Goal: Task Accomplishment & Management: Manage account settings

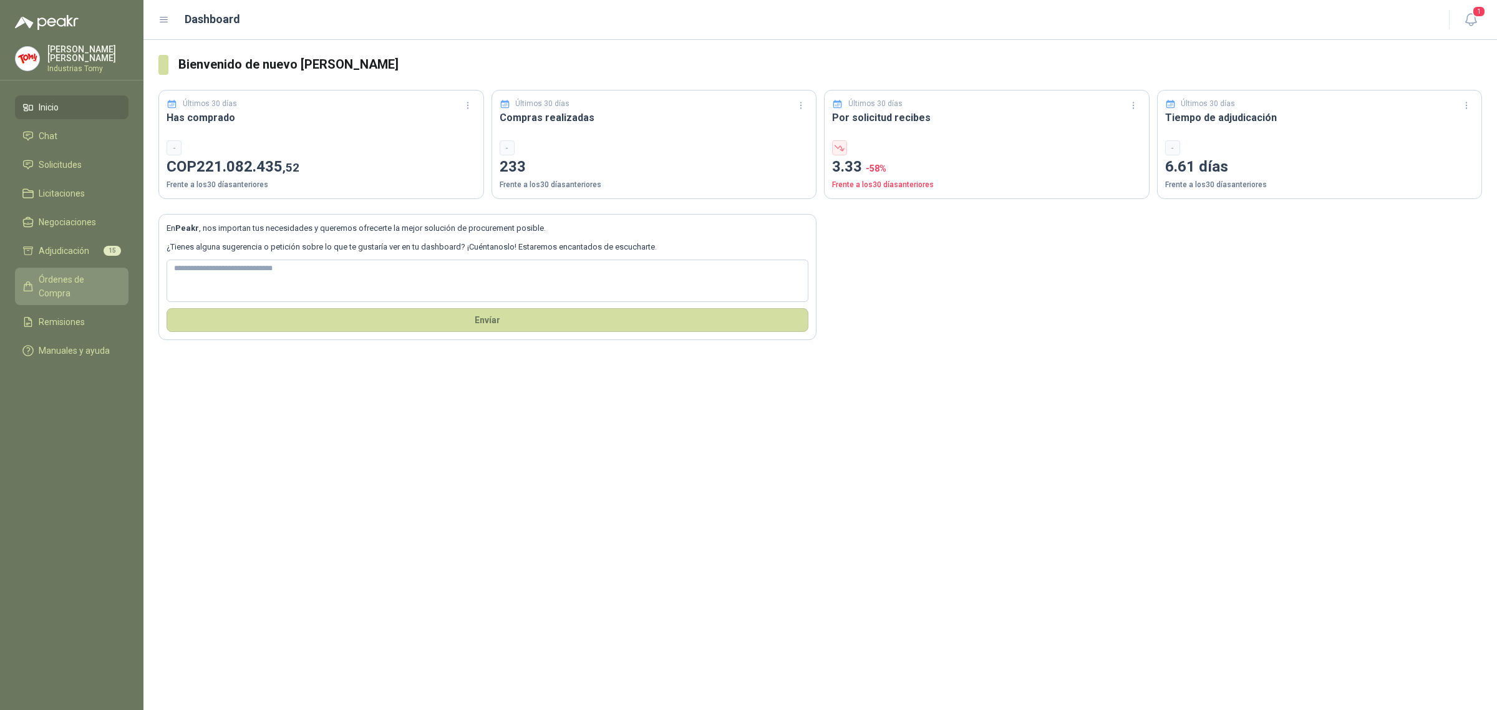
click at [79, 276] on span "Órdenes de Compra" at bounding box center [78, 286] width 78 height 27
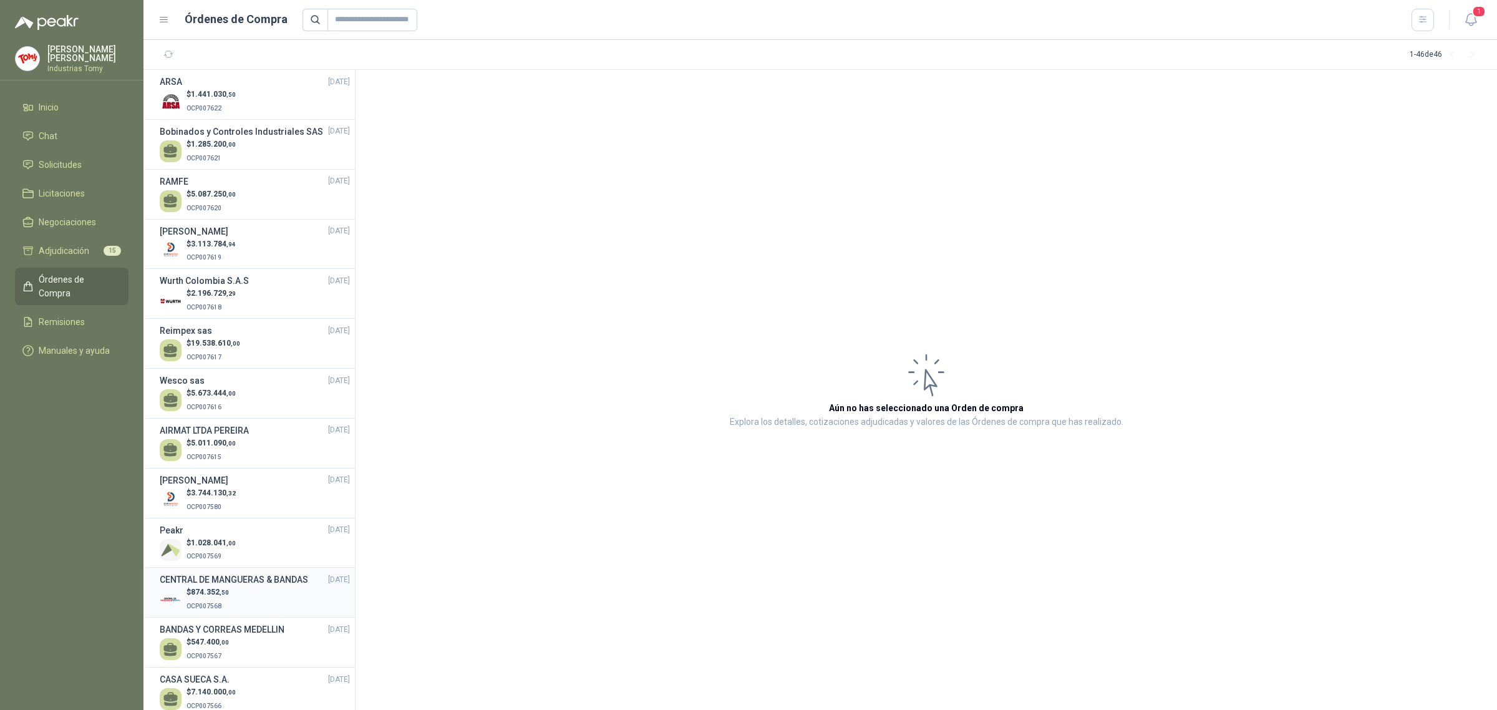
click at [241, 586] on h3 "CENTRAL DE MANGUERAS & BANDAS" at bounding box center [234, 580] width 148 height 14
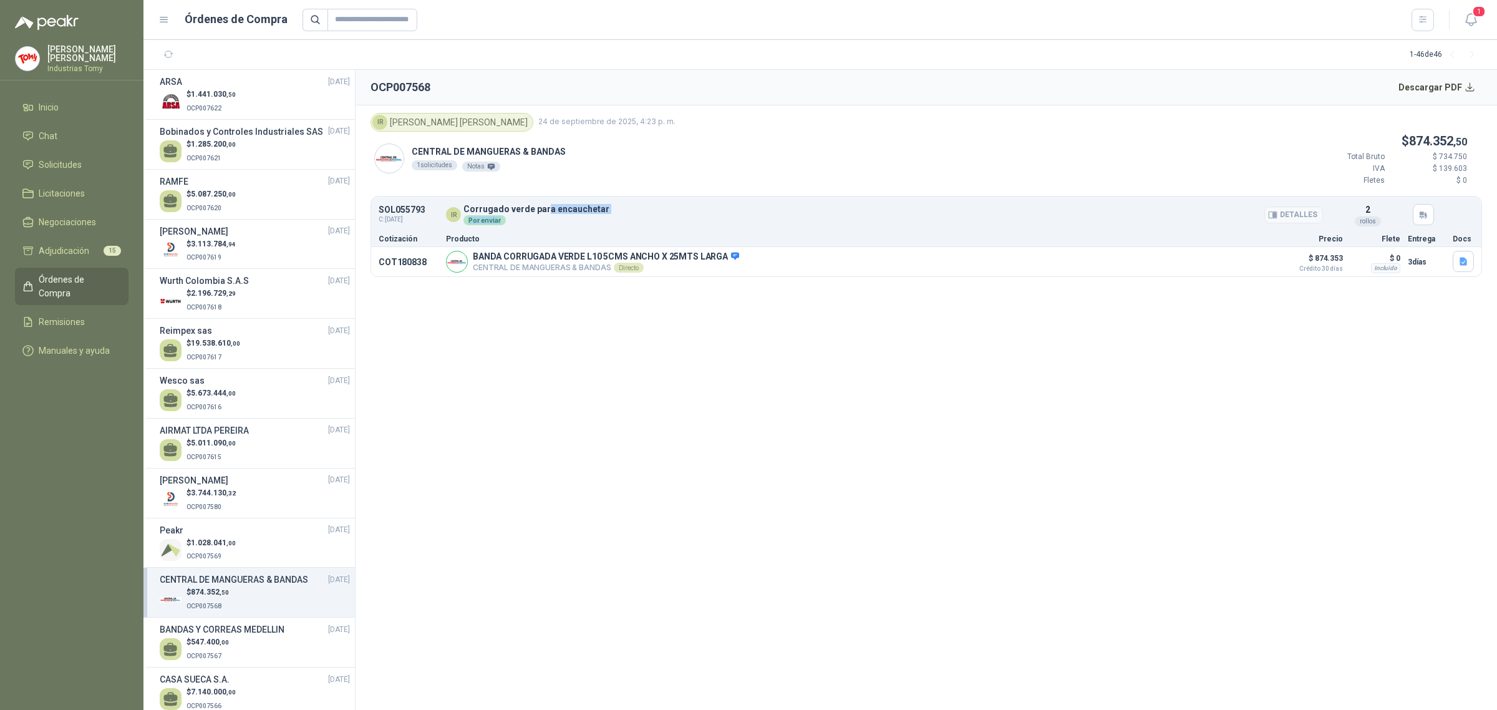
drag, startPoint x: 544, startPoint y: 213, endPoint x: 593, endPoint y: 209, distance: 48.8
click at [593, 209] on p "Corrugado verde para encauchetar" at bounding box center [536, 209] width 146 height 9
click at [1451, 83] on button "Descargar PDF" at bounding box center [1436, 87] width 91 height 25
click at [72, 166] on span "Solicitudes" at bounding box center [60, 165] width 43 height 14
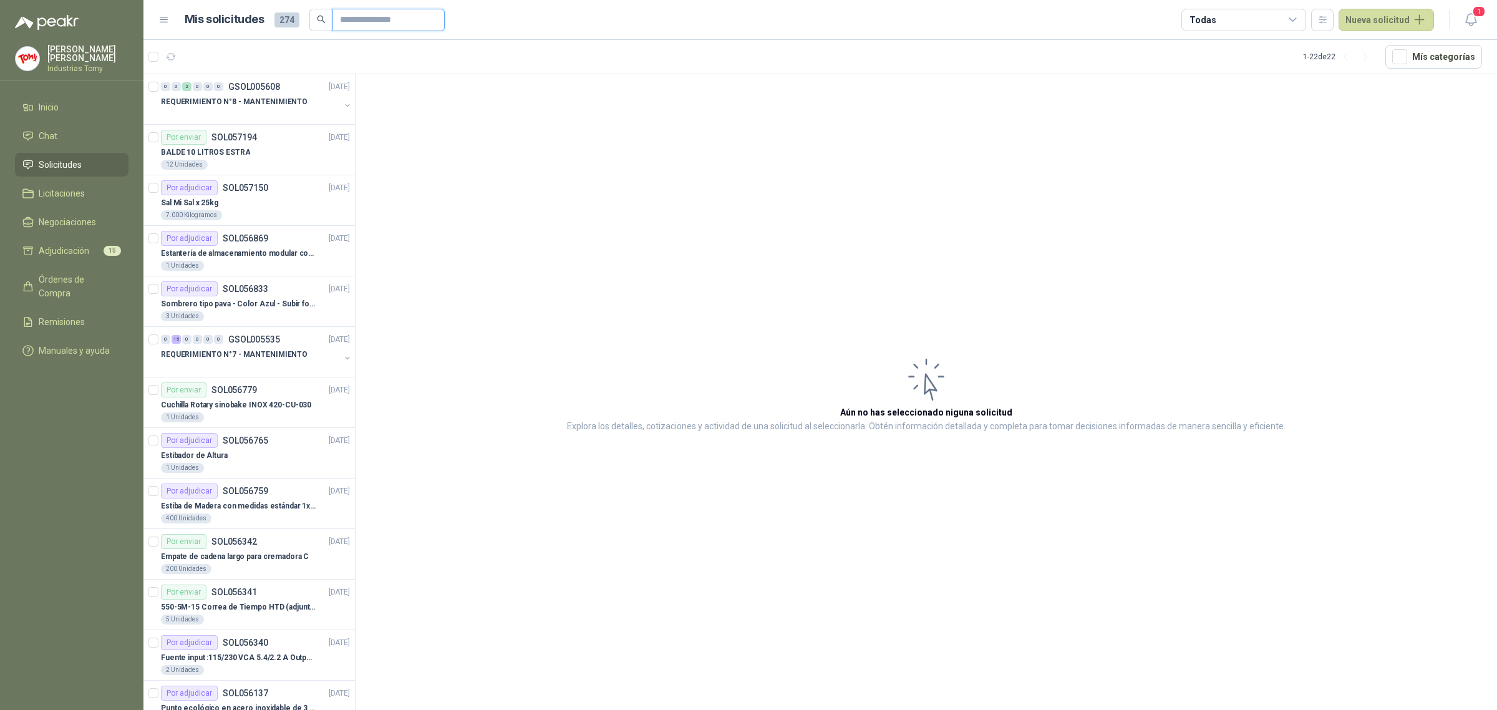
click at [366, 19] on input "text" at bounding box center [383, 19] width 87 height 21
type input "**********"
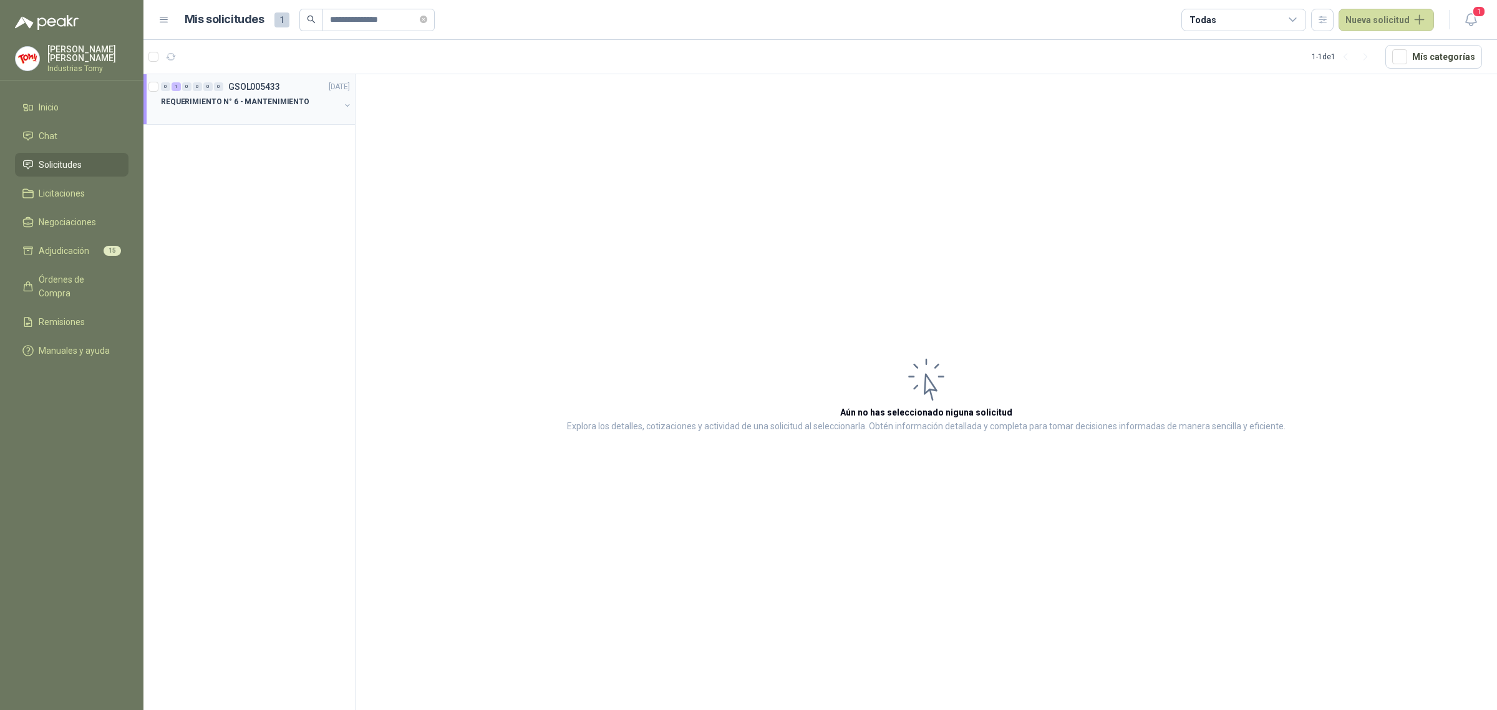
click at [288, 114] on div at bounding box center [250, 114] width 179 height 10
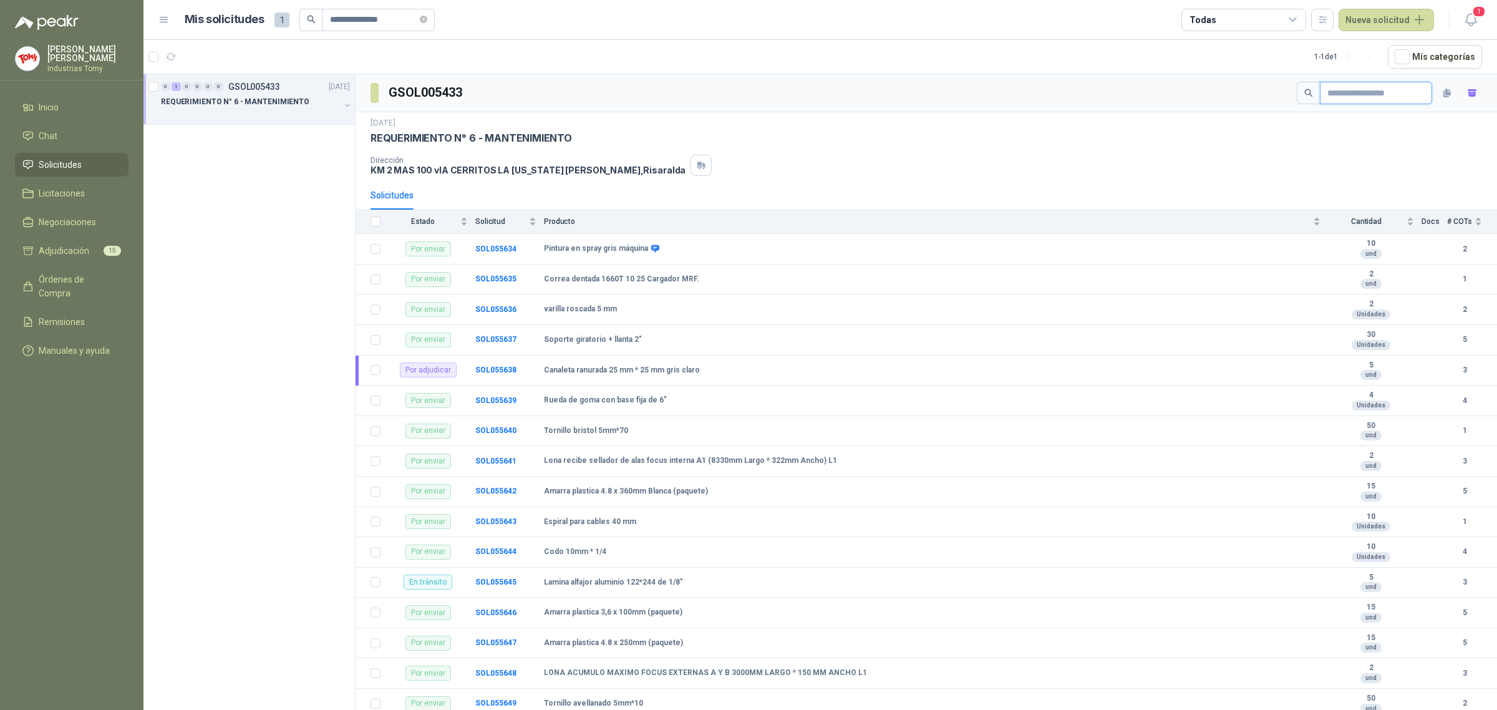
click at [1333, 97] on input "text" at bounding box center [1370, 92] width 87 height 21
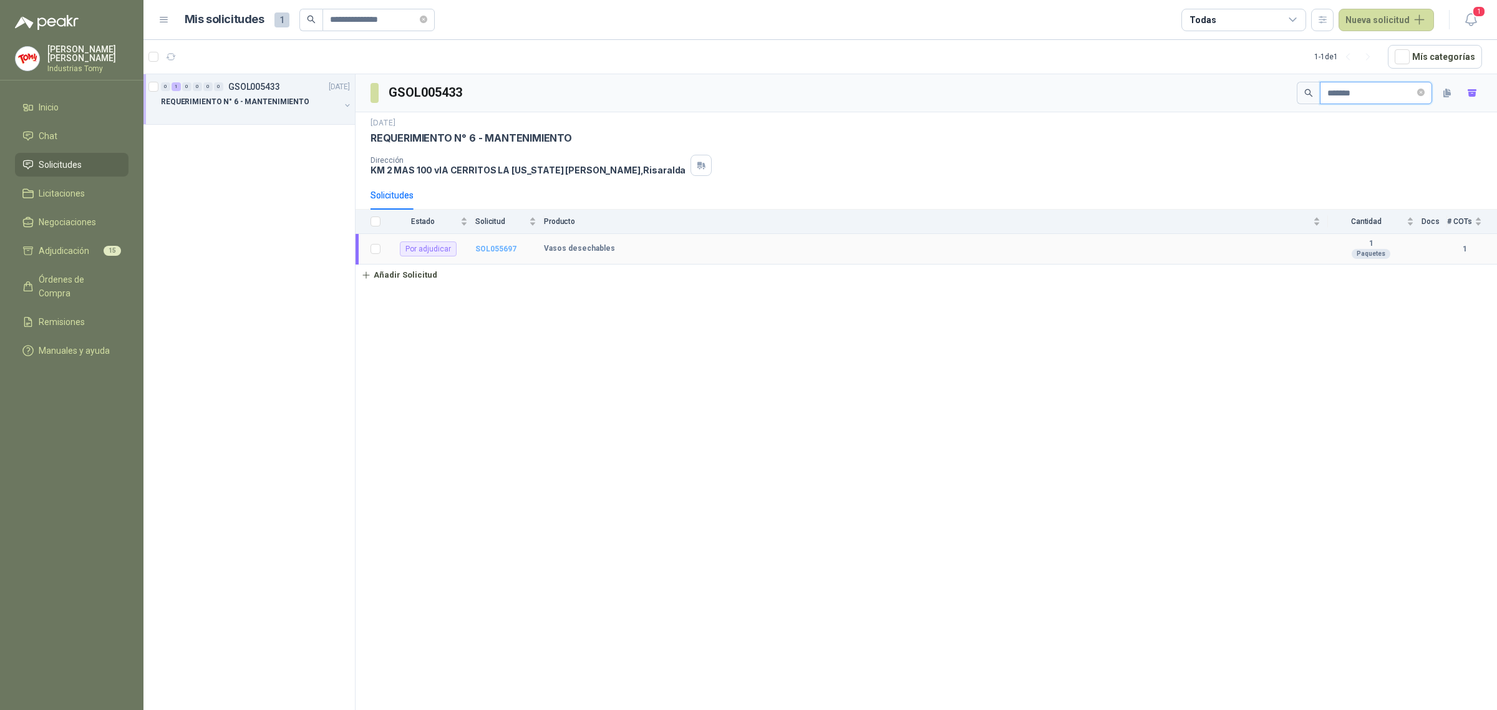
type input "*******"
drag, startPoint x: 513, startPoint y: 249, endPoint x: 520, endPoint y: 260, distance: 12.3
click at [512, 249] on b "SOL055697" at bounding box center [495, 248] width 41 height 9
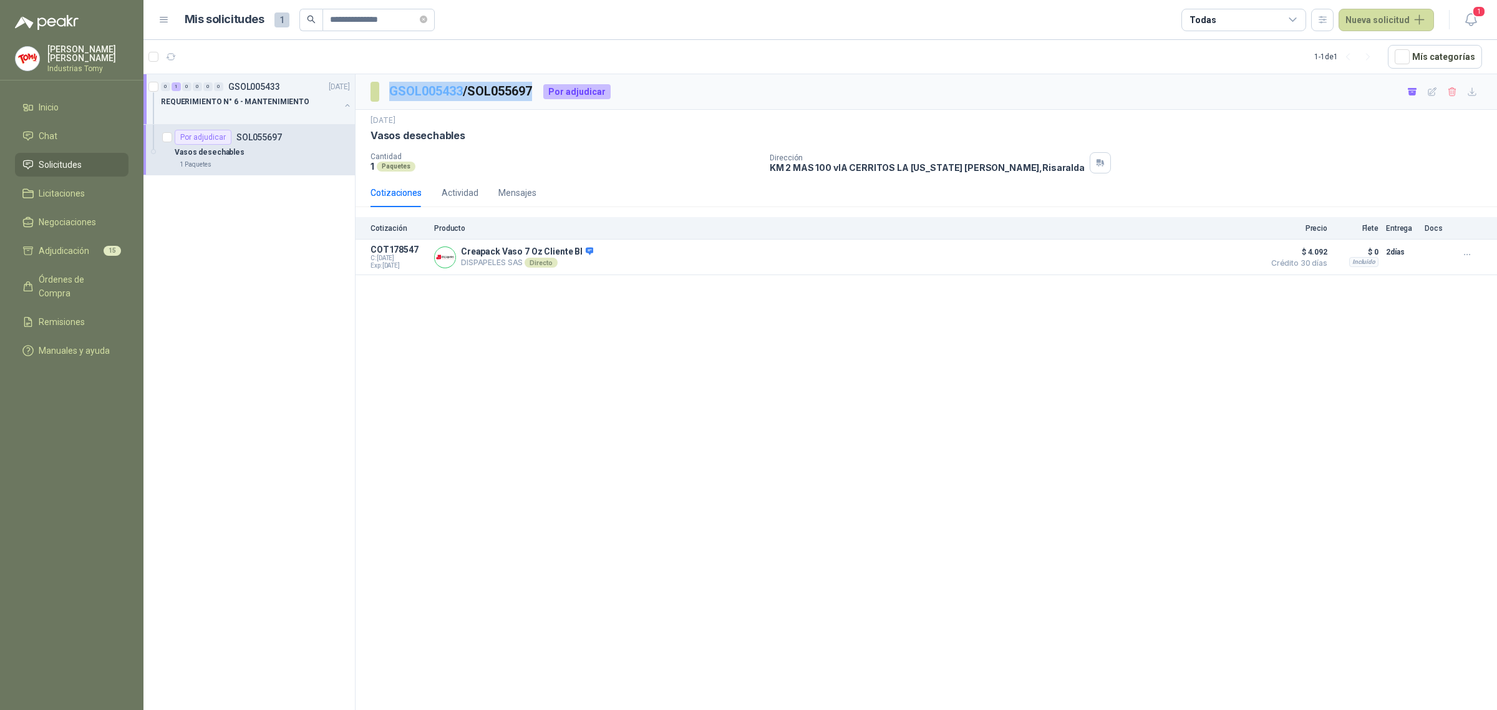
drag, startPoint x: 541, startPoint y: 91, endPoint x: 399, endPoint y: 91, distance: 142.2
click at [391, 97] on div "GSOL005433 / SOL055697 Por adjudicar" at bounding box center [490, 92] width 240 height 20
copy p "GSOL005433 / SOL055697"
click at [79, 244] on span "Adjudicación" at bounding box center [64, 251] width 51 height 14
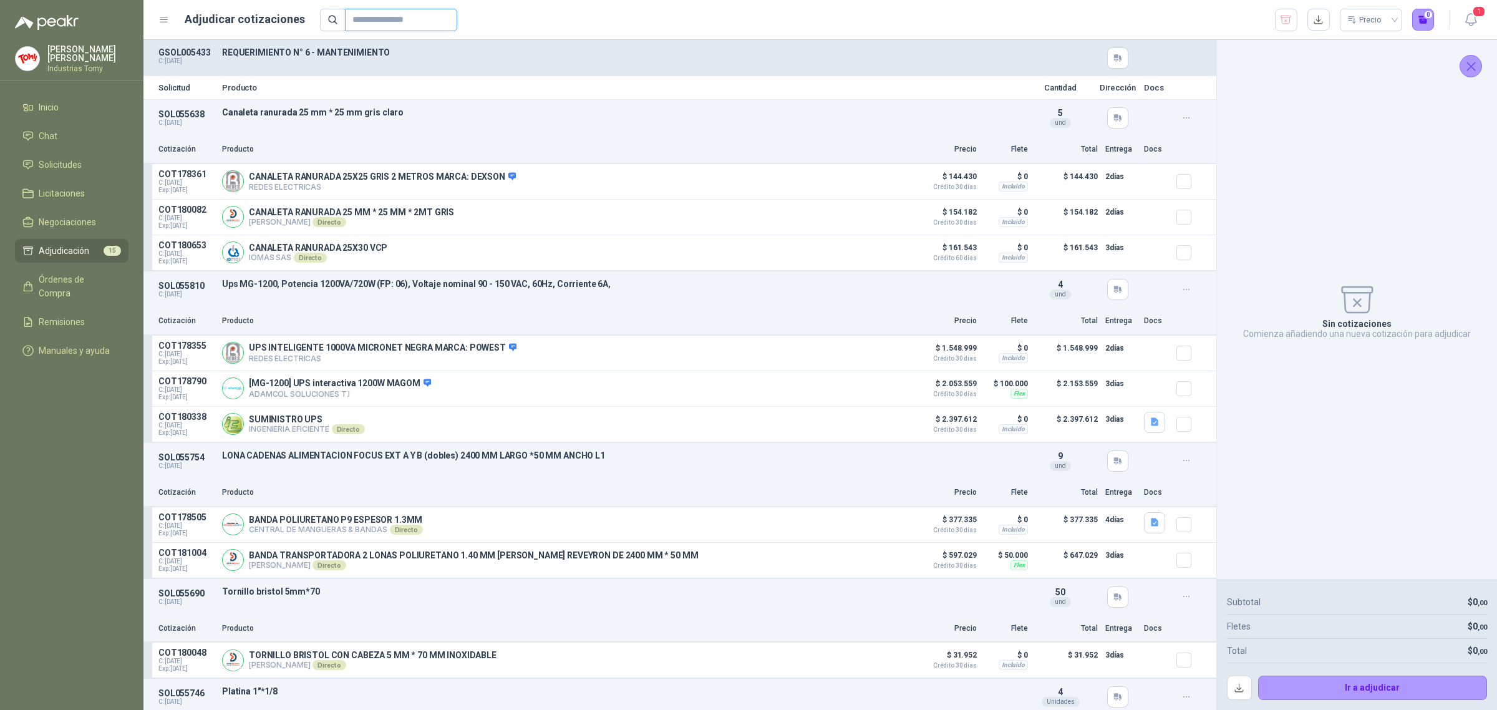
click at [409, 14] on input "text" at bounding box center [395, 19] width 87 height 21
paste input "**********"
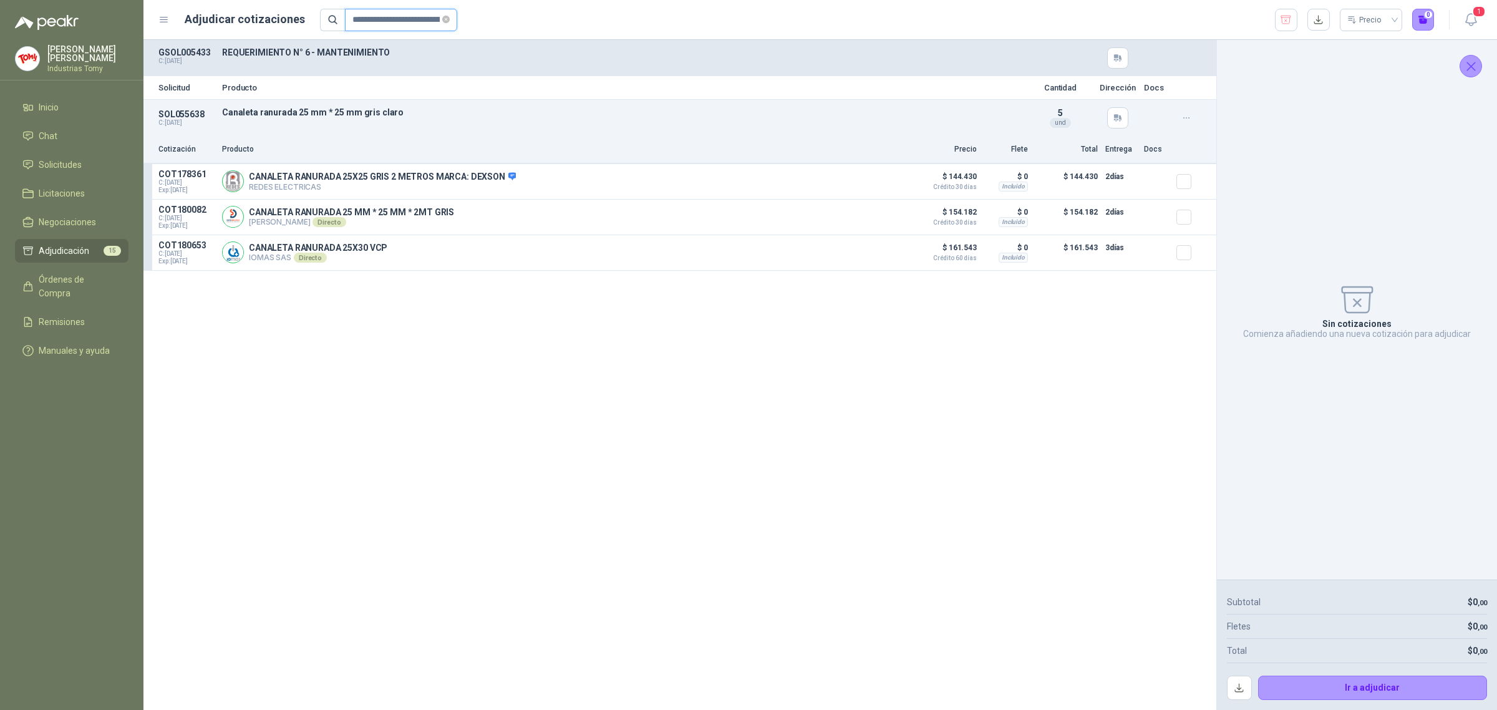
scroll to position [0, 72]
type input "**********"
drag, startPoint x: 359, startPoint y: 251, endPoint x: 377, endPoint y: 251, distance: 18.7
click at [377, 251] on p "CANALETA RANURADA 25X30 VCP" at bounding box center [318, 248] width 138 height 10
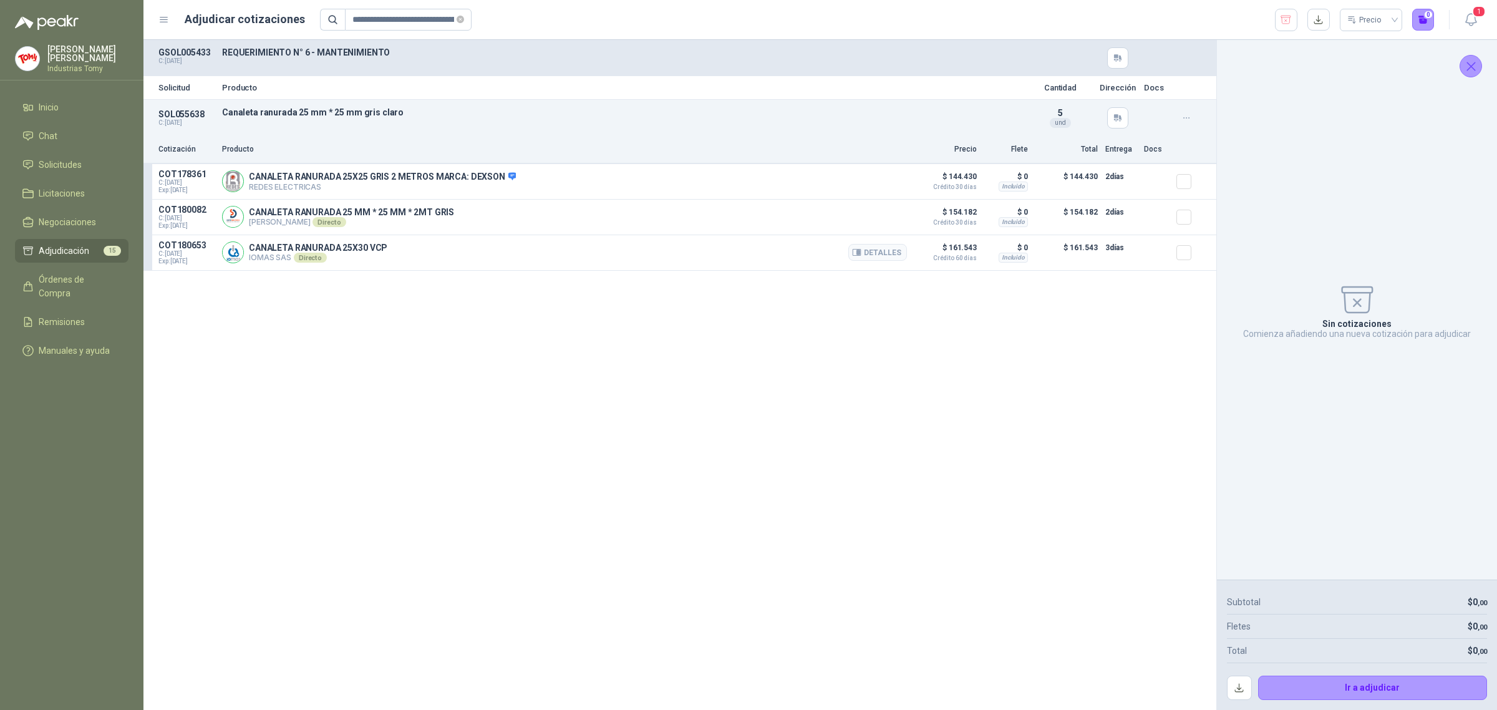
click at [378, 251] on p "CANALETA RANURADA 25X30 VCP" at bounding box center [318, 248] width 138 height 10
drag, startPoint x: 341, startPoint y: 216, endPoint x: 453, endPoint y: 215, distance: 112.3
click at [433, 219] on div "CANALETA RANURADA 25 MM * 25 MM * 2MT GRIS [PERSON_NAME] Directo Detalles" at bounding box center [351, 217] width 205 height 20
click at [1191, 222] on div at bounding box center [1188, 217] width 25 height 25
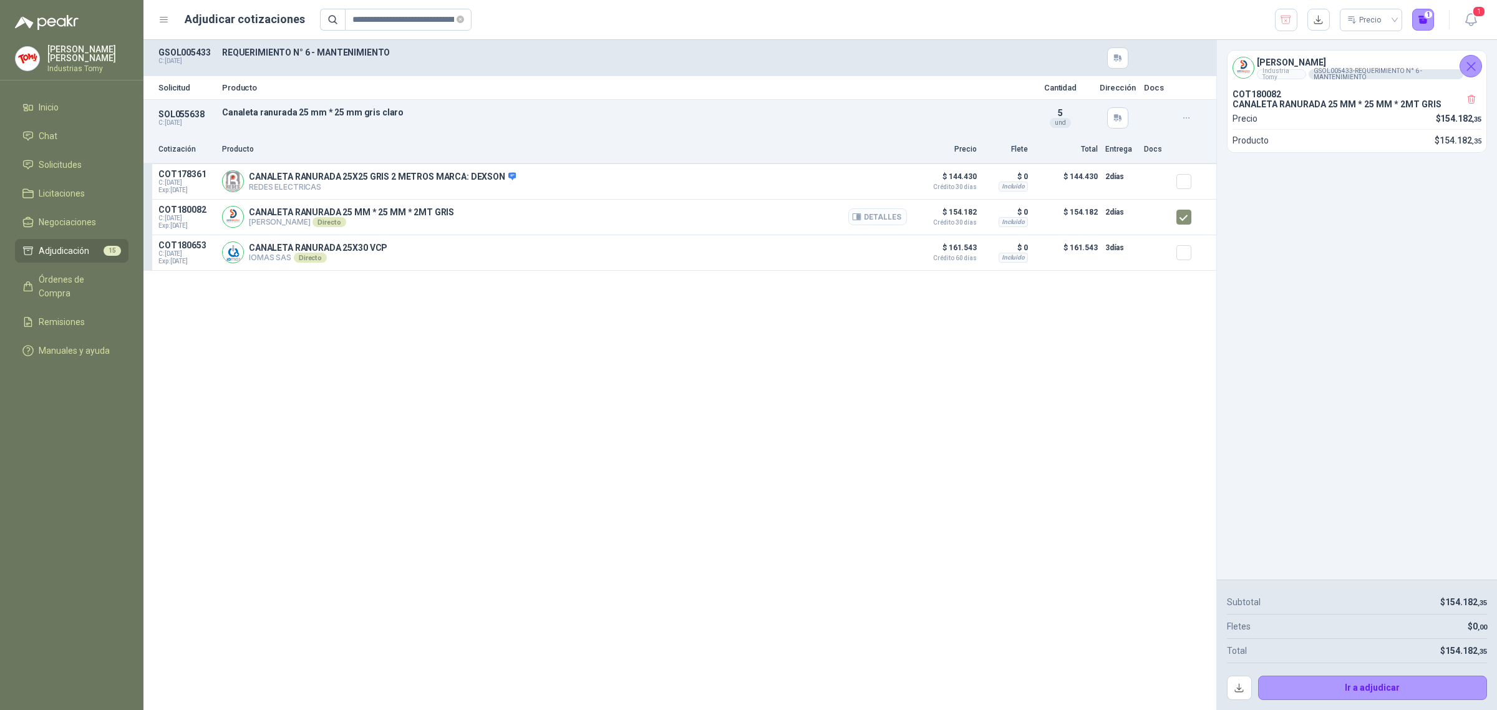
click at [899, 215] on button "Detalles" at bounding box center [877, 216] width 59 height 17
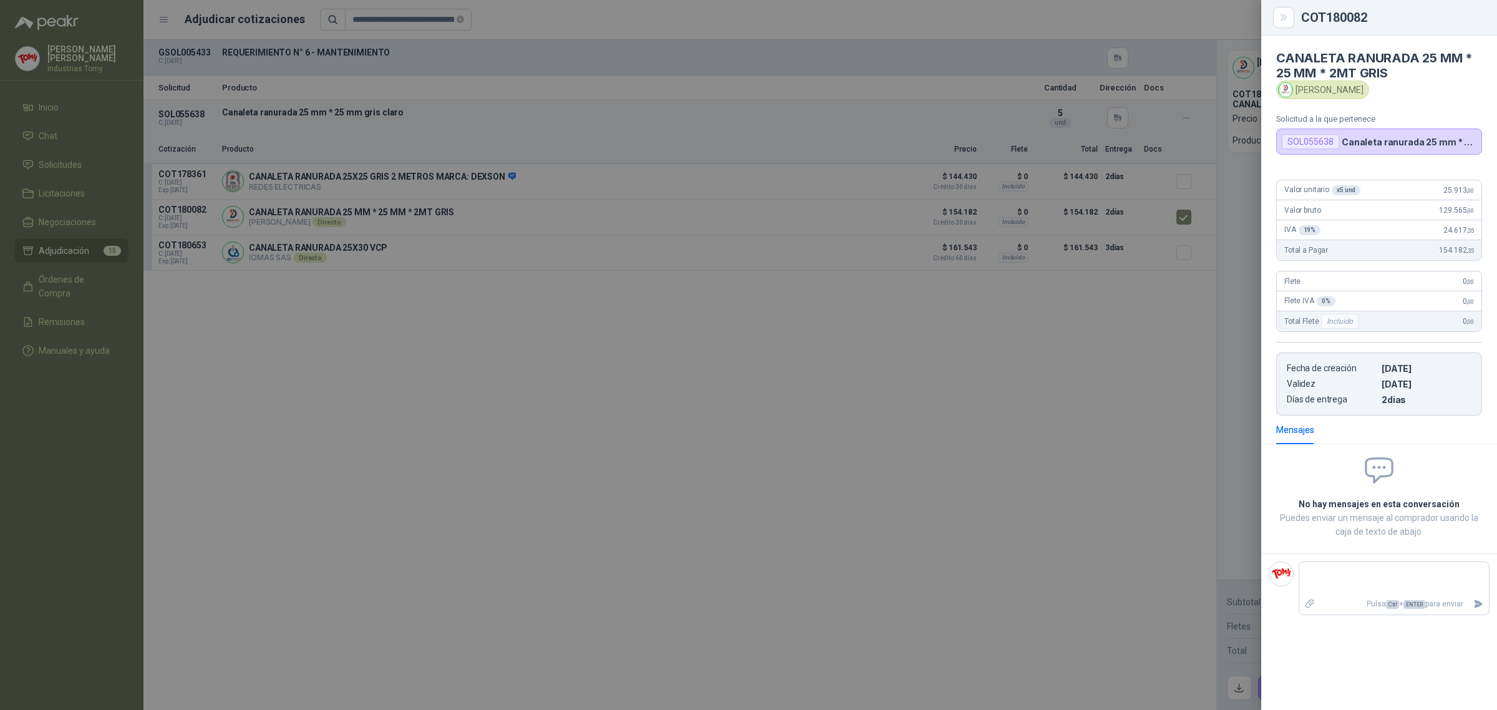
click at [543, 380] on div at bounding box center [748, 355] width 1497 height 710
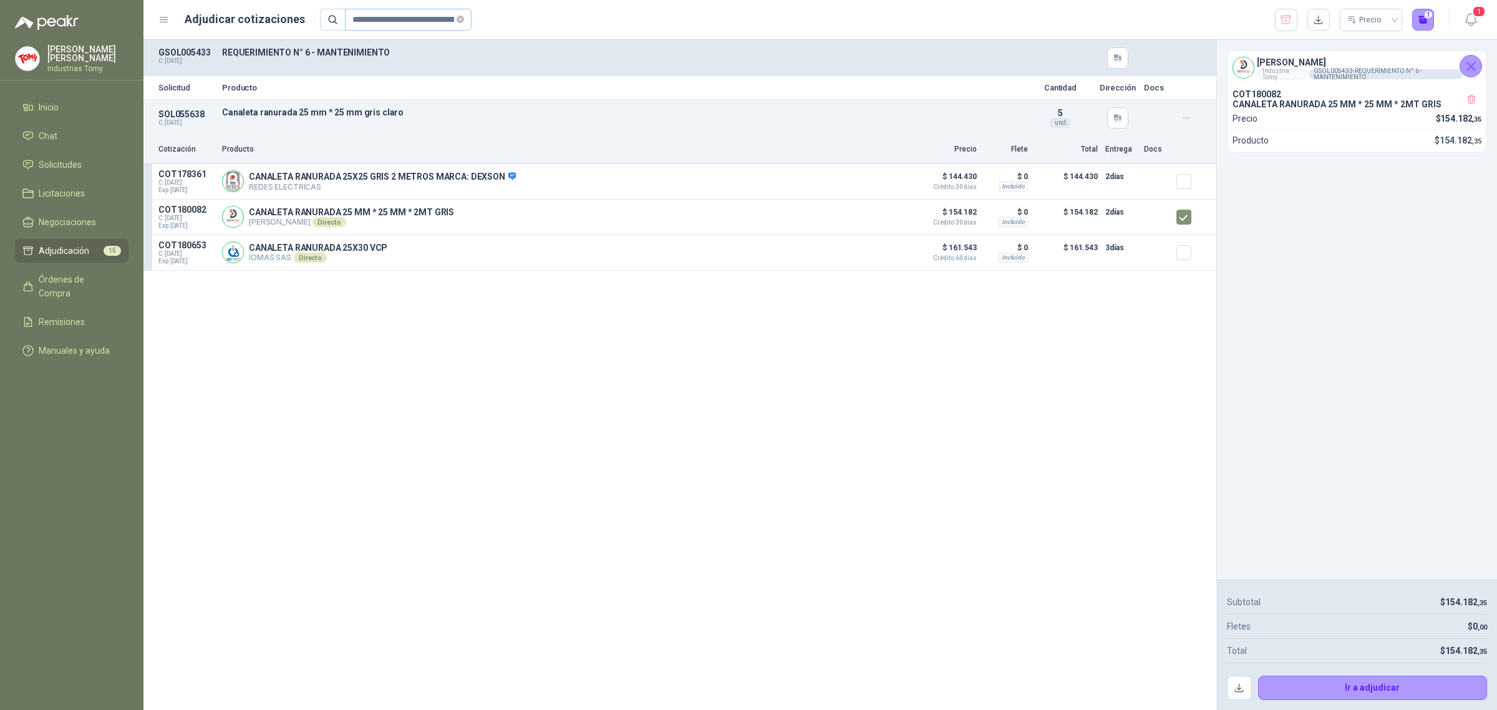
drag, startPoint x: 454, startPoint y: 14, endPoint x: 432, endPoint y: 20, distance: 22.7
click at [457, 14] on span at bounding box center [460, 20] width 7 height 12
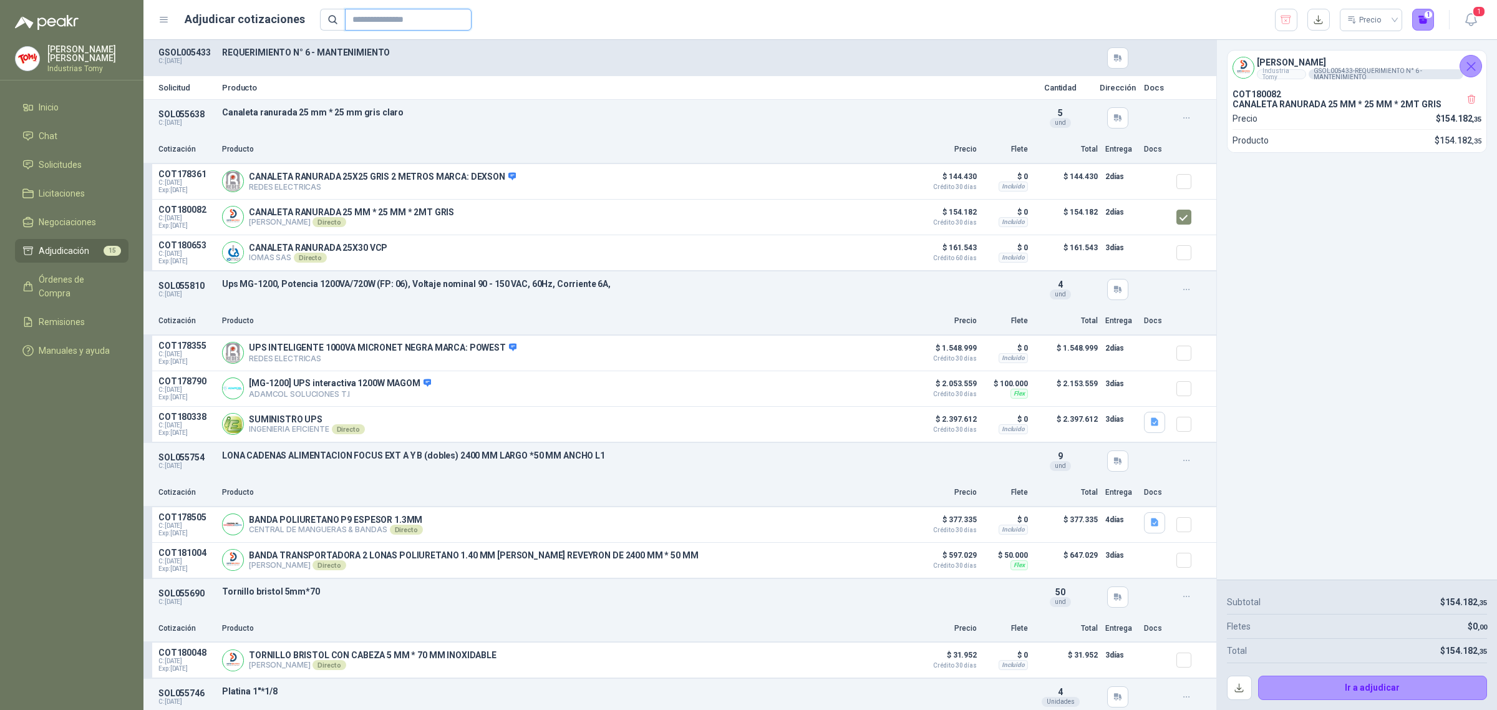
paste input "**********"
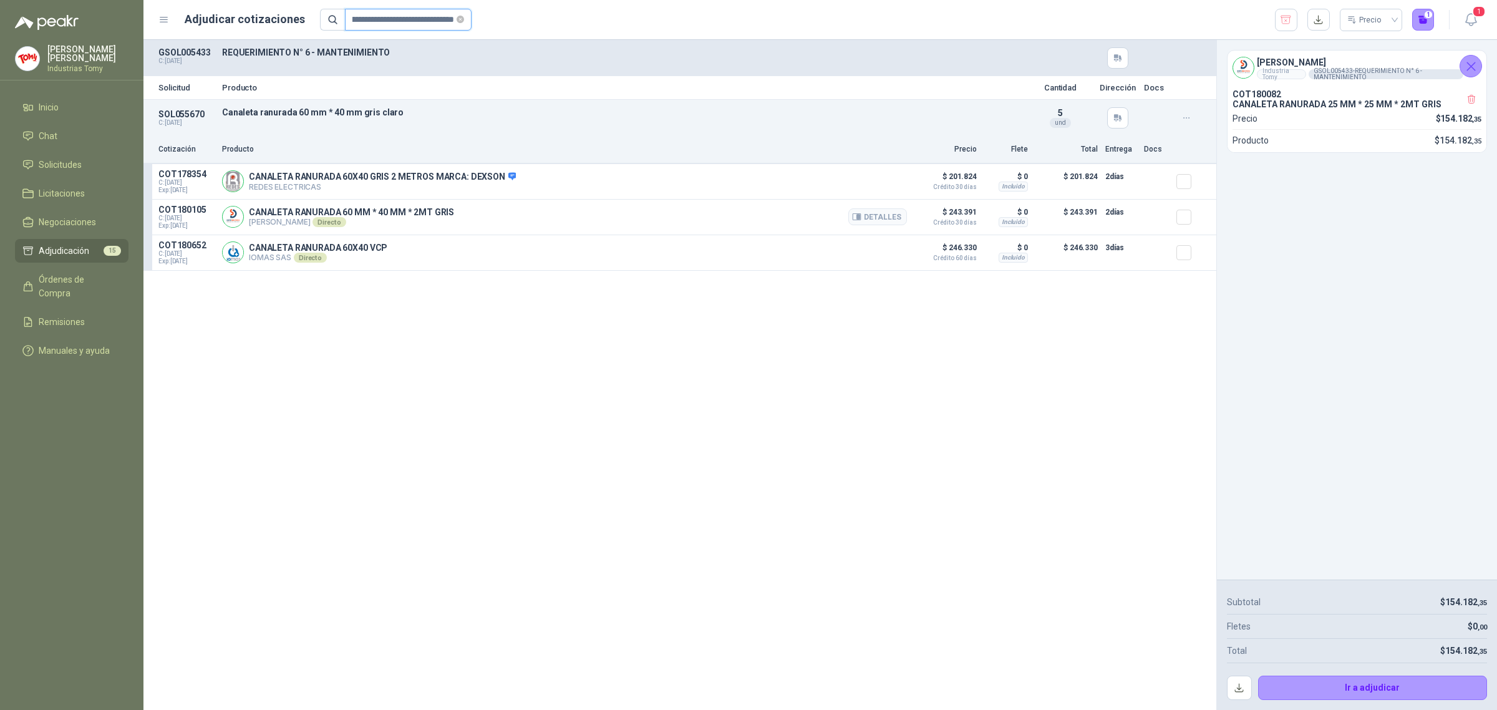
type input "**********"
drag, startPoint x: 316, startPoint y: 207, endPoint x: 449, endPoint y: 201, distance: 133.0
click at [449, 201] on article "COT180105 C: [DATE] Exp: [DATE] CANALETA RANURADA 60 MM * 40 MM * 2MT GRIS [PER…" at bounding box center [679, 218] width 1073 height 36
click at [889, 213] on button "Detalles" at bounding box center [877, 216] width 59 height 17
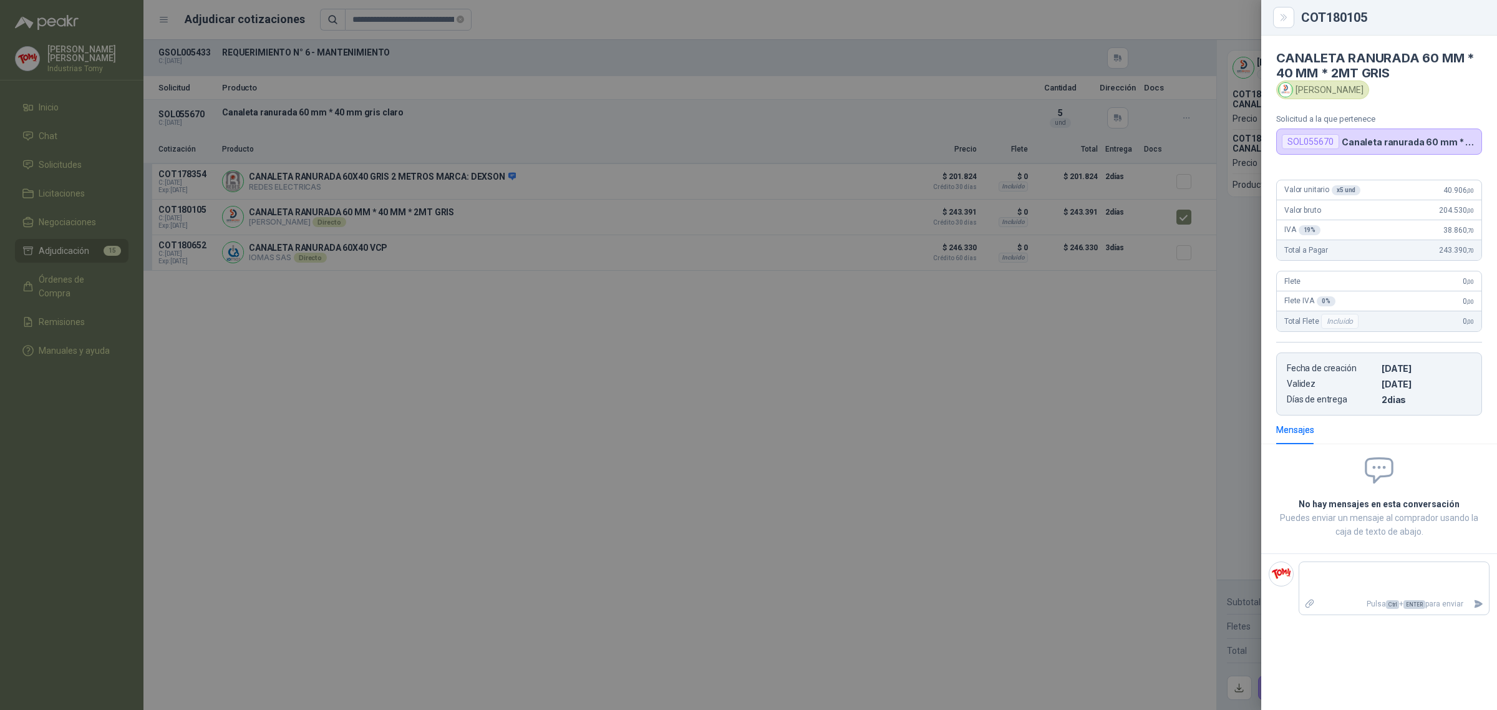
drag, startPoint x: 394, startPoint y: 26, endPoint x: 440, endPoint y: 19, distance: 47.2
click at [396, 25] on div at bounding box center [748, 355] width 1497 height 710
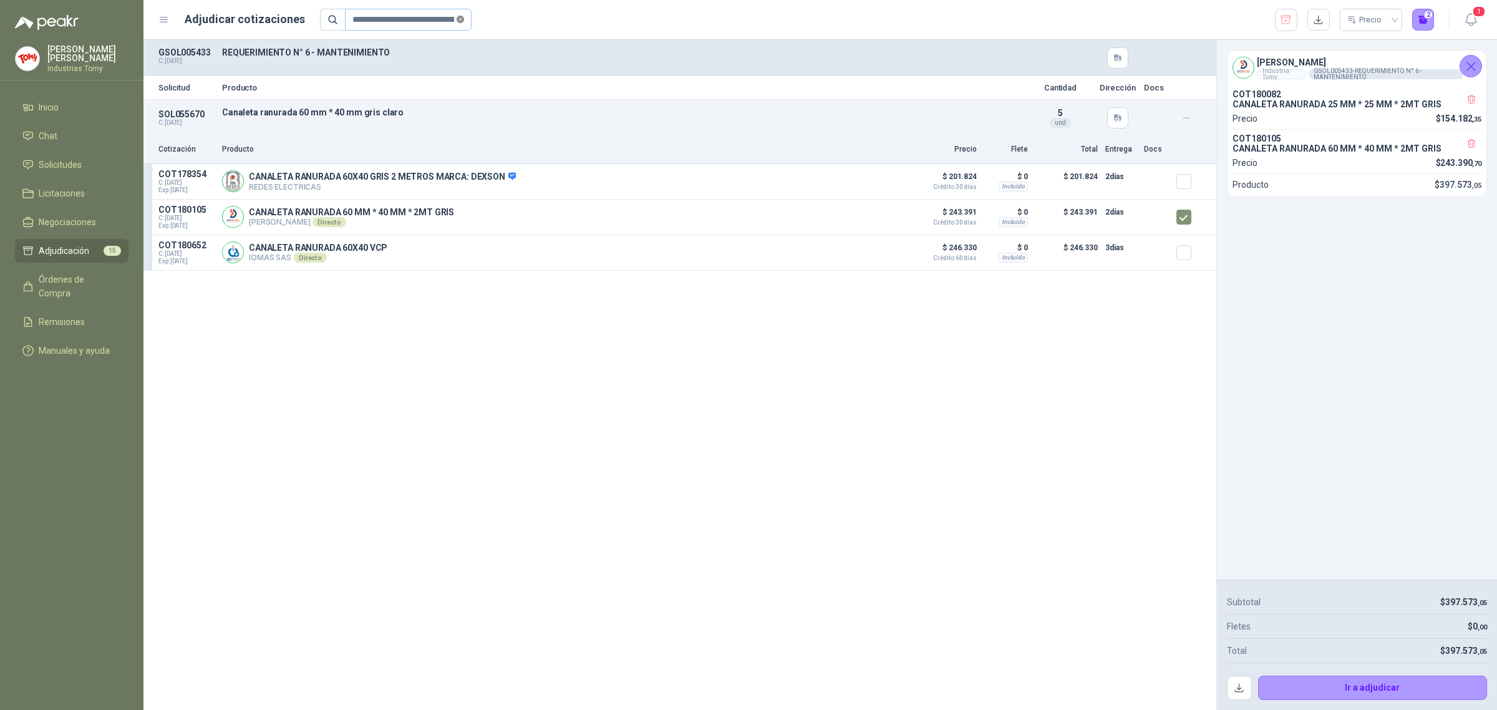
click at [457, 20] on icon "close-circle" at bounding box center [460, 19] width 7 height 7
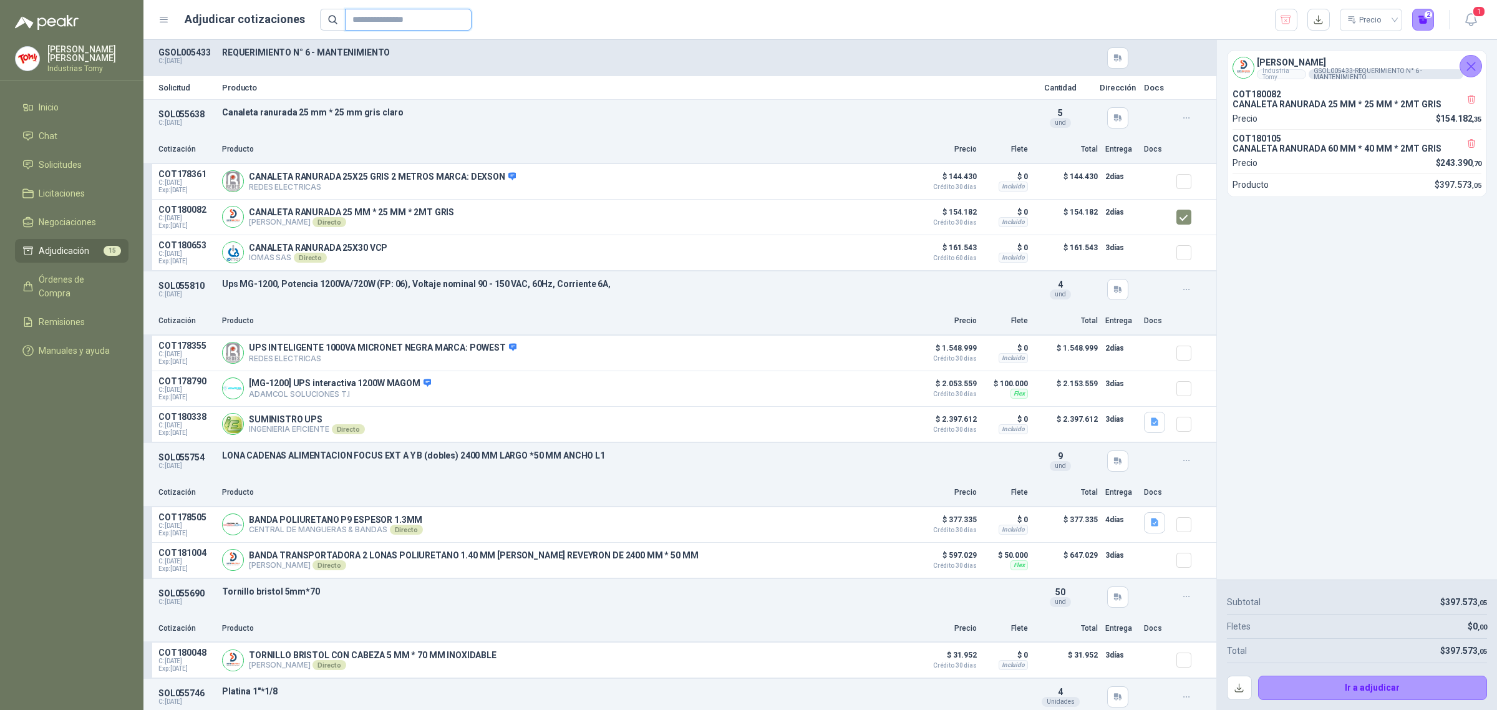
click at [427, 14] on input "text" at bounding box center [403, 19] width 102 height 21
paste input "**********"
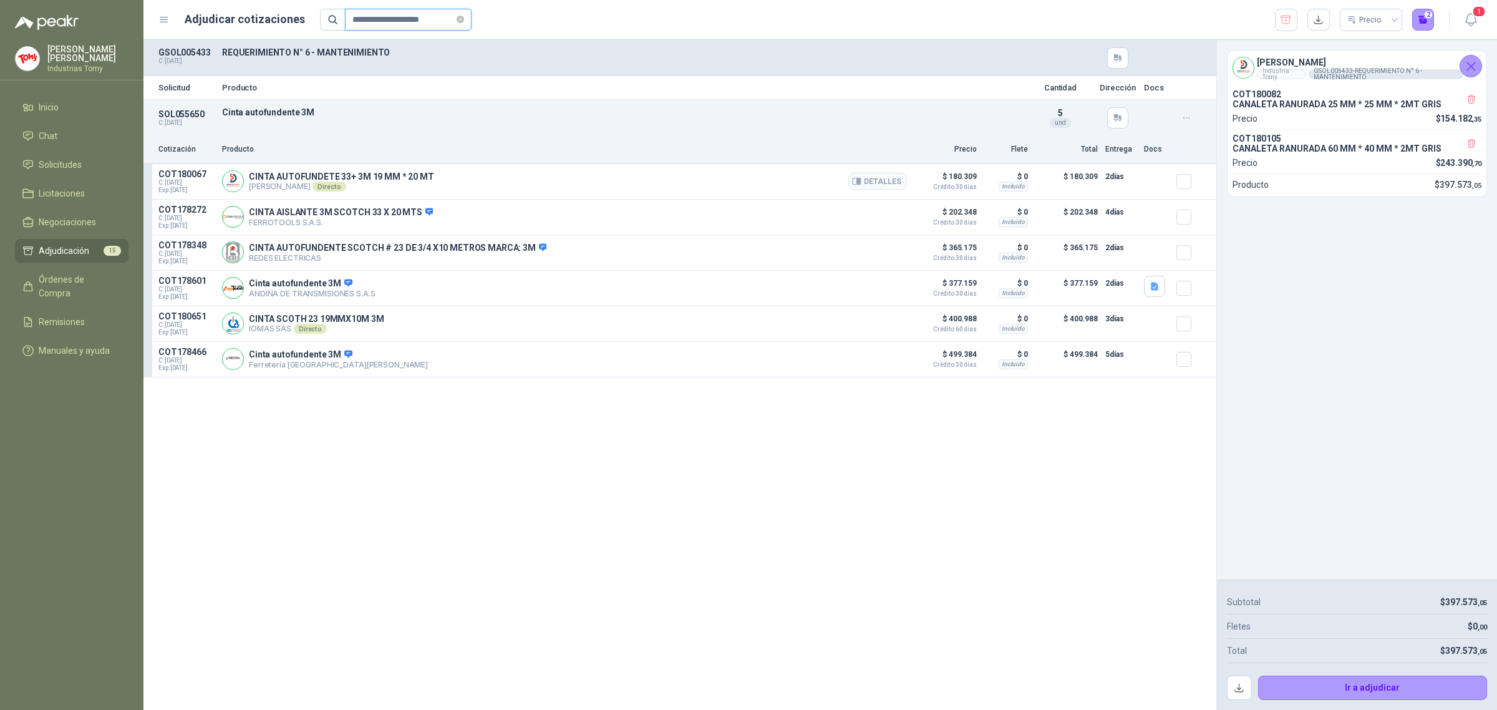
type input "**********"
click at [365, 176] on p "CINTA AUTOFUNDETE 33+ 3M 19 MM * 20 MT" at bounding box center [341, 177] width 185 height 10
drag, startPoint x: 362, startPoint y: 176, endPoint x: 428, endPoint y: 177, distance: 65.5
click at [422, 178] on p "CINTA AUTOFUNDETE 33+ 3M 19 MM * 20 MT" at bounding box center [341, 177] width 185 height 10
click at [428, 177] on p "CINTA AUTOFUNDETE 33+ 3M 19 MM * 20 MT" at bounding box center [341, 177] width 185 height 10
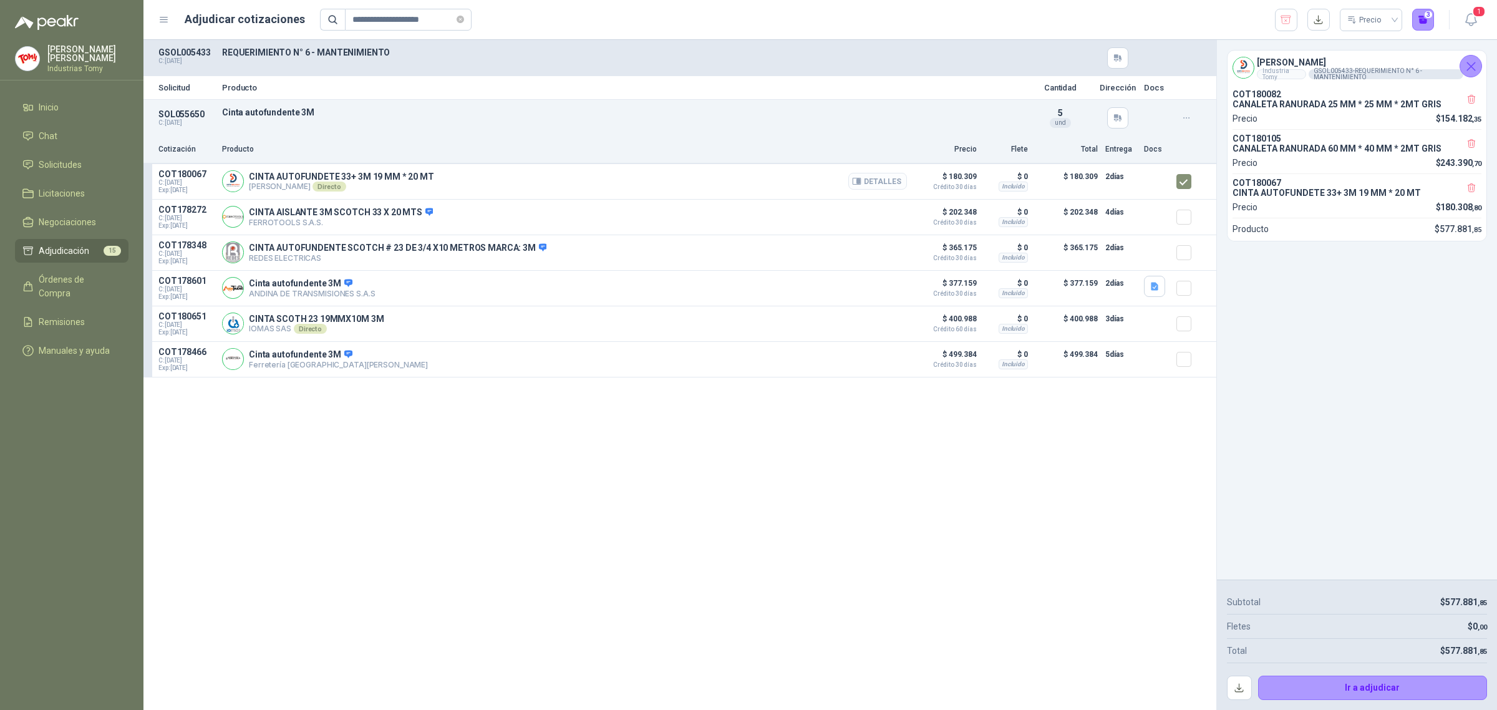
click at [888, 178] on button "Detalles" at bounding box center [877, 181] width 59 height 17
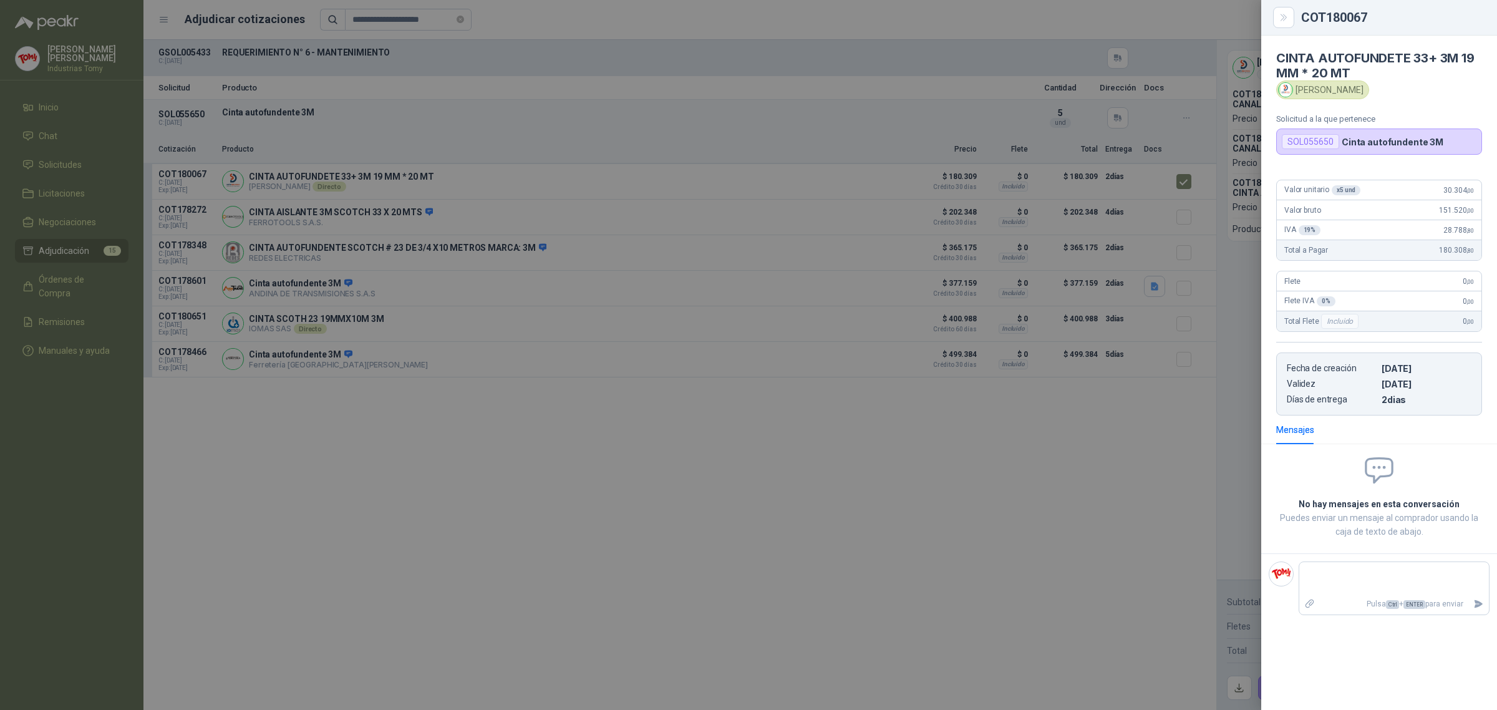
click at [450, 410] on div at bounding box center [748, 355] width 1497 height 710
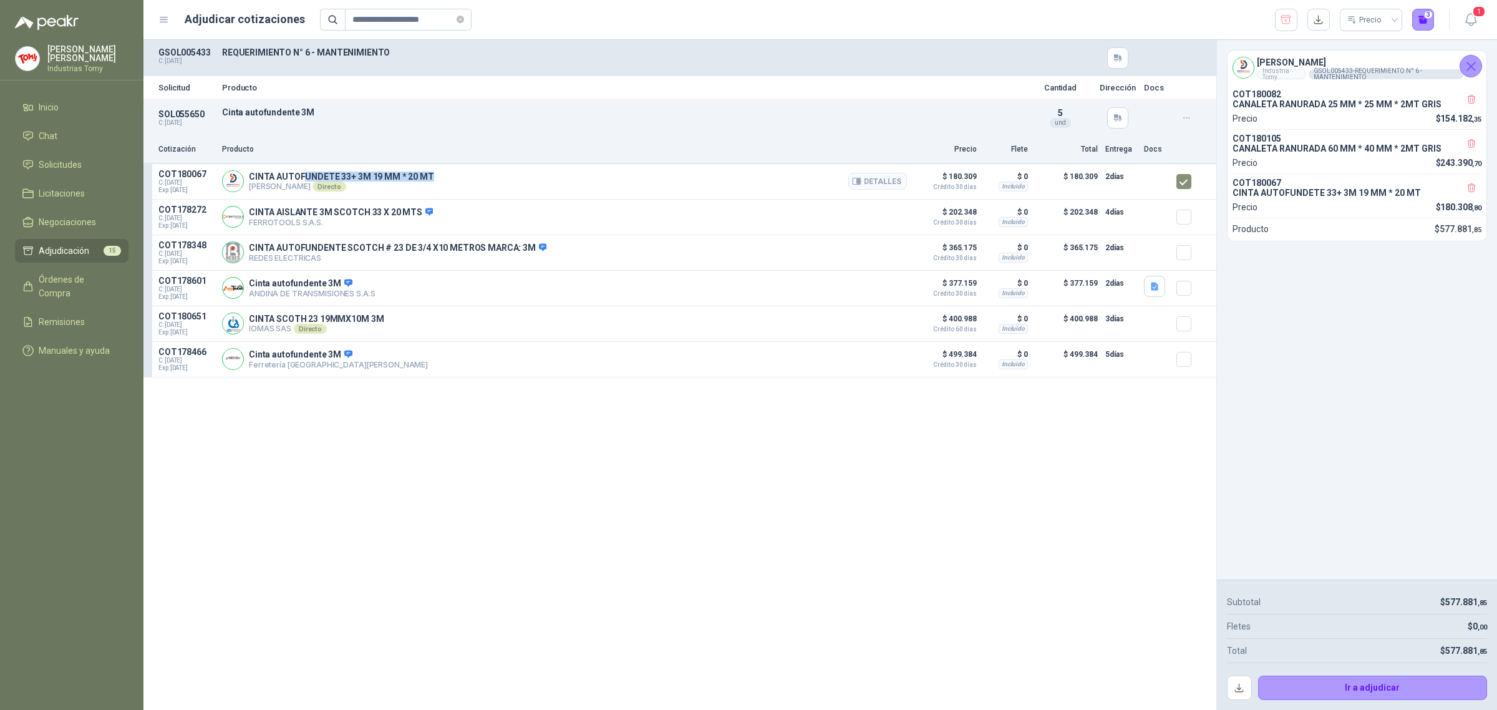
drag, startPoint x: 443, startPoint y: 175, endPoint x: 310, endPoint y: 175, distance: 132.8
click at [304, 178] on div "CINTA AUTOFUNDETE 33+ 3M 19 MM * 20 MT [PERSON_NAME] Directo Detalles" at bounding box center [564, 181] width 685 height 25
click at [311, 175] on p "CINTA AUTOFUNDETE 33+ 3M 19 MM * 20 MT" at bounding box center [341, 177] width 185 height 10
click at [363, 175] on p "CINTA AUTOFUNDETE 33+ 3M 19 MM * 20 MT" at bounding box center [341, 177] width 185 height 10
click at [444, 173] on div "CINTA AUTOFUNDETE 33+ 3M 19 MM * 20 MT [PERSON_NAME] Directo Detalles" at bounding box center [564, 181] width 685 height 25
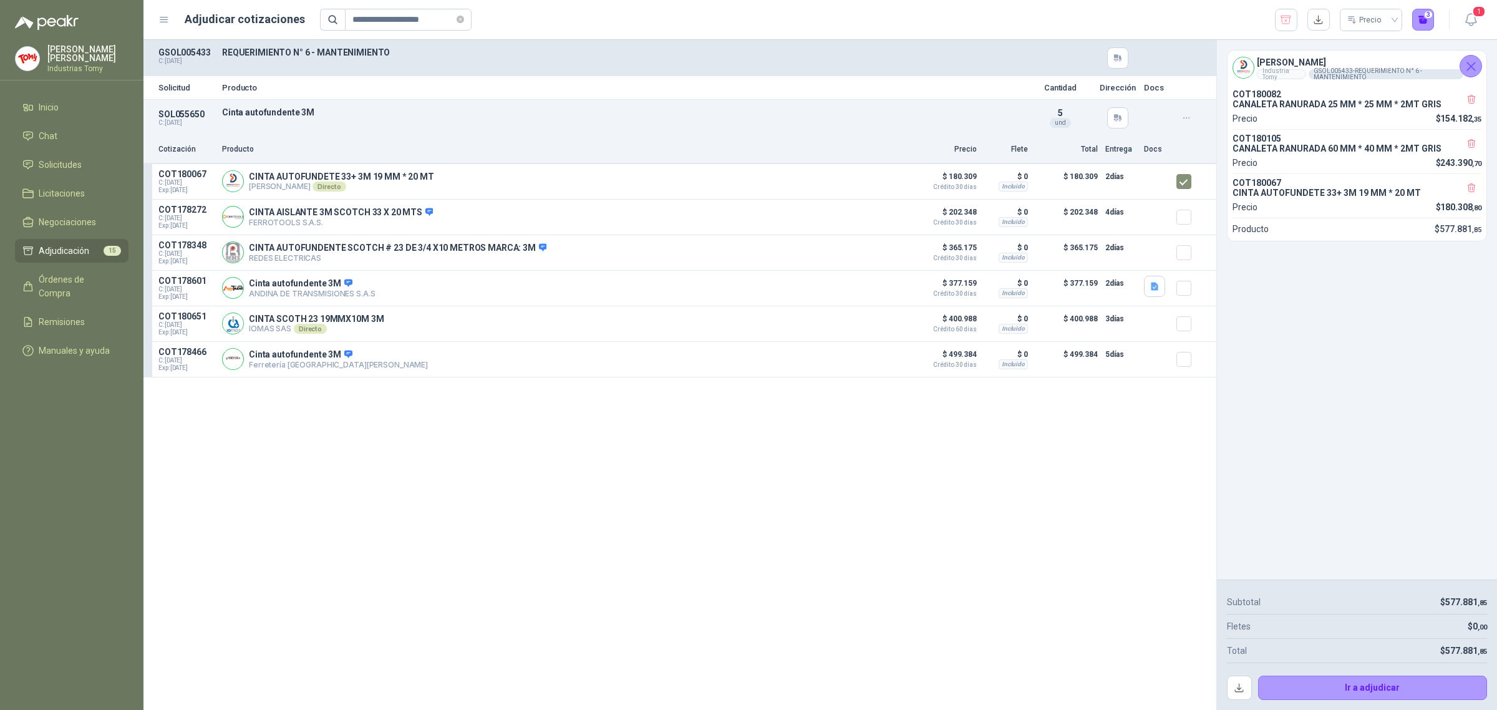
click at [863, 512] on div "Solicitud Producto Cantidad Dirección Docs SOL055650 C: [DATE] Cinta autofunden…" at bounding box center [679, 375] width 1073 height 670
drag, startPoint x: 245, startPoint y: 322, endPoint x: 385, endPoint y: 323, distance: 139.7
click at [385, 323] on div "CINTA SCOTH 23 19MMX10M 3M IOMAS SAS Directo Detalles" at bounding box center [564, 323] width 685 height 25
copy div "CINTA SCOTH 23 19MMX10M 3M"
click at [95, 164] on li "Solicitudes" at bounding box center [71, 165] width 99 height 14
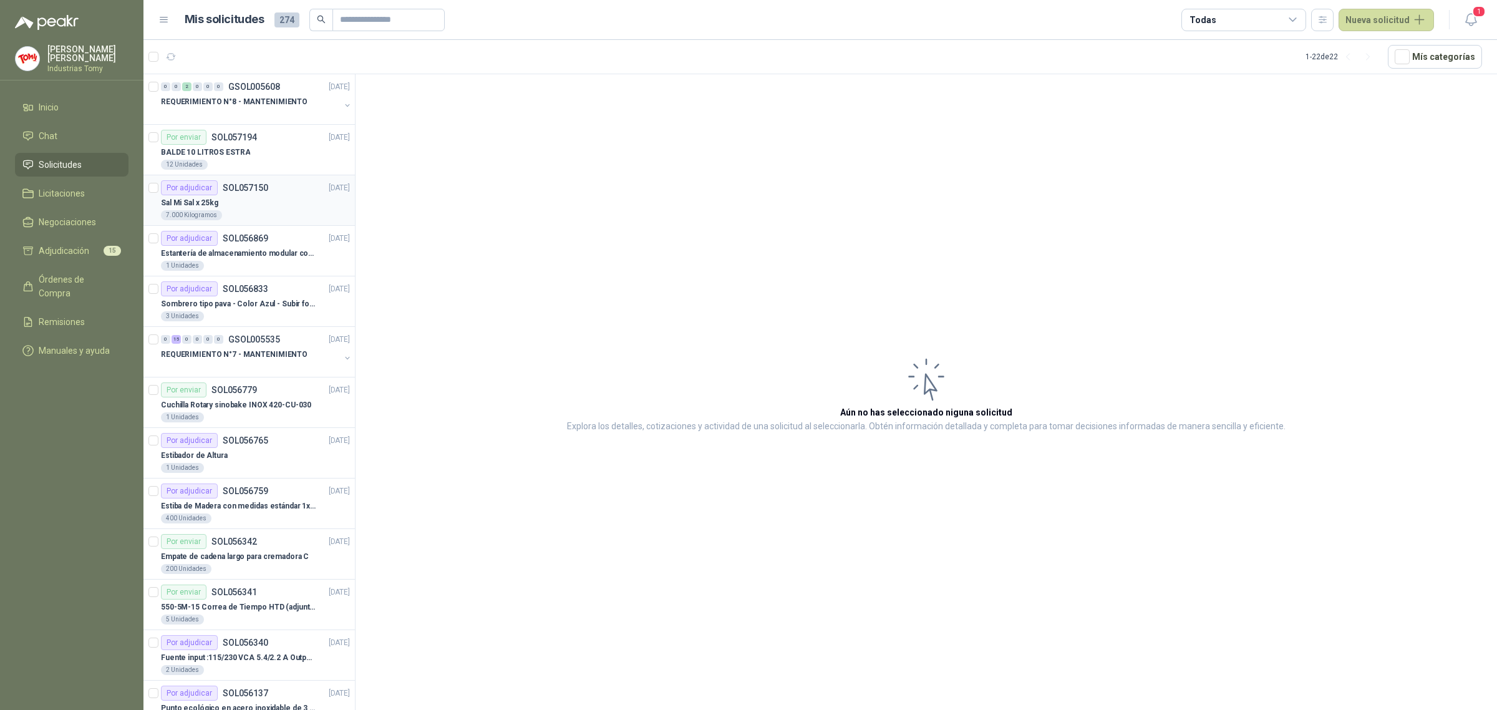
click at [272, 204] on div "Sal Mi Sal x 25kg" at bounding box center [255, 202] width 189 height 15
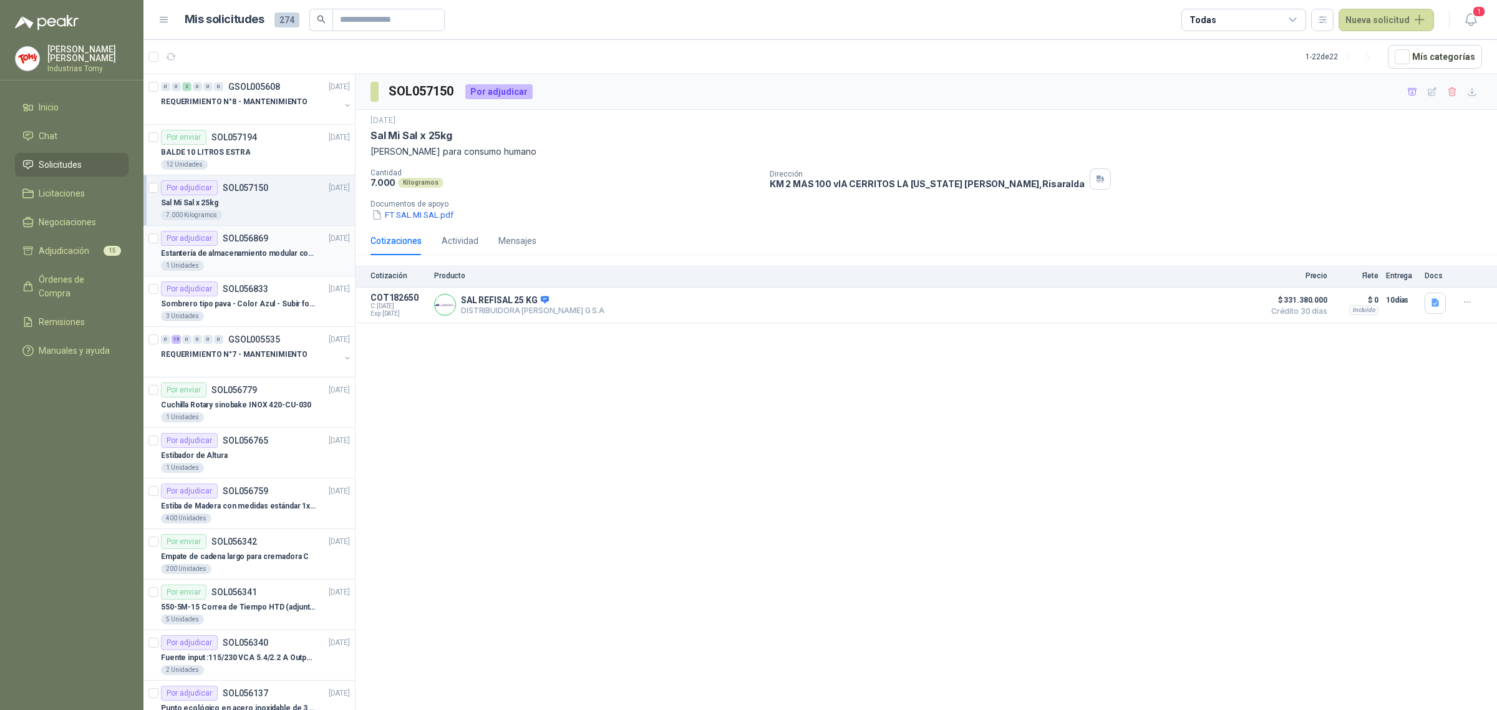
click at [261, 254] on p "Estantería de almacenamiento modular con organizadores abiertos" at bounding box center [238, 254] width 155 height 12
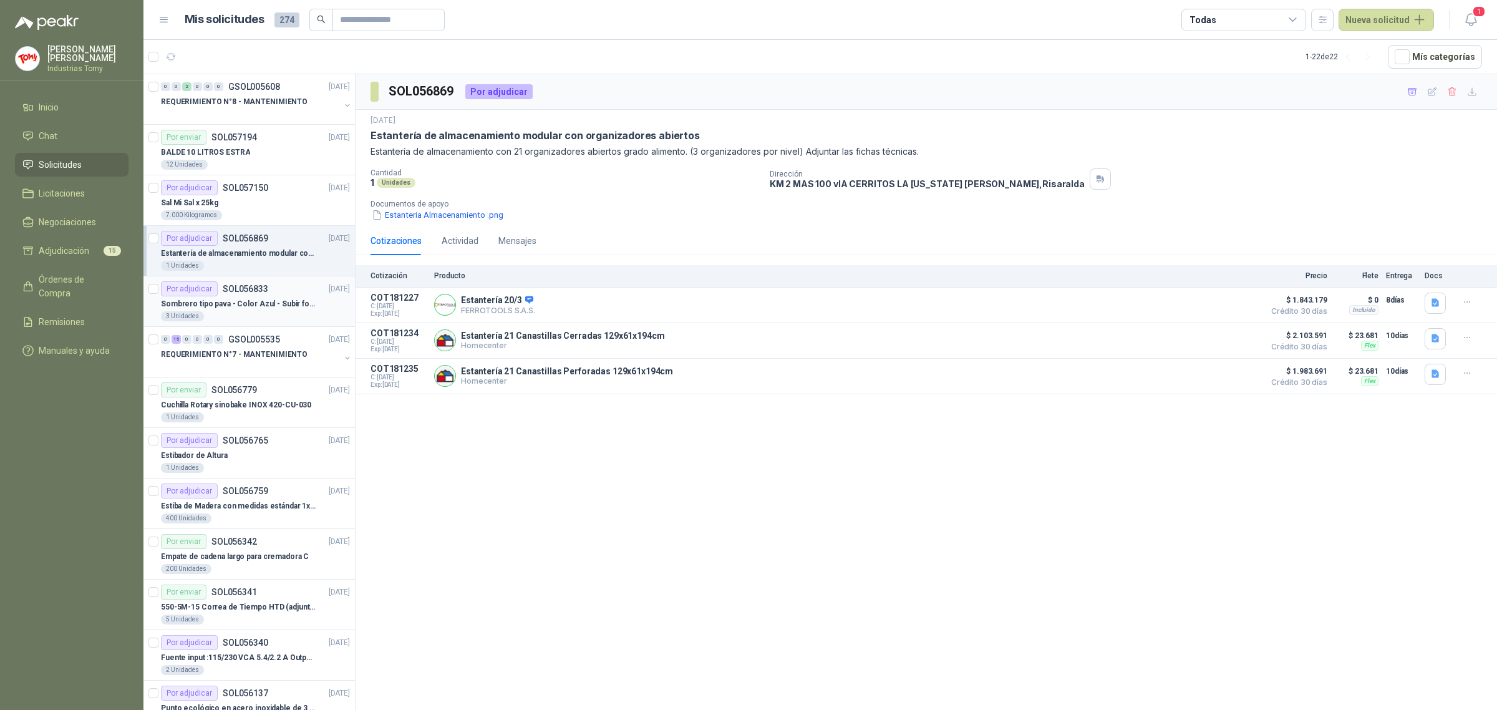
click at [244, 306] on p "Sombrero tipo pava - Color Azul - Subir foto" at bounding box center [238, 304] width 155 height 12
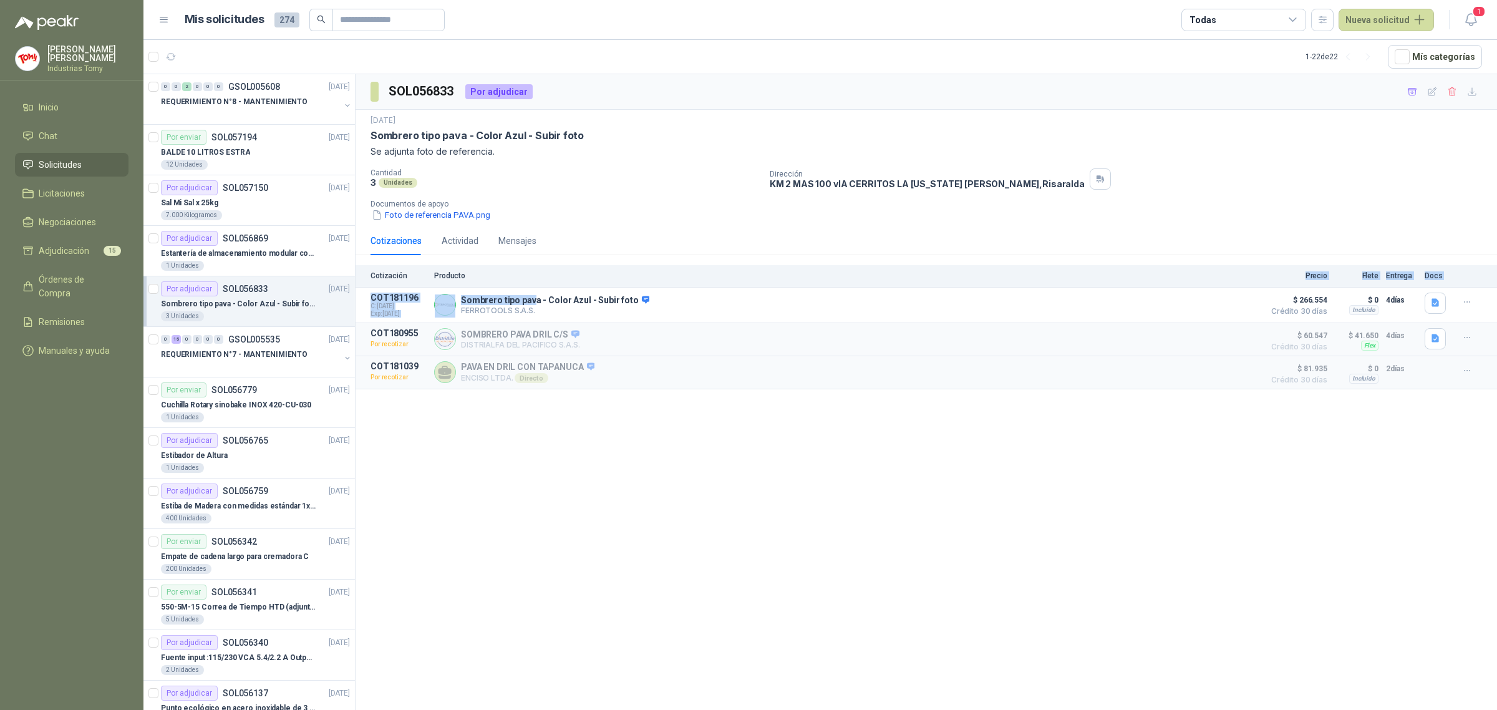
drag, startPoint x: 538, startPoint y: 296, endPoint x: 688, endPoint y: 285, distance: 150.7
click at [687, 285] on div "Cotización Producto Precio Flete Entrega Docs COT181196 C: [DATE] Exp: [DATE] S…" at bounding box center [926, 327] width 1141 height 124
drag, startPoint x: 643, startPoint y: 303, endPoint x: 1123, endPoint y: 276, distance: 480.4
click at [655, 299] on div "Sombrero tipo pava - Color Azul - Subir foto FERROTOOLS S.A.S. [GEOGRAPHIC_DATA]" at bounding box center [845, 305] width 823 height 25
click at [1227, 306] on button "Detalles" at bounding box center [1228, 304] width 59 height 17
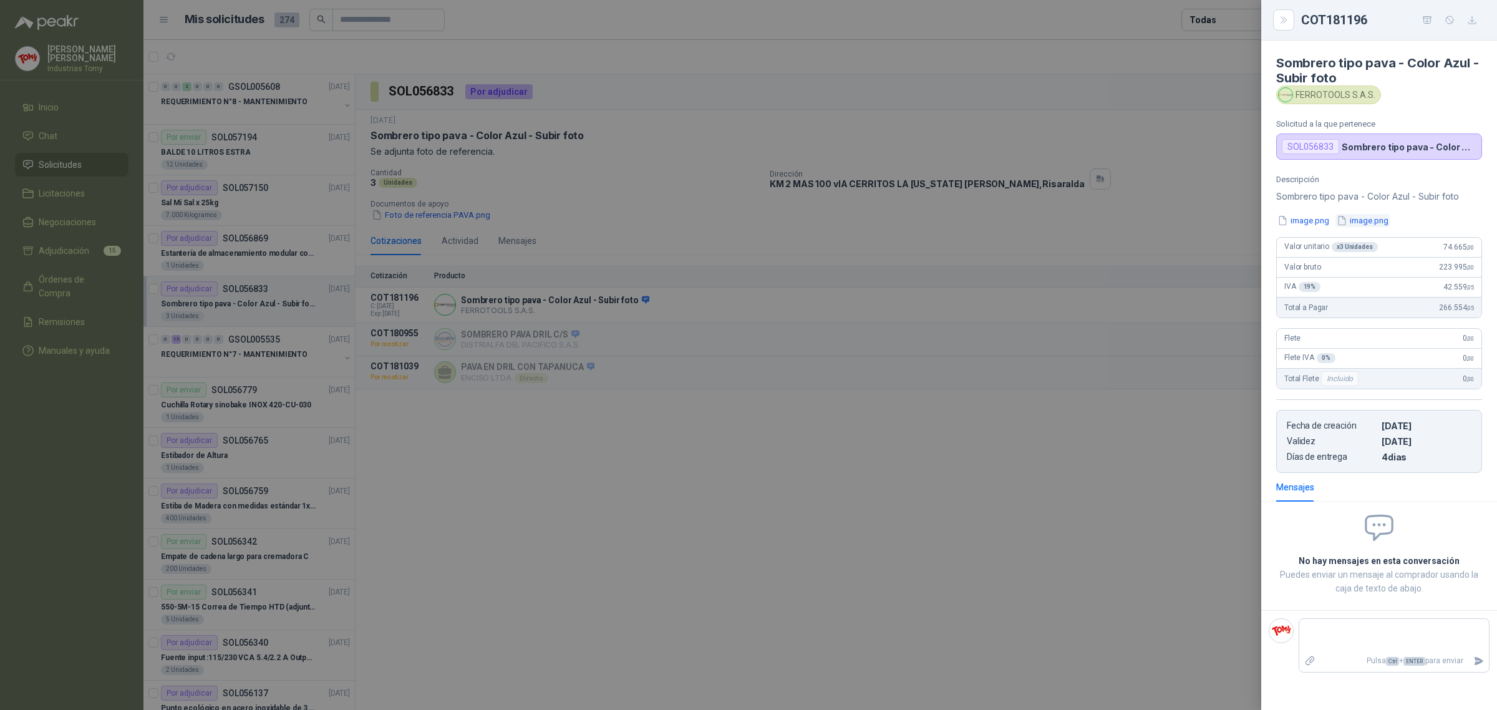
click at [1380, 219] on button "image.png" at bounding box center [1362, 220] width 54 height 13
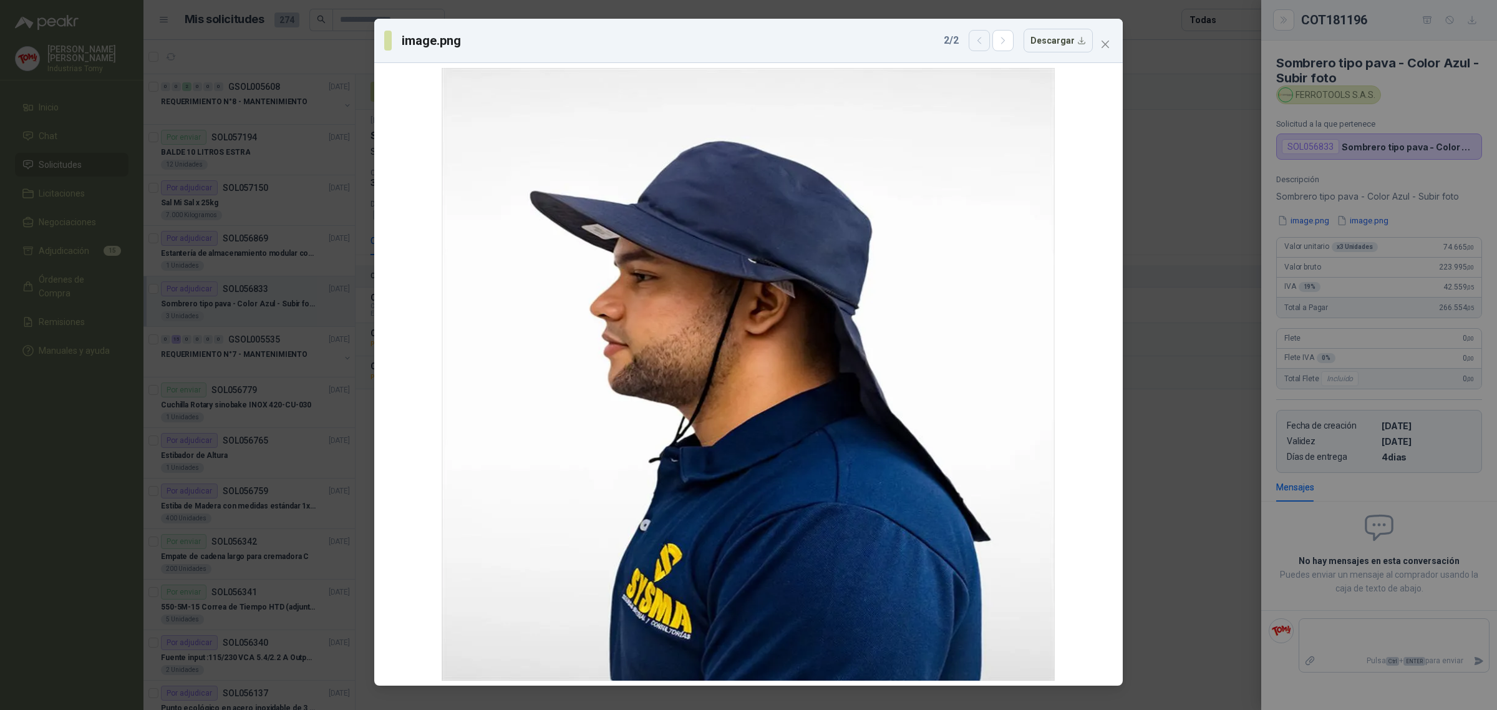
click at [980, 42] on icon "button" at bounding box center [979, 41] width 11 height 11
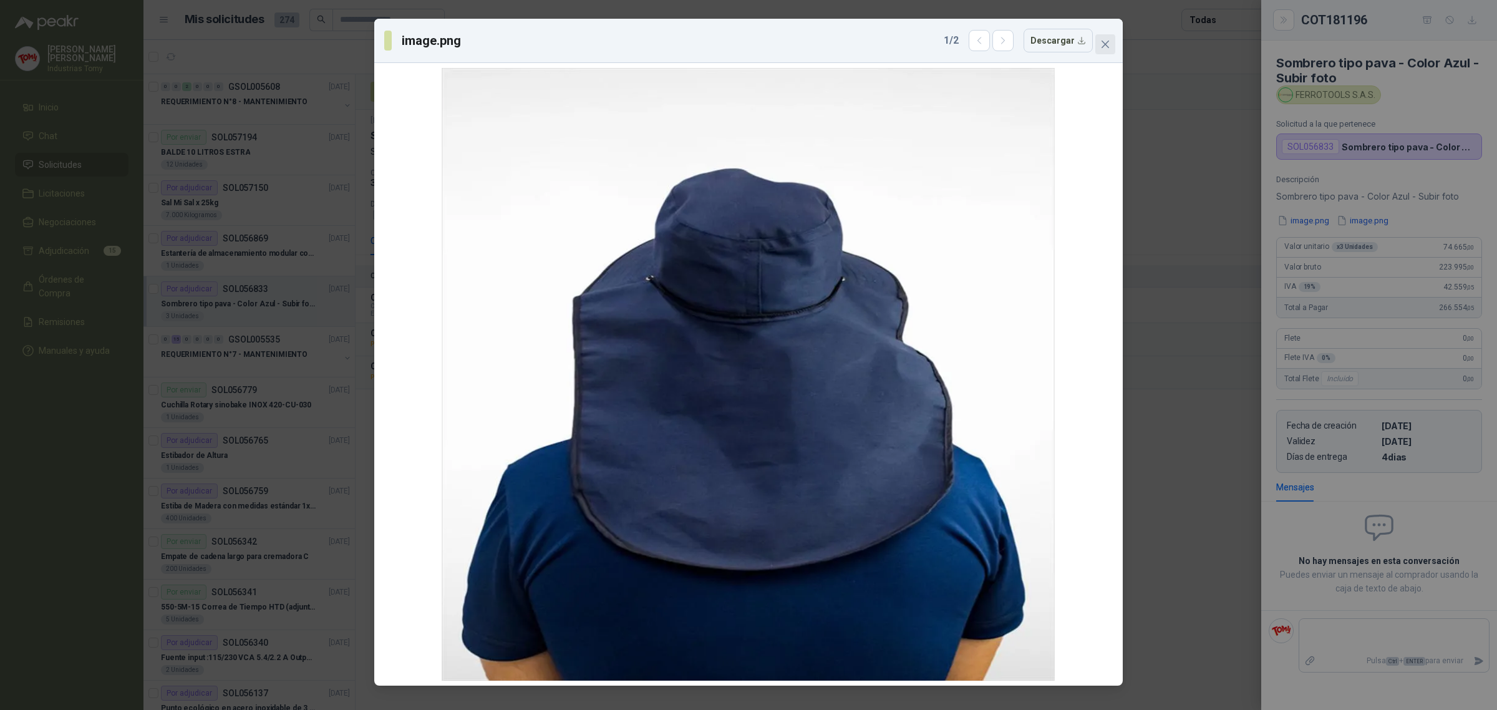
click at [1104, 42] on icon "close" at bounding box center [1104, 44] width 7 height 7
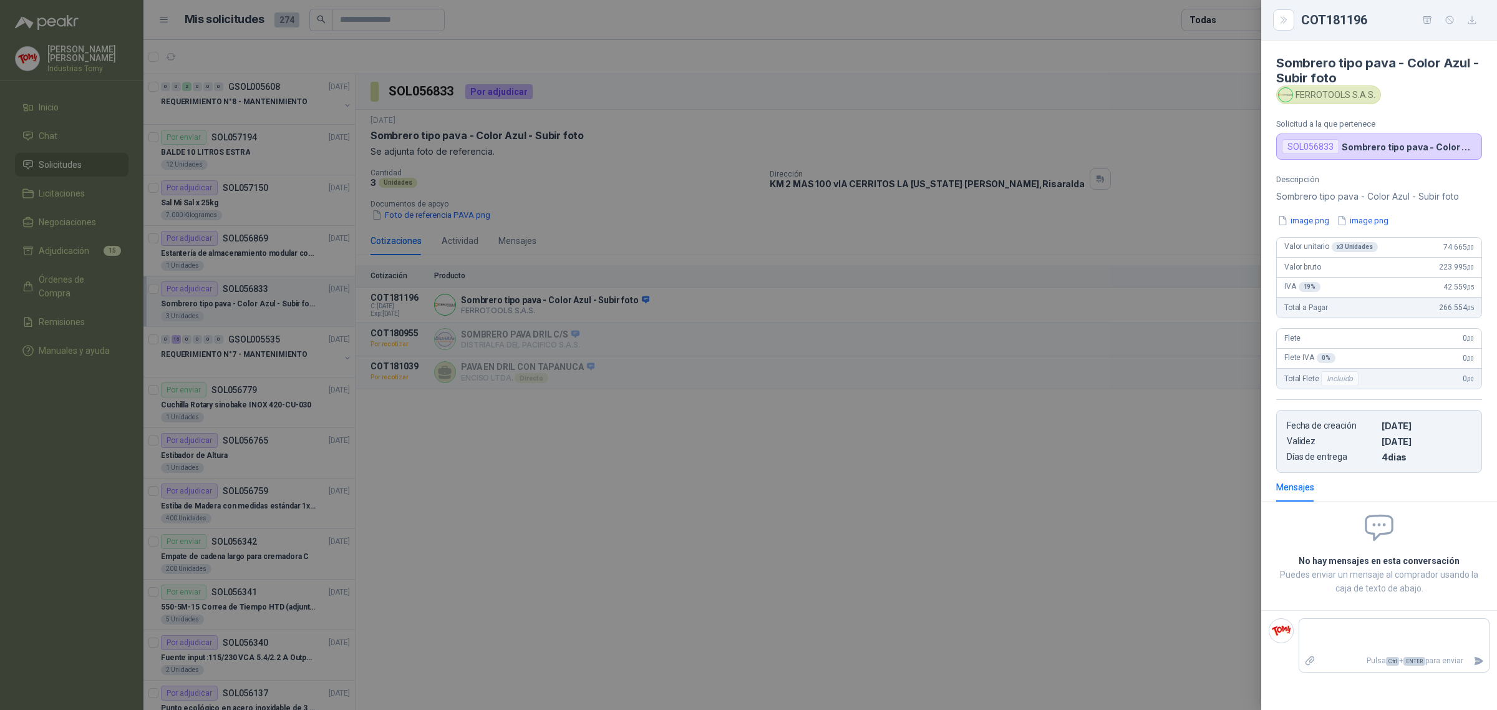
click at [705, 327] on div at bounding box center [748, 355] width 1497 height 710
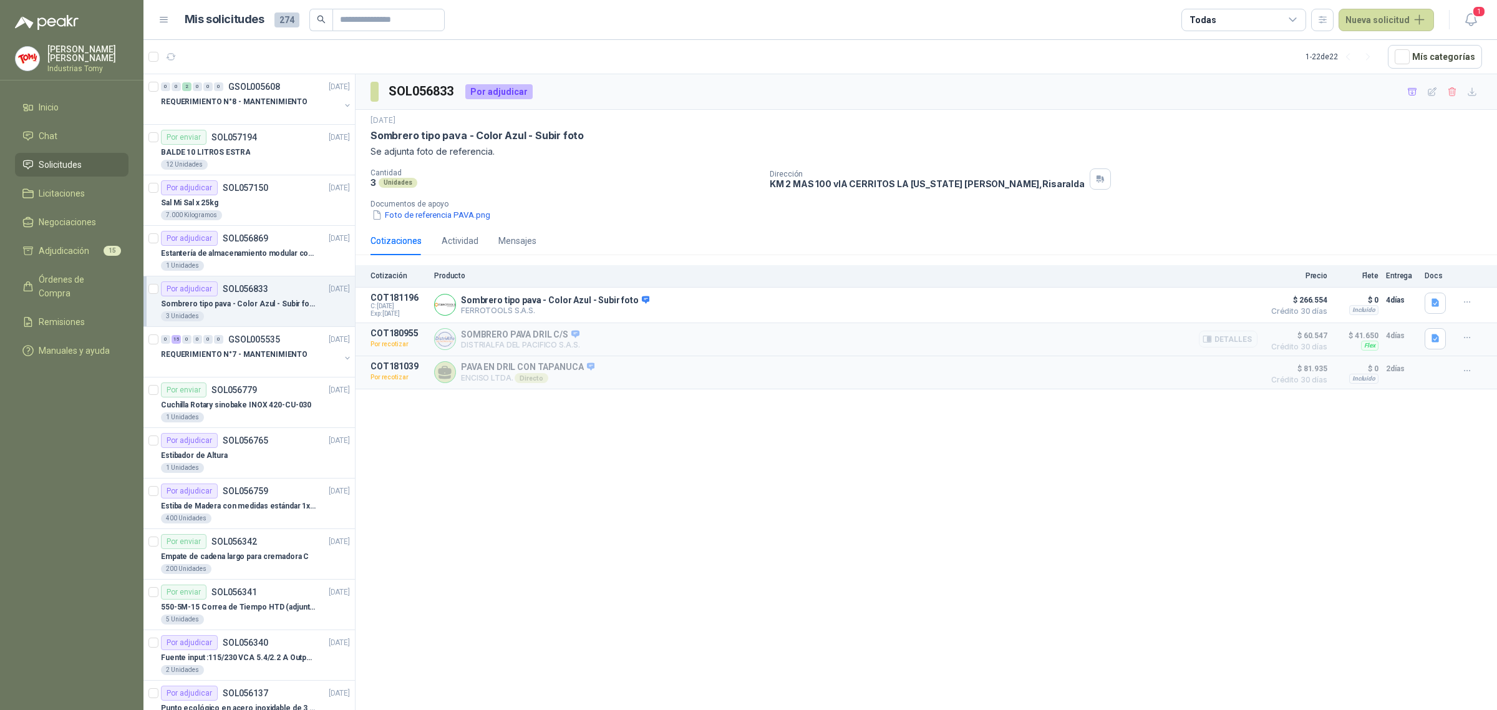
click at [521, 344] on p "DISTRIALFA DEL PACIFICO S.A.S." at bounding box center [520, 344] width 119 height 9
click at [485, 216] on button "Foto de referencia PAVA.png" at bounding box center [430, 214] width 121 height 13
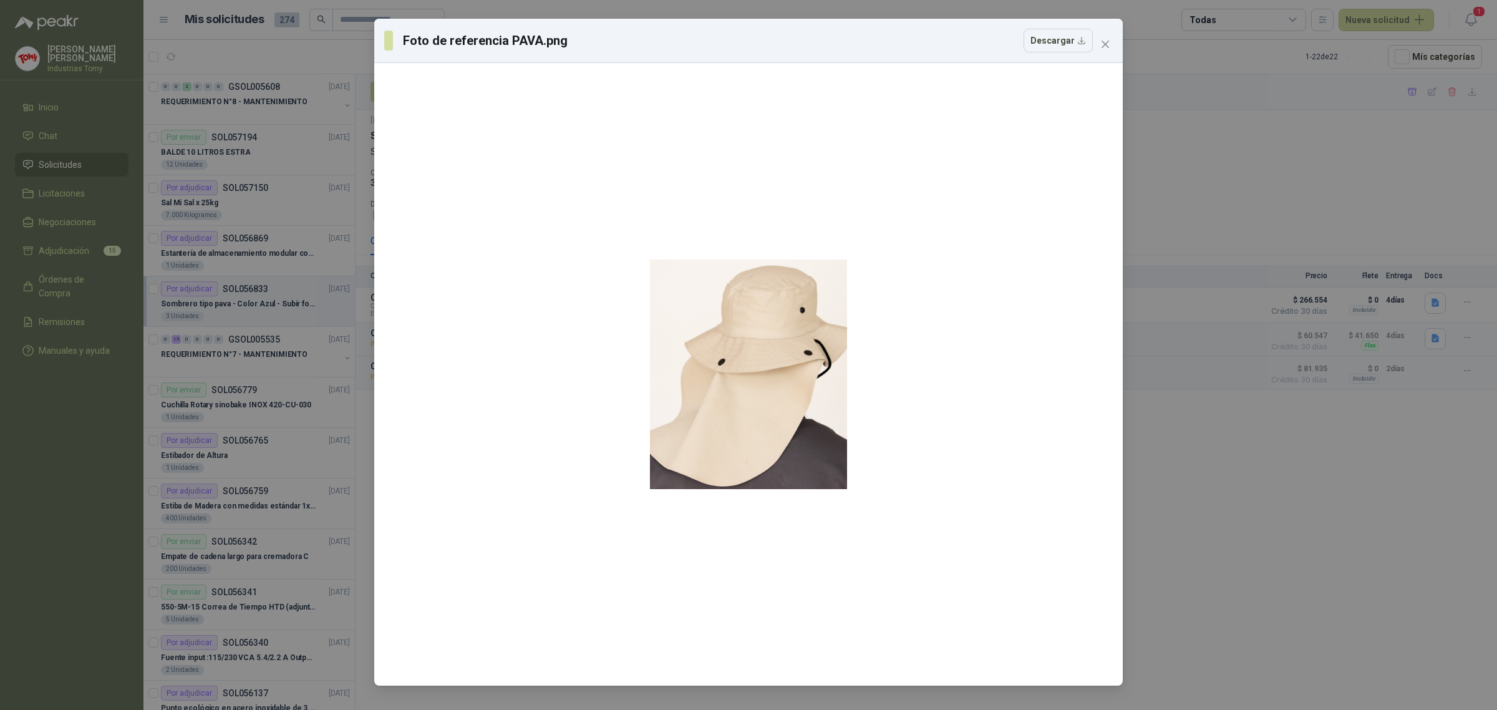
click at [1115, 41] on div "Foto de referencia PAVA.png Descargar" at bounding box center [748, 41] width 748 height 44
click at [1112, 42] on span "Close" at bounding box center [1105, 44] width 20 height 10
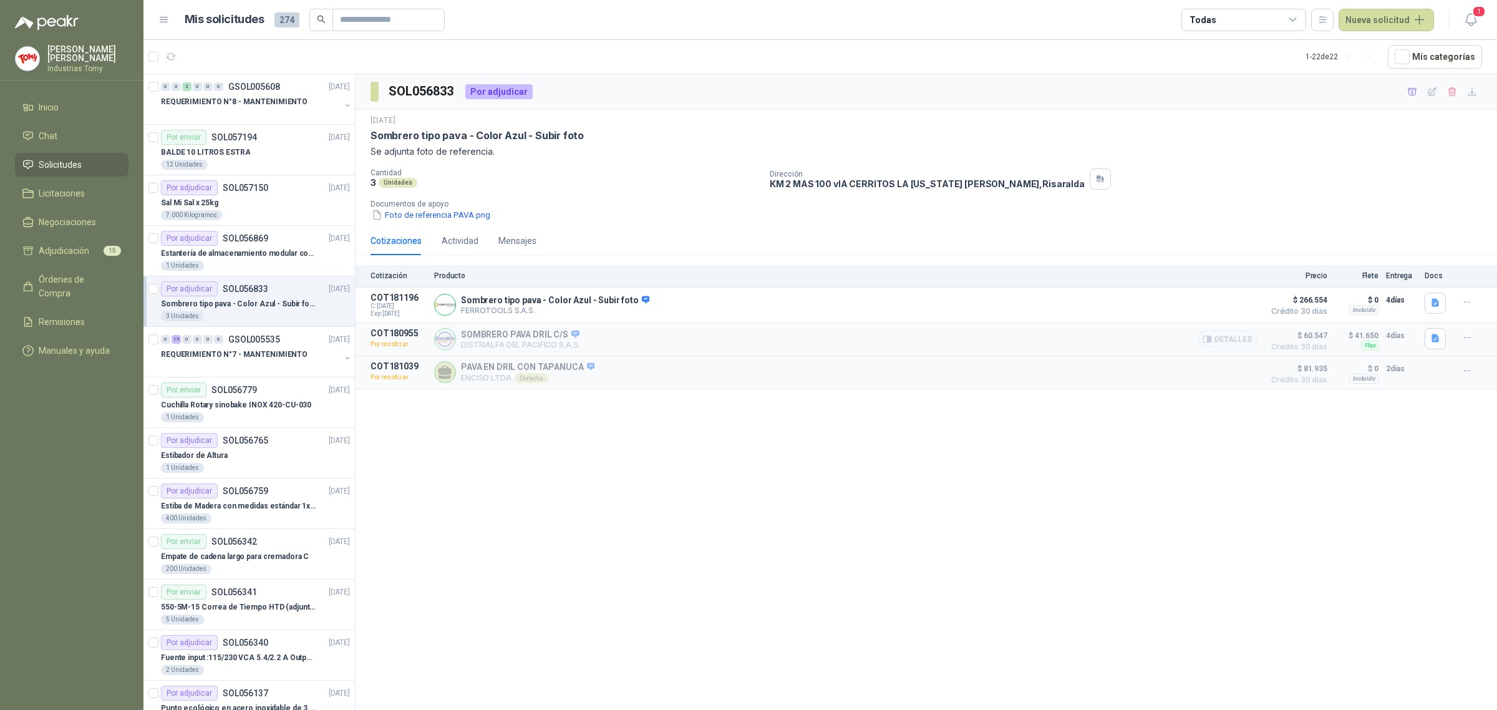
click at [571, 339] on icon at bounding box center [575, 333] width 9 height 9
click at [1239, 342] on button "Detalles" at bounding box center [1228, 339] width 59 height 17
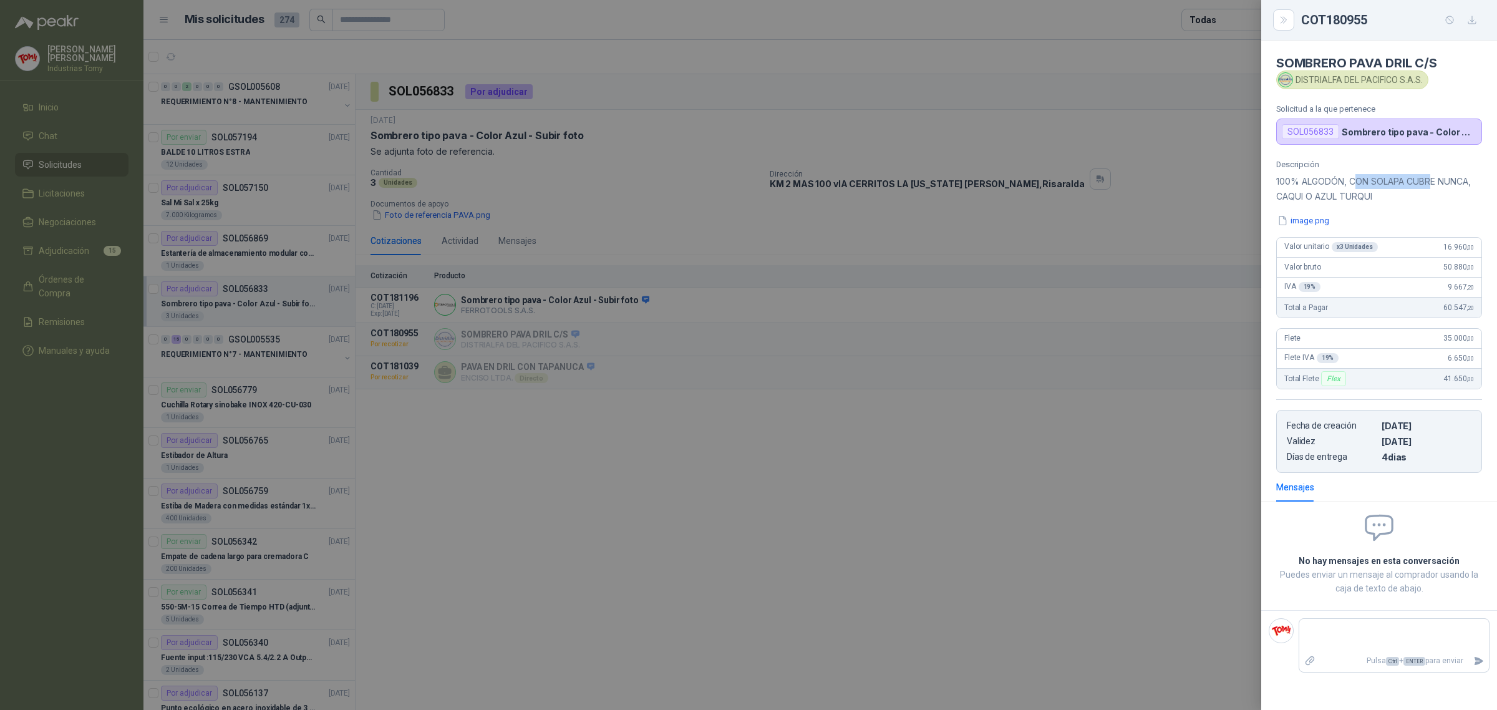
drag, startPoint x: 1360, startPoint y: 181, endPoint x: 1433, endPoint y: 182, distance: 73.0
click at [1433, 182] on p "100% ALGODÓN, CON SOLAPA CUBRE NUNCA, CAQUI O AZUL TURQUI" at bounding box center [1379, 189] width 206 height 30
drag, startPoint x: 1433, startPoint y: 182, endPoint x: 1382, endPoint y: 201, distance: 54.1
click at [1430, 184] on p "100% ALGODÓN, CON SOLAPA CUBRE NUNCA, CAQUI O AZUL TURQUI" at bounding box center [1379, 189] width 206 height 30
click at [1318, 222] on button "image.png" at bounding box center [1303, 220] width 54 height 13
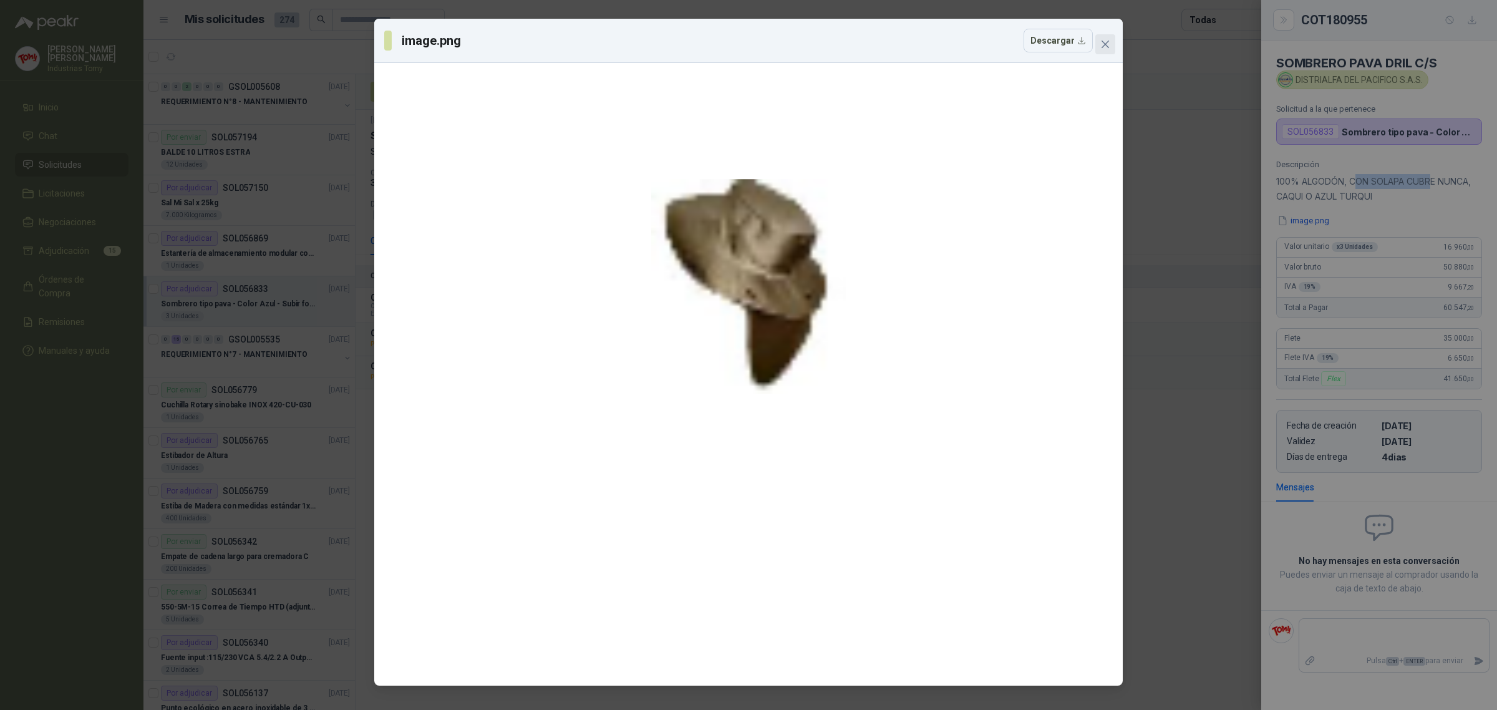
click at [1105, 45] on icon "close" at bounding box center [1104, 44] width 7 height 7
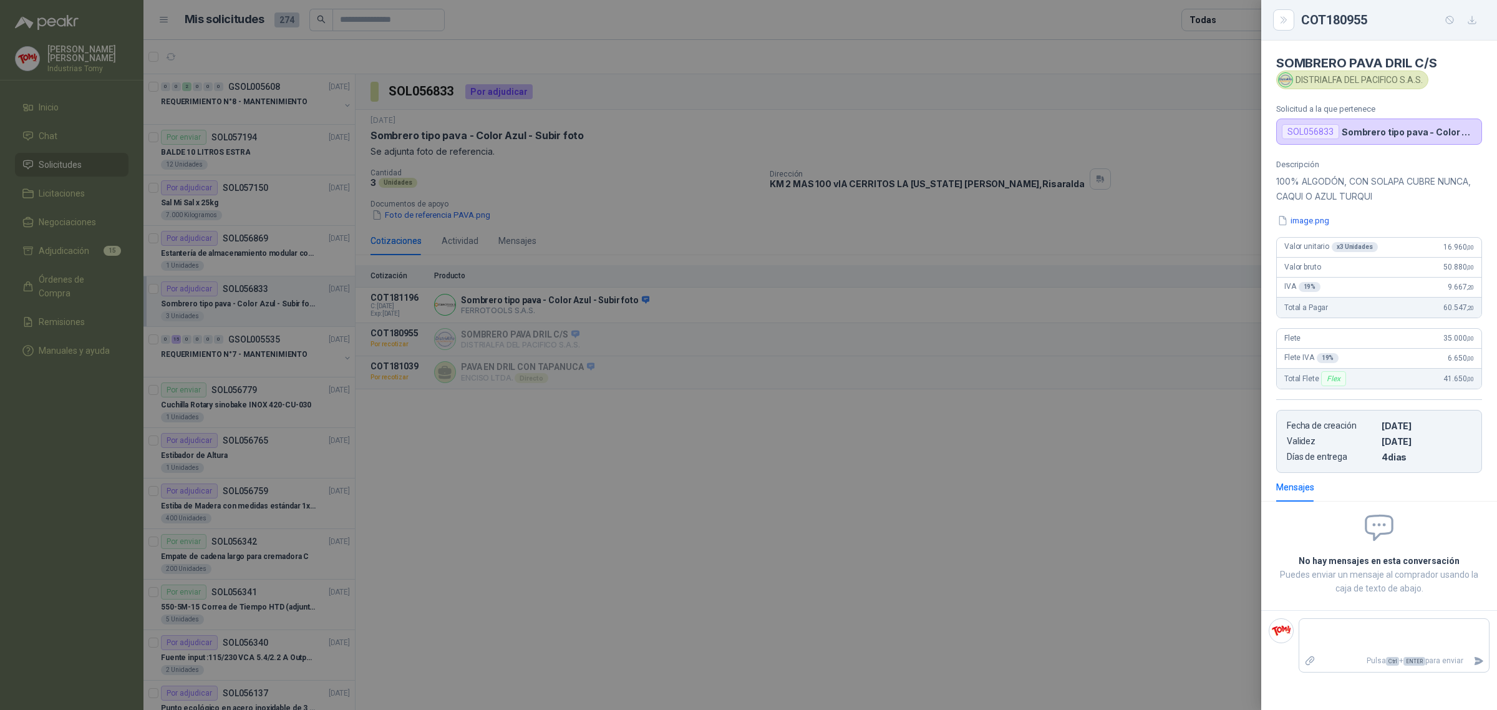
click at [811, 345] on div at bounding box center [748, 355] width 1497 height 710
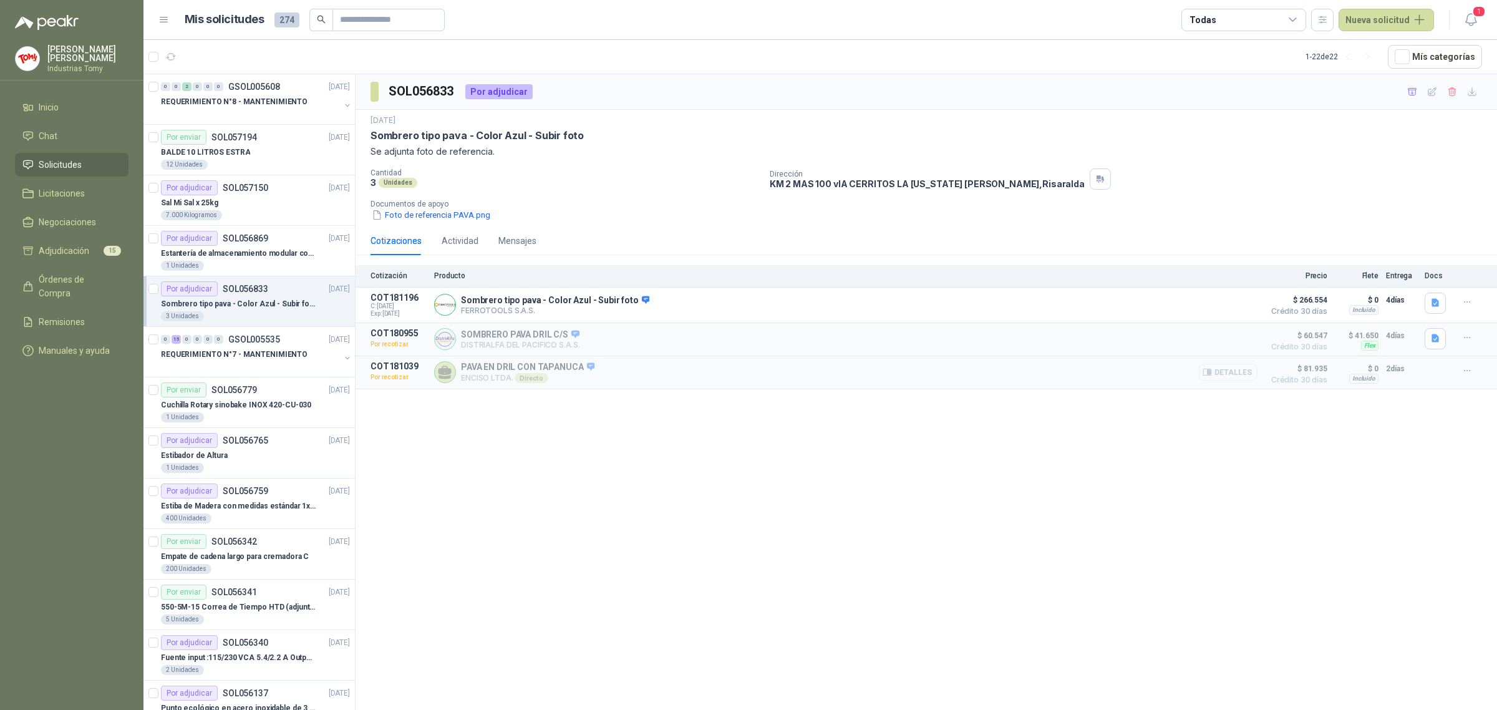
click at [1242, 377] on button "Detalles" at bounding box center [1228, 372] width 59 height 17
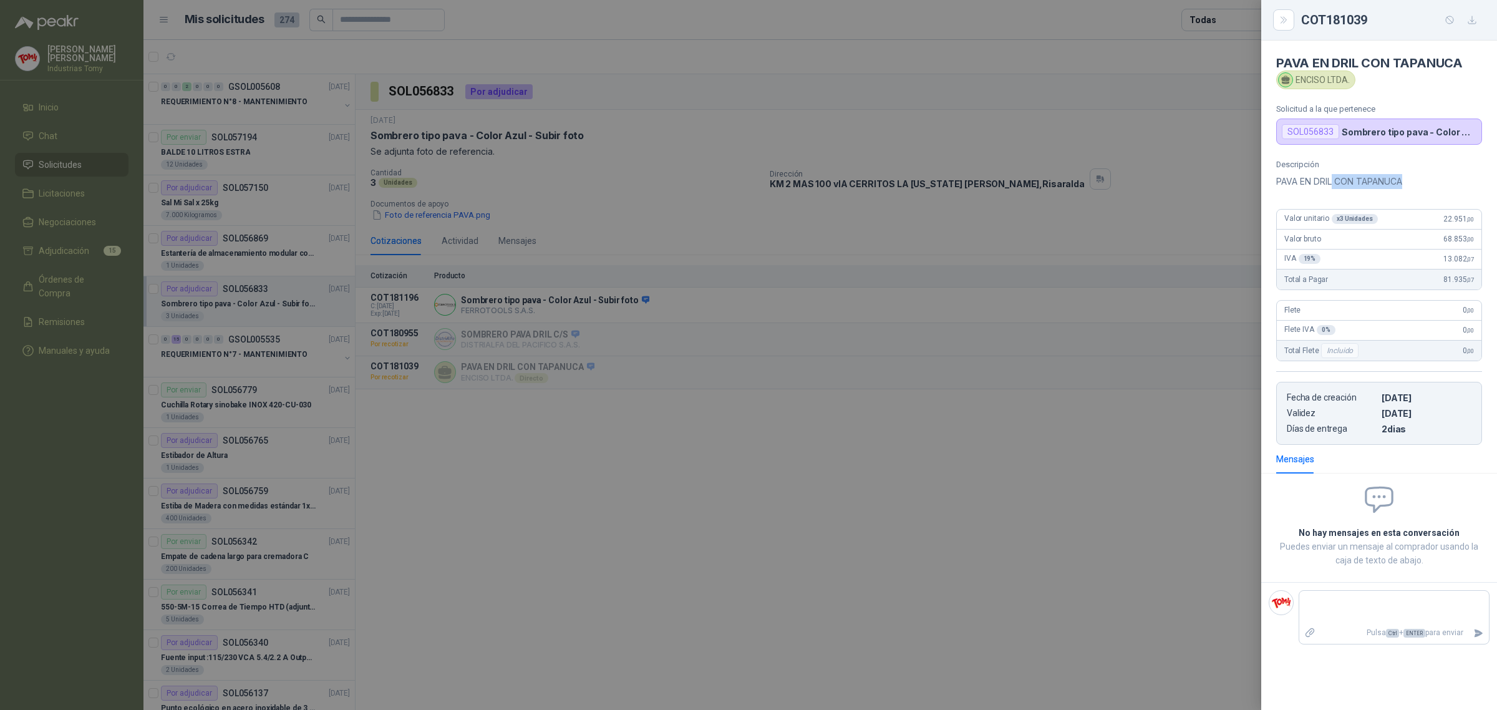
drag, startPoint x: 1335, startPoint y: 184, endPoint x: 1417, endPoint y: 177, distance: 82.7
click at [1417, 177] on p "PAVA EN DRIL CON TAPANUCA" at bounding box center [1379, 181] width 206 height 15
drag, startPoint x: 1417, startPoint y: 177, endPoint x: 1396, endPoint y: 195, distance: 28.3
click at [1418, 177] on p "PAVA EN DRIL CON TAPANUCA" at bounding box center [1379, 181] width 206 height 15
click at [1112, 440] on div at bounding box center [748, 355] width 1497 height 710
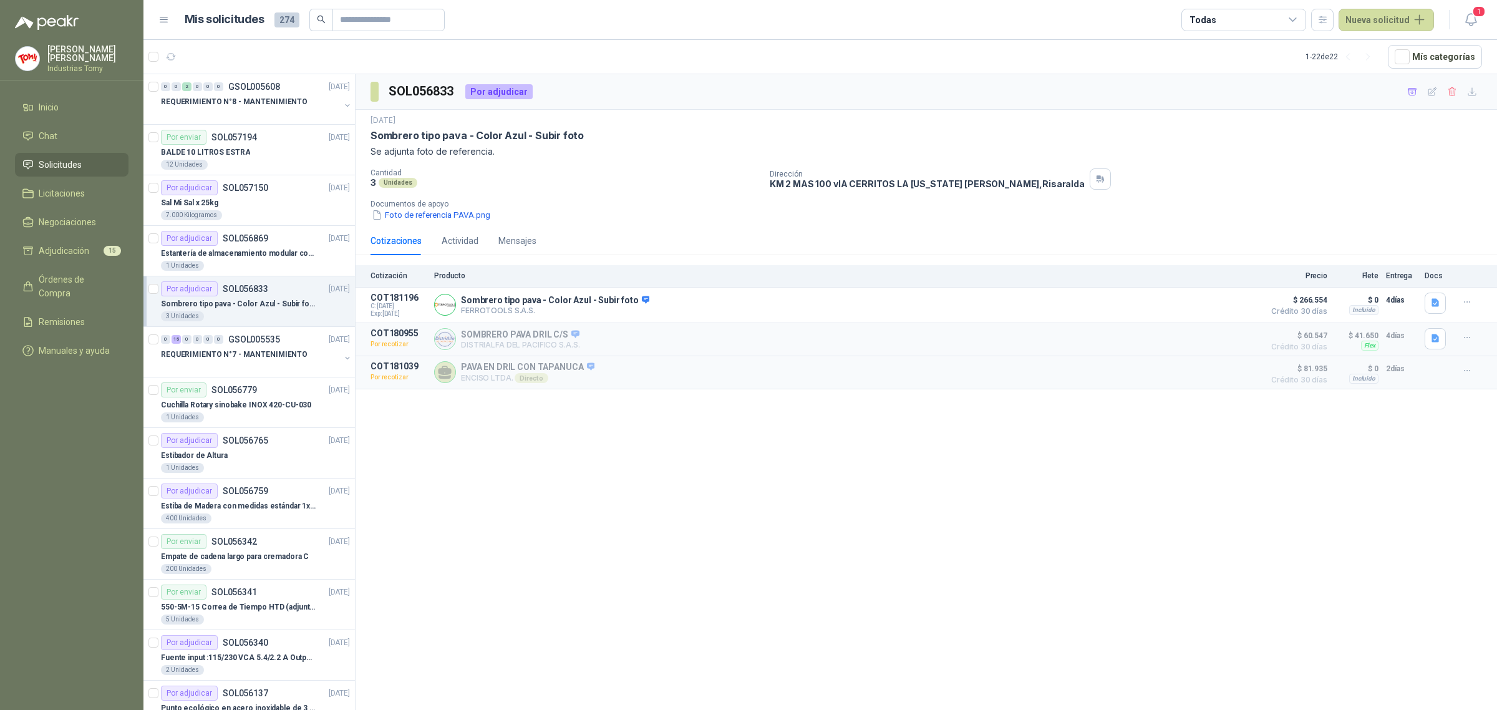
scroll to position [78, 0]
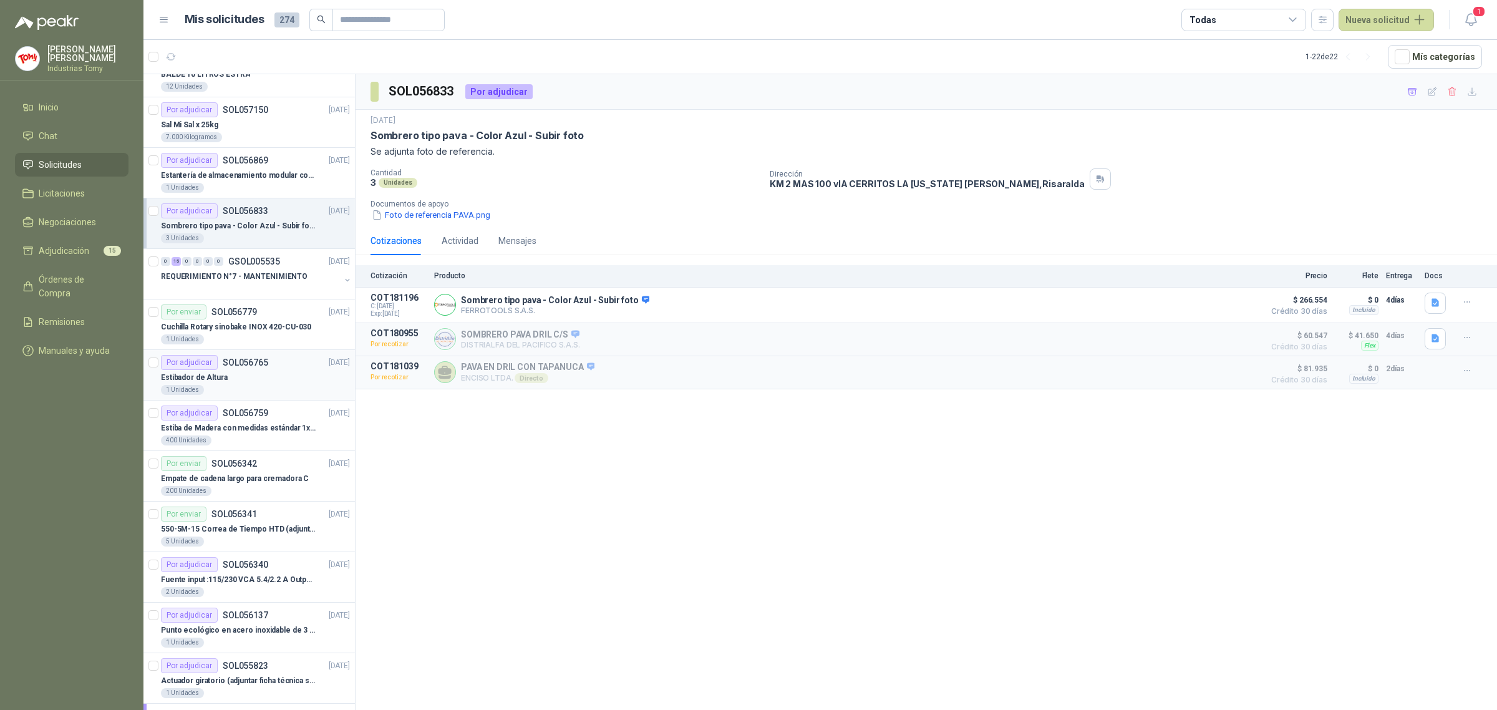
click at [228, 385] on div "1 Unidades" at bounding box center [255, 390] width 189 height 10
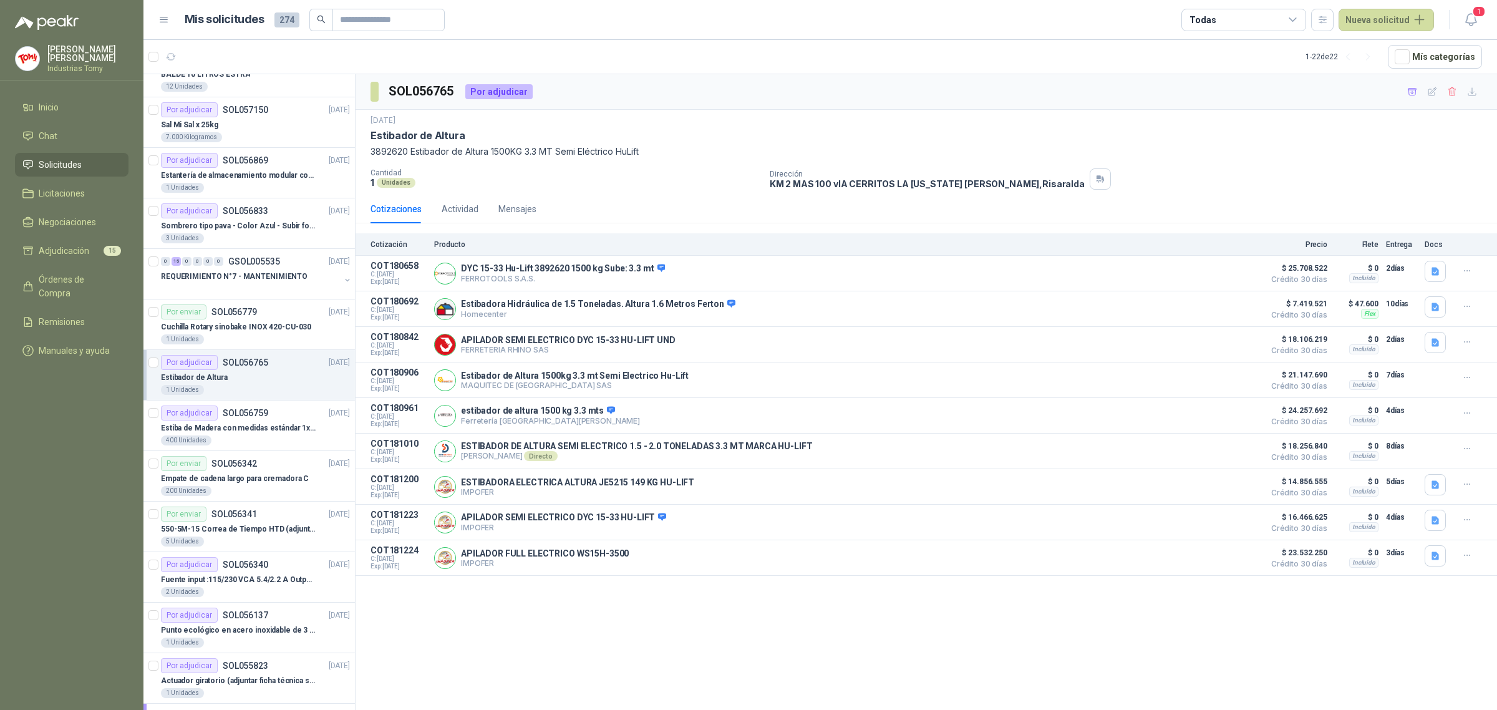
scroll to position [156, 0]
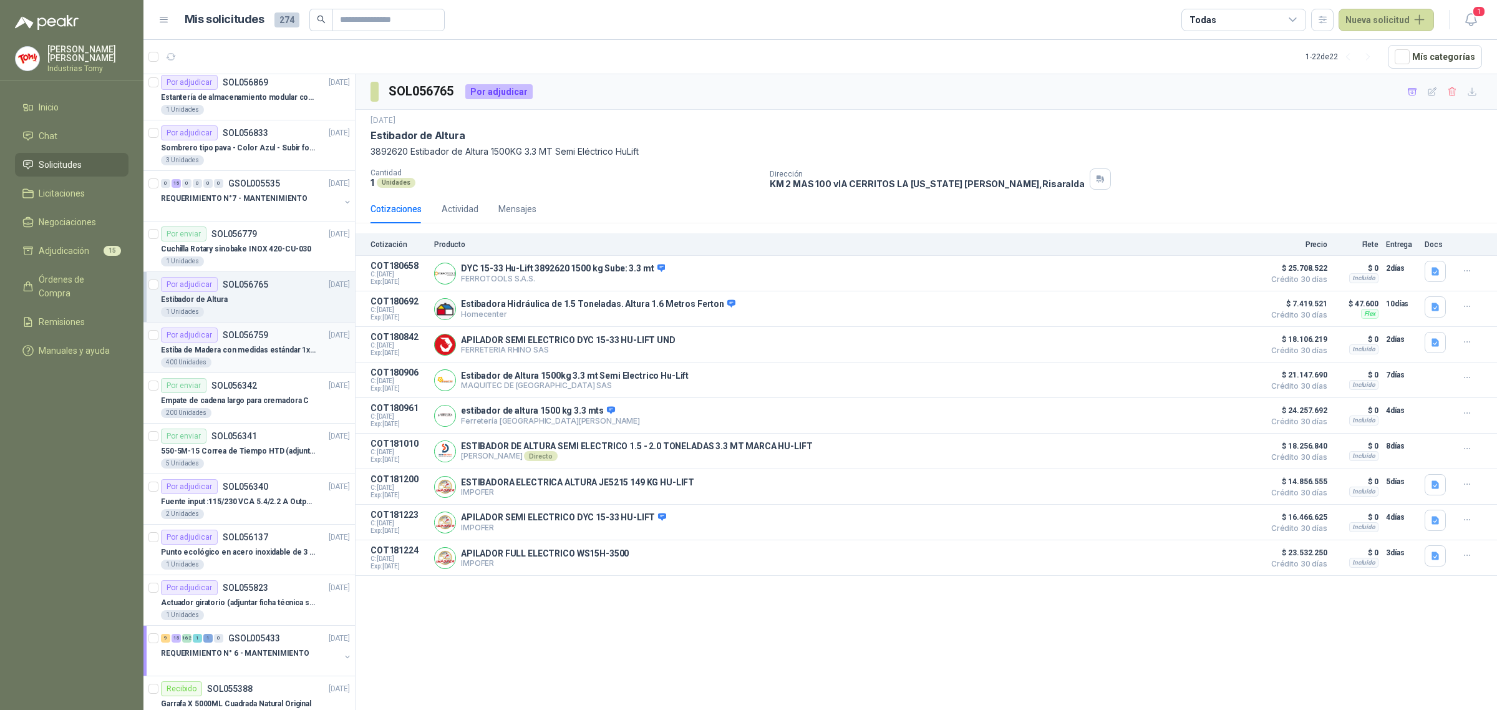
click at [253, 345] on p "Estiba de Madera con medidas estándar 1x120x15 de alto" at bounding box center [238, 350] width 155 height 12
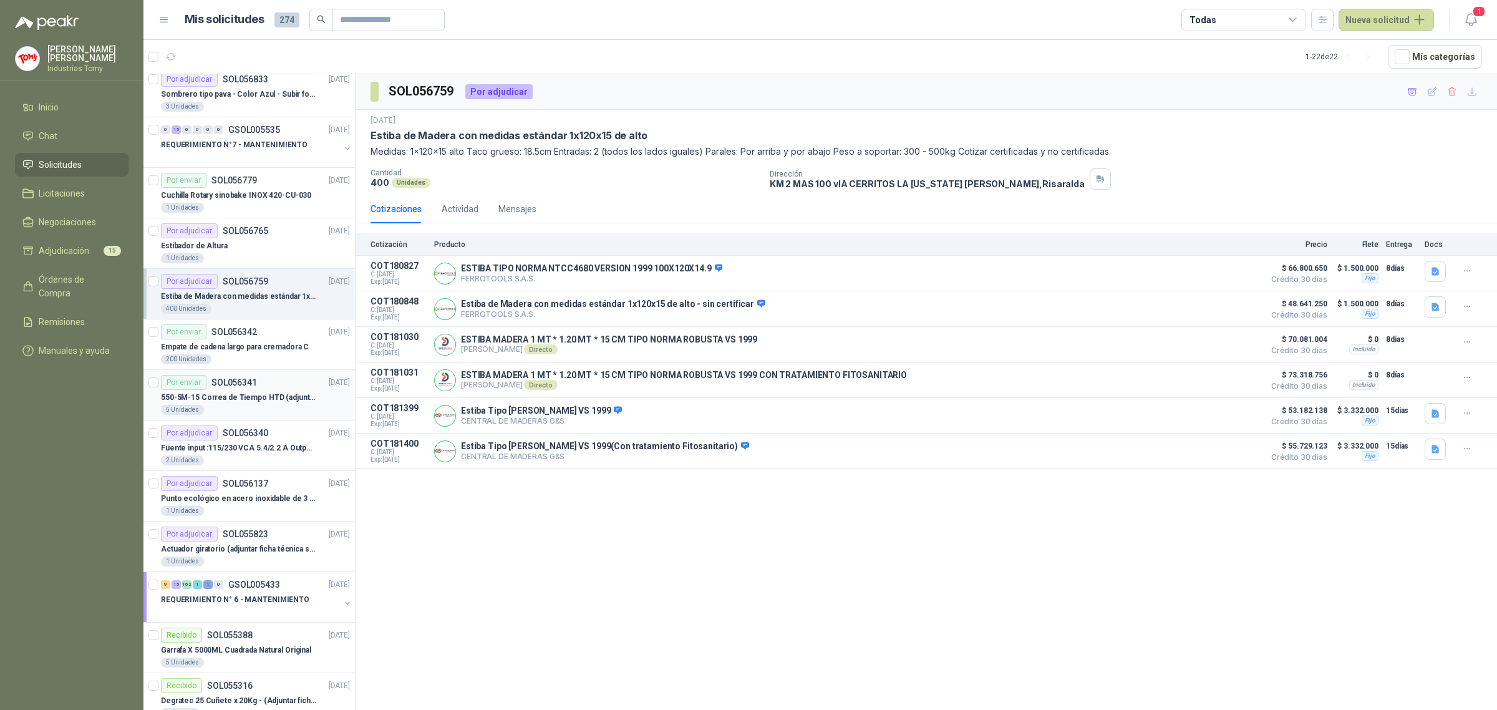
scroll to position [234, 0]
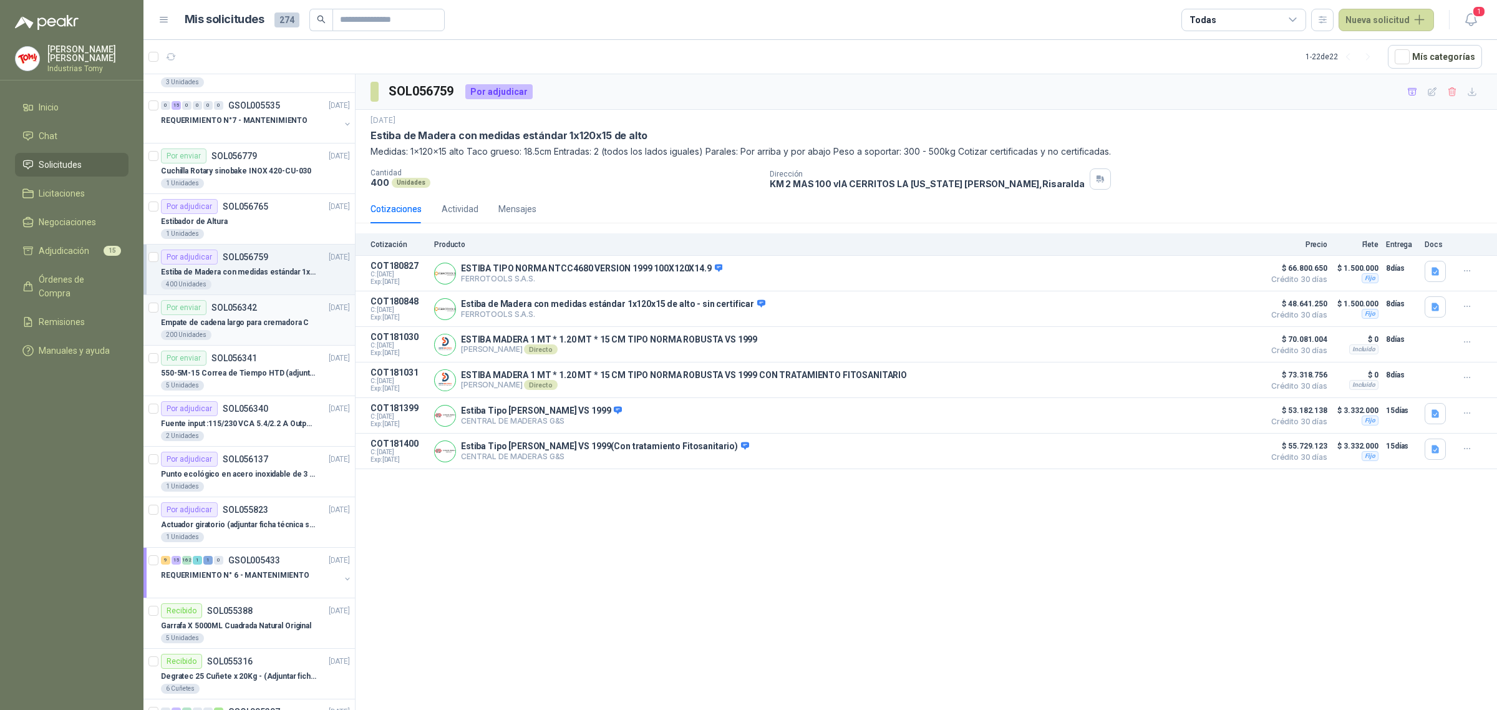
click at [259, 322] on p "Empate de cadena largo para cremadora C" at bounding box center [235, 323] width 148 height 12
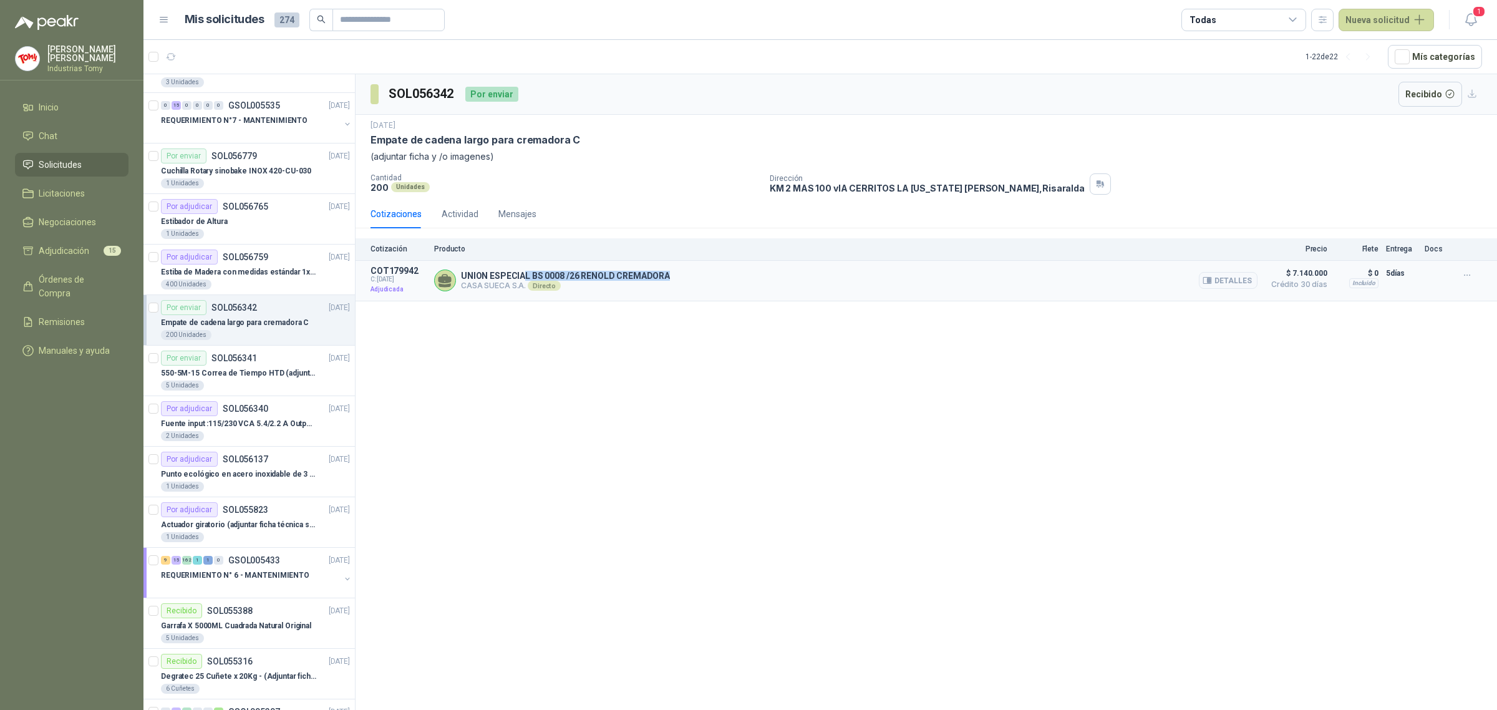
drag, startPoint x: 524, startPoint y: 271, endPoint x: 674, endPoint y: 274, distance: 149.7
click at [674, 274] on div "UNION ESPECIAL BS 0008 /26 [PERSON_NAME] CREMADORA CASA SUECA S.A. Directo Deta…" at bounding box center [845, 281] width 823 height 30
click at [697, 353] on div "SOL056342 Por enviar Recibido [DATE] Empate [PERSON_NAME] largo para cremadora …" at bounding box center [926, 394] width 1141 height 640
drag, startPoint x: 457, startPoint y: 142, endPoint x: 587, endPoint y: 145, distance: 129.8
click at [586, 145] on div "Empate de cadena largo para cremadora C" at bounding box center [925, 139] width 1111 height 13
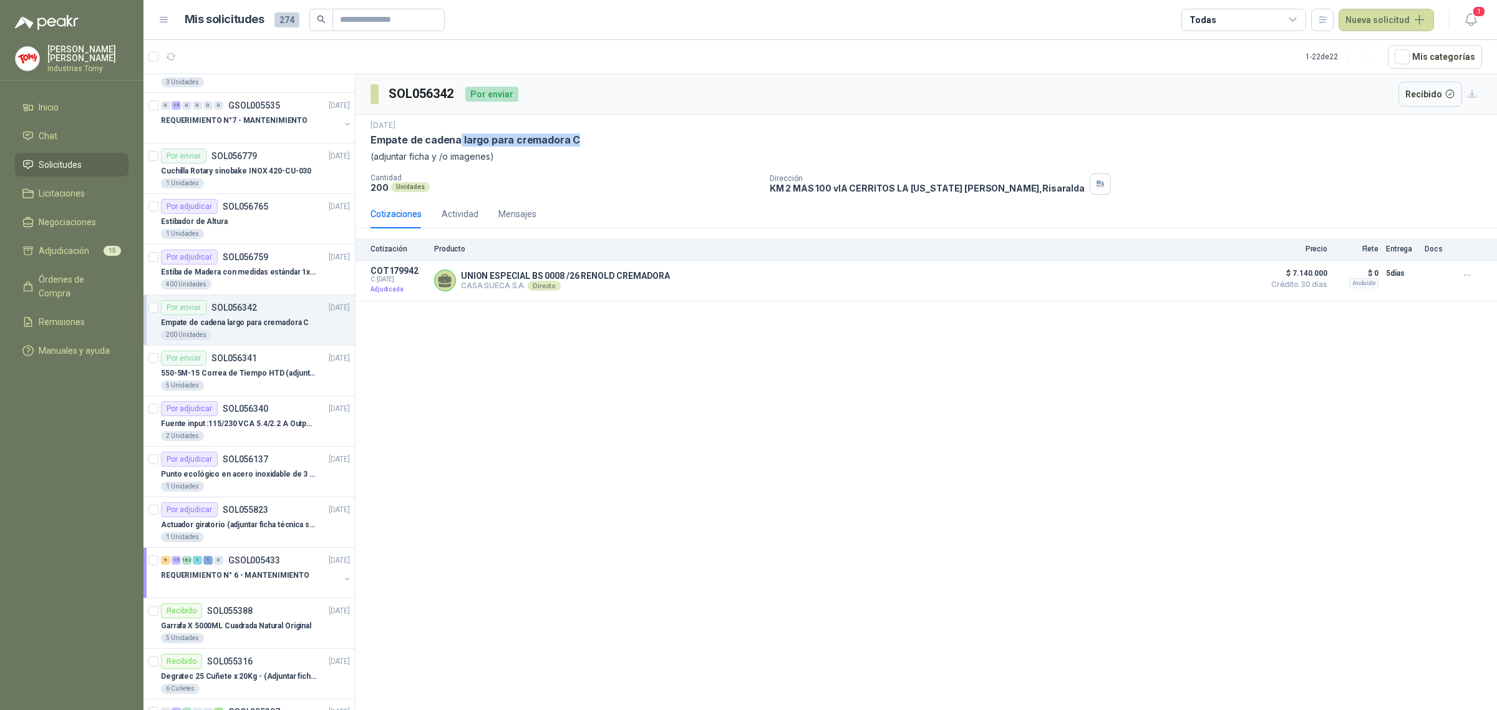
click at [588, 143] on div "Empate de cadena largo para cremadora C" at bounding box center [925, 139] width 1111 height 13
click at [661, 326] on div "SOL056342 Por enviar Recibido [DATE] Empate [PERSON_NAME] largo para cremadora …" at bounding box center [926, 394] width 1141 height 640
click at [1182, 322] on div "SOL056342 Por enviar Recibido [DATE] Empate [PERSON_NAME] largo para cremadora …" at bounding box center [926, 394] width 1141 height 640
click at [1223, 281] on button "Detalles" at bounding box center [1228, 280] width 59 height 17
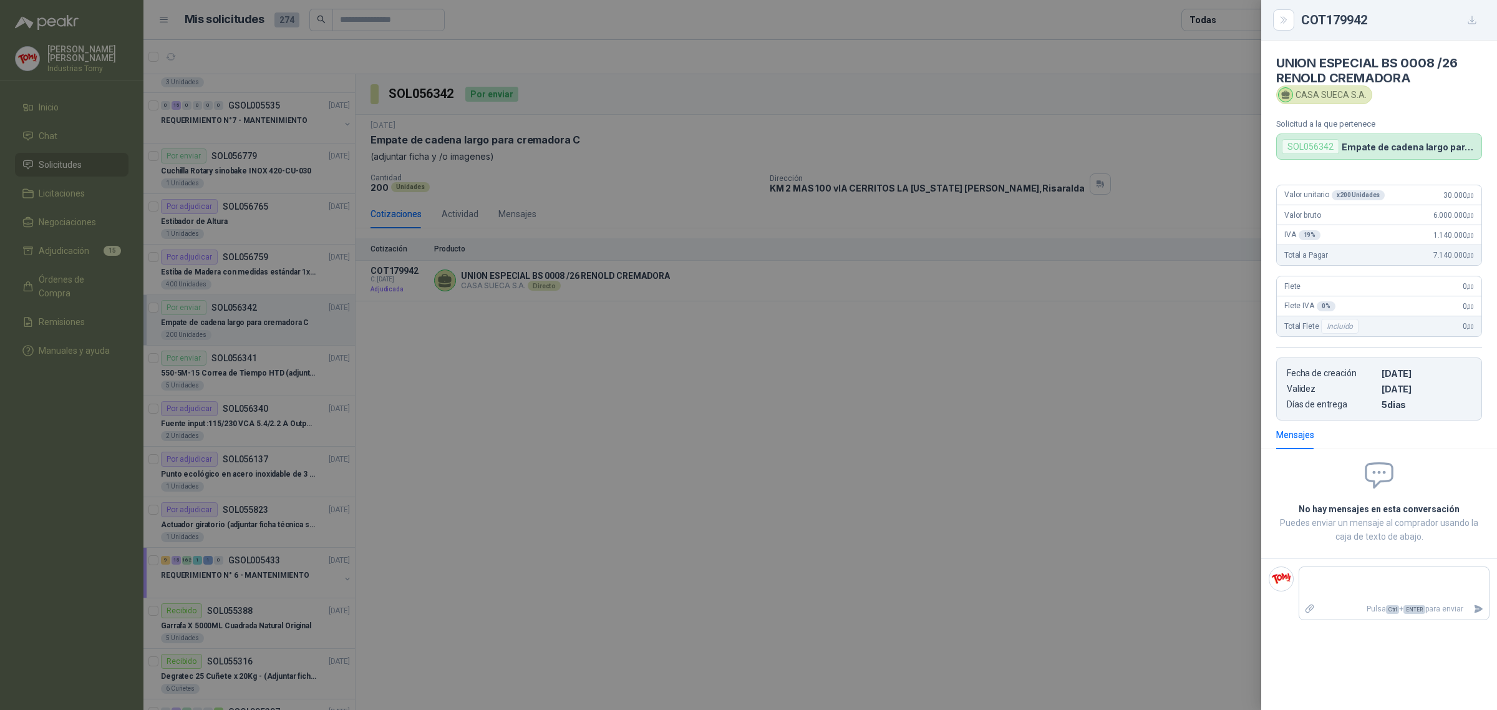
click at [950, 418] on div at bounding box center [748, 355] width 1497 height 710
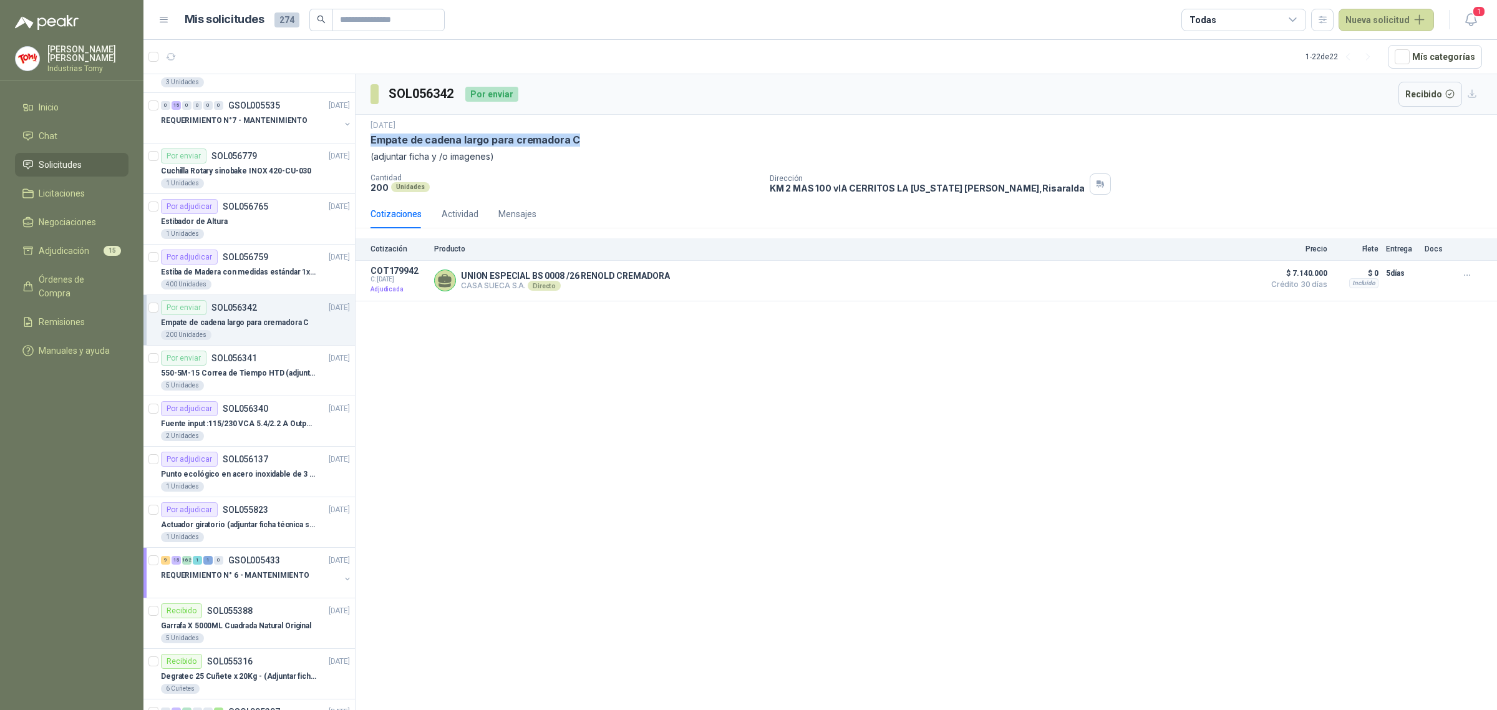
drag, startPoint x: 372, startPoint y: 141, endPoint x: 591, endPoint y: 141, distance: 219.5
click at [591, 141] on div "Empate de cadena largo para cremadora C" at bounding box center [925, 139] width 1111 height 13
copy p "Empate de cadena largo para cremadora C"
click at [375, 20] on input "text" at bounding box center [383, 19] width 87 height 21
paste input "**********"
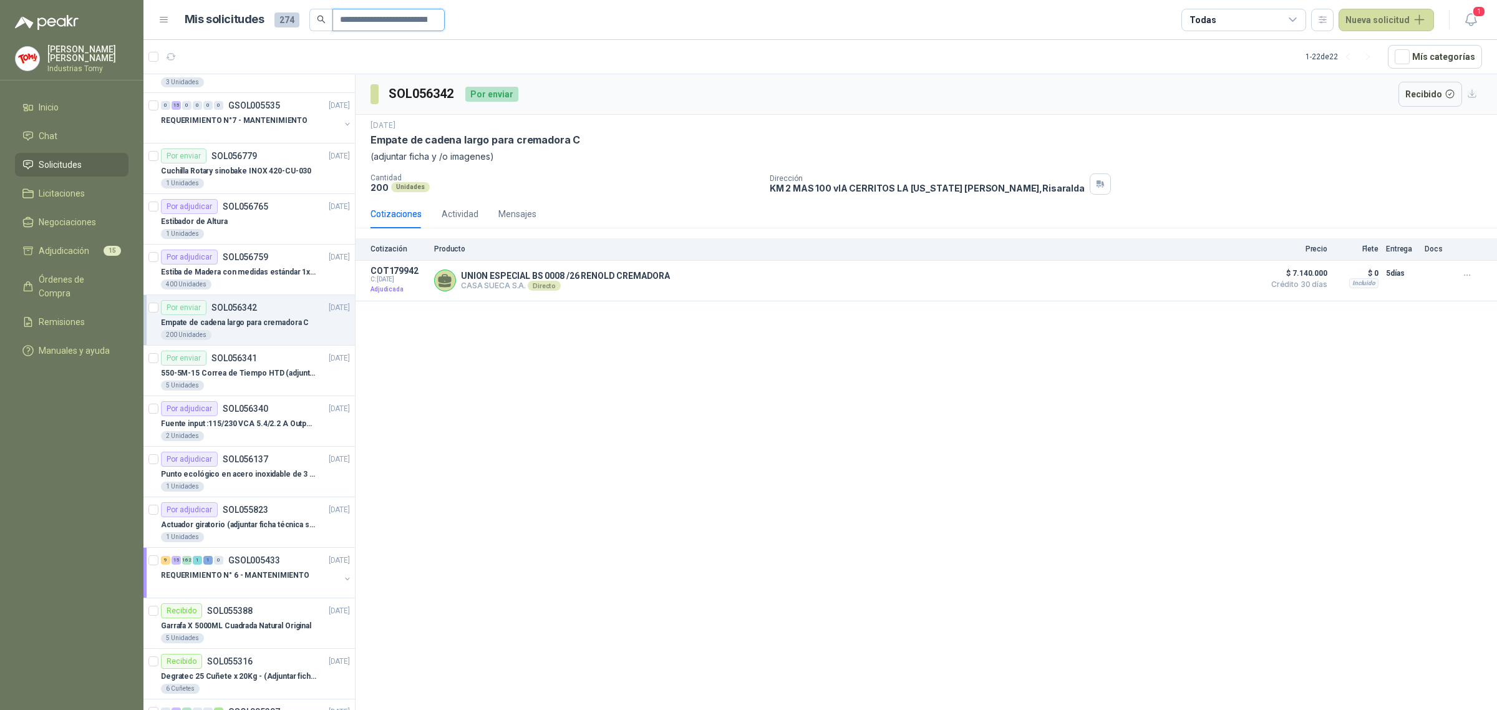
scroll to position [0, 63]
type input "**********"
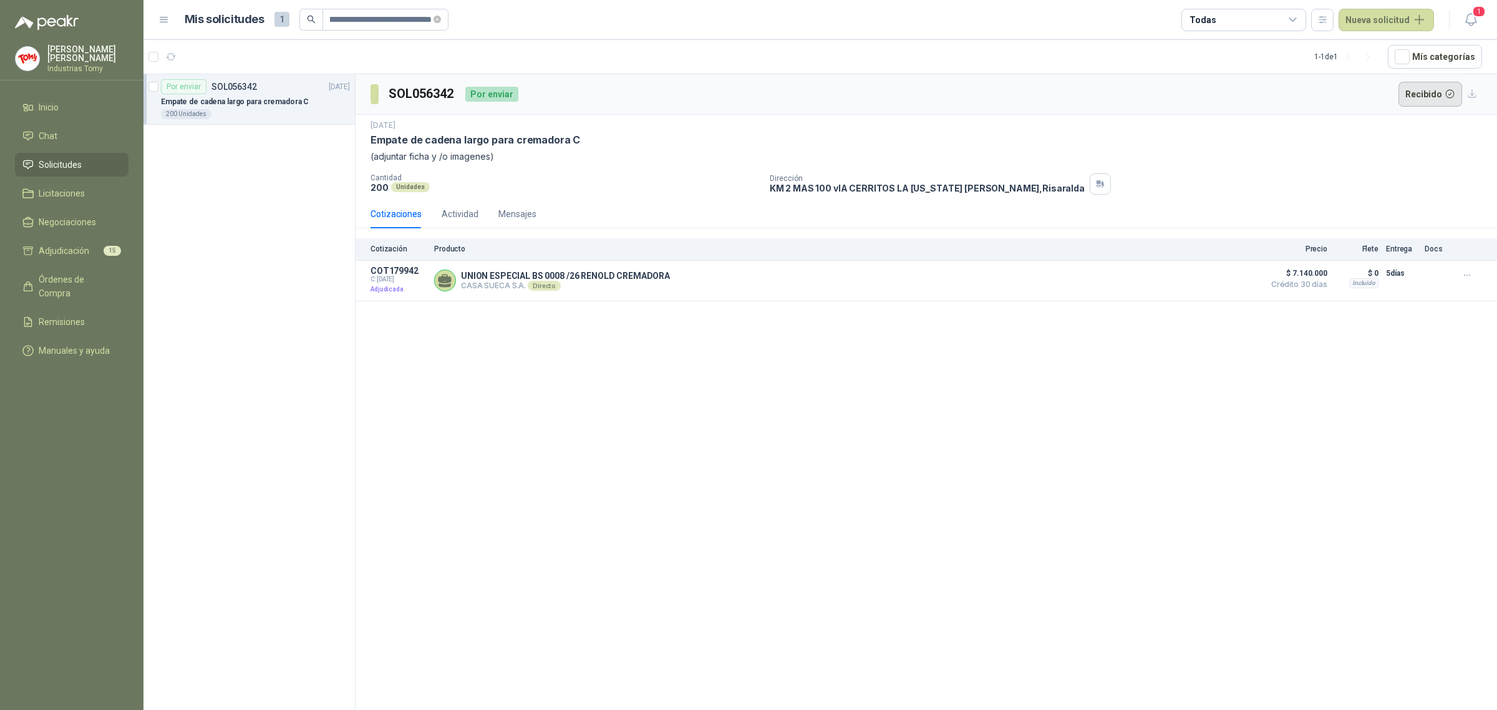
scroll to position [0, 0]
click at [1436, 91] on button "Recibido" at bounding box center [1430, 94] width 64 height 25
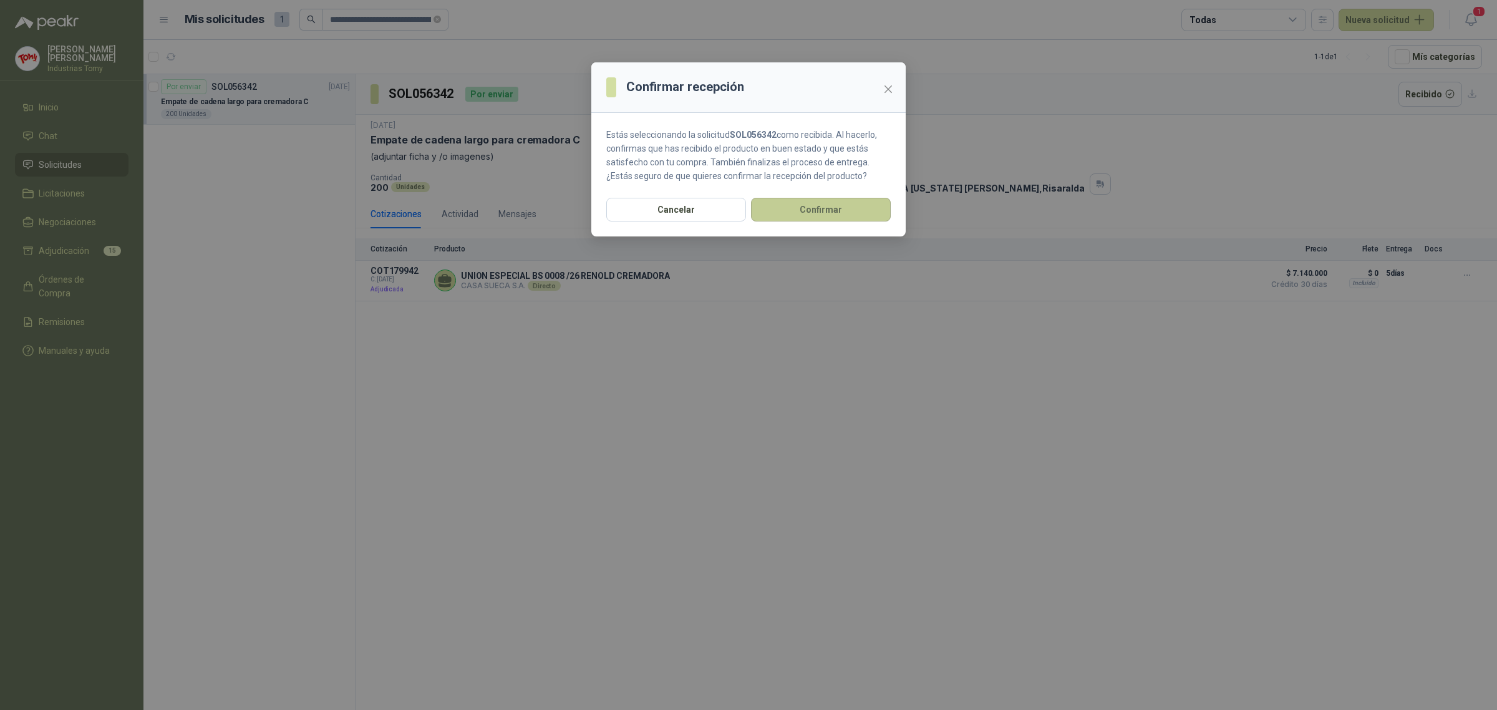
click at [830, 207] on button "Confirmar" at bounding box center [821, 210] width 140 height 24
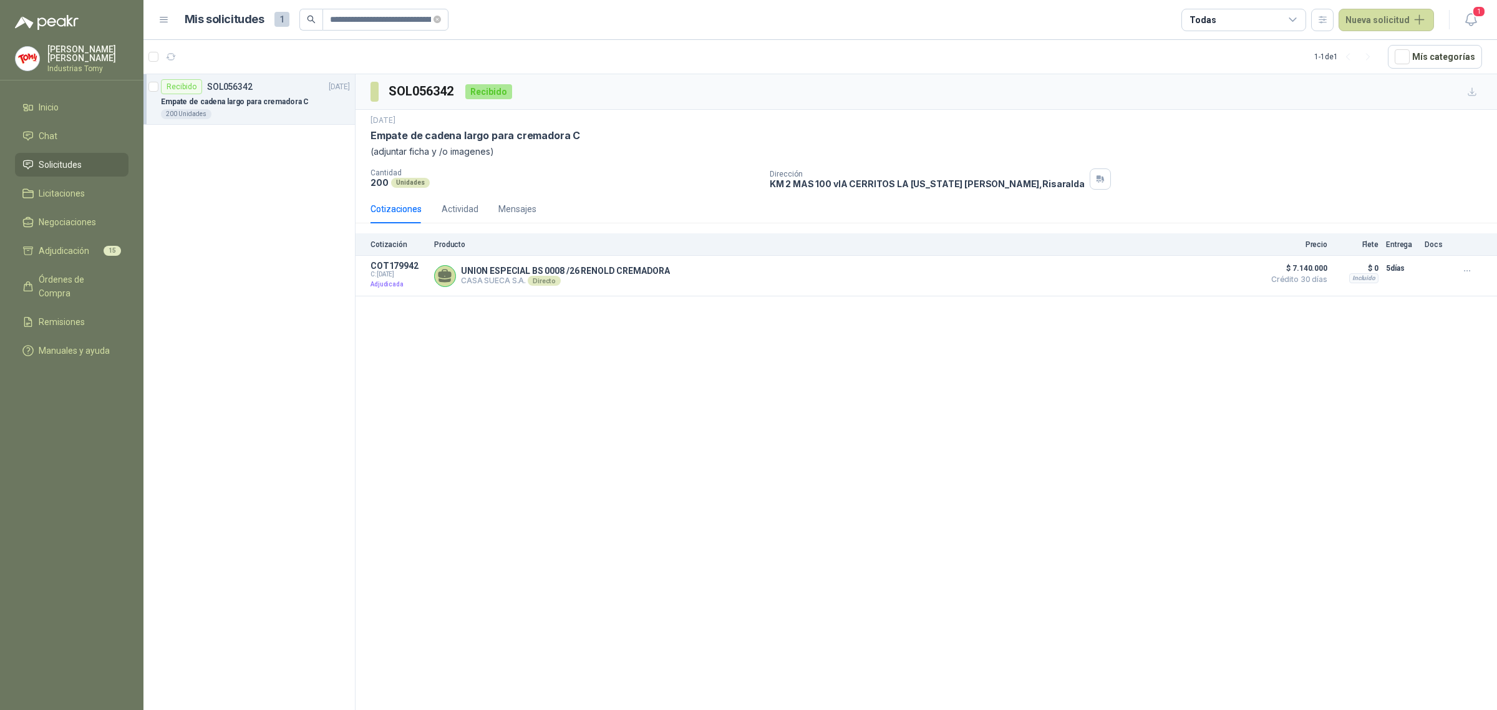
click at [65, 158] on span "Solicitudes" at bounding box center [60, 165] width 43 height 14
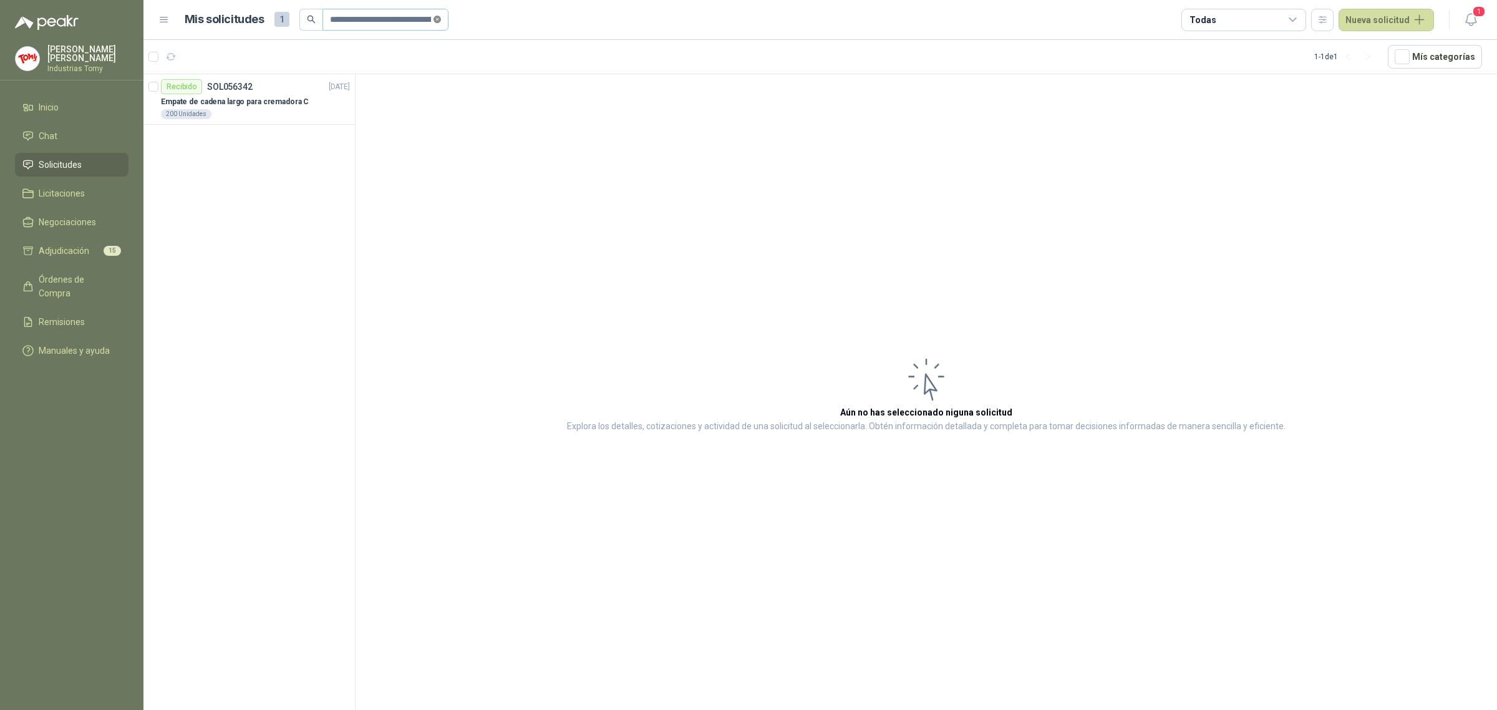
click at [440, 16] on span "**********" at bounding box center [385, 20] width 127 height 22
click at [100, 160] on li "Solicitudes" at bounding box center [71, 165] width 99 height 14
click at [434, 17] on icon "close-circle" at bounding box center [436, 19] width 7 height 7
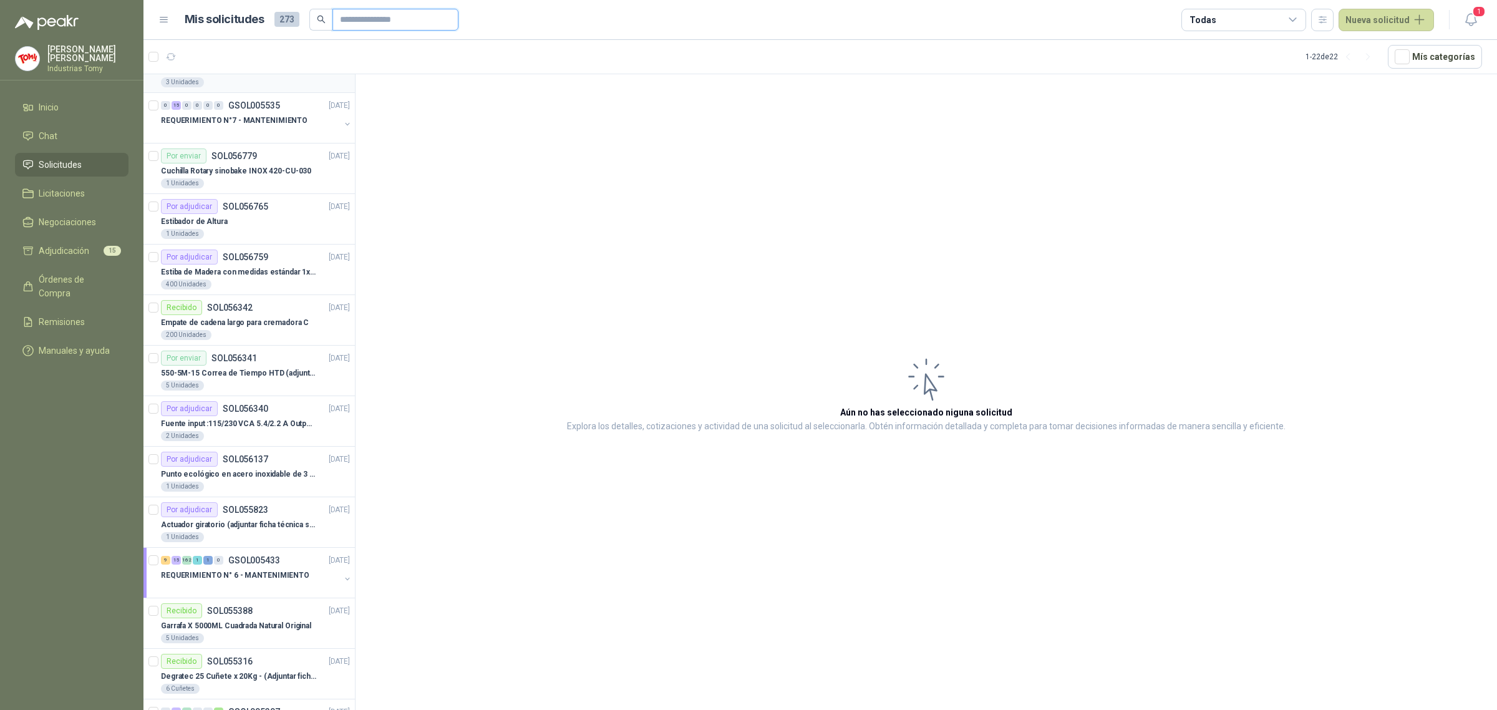
scroll to position [312, 0]
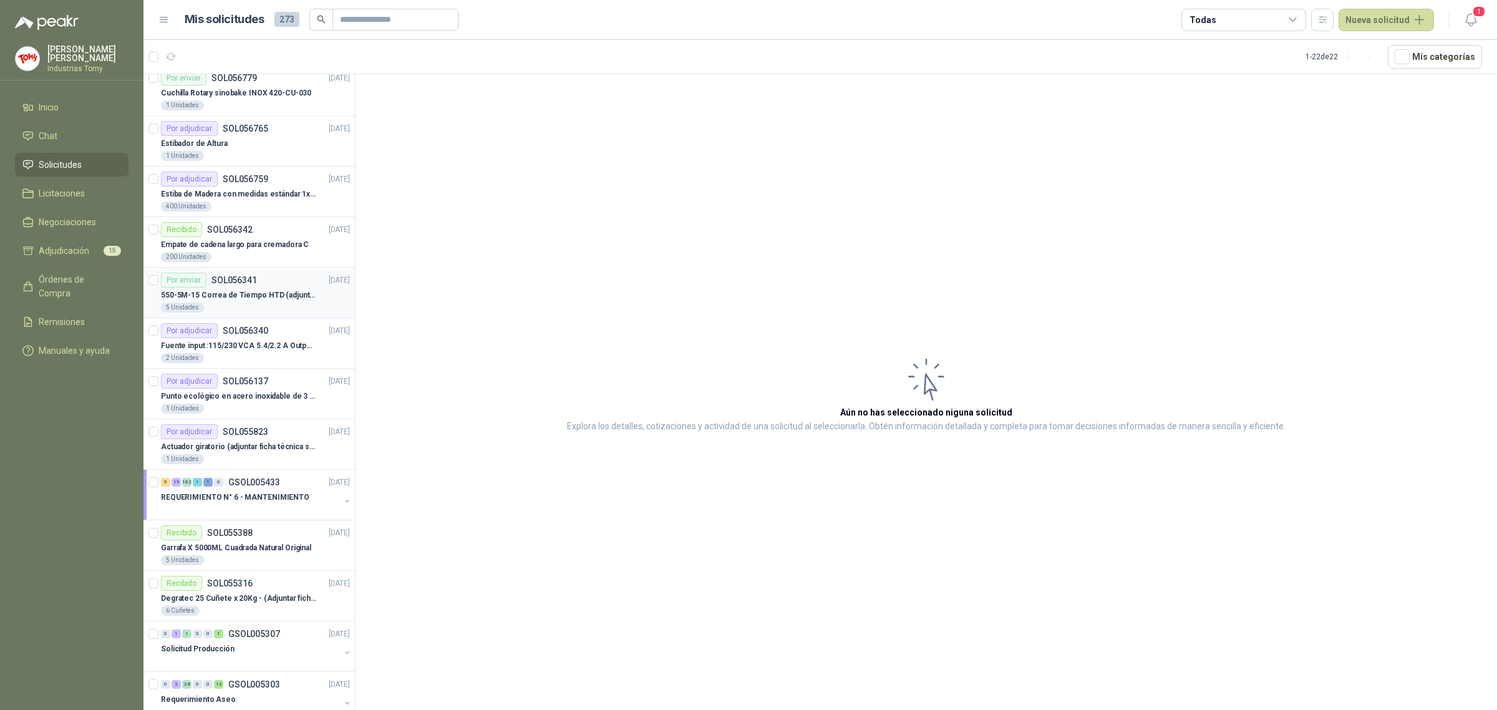
click at [244, 294] on p "550-5M-15 Correa de Tiempo HTD (adjuntar ficha y /o imagenes)" at bounding box center [238, 295] width 155 height 12
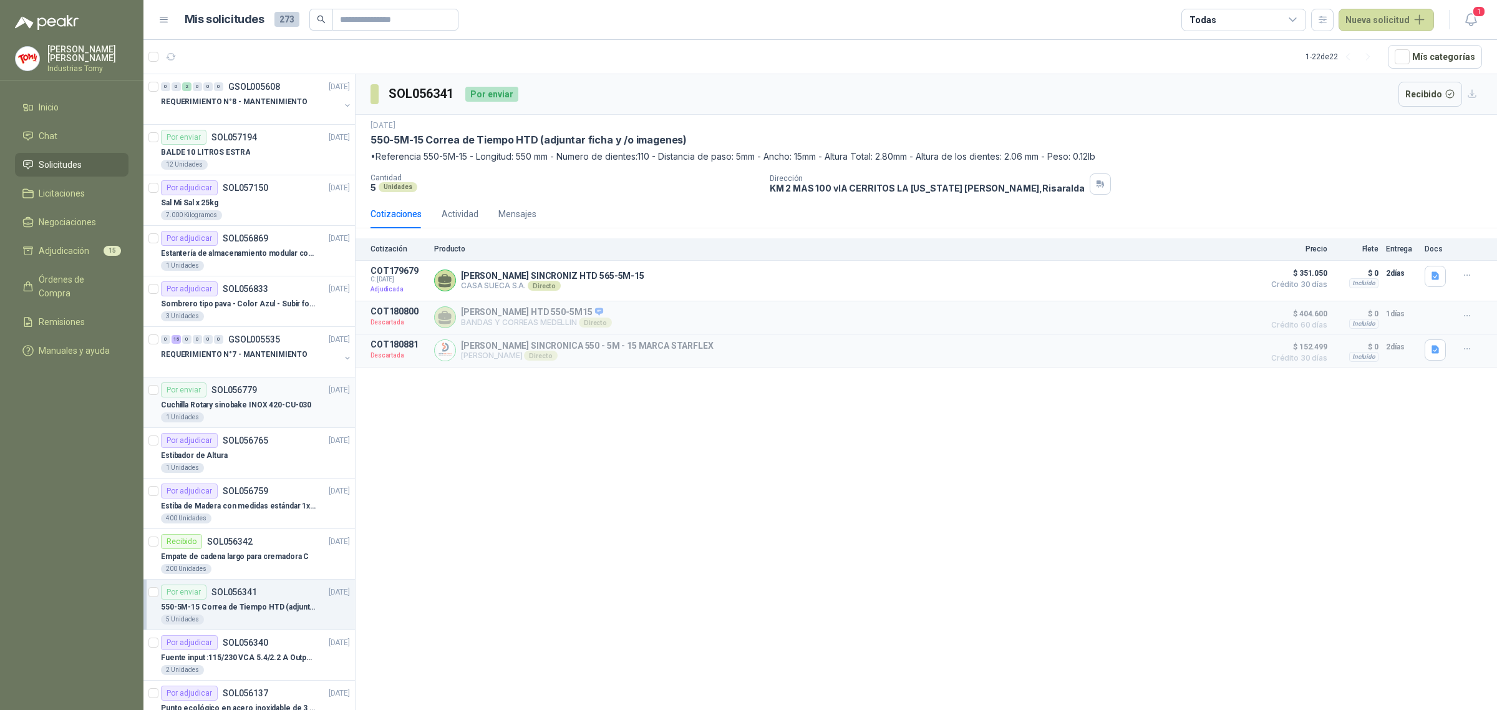
click at [263, 402] on p "Cuchilla Rotary sinobake INOX 420-CU-030" at bounding box center [236, 405] width 150 height 12
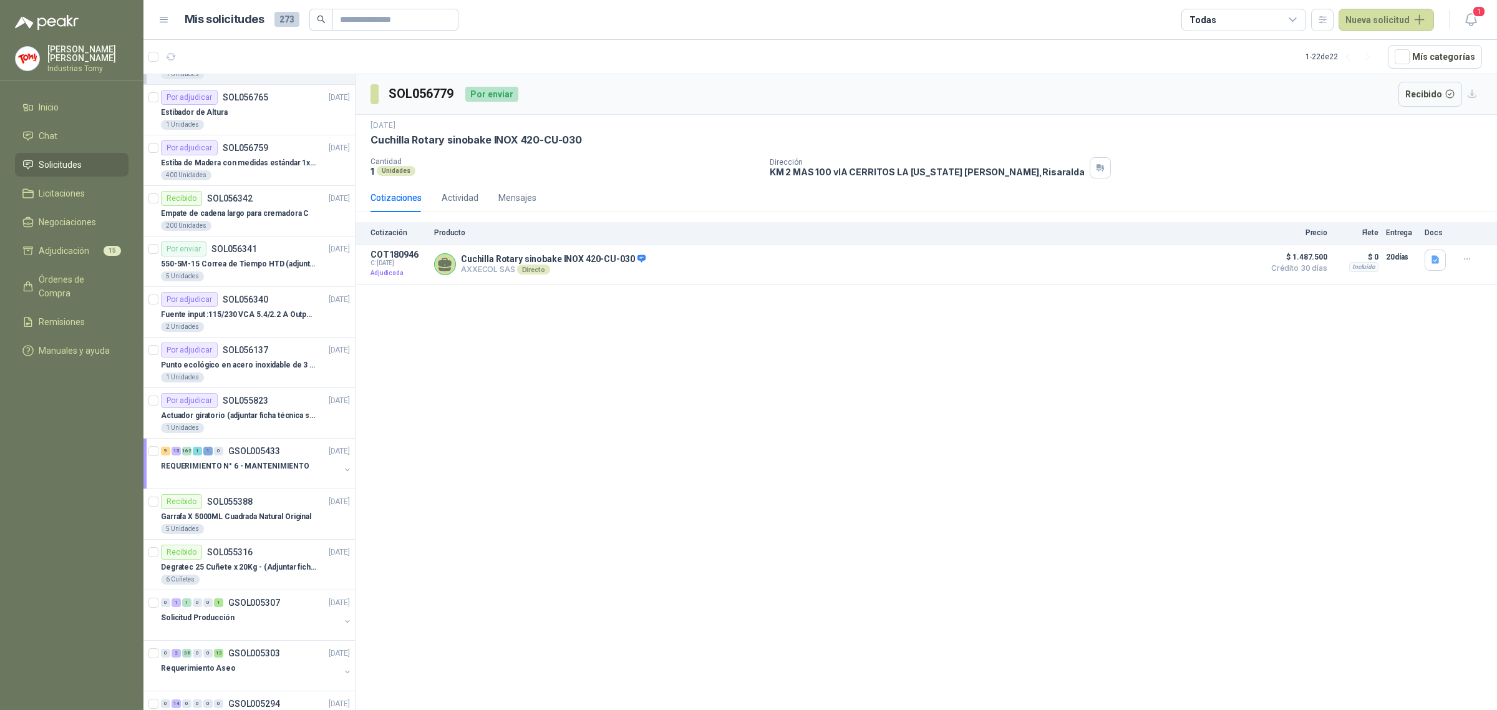
scroll to position [390, 0]
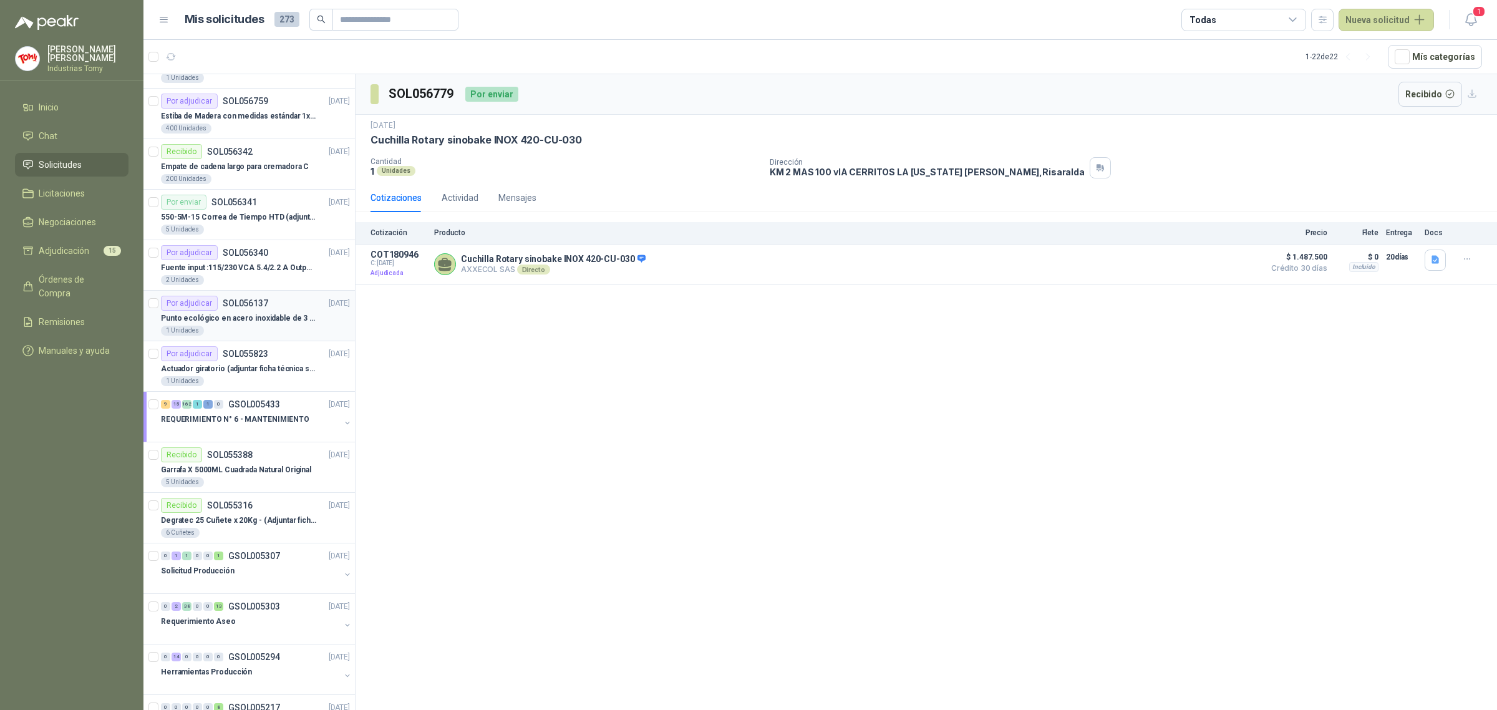
click at [256, 315] on p "Punto ecológico en acero inoxidable de 3 puestos, con capacidad para 121L cada …" at bounding box center [238, 318] width 155 height 12
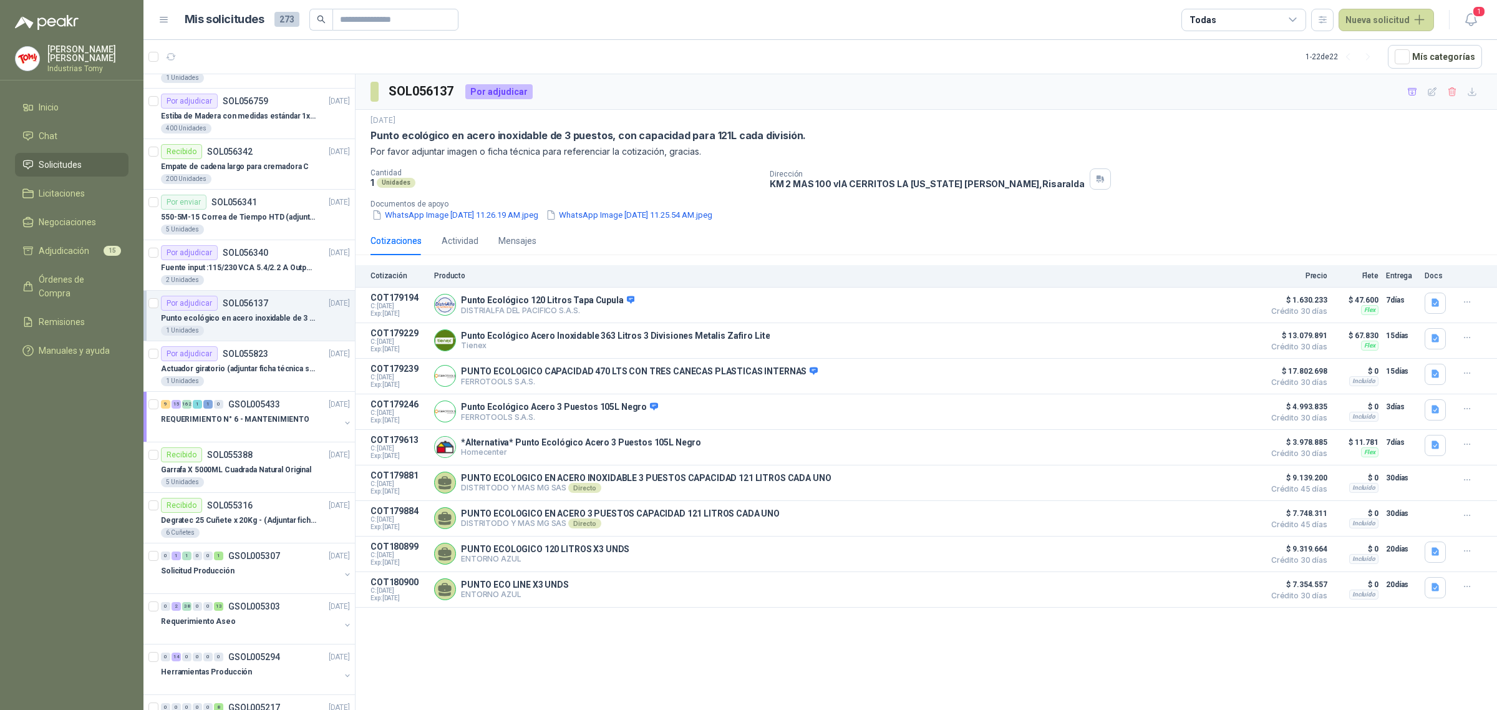
click at [894, 225] on div "[DATE] Punto ecológico en acero inoxidable de 3 puestos, con capacidad para 121…" at bounding box center [926, 168] width 1141 height 117
click at [266, 360] on div "Por adjudicar SOL055823 [DATE]" at bounding box center [255, 353] width 189 height 15
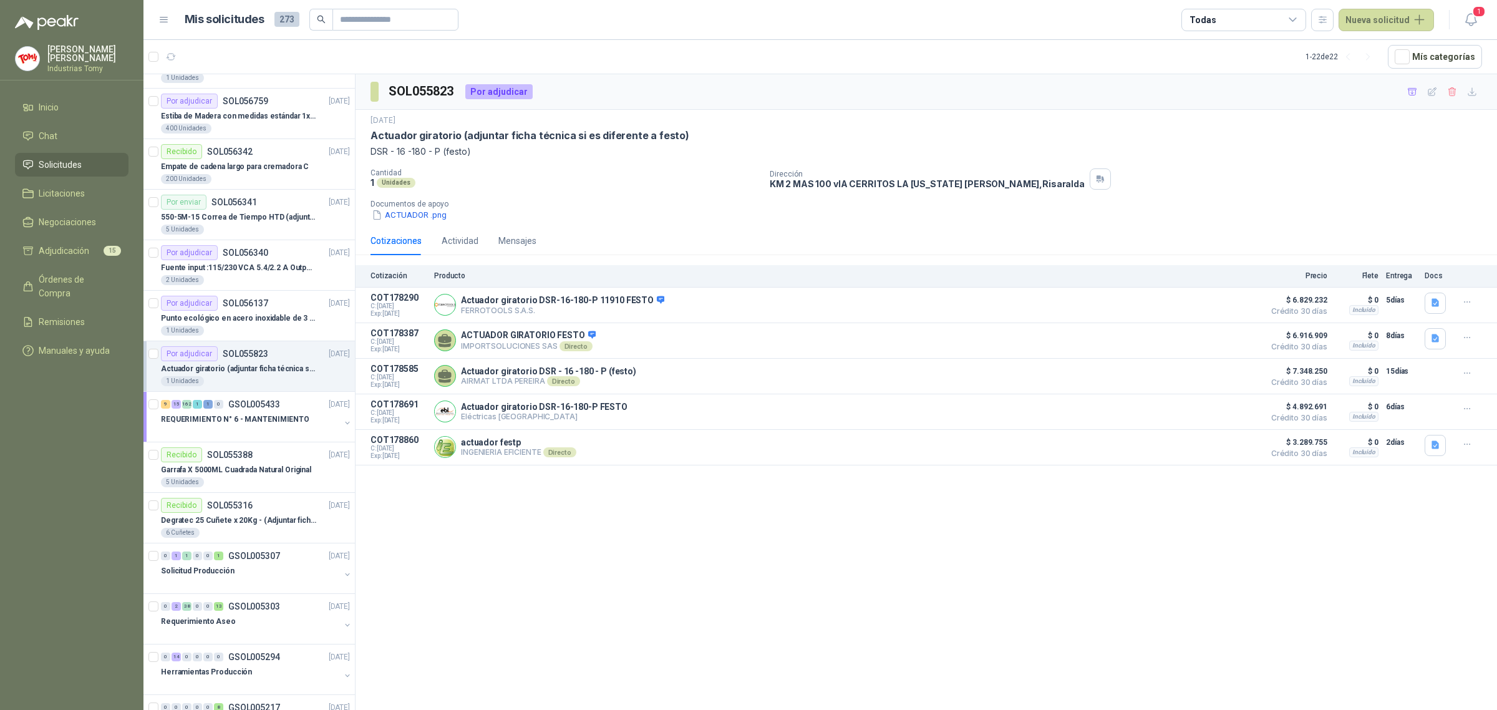
click at [748, 574] on div "SOL055823 Por adjudicar [DATE] Actuador giratorio (adjuntar ficha técnica si es…" at bounding box center [926, 394] width 1141 height 640
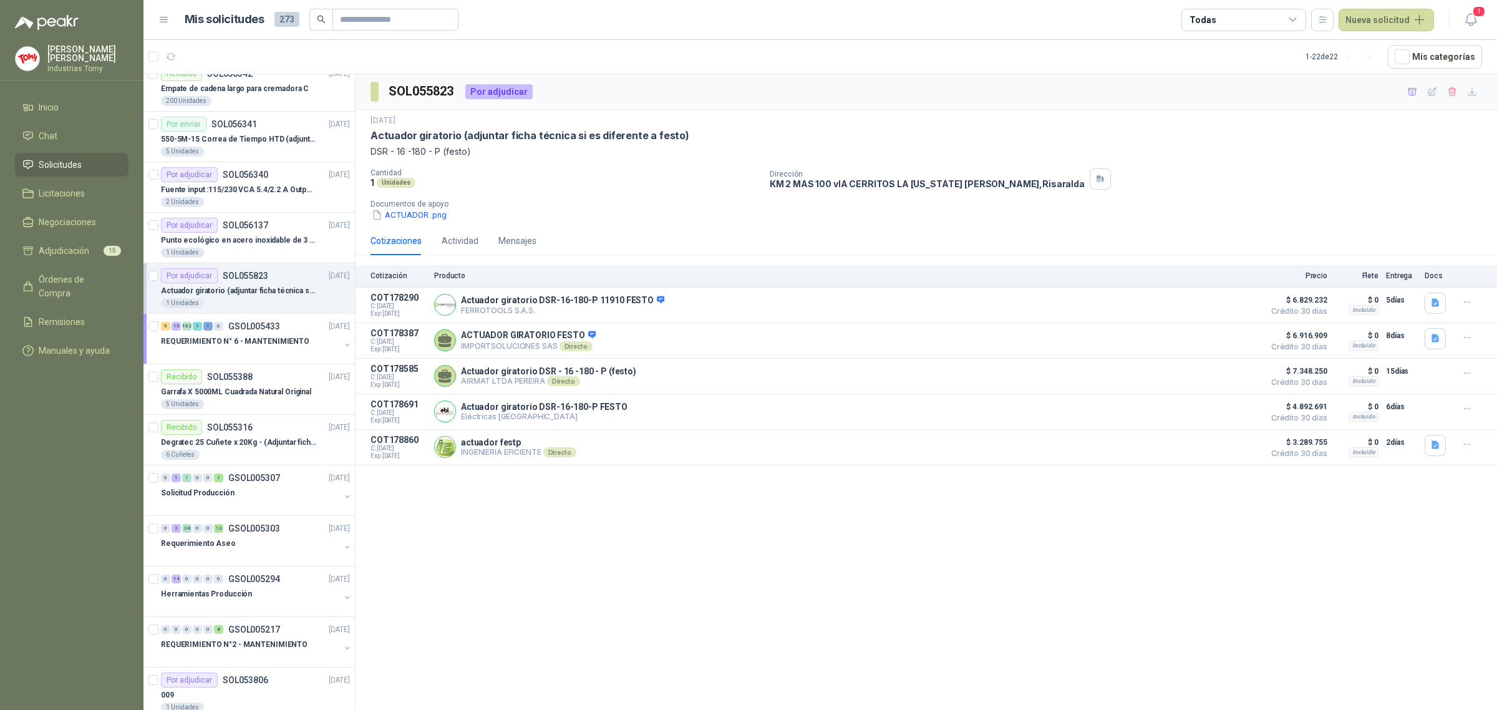
click at [631, 577] on div "SOL055823 Por adjudicar [DATE] Actuador giratorio (adjuntar ficha técnica si es…" at bounding box center [926, 394] width 1141 height 640
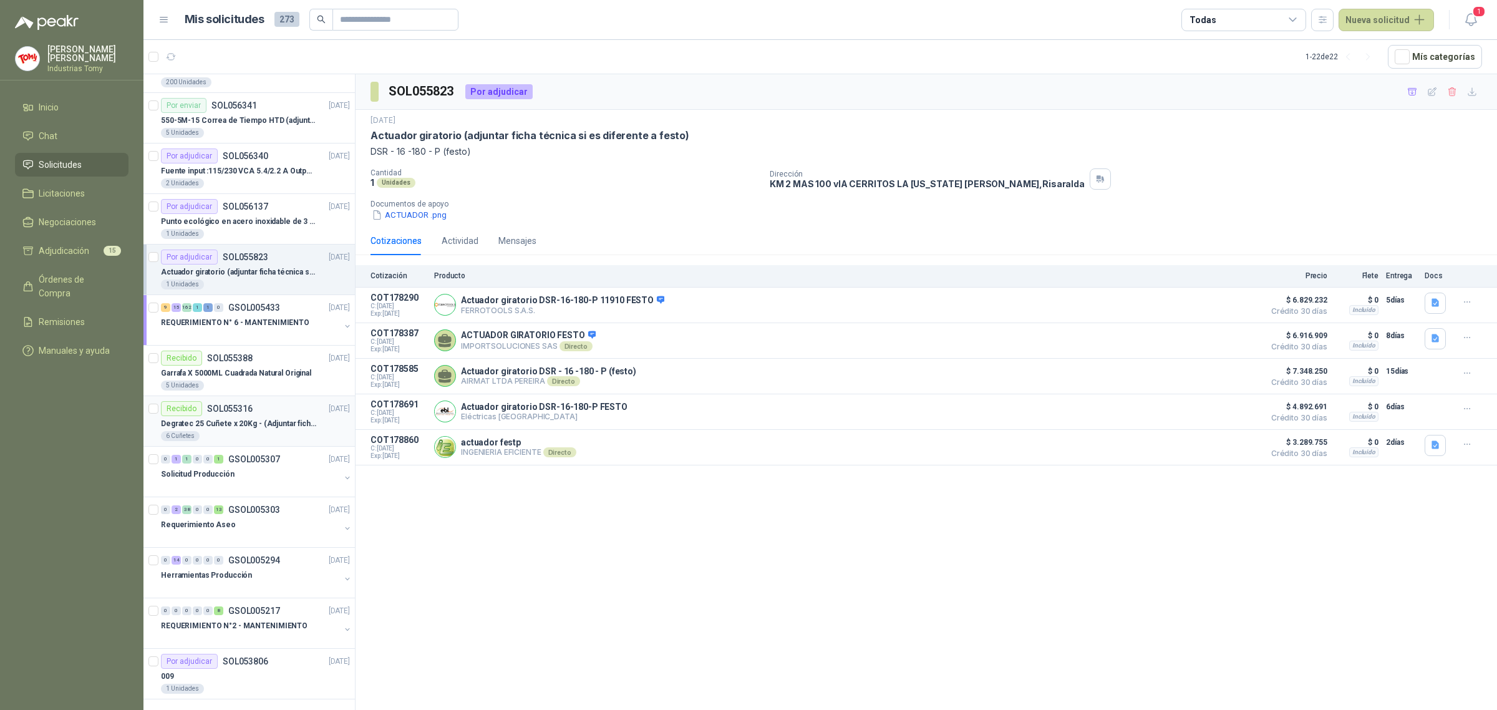
scroll to position [491, 0]
click at [266, 523] on div "Requerimiento Aseo" at bounding box center [250, 522] width 179 height 15
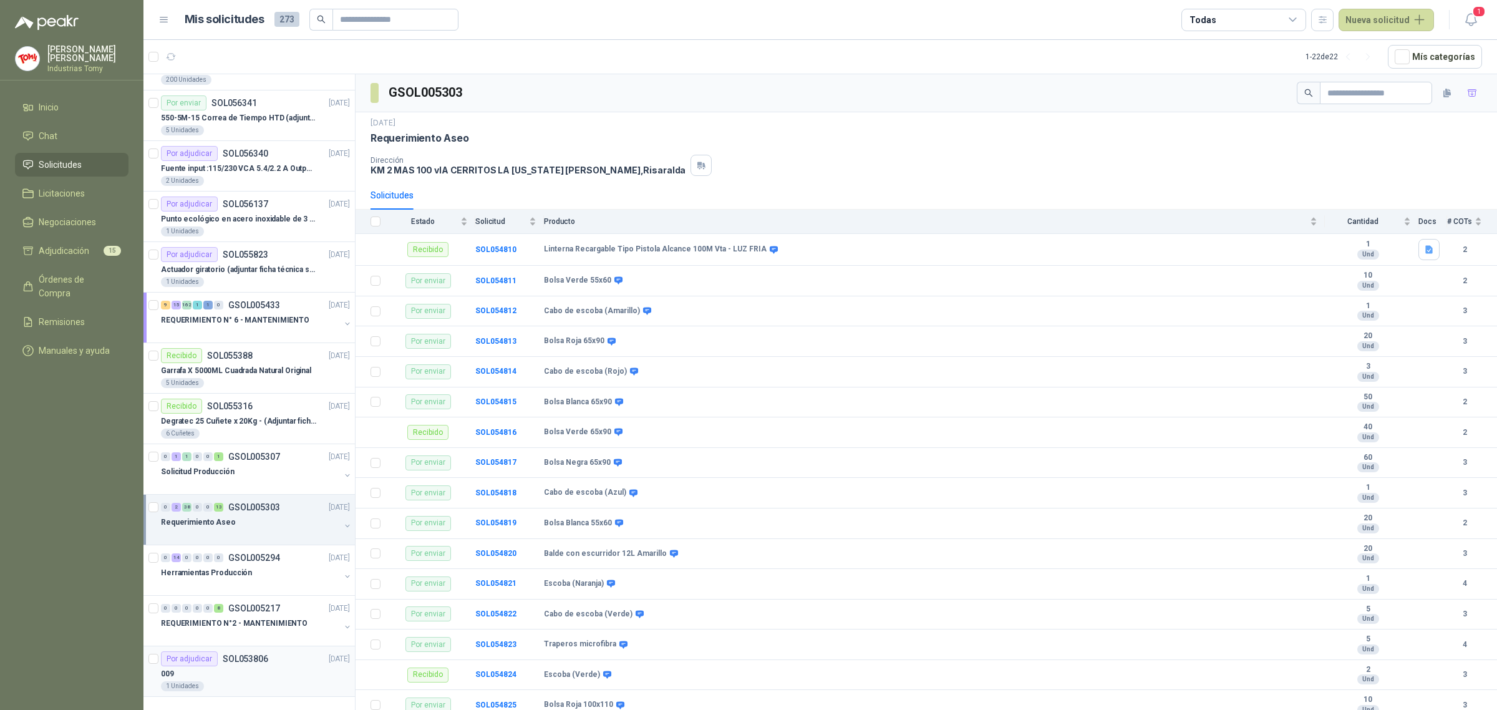
click at [298, 665] on div "Por adjudicar SOL053806 [DATE]" at bounding box center [255, 658] width 189 height 15
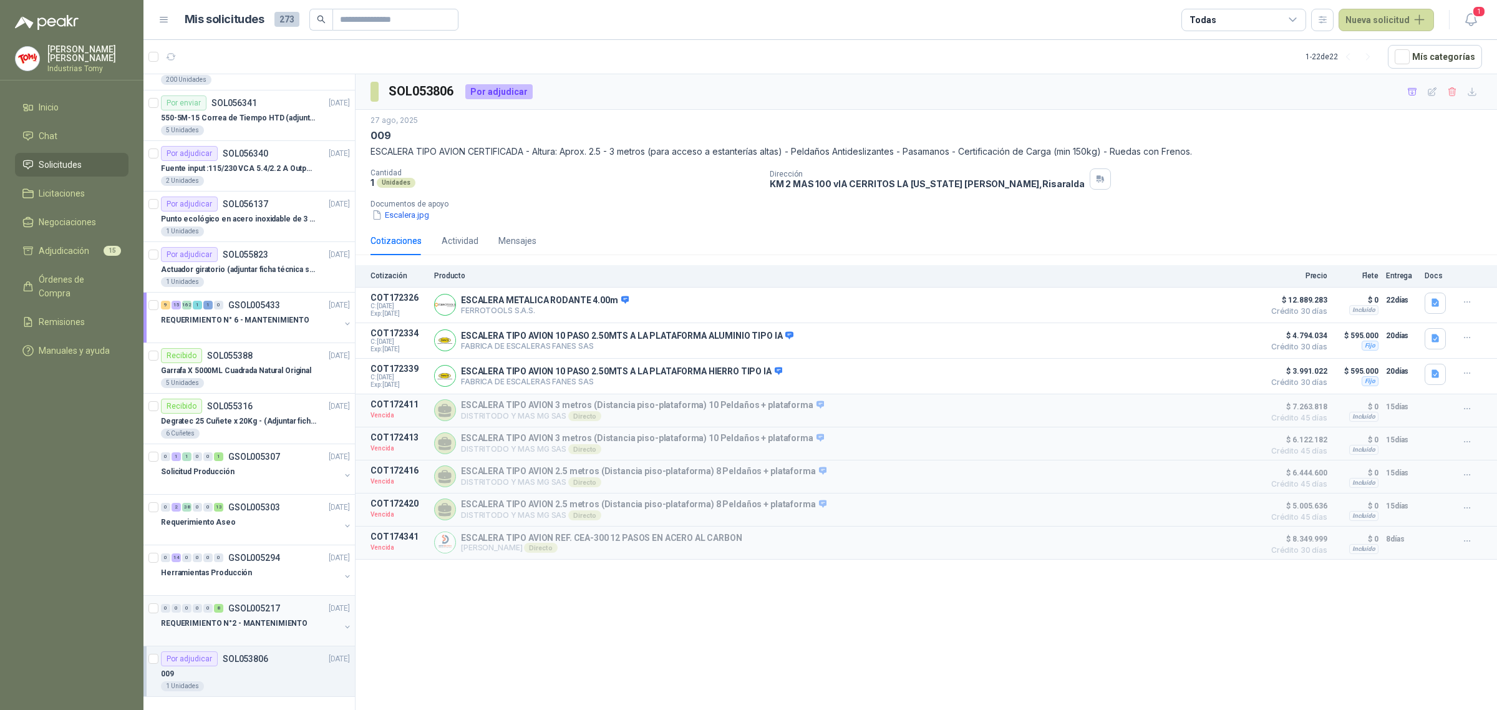
click at [284, 606] on div "0 0 0 0 0 8 GSOL005217 [DATE]" at bounding box center [256, 608] width 191 height 15
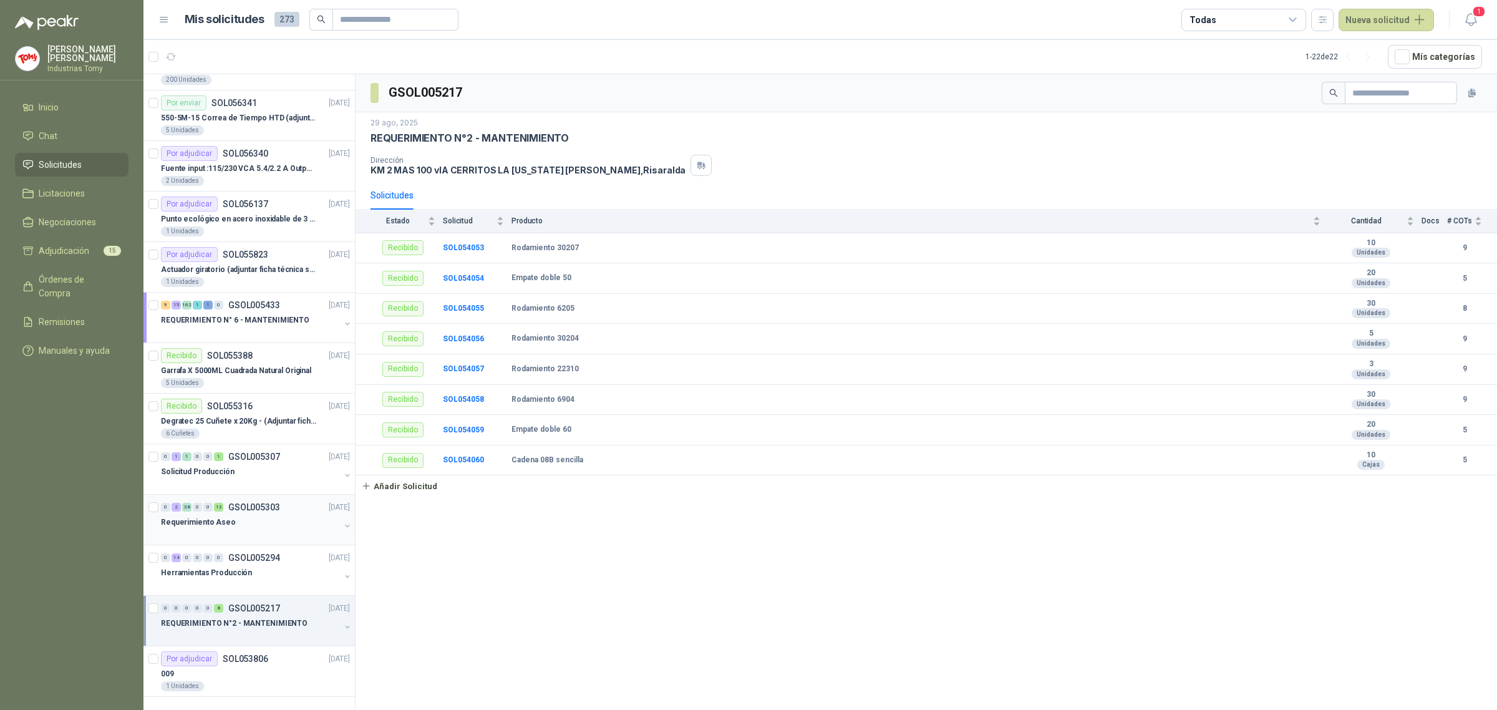
click at [253, 513] on div "0 2 38 0 0 13 GSOL005303 [DATE]" at bounding box center [256, 507] width 191 height 15
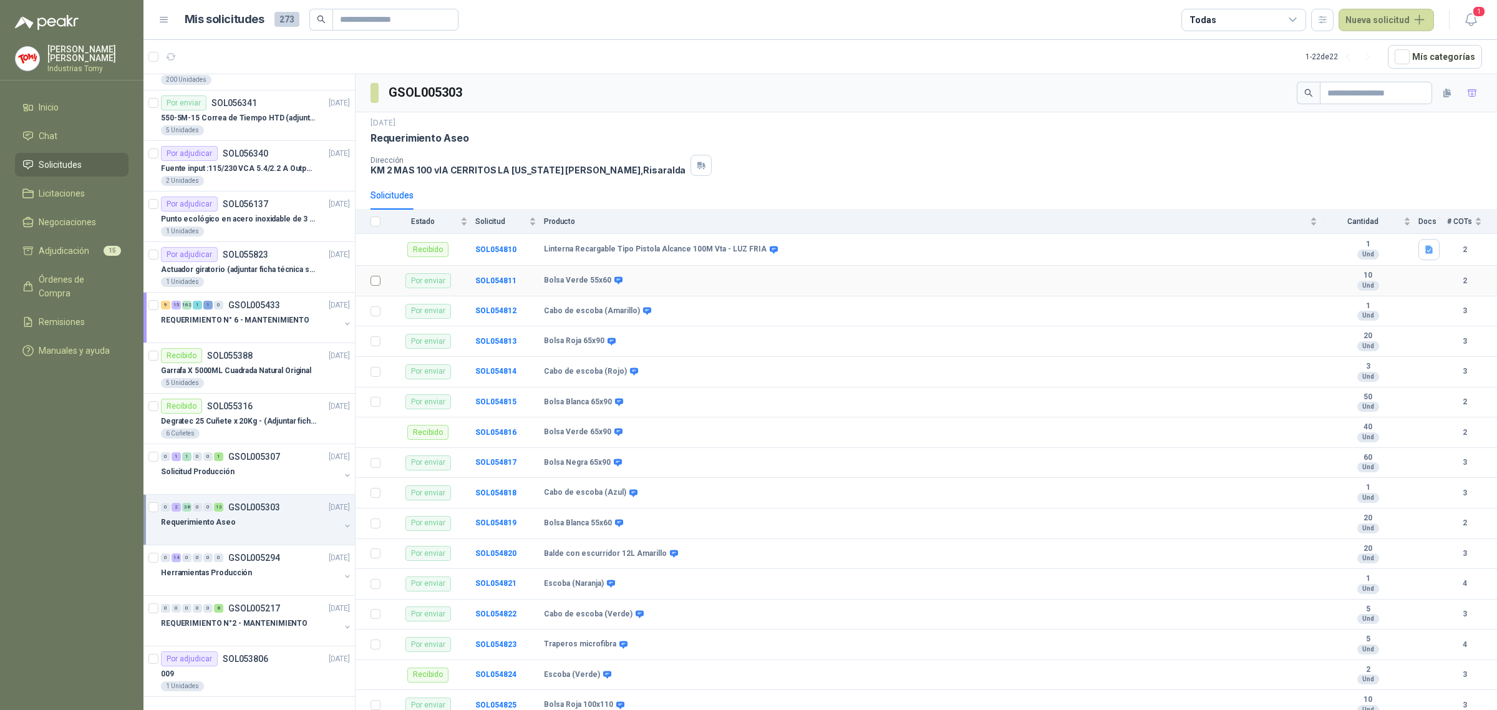
click at [367, 285] on td at bounding box center [372, 281] width 32 height 31
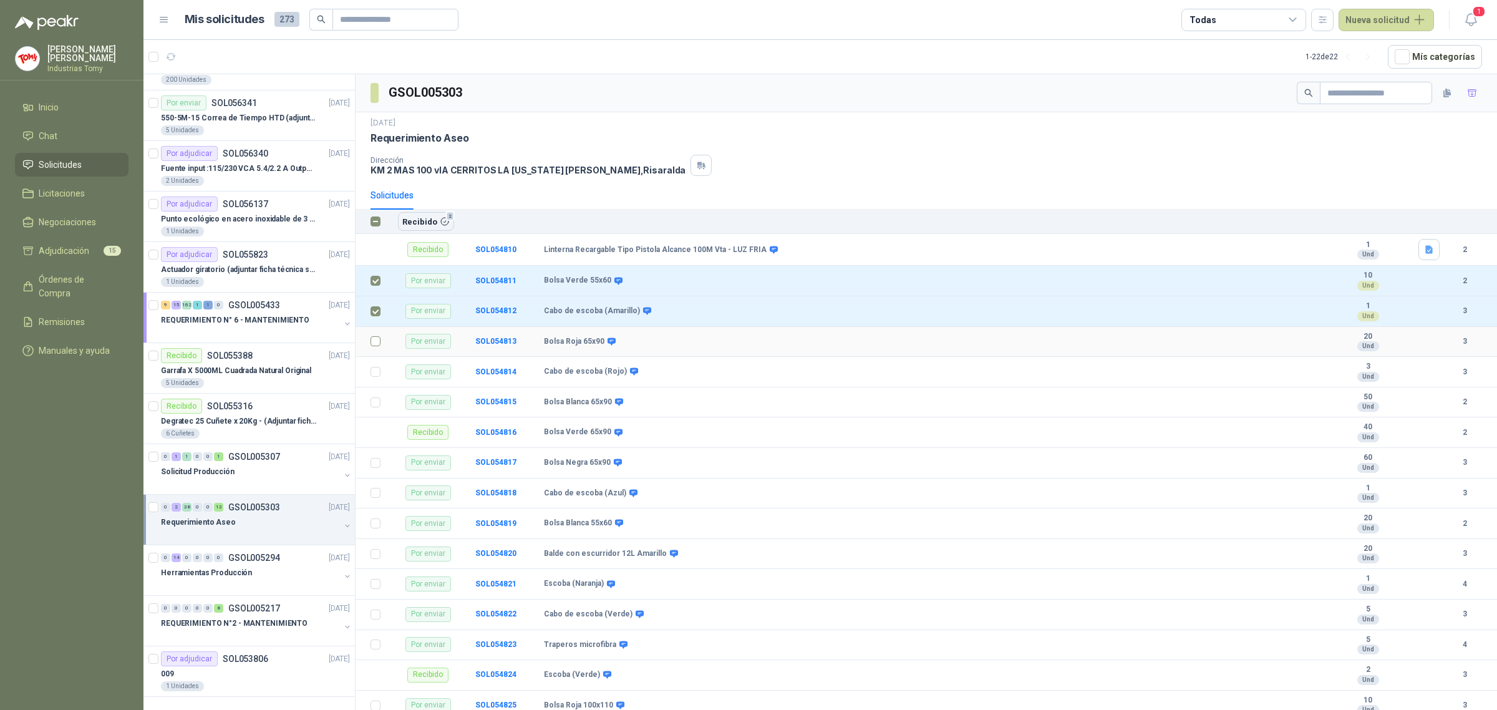
click at [380, 344] on td at bounding box center [372, 342] width 32 height 31
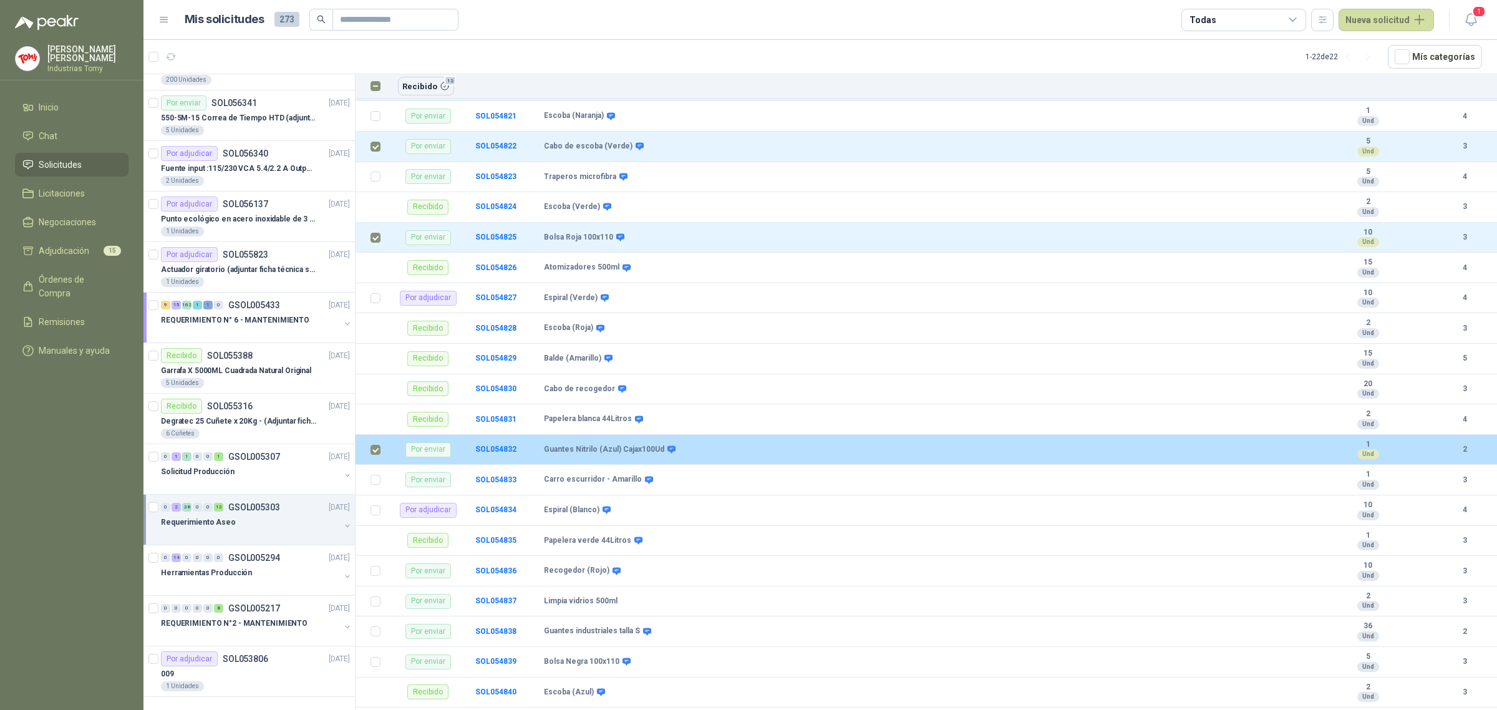
scroll to position [546, 0]
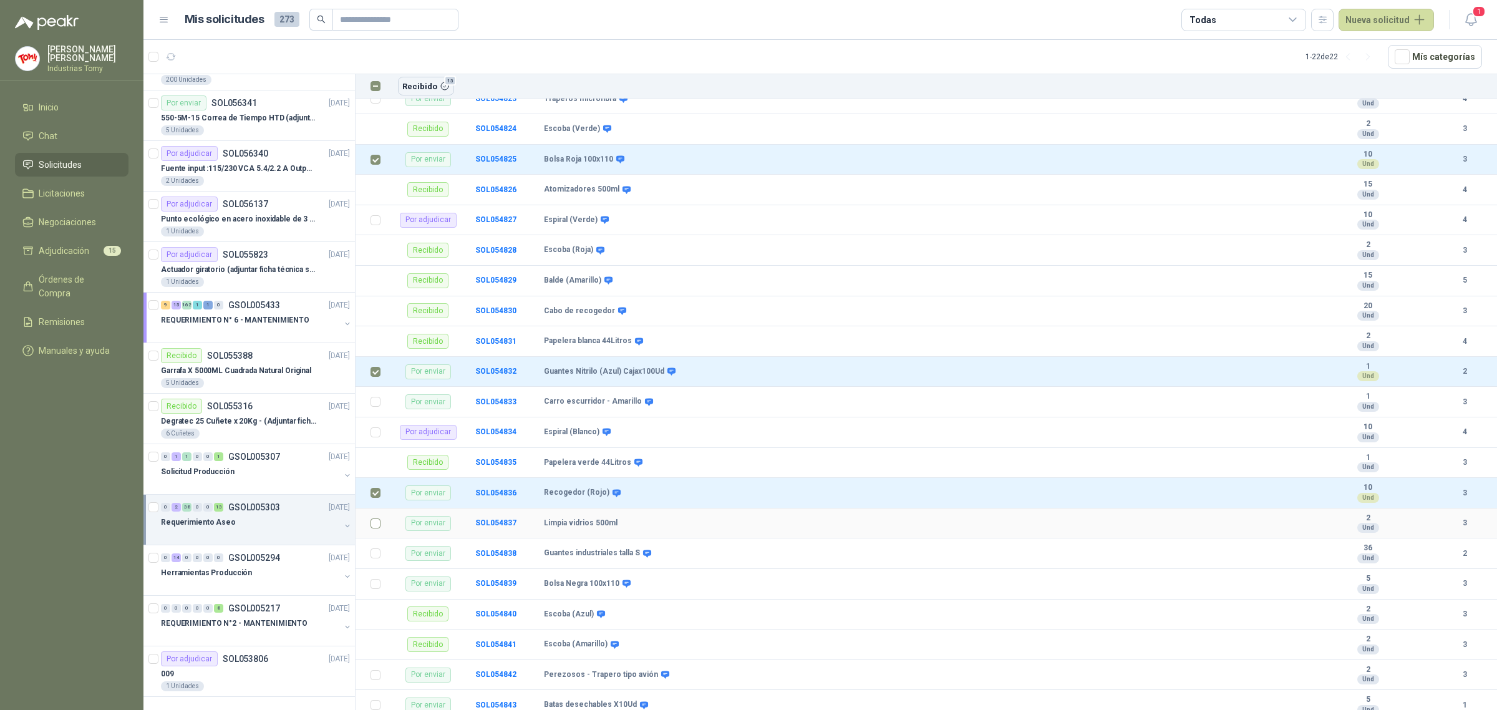
click at [369, 527] on td at bounding box center [372, 523] width 32 height 31
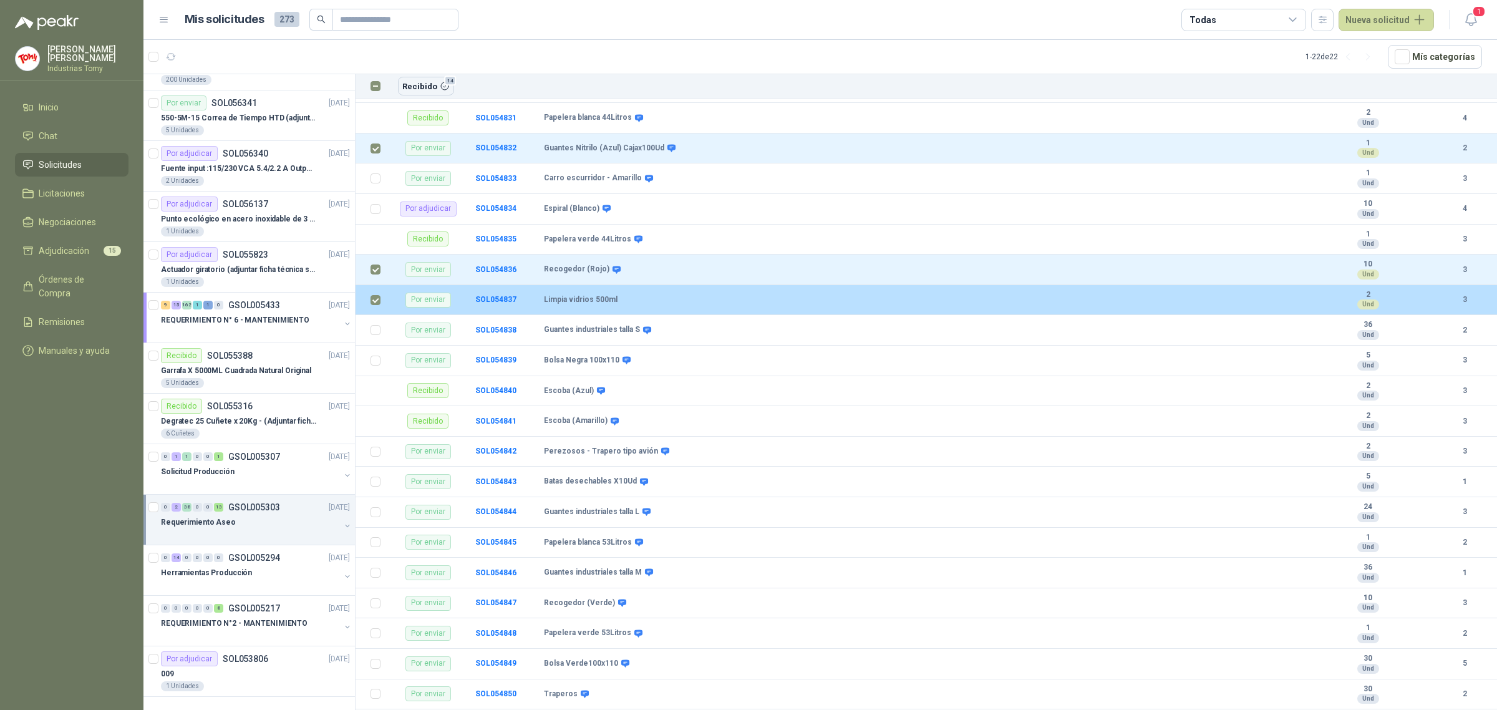
scroll to position [780, 0]
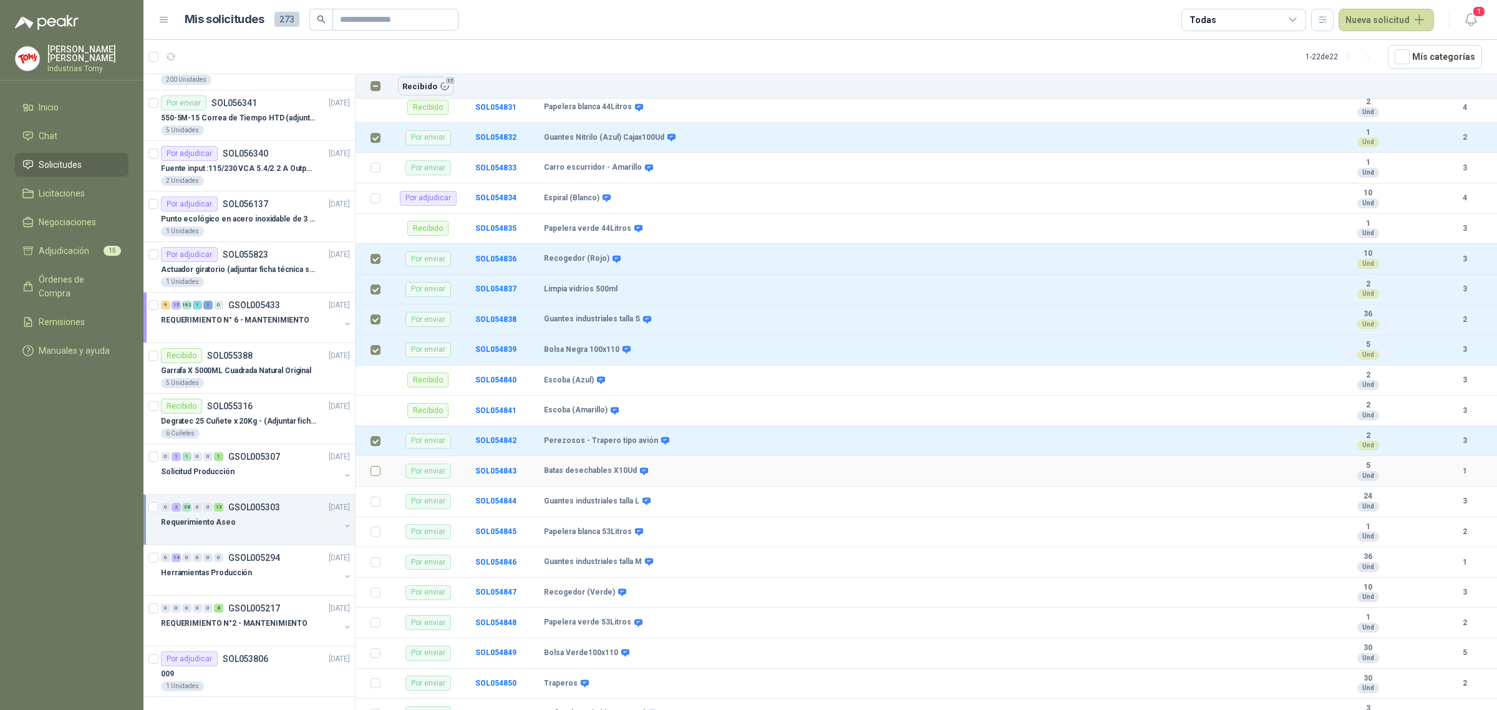
click at [375, 472] on label at bounding box center [375, 471] width 10 height 14
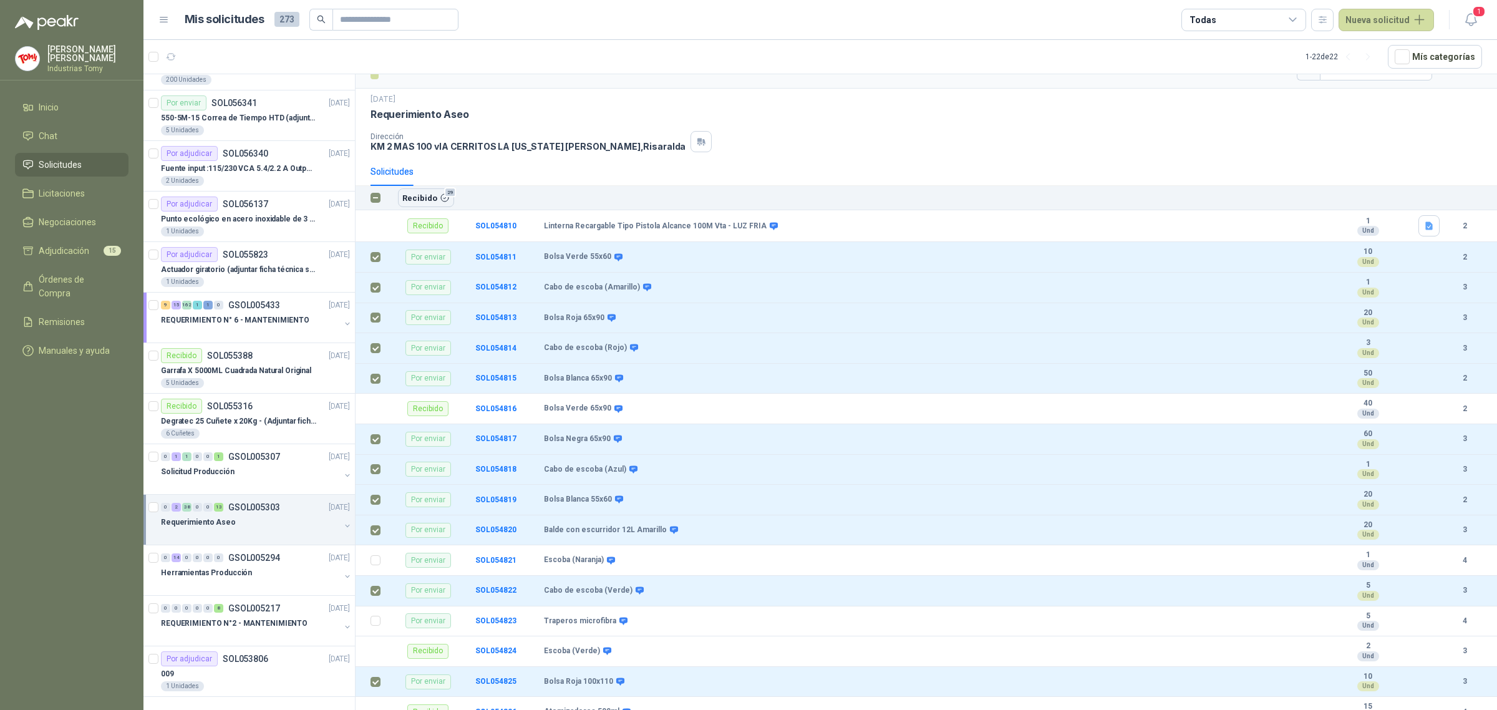
scroll to position [0, 0]
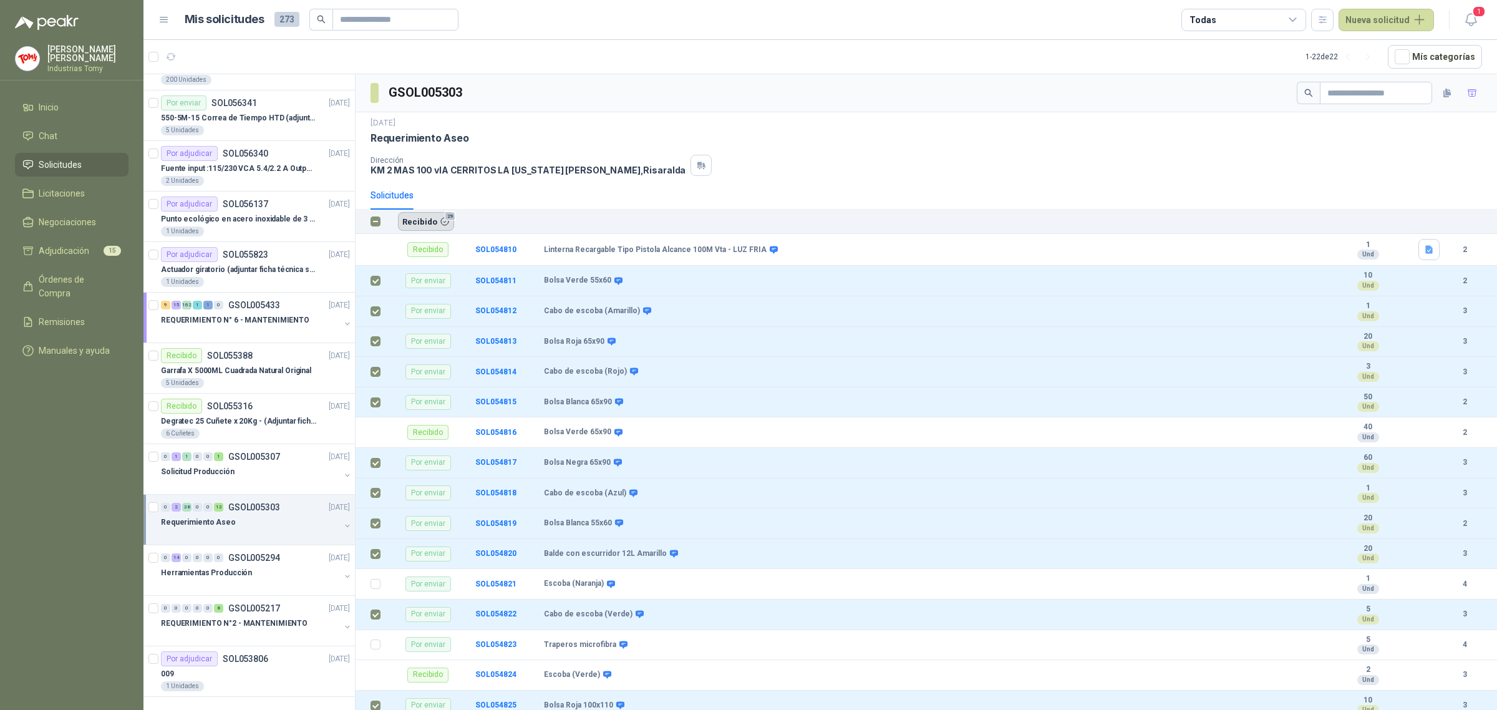
click at [430, 221] on button "Recibido 29" at bounding box center [426, 221] width 56 height 19
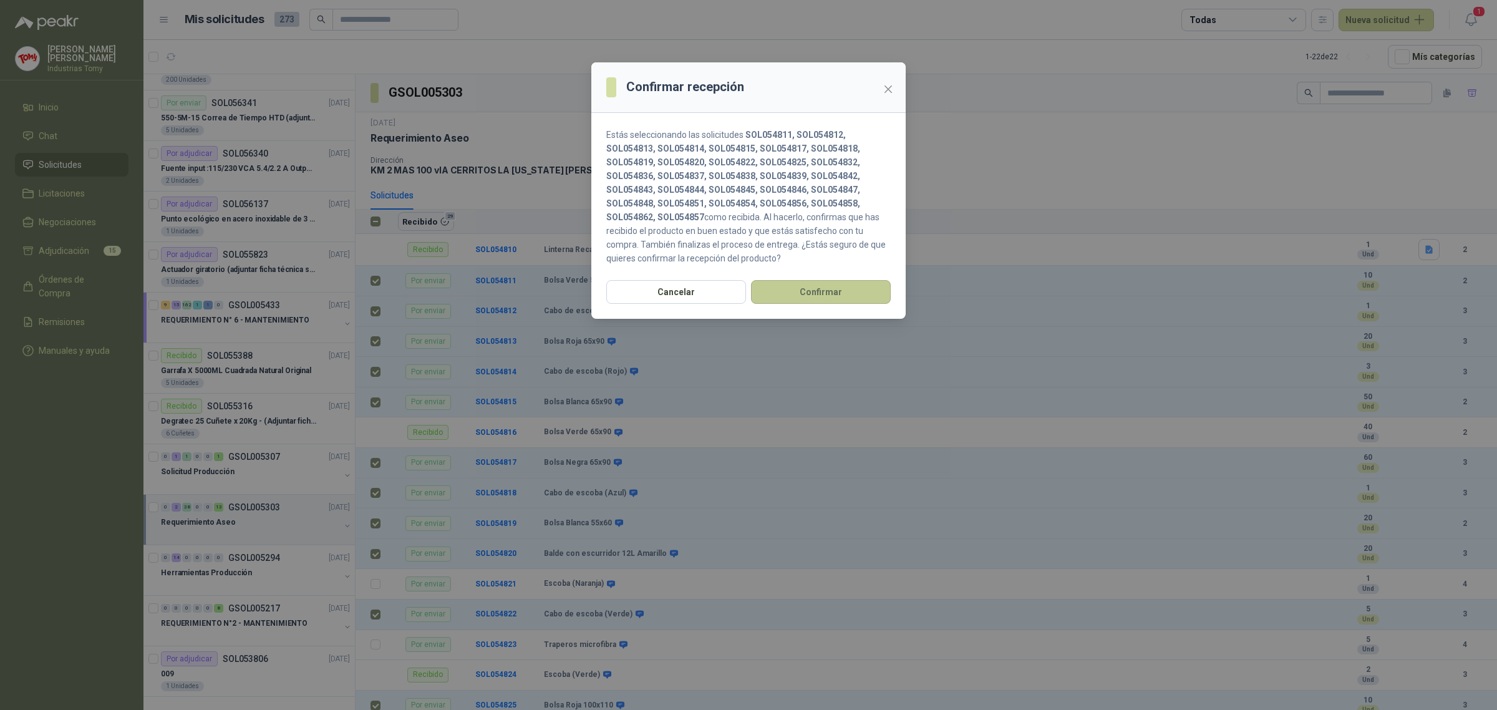
click at [827, 294] on button "Confirmar" at bounding box center [821, 292] width 140 height 24
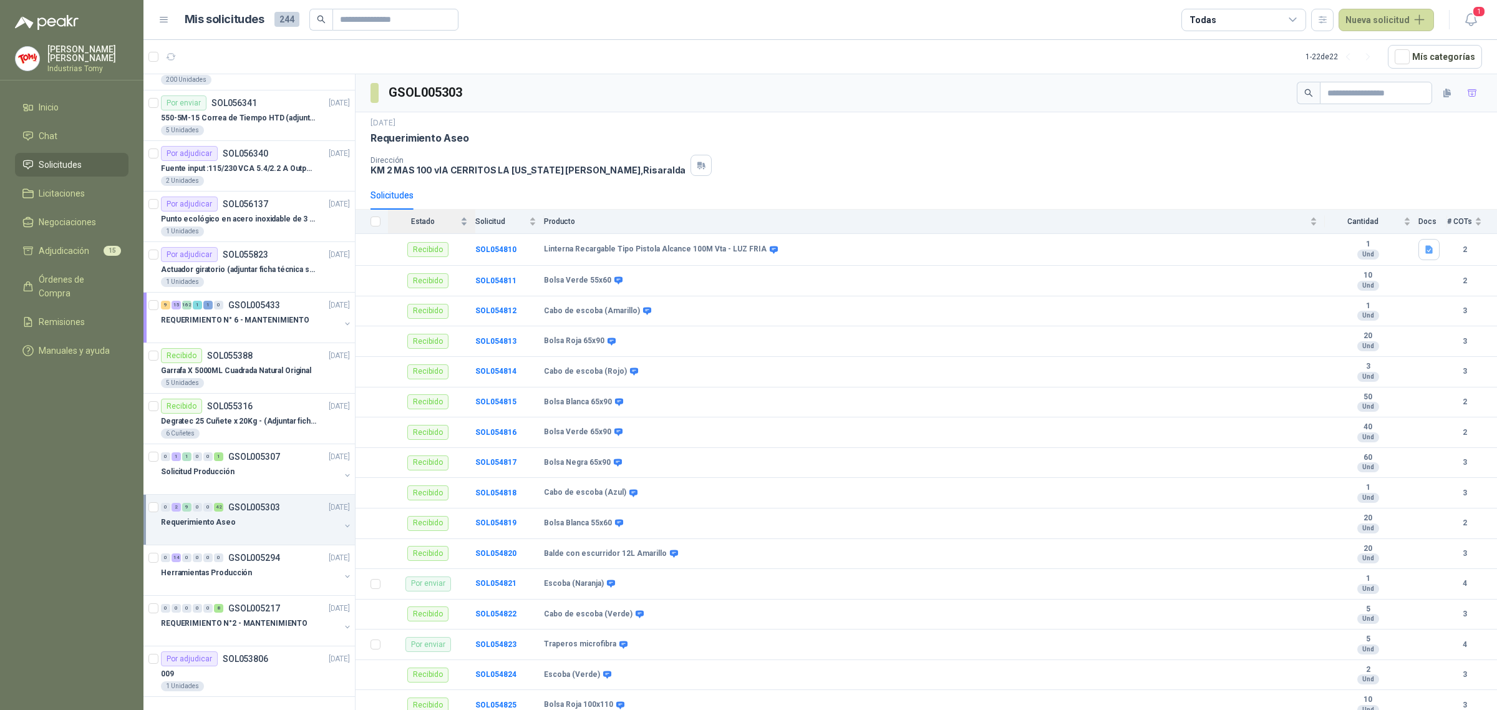
click at [437, 219] on span "Estado" at bounding box center [423, 221] width 70 height 9
click at [466, 215] on div "Estado" at bounding box center [428, 221] width 80 height 12
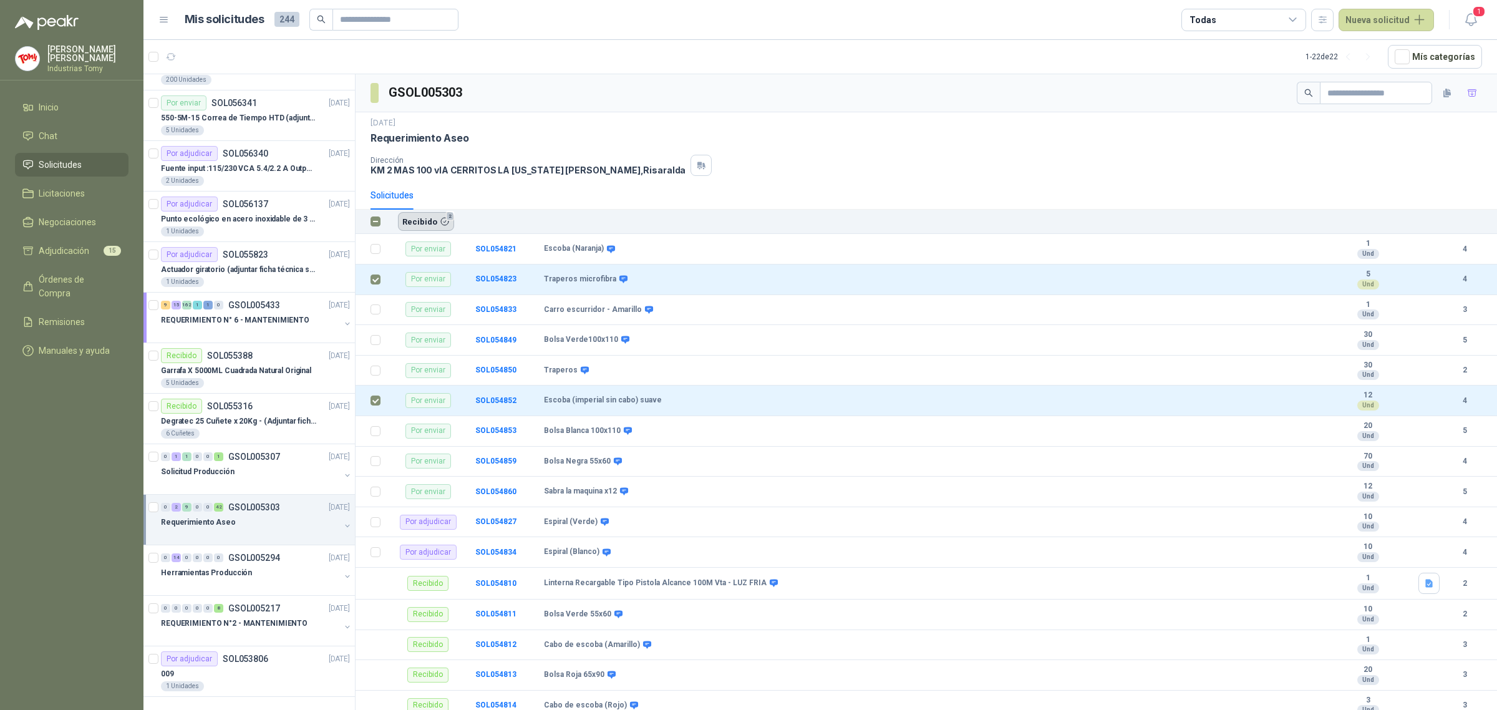
click at [425, 213] on button "Recibido 2" at bounding box center [426, 221] width 56 height 19
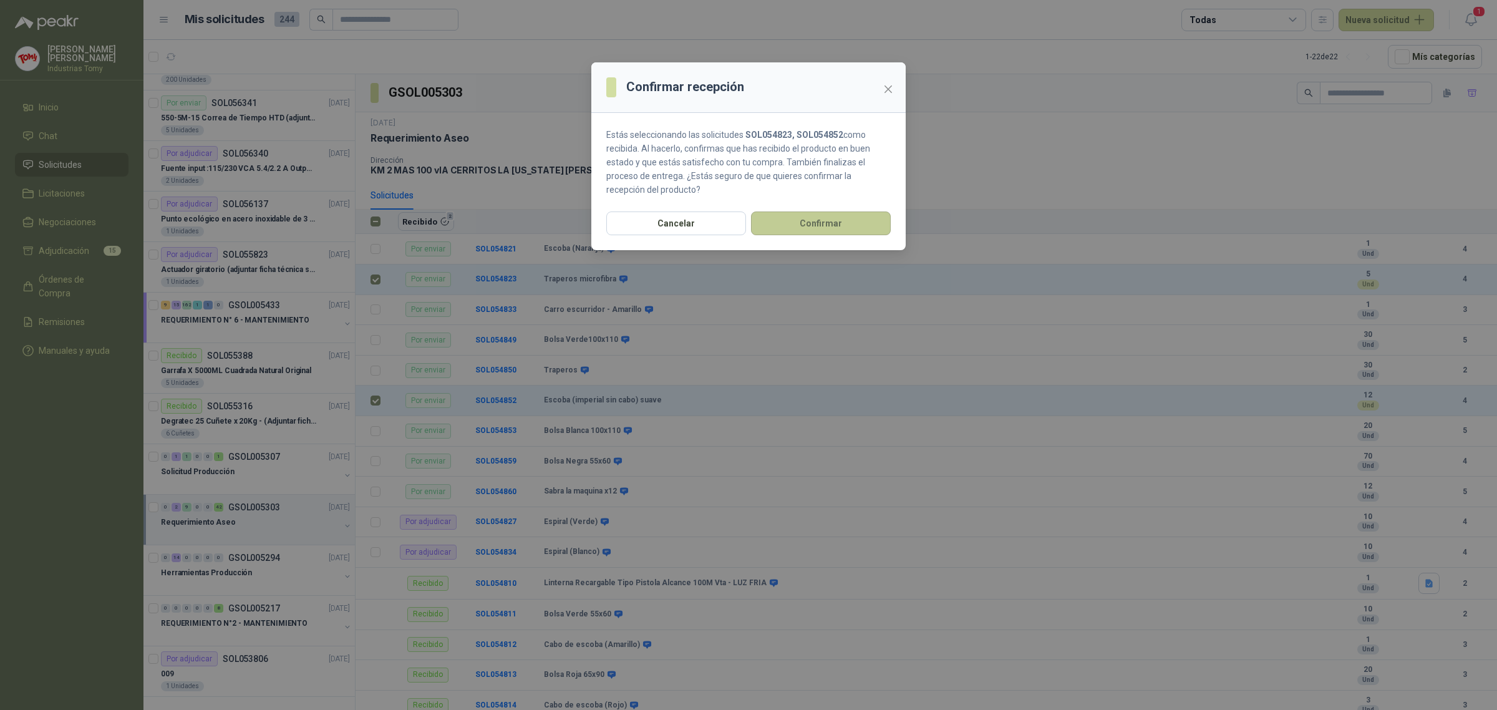
click at [813, 228] on button "Confirmar" at bounding box center [821, 223] width 140 height 24
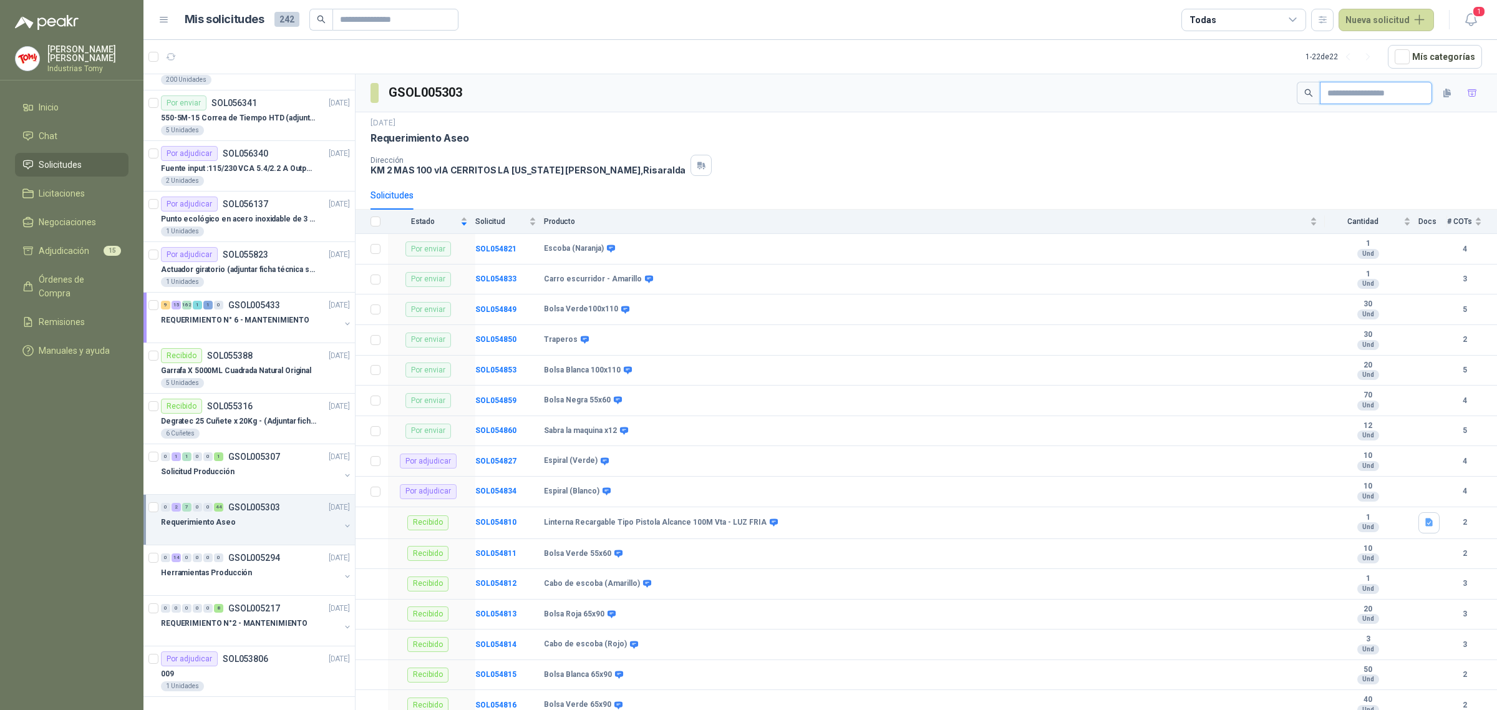
click at [1361, 94] on input "text" at bounding box center [1370, 92] width 87 height 21
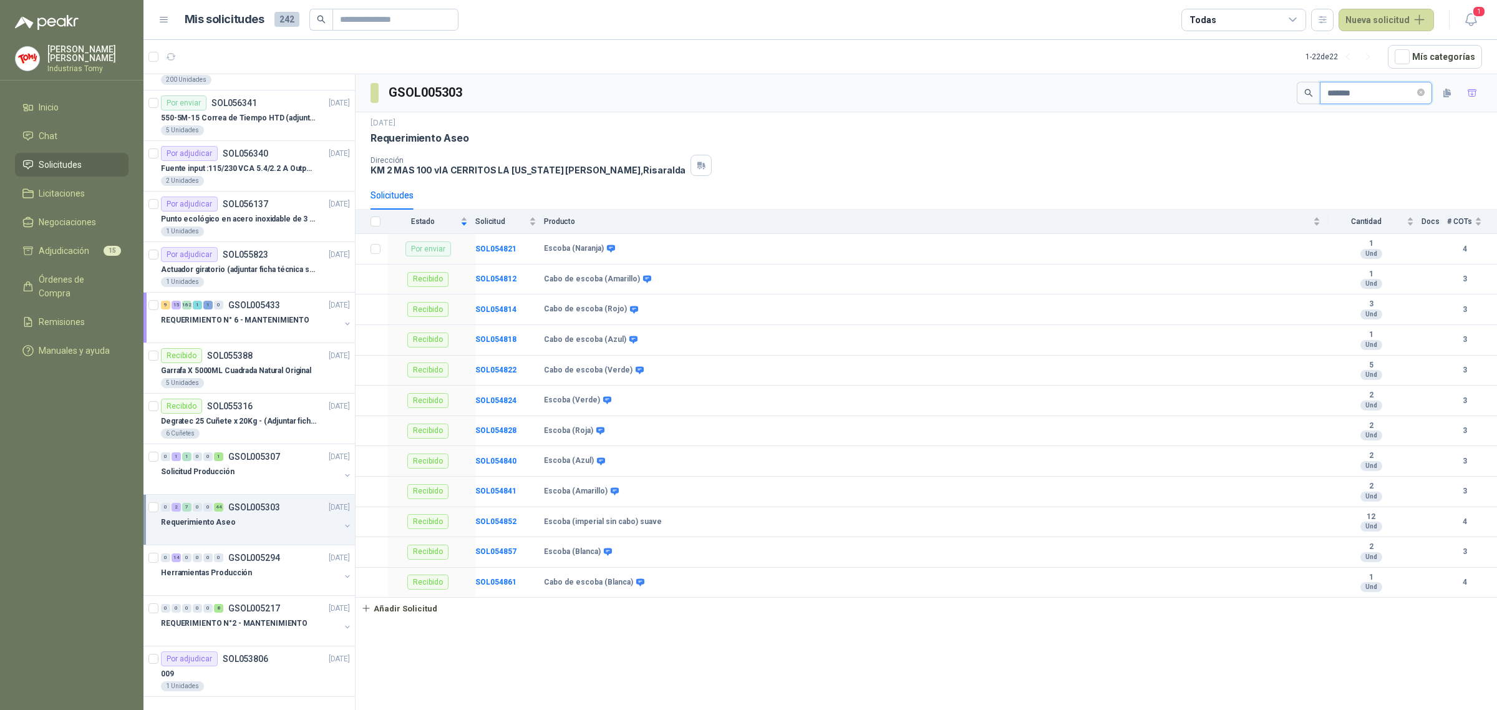
drag, startPoint x: 1353, startPoint y: 88, endPoint x: 1277, endPoint y: 99, distance: 76.8
click at [1277, 99] on div "GSOL005303 ******" at bounding box center [926, 93] width 1141 height 38
type input "******"
drag, startPoint x: 586, startPoint y: 588, endPoint x: 627, endPoint y: 580, distance: 41.8
click at [627, 580] on div "Cabo de escoba (Blanca)" at bounding box center [593, 583] width 99 height 10
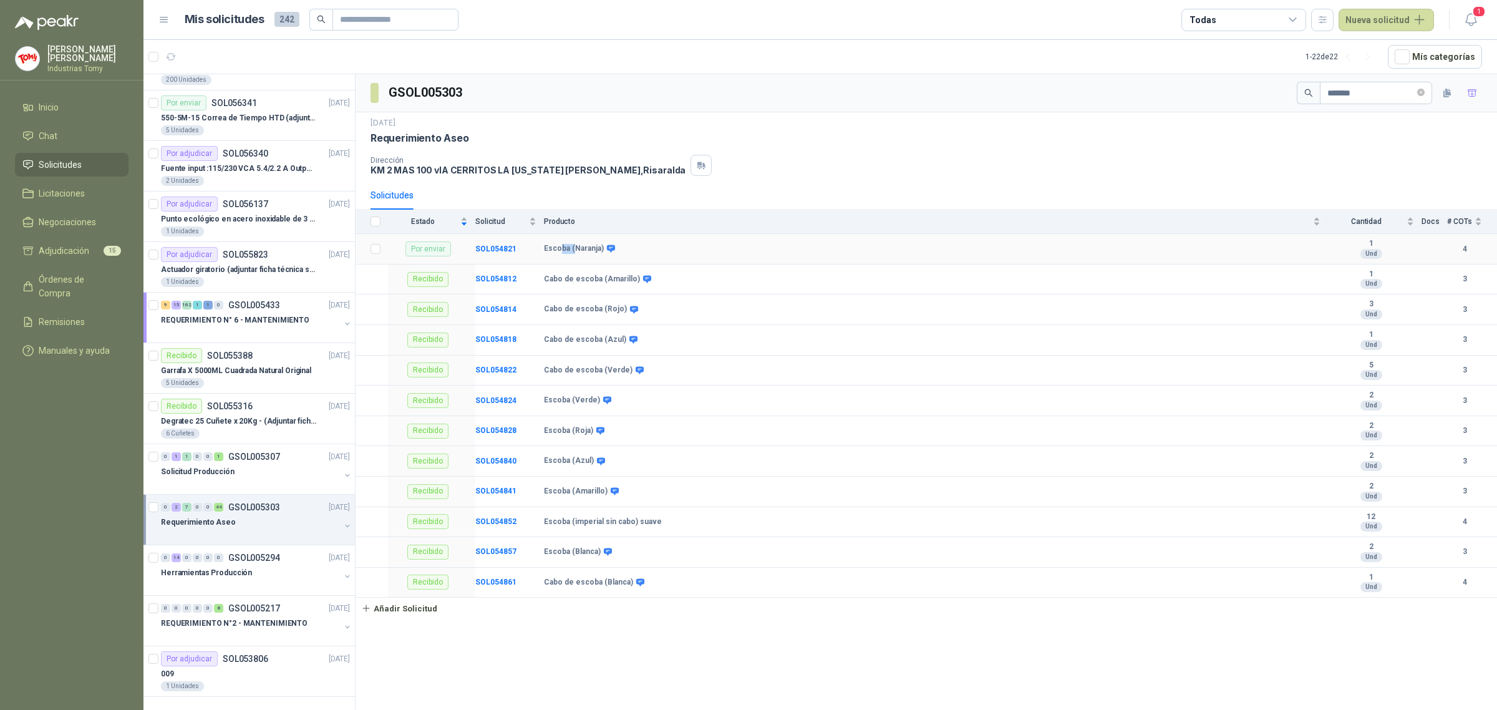
drag, startPoint x: 562, startPoint y: 248, endPoint x: 571, endPoint y: 248, distance: 9.4
click at [571, 248] on b "Escoba (Naranja)" at bounding box center [574, 249] width 60 height 10
click at [440, 248] on div "Por enviar" at bounding box center [428, 248] width 46 height 15
click at [425, 251] on div "Por enviar" at bounding box center [428, 248] width 46 height 15
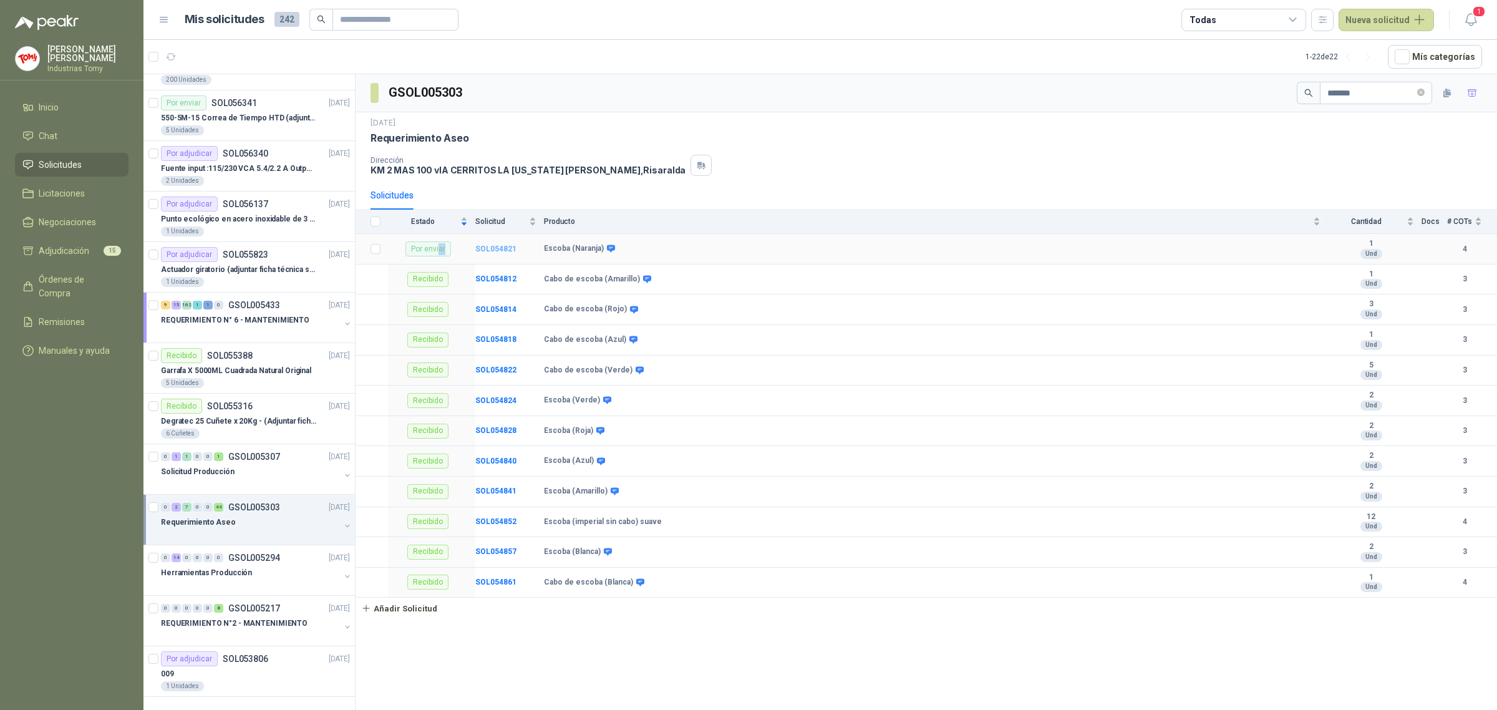
drag, startPoint x: 443, startPoint y: 248, endPoint x: 491, endPoint y: 251, distance: 48.1
click at [482, 249] on tr "Por enviar SOL054821 Escoba (Naranja) 1 Und 4" at bounding box center [926, 249] width 1141 height 31
click at [566, 251] on b "Escoba (Naranja)" at bounding box center [574, 249] width 60 height 10
click at [488, 244] on td "SOL054821" at bounding box center [509, 249] width 69 height 31
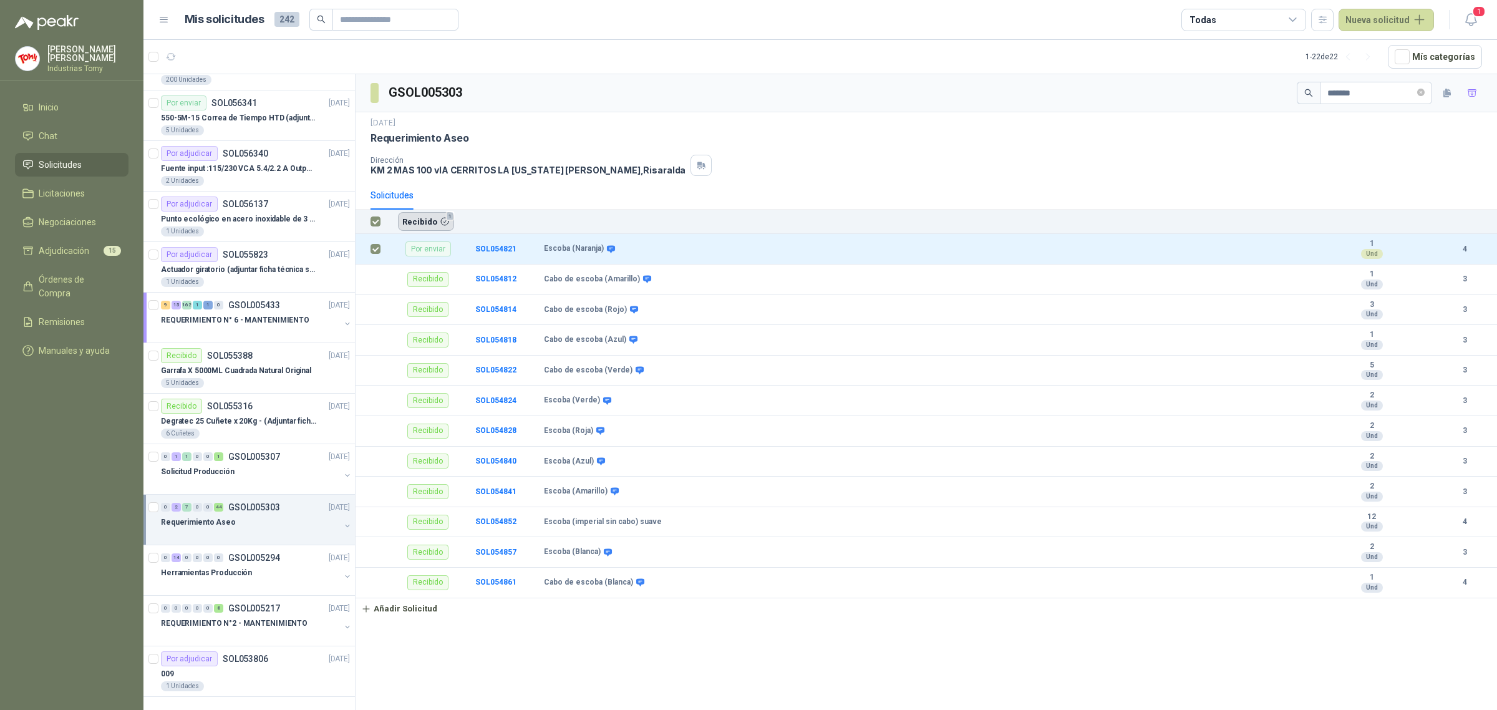
click at [432, 222] on button "Recibido 1" at bounding box center [426, 221] width 56 height 19
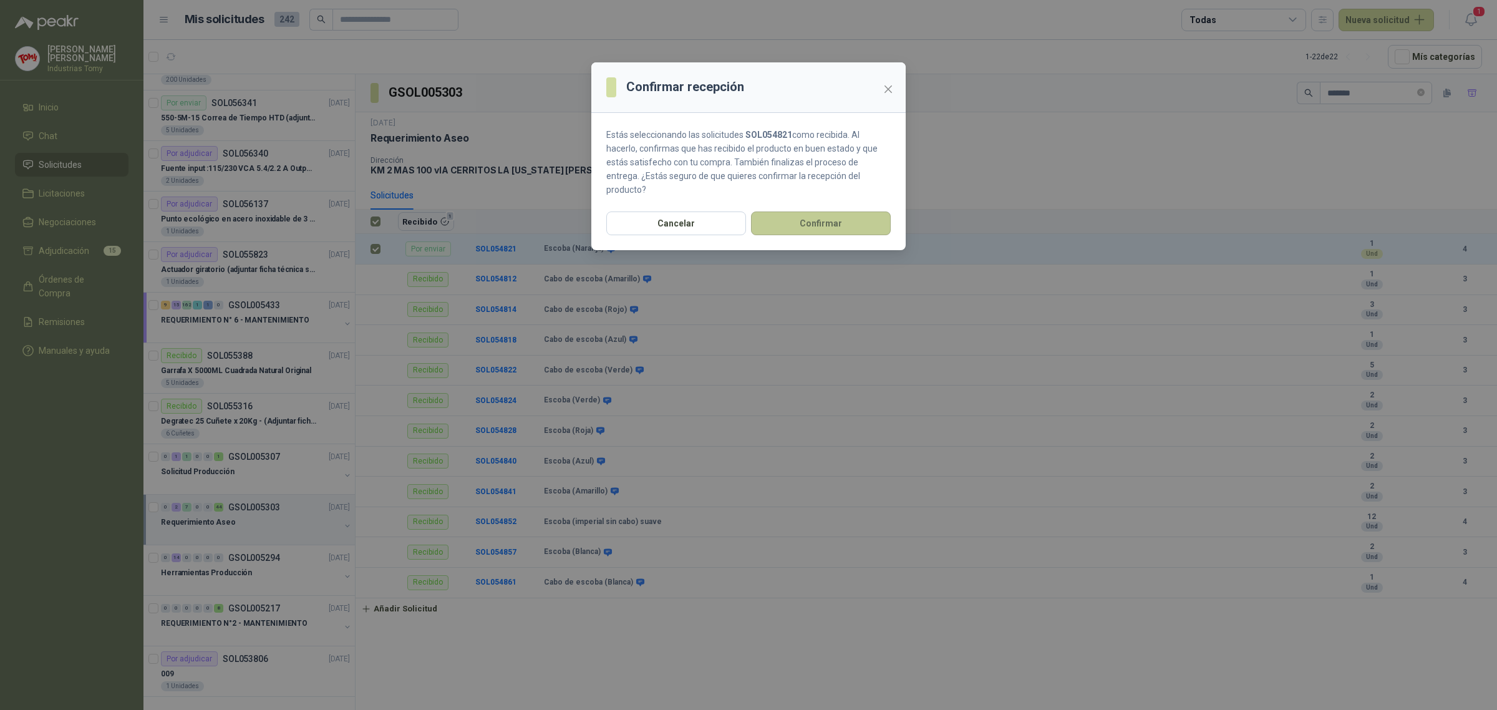
click at [815, 213] on button "Confirmar" at bounding box center [821, 223] width 140 height 24
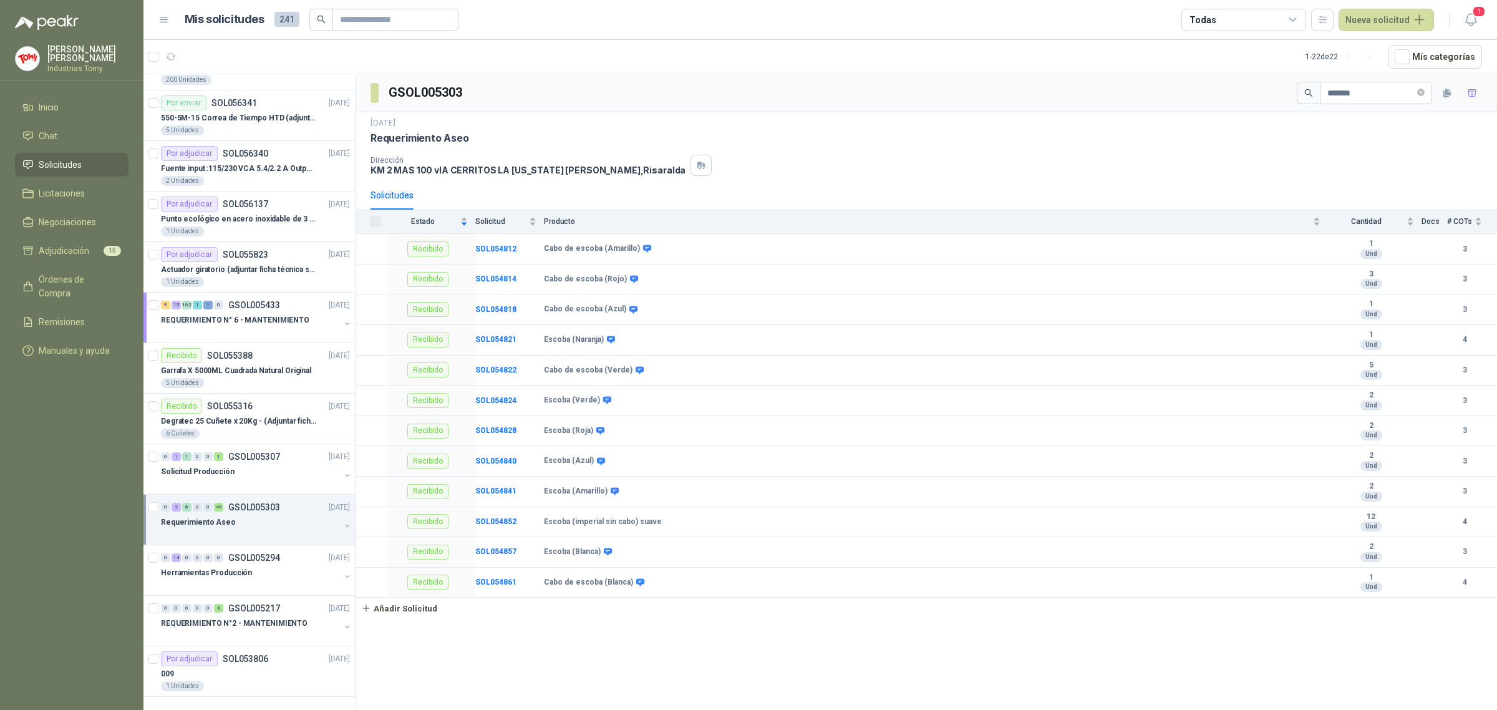
click at [759, 160] on div "Dirección KM 2 MAS 100 vIA CERRITOS LA [US_STATE][PERSON_NAME] , [GEOGRAPHIC_DA…" at bounding box center [564, 165] width 389 height 21
click at [1422, 89] on icon "close-circle" at bounding box center [1420, 92] width 7 height 7
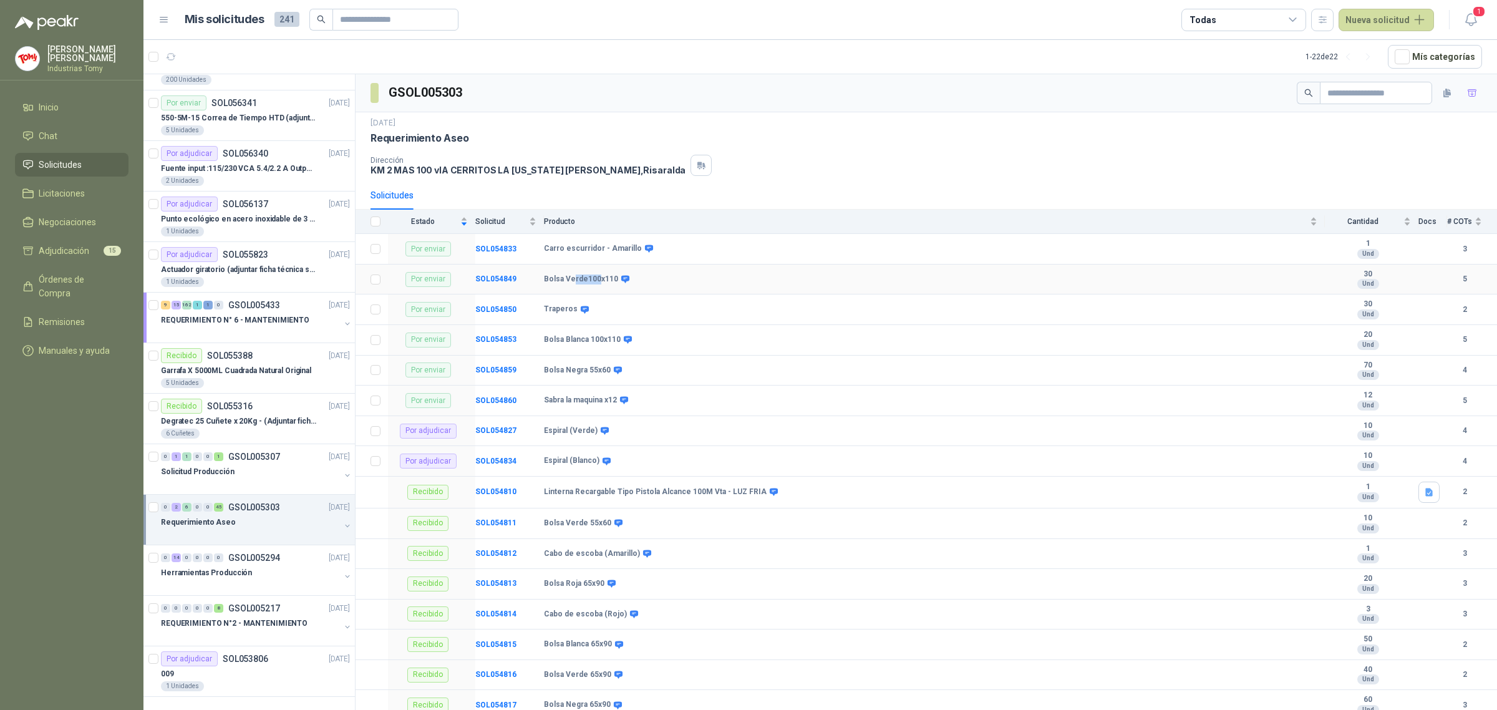
drag, startPoint x: 593, startPoint y: 276, endPoint x: 574, endPoint y: 273, distance: 19.6
click at [574, 273] on td "Bolsa Verde100x110" at bounding box center [934, 279] width 781 height 31
click at [563, 276] on b "Bolsa Verde100x110" at bounding box center [581, 279] width 74 height 10
drag, startPoint x: 564, startPoint y: 250, endPoint x: 646, endPoint y: 244, distance: 81.3
click at [646, 244] on td "Carro escurridor - Amarillo" at bounding box center [934, 249] width 781 height 31
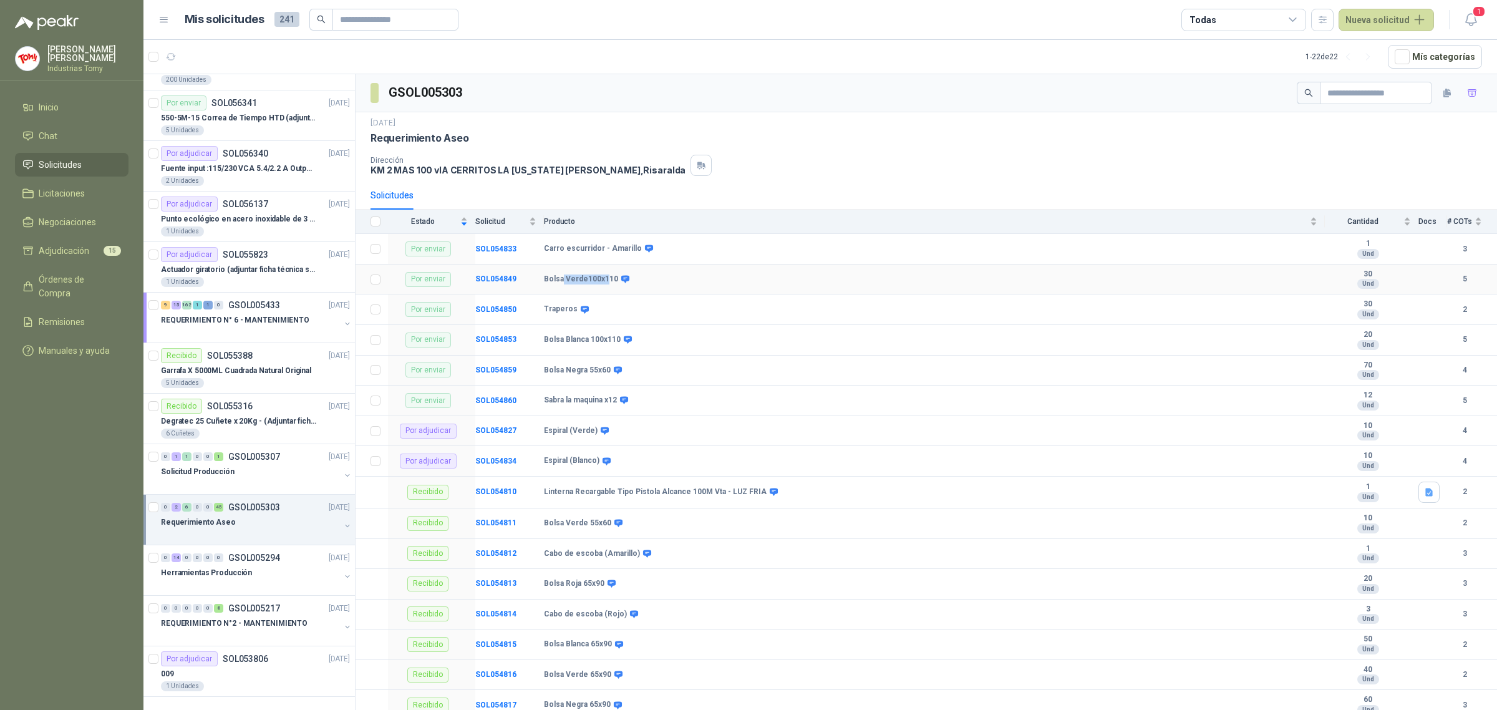
drag, startPoint x: 607, startPoint y: 283, endPoint x: 575, endPoint y: 306, distance: 39.7
click at [559, 284] on b "Bolsa Verde100x110" at bounding box center [581, 279] width 74 height 10
drag, startPoint x: 555, startPoint y: 345, endPoint x: 616, endPoint y: 337, distance: 61.7
click at [616, 337] on b "Bolsa Blanca 100x110" at bounding box center [582, 340] width 77 height 10
drag, startPoint x: 569, startPoint y: 372, endPoint x: 599, endPoint y: 372, distance: 29.9
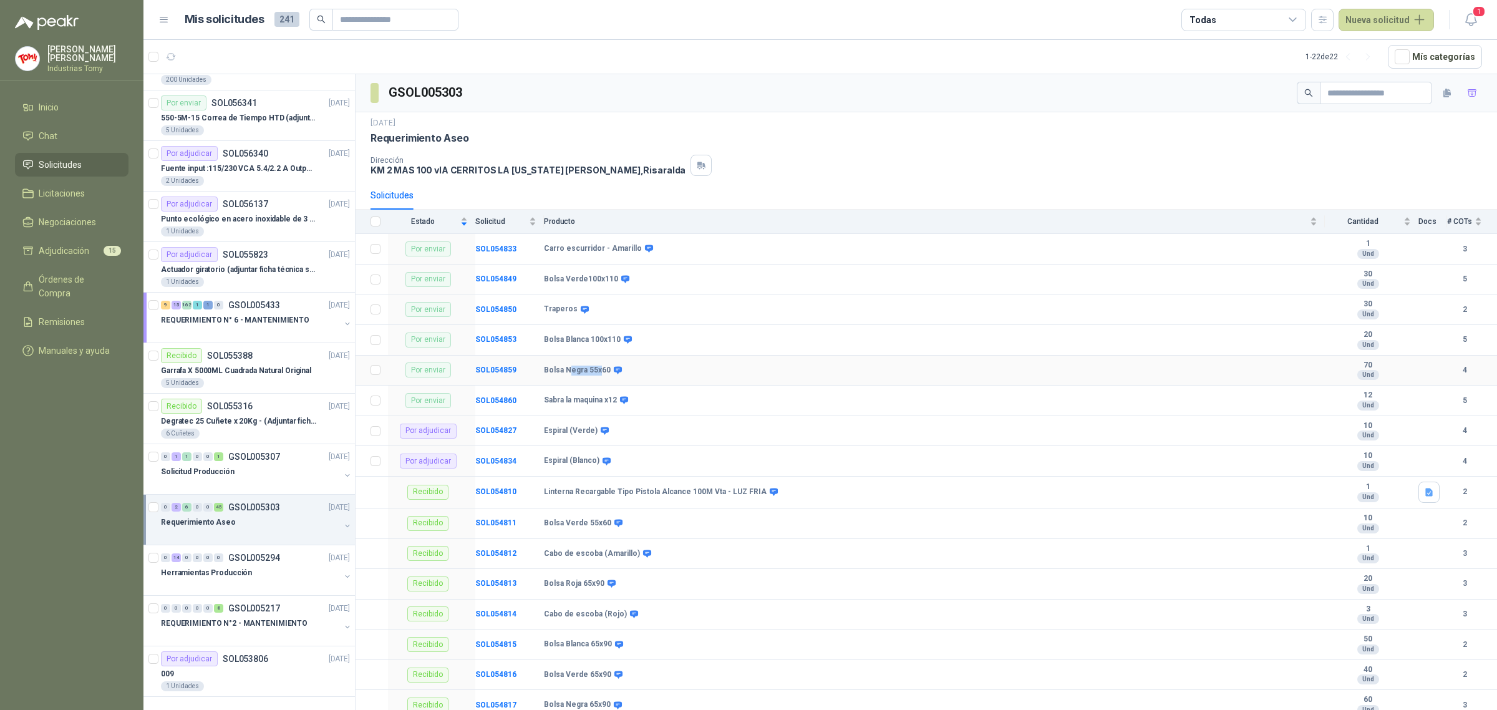
click at [599, 372] on b "Bolsa Negra 55x60" at bounding box center [577, 370] width 67 height 10
drag, startPoint x: 547, startPoint y: 403, endPoint x: 599, endPoint y: 409, distance: 52.1
click at [599, 409] on td "Sabra la maquina x12" at bounding box center [934, 400] width 781 height 31
click at [609, 402] on b "Sabra la maquina x12" at bounding box center [580, 400] width 73 height 10
drag, startPoint x: 566, startPoint y: 404, endPoint x: 590, endPoint y: 404, distance: 23.7
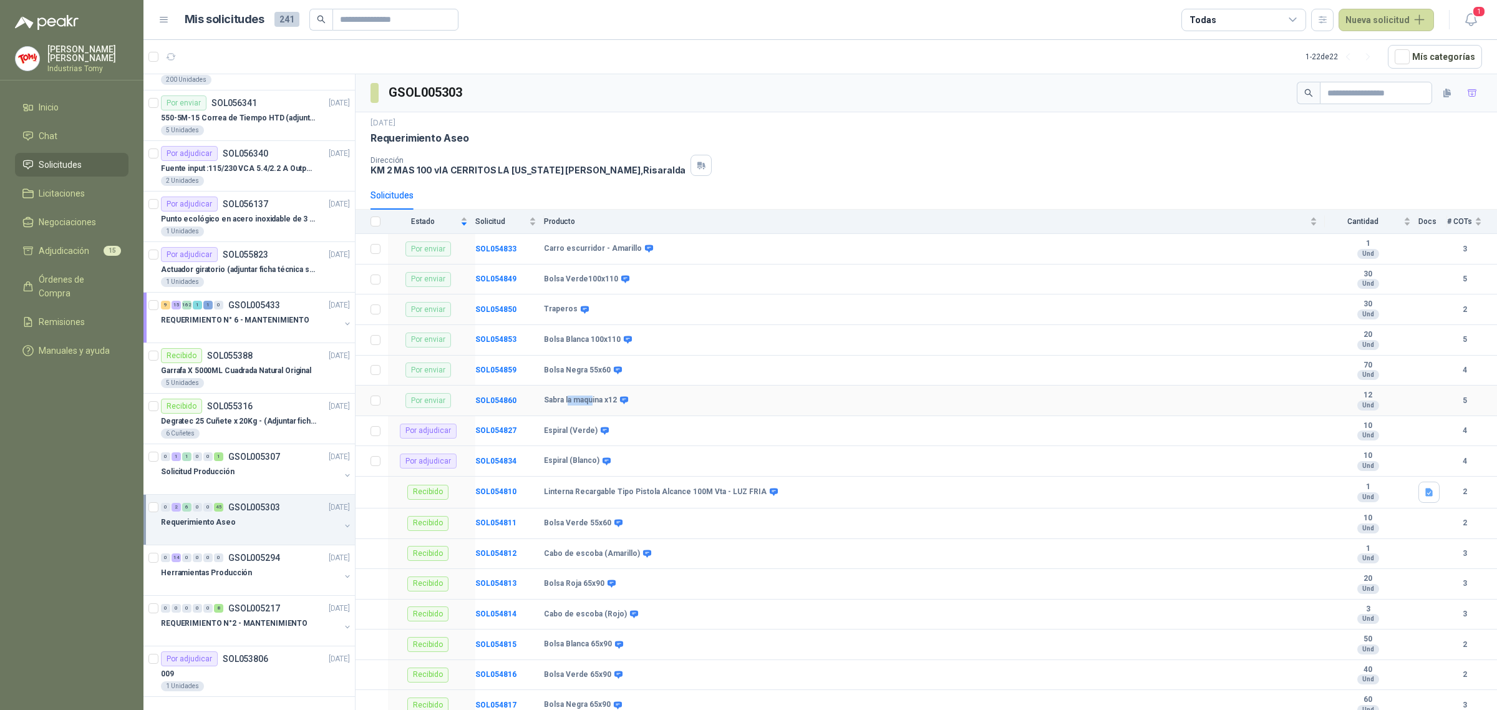
click at [590, 404] on b "Sabra la maquina x12" at bounding box center [580, 400] width 73 height 10
drag, startPoint x: 580, startPoint y: 430, endPoint x: 546, endPoint y: 445, distance: 36.6
click at [579, 430] on b "Espiral (Verde)" at bounding box center [571, 431] width 54 height 10
click at [498, 430] on b "SOL054827" at bounding box center [495, 430] width 41 height 9
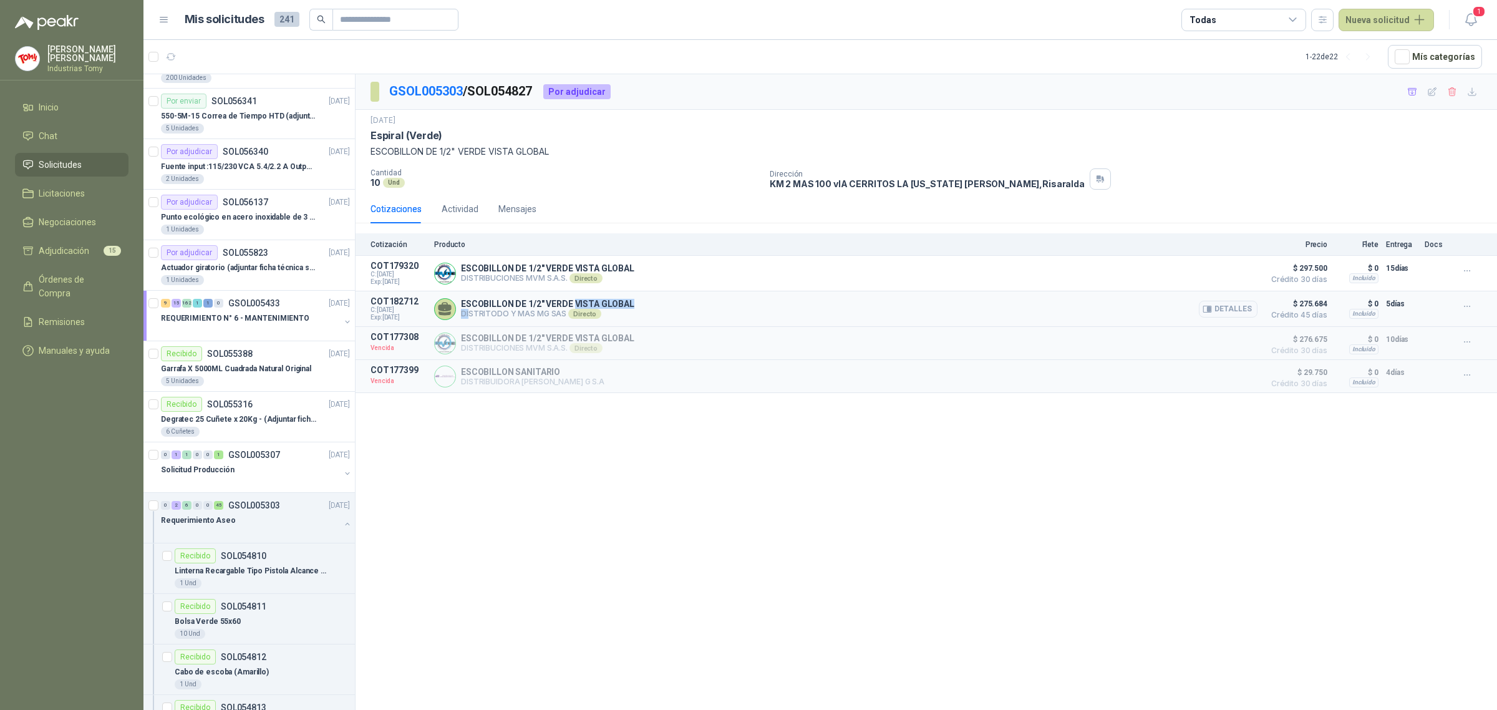
drag, startPoint x: 469, startPoint y: 315, endPoint x: 582, endPoint y: 309, distance: 113.1
click at [580, 309] on div "ESCOBILLON DE 1/2" VERDE VISTA GLOBAL DISTRITODO Y MAS MG SAS Directo Detalles" at bounding box center [547, 309] width 173 height 20
click at [582, 309] on p "ESCOBILLON DE 1/2" VERDE VISTA GLOBAL" at bounding box center [547, 304] width 173 height 10
drag, startPoint x: 484, startPoint y: 269, endPoint x: 624, endPoint y: 273, distance: 139.8
click at [624, 273] on p "ESCOBILLON DE 1/2" VERDE VISTA GLOBAL" at bounding box center [547, 268] width 173 height 10
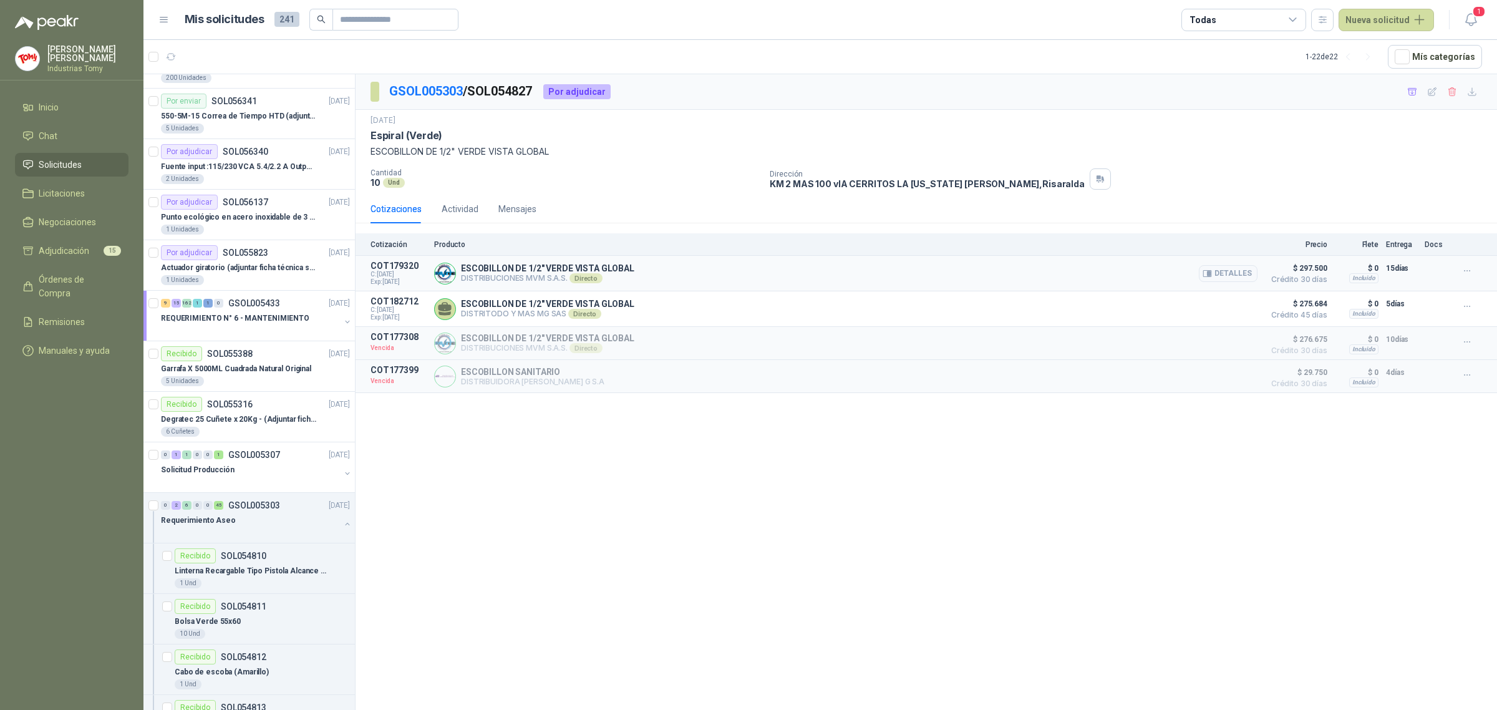
click at [634, 274] on div "ESCOBILLON DE 1/2" VERDE VISTA GLOBAL DISTRIBUCIONES MVM S.A.S. Directo Detalles" at bounding box center [845, 273] width 823 height 25
drag, startPoint x: 455, startPoint y: 303, endPoint x: 638, endPoint y: 306, distance: 182.8
click at [638, 306] on div "ESCOBILLON DE 1/2" VERDE VISTA GLOBAL DISTRITODO Y MAS MG SAS Directo Detalles" at bounding box center [845, 308] width 823 height 25
click at [640, 304] on div "ESCOBILLON DE 1/2" VERDE VISTA GLOBAL DISTRITODO Y MAS MG SAS Directo Detalles" at bounding box center [845, 308] width 823 height 25
click at [1233, 307] on button "Detalles" at bounding box center [1228, 309] width 59 height 17
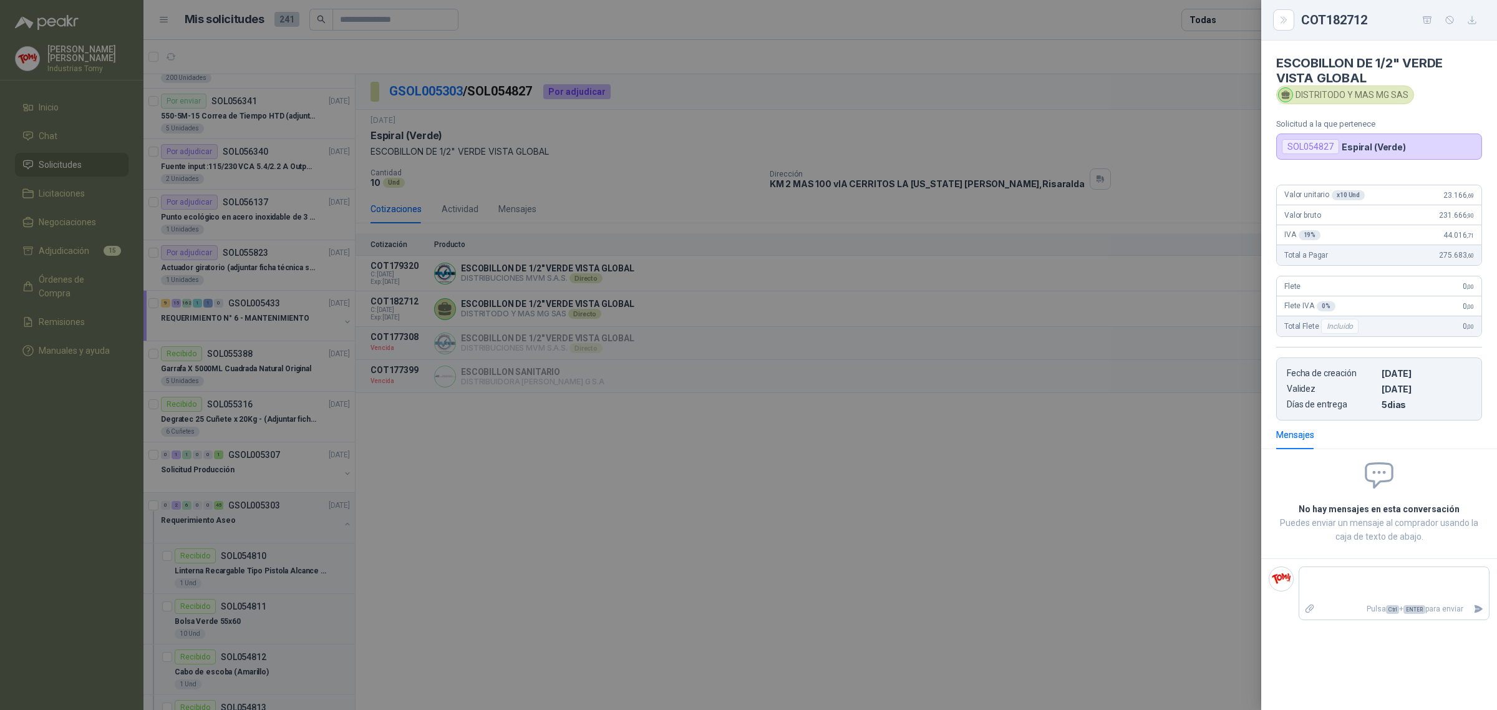
click at [1077, 503] on div at bounding box center [748, 355] width 1497 height 710
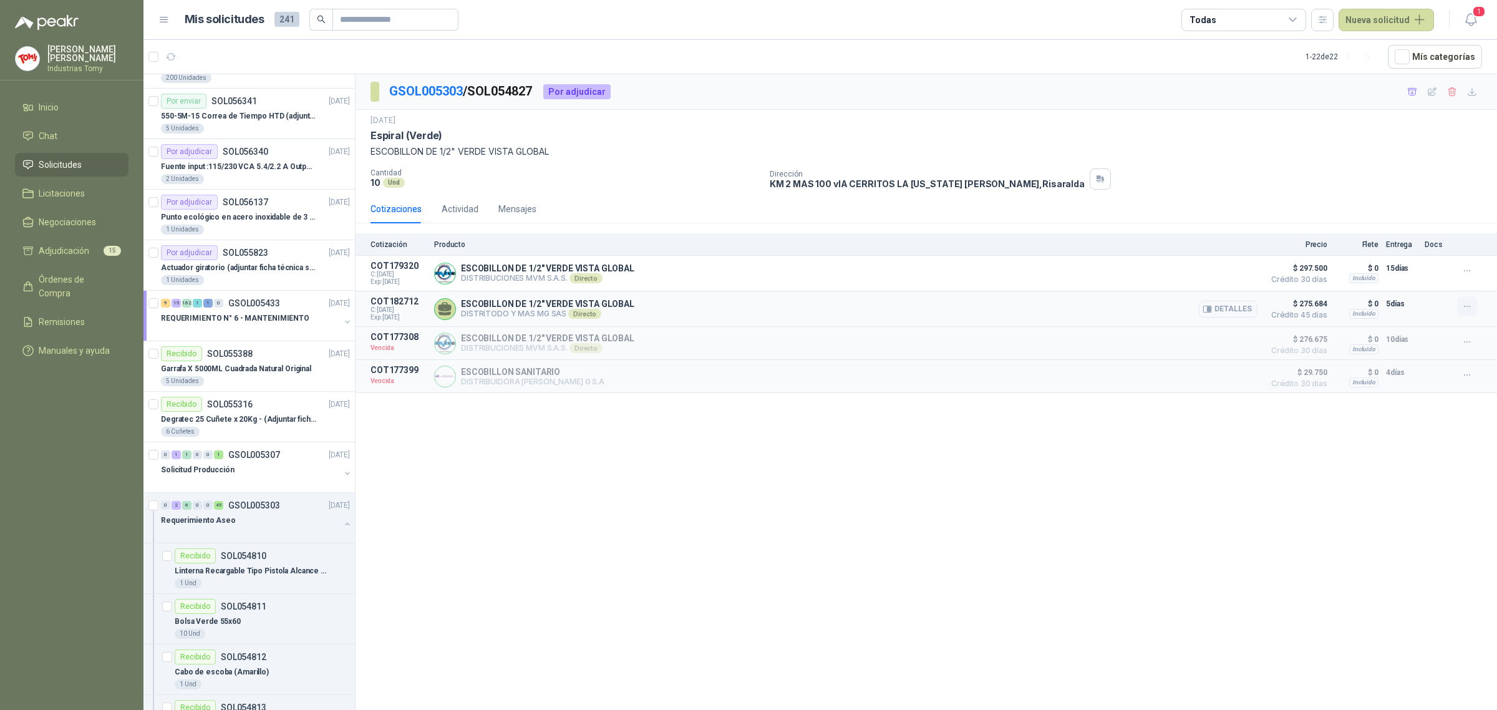
click at [1467, 307] on icon "button" at bounding box center [1467, 306] width 6 height 1
click at [1421, 260] on button "Añadir" at bounding box center [1442, 258] width 100 height 20
click at [752, 523] on div "GSOL005303 / SOL054827 Por adjudicar [DATE] Espiral (Verde) ESCOBILLON DE 1/2" …" at bounding box center [926, 394] width 1141 height 640
click at [445, 85] on link "GSOL005303" at bounding box center [426, 91] width 74 height 15
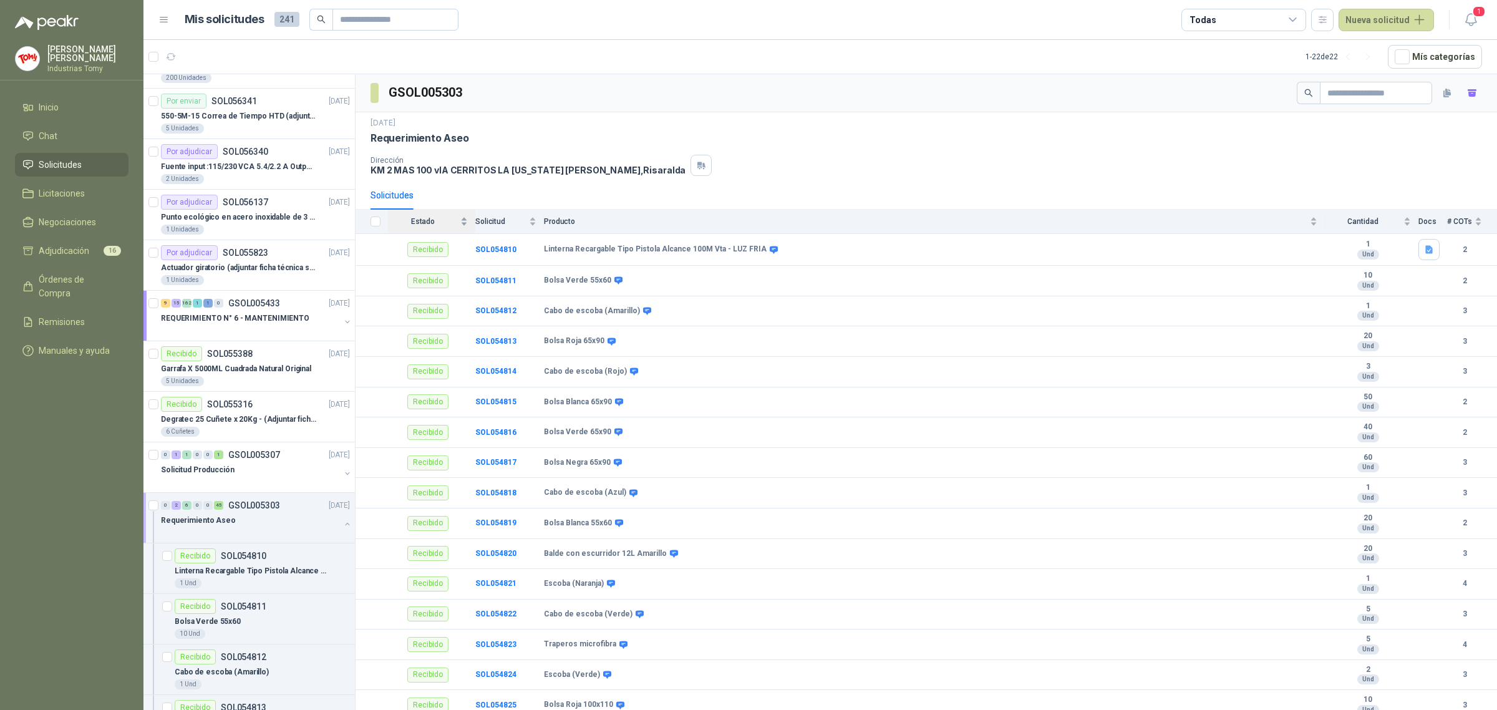
click at [433, 221] on span "Estado" at bounding box center [423, 221] width 70 height 9
click at [462, 215] on div "Estado" at bounding box center [428, 221] width 80 height 12
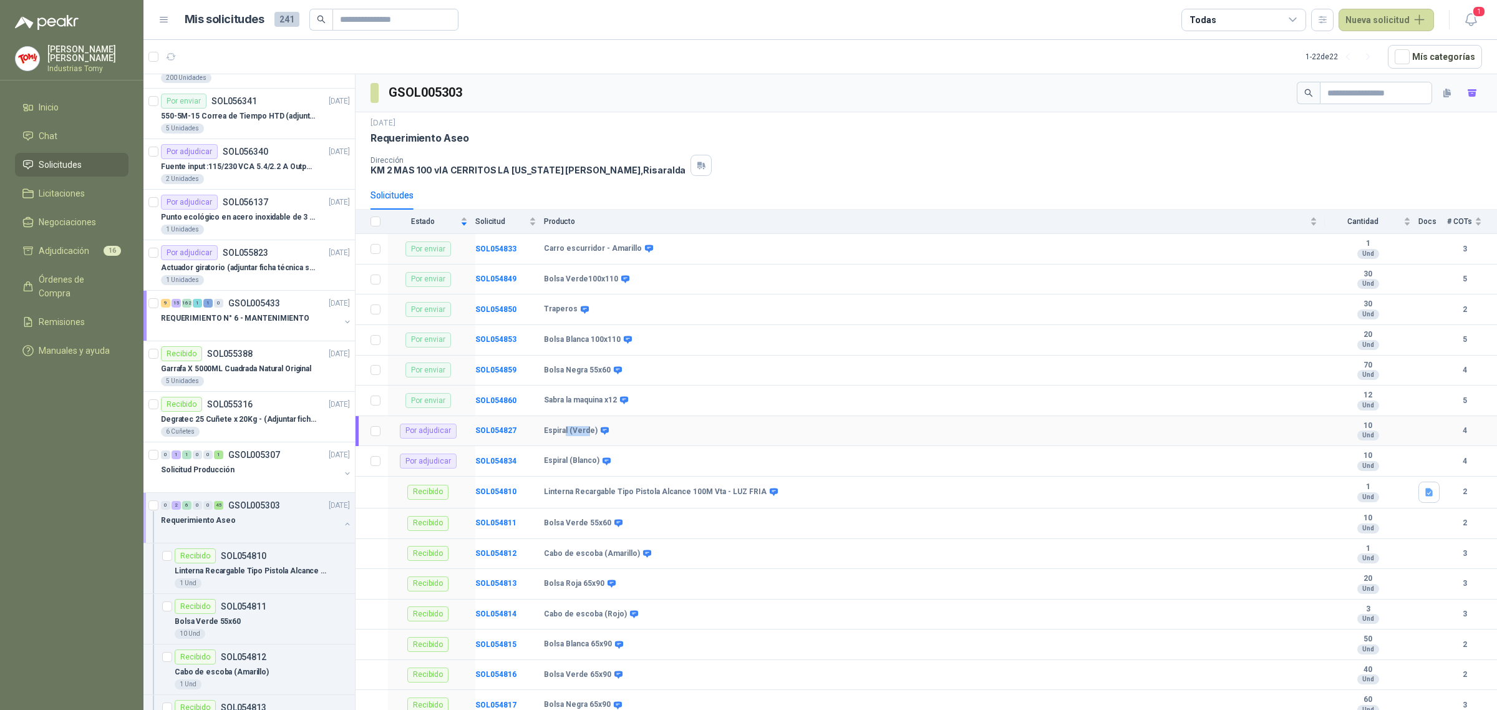
drag, startPoint x: 588, startPoint y: 433, endPoint x: 564, endPoint y: 425, distance: 25.0
click at [564, 425] on td "Espiral (Verde)" at bounding box center [934, 431] width 781 height 31
click at [498, 460] on b "SOL054834" at bounding box center [495, 461] width 41 height 9
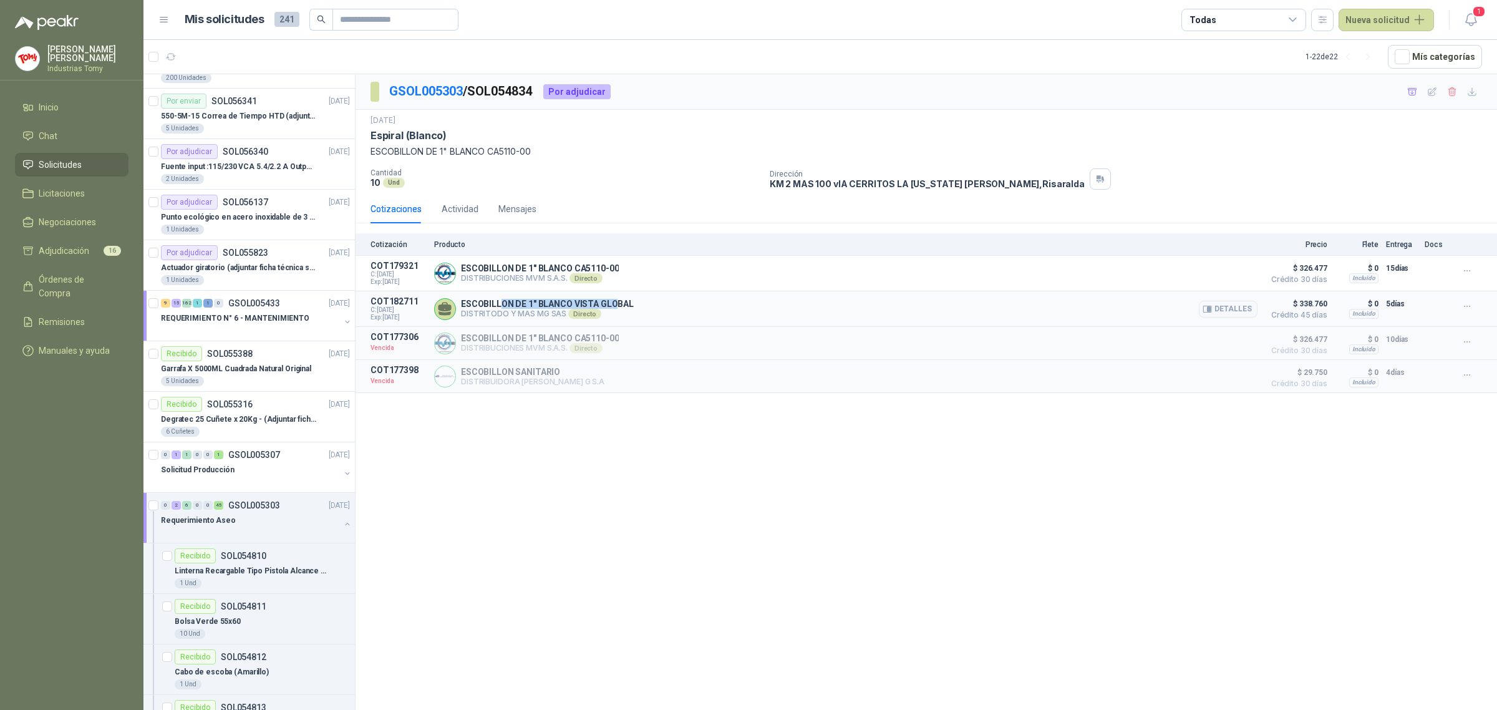
drag, startPoint x: 500, startPoint y: 304, endPoint x: 622, endPoint y: 300, distance: 122.3
click at [622, 300] on p "ESCOBILLON DE 1" BLANCO VISTA GLOBAL" at bounding box center [547, 304] width 173 height 10
click at [1227, 306] on button "Detalles" at bounding box center [1228, 309] width 59 height 17
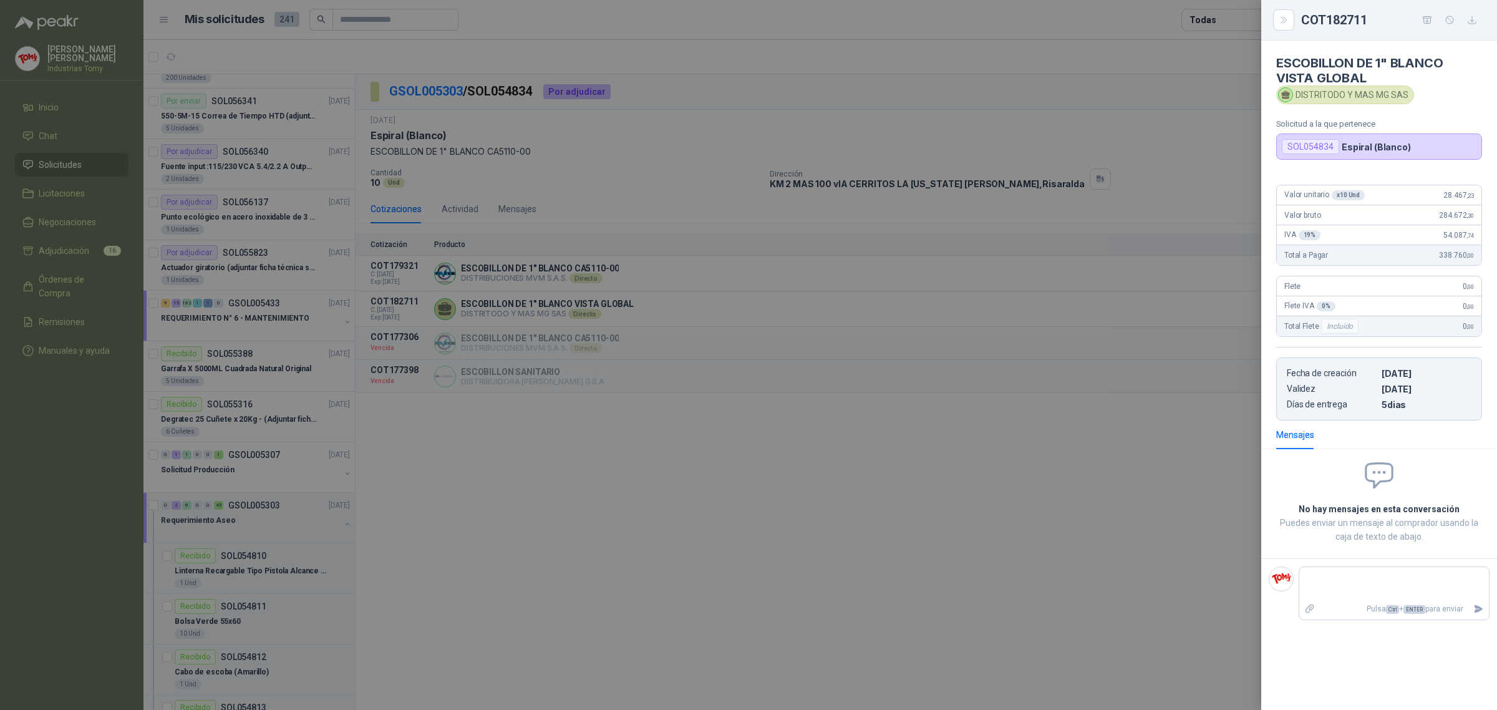
click at [1154, 441] on div at bounding box center [748, 355] width 1497 height 710
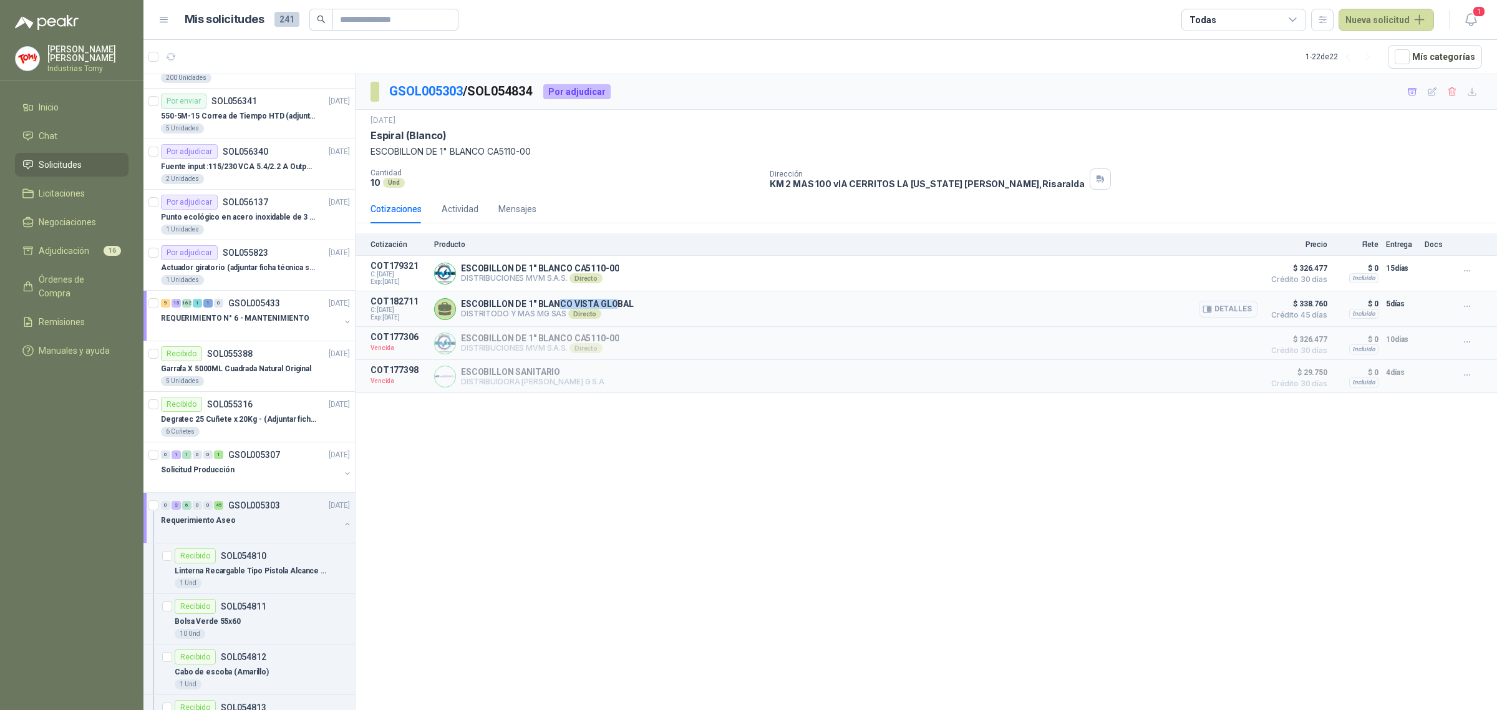
drag, startPoint x: 556, startPoint y: 307, endPoint x: 619, endPoint y: 307, distance: 63.0
click at [619, 307] on p "ESCOBILLON DE 1" BLANCO VISTA GLOBAL" at bounding box center [547, 304] width 173 height 10
click at [1466, 306] on icon "button" at bounding box center [1467, 306] width 11 height 11
click at [1445, 248] on button "Añadir" at bounding box center [1442, 258] width 100 height 20
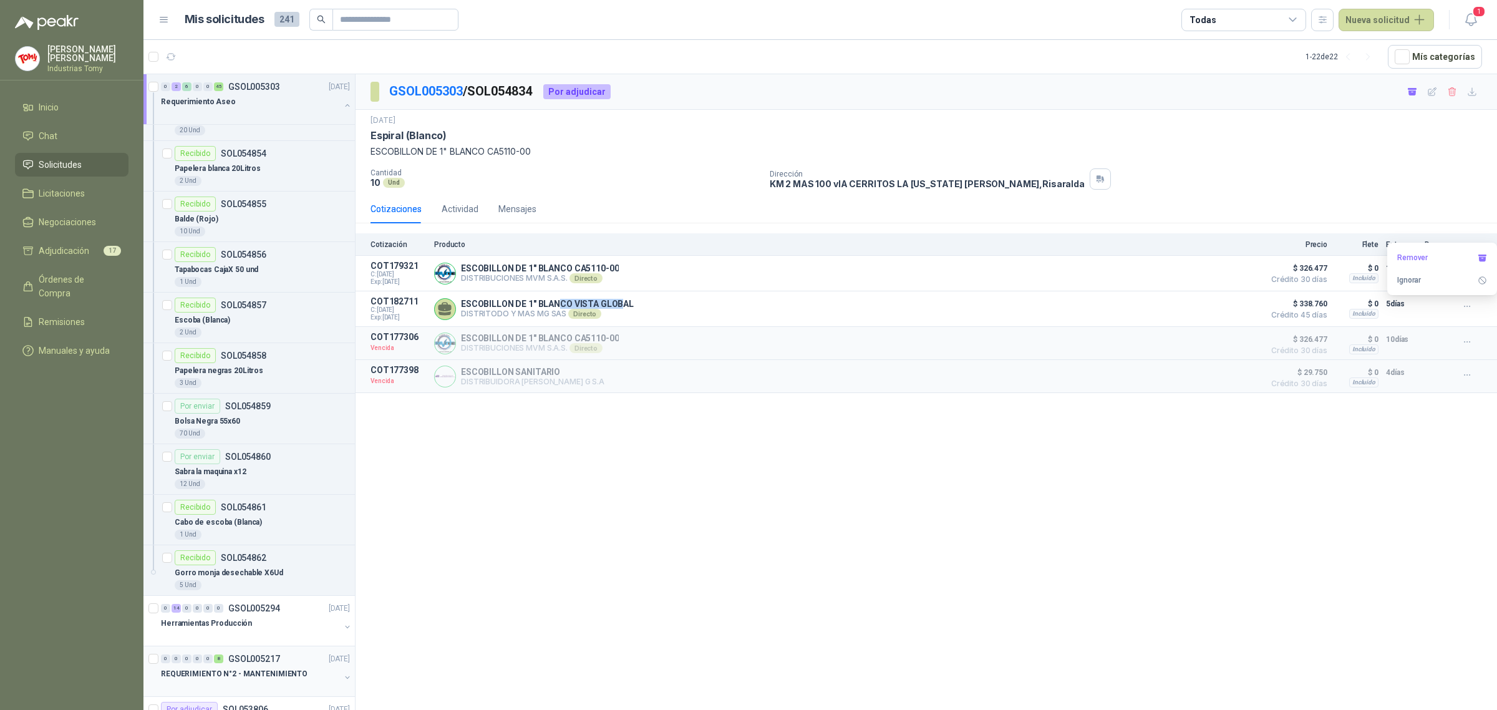
scroll to position [3175, 0]
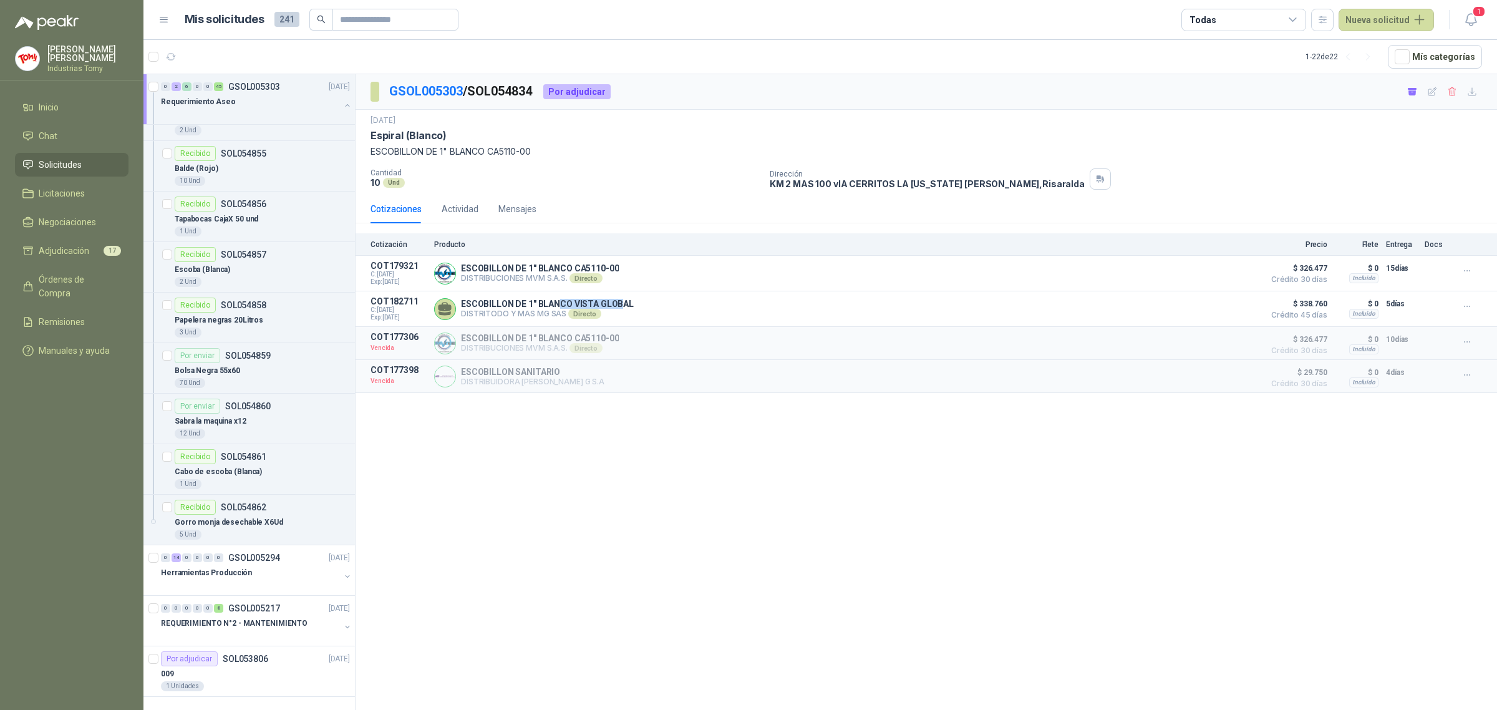
click at [81, 160] on span "Solicitudes" at bounding box center [60, 165] width 43 height 14
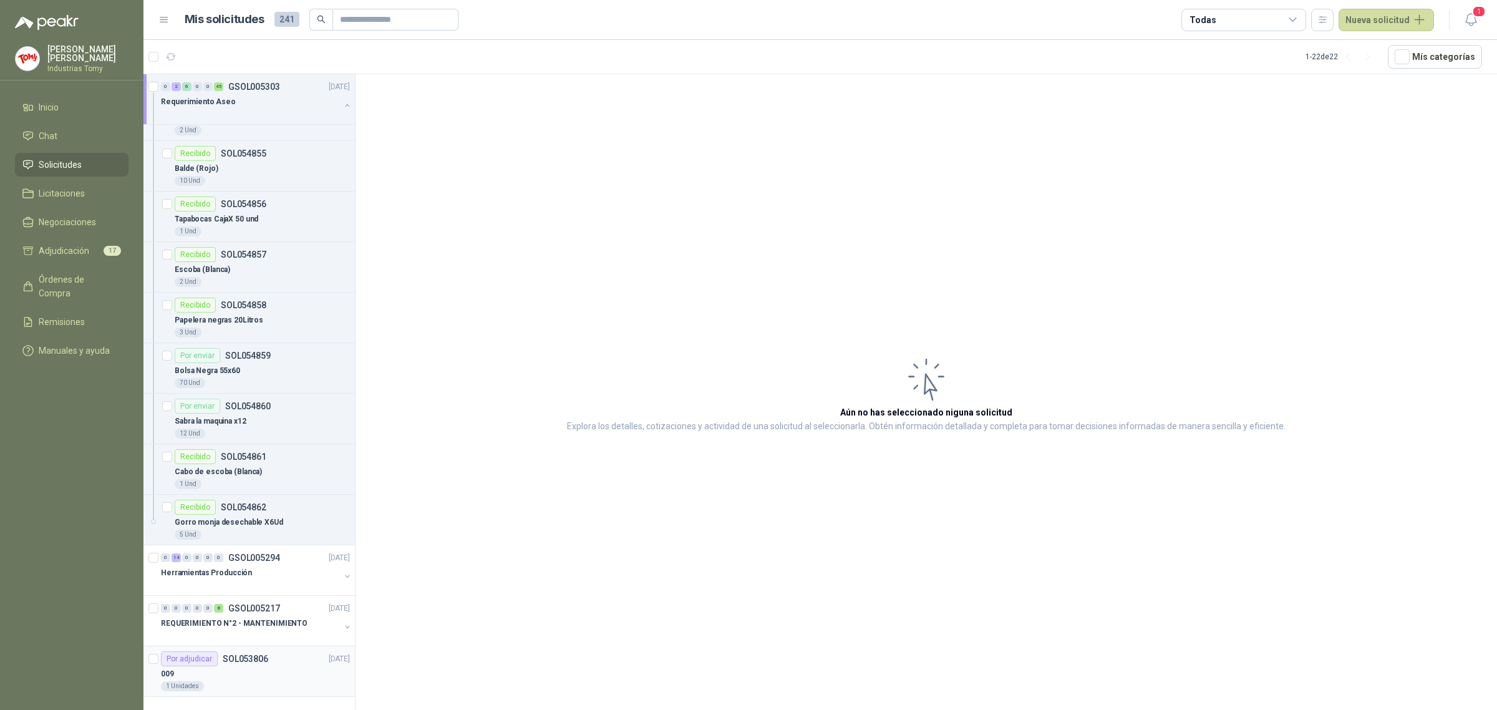
click at [258, 674] on div "009" at bounding box center [255, 673] width 189 height 15
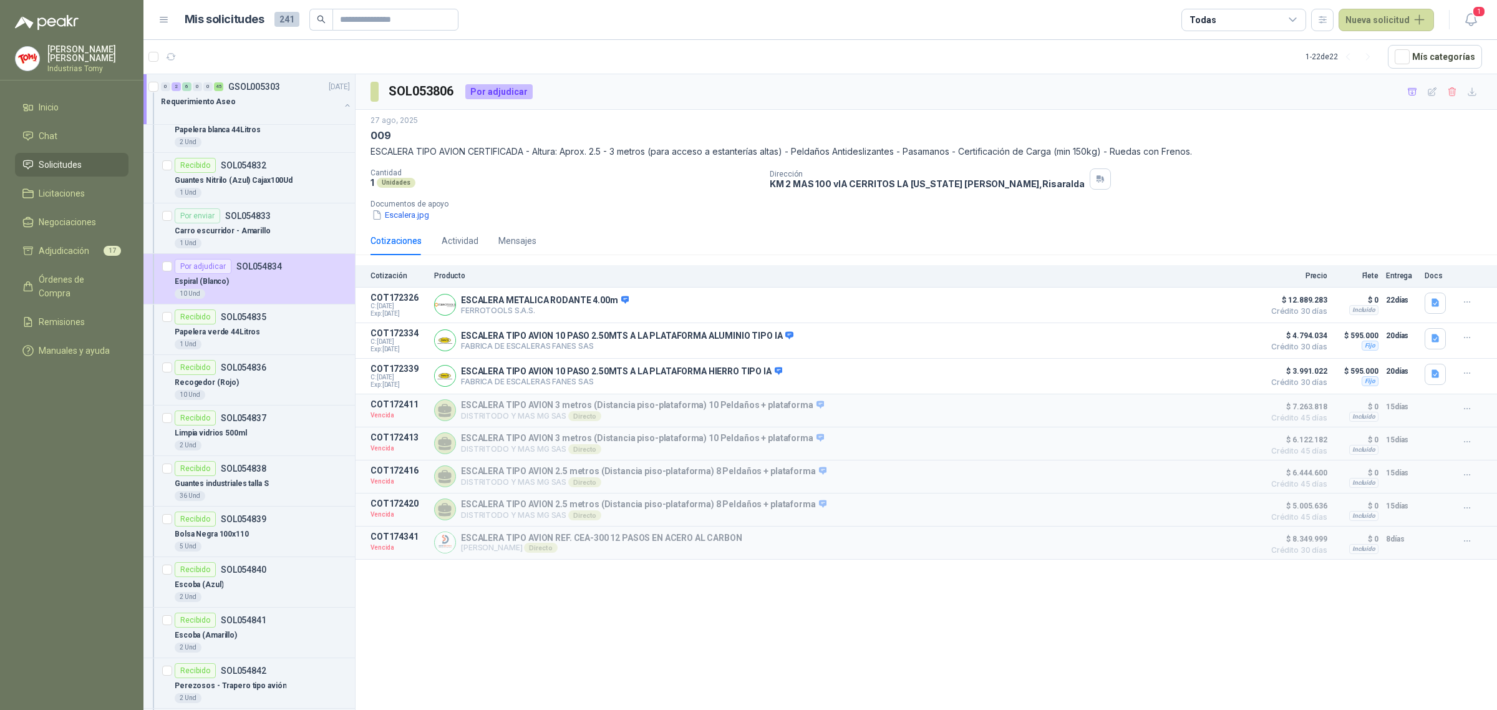
scroll to position [1928, 0]
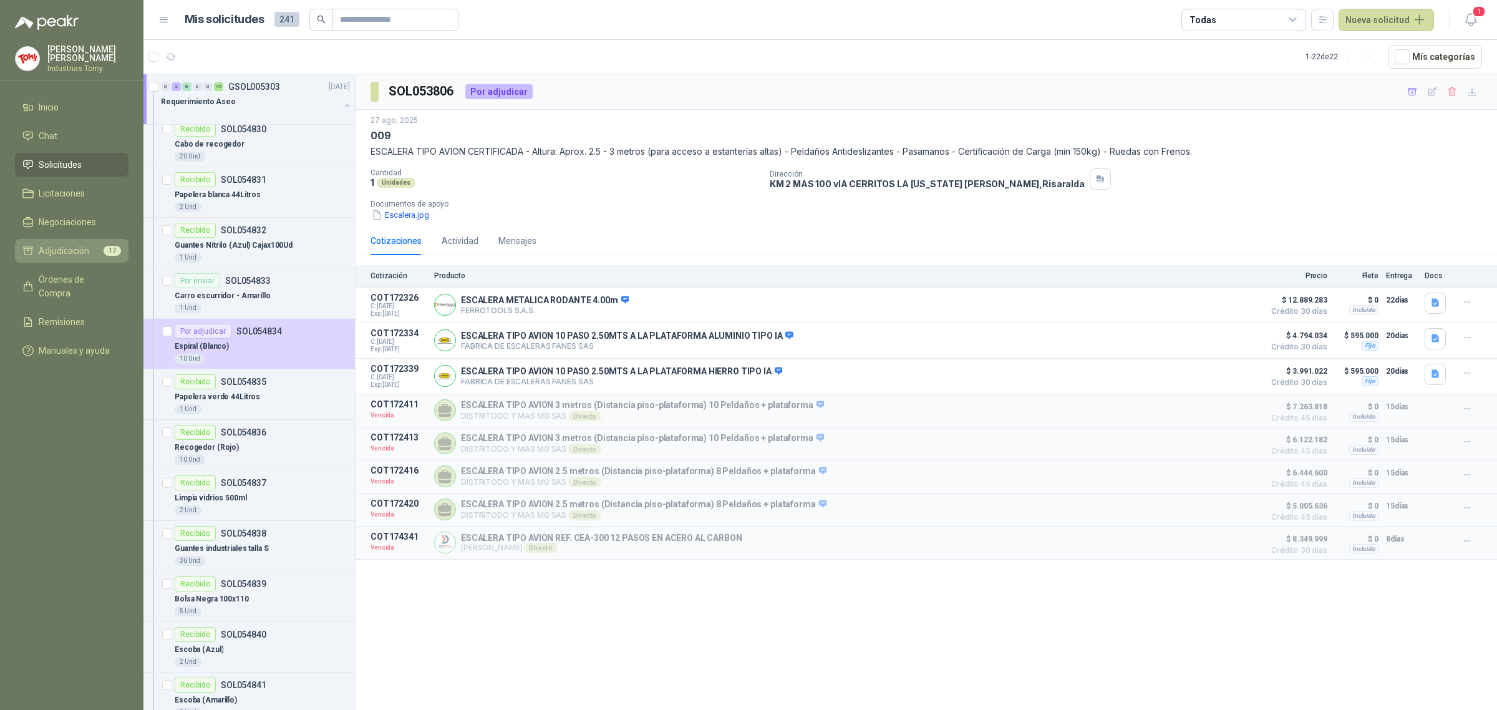
click at [74, 251] on span "Adjudicación" at bounding box center [64, 251] width 51 height 14
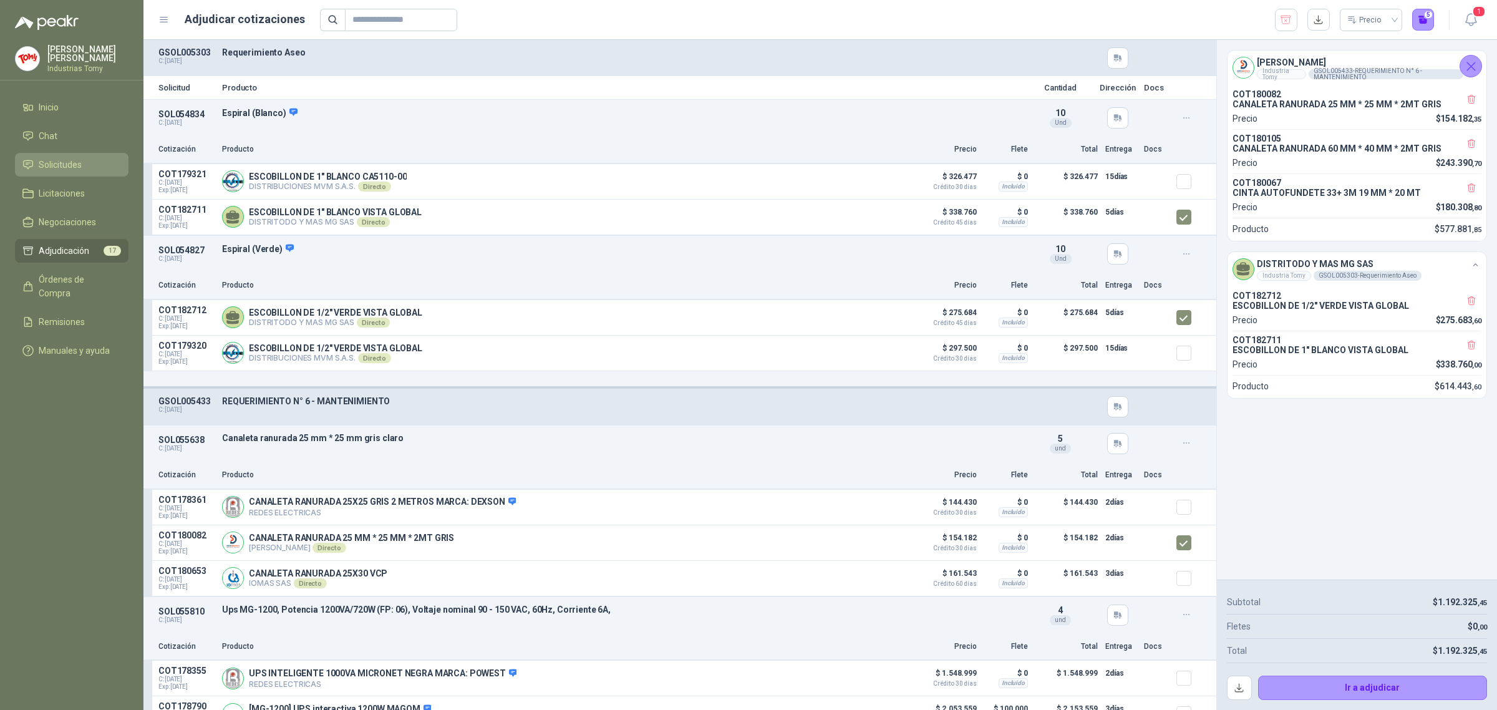
click at [69, 158] on span "Solicitudes" at bounding box center [60, 165] width 43 height 14
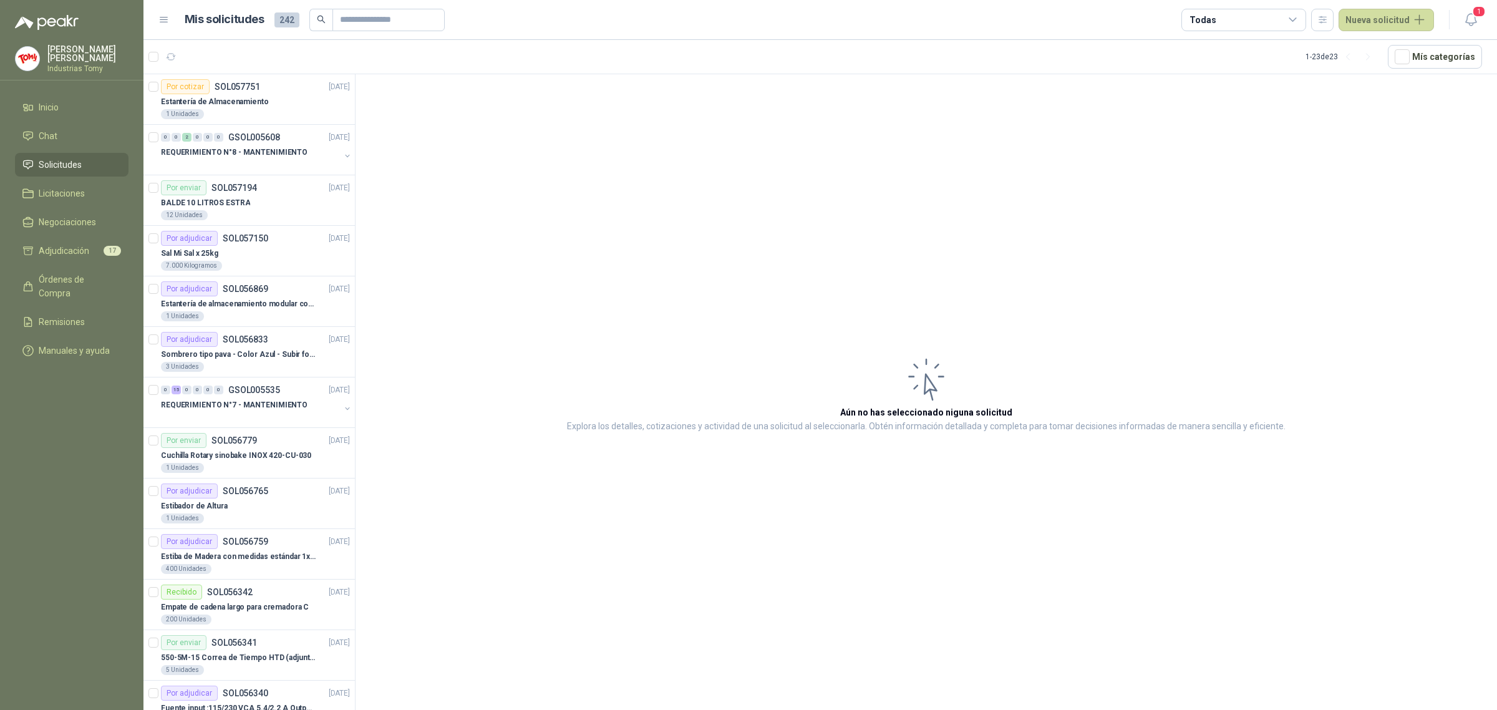
click at [58, 160] on span "Solicitudes" at bounding box center [60, 165] width 43 height 14
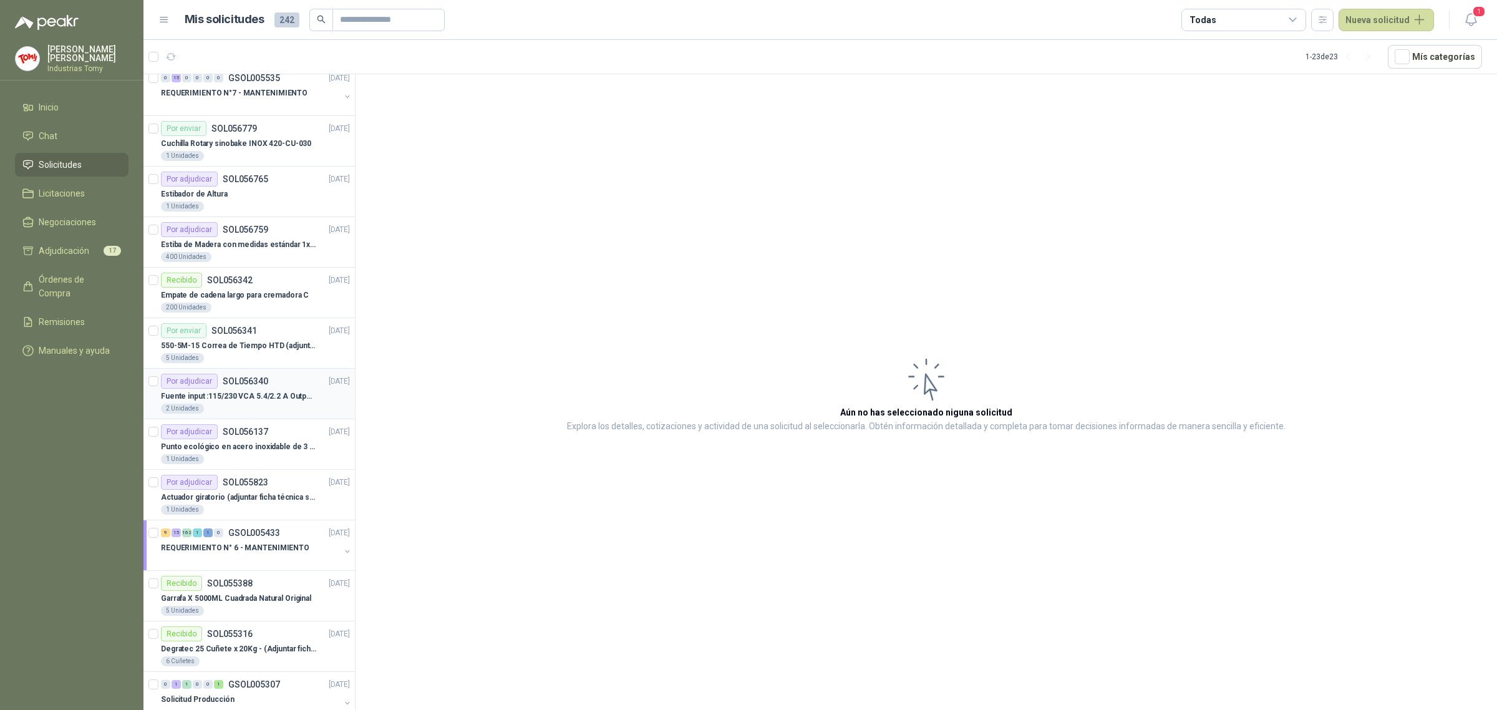
scroll to position [541, 0]
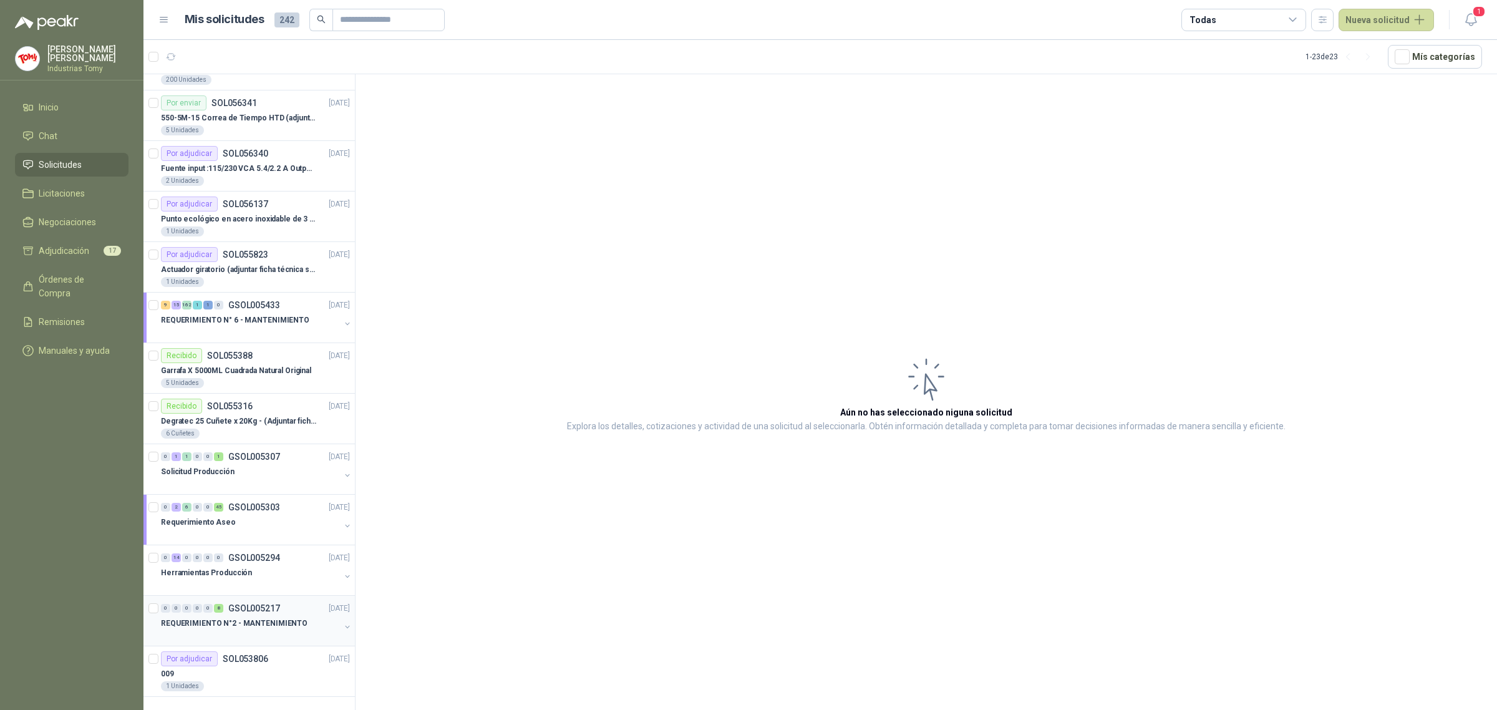
click at [307, 625] on div "REQUERIMIENTO N°2 - MANTENIMIENTO" at bounding box center [250, 623] width 179 height 15
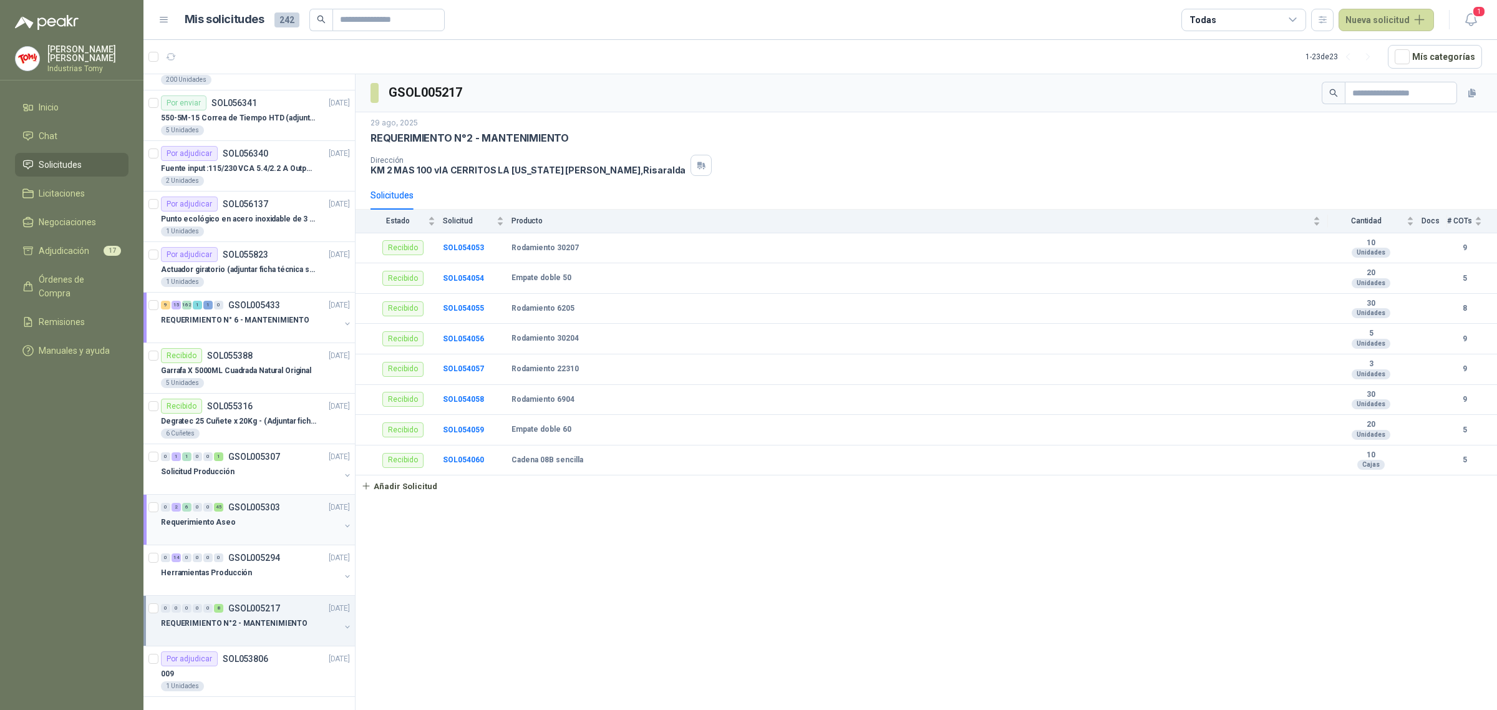
click at [302, 521] on div "Requerimiento Aseo" at bounding box center [250, 522] width 179 height 15
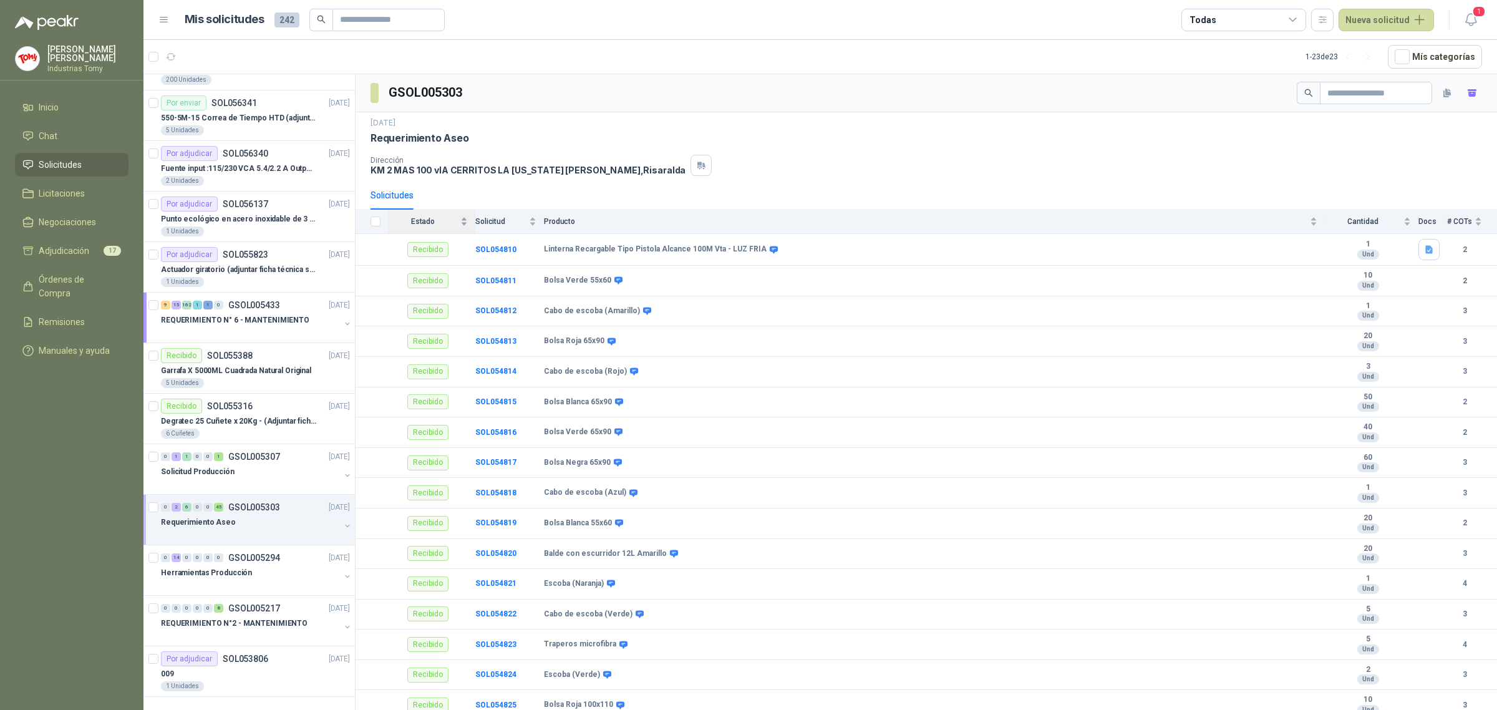
click at [463, 223] on div "Estado" at bounding box center [428, 221] width 80 height 12
click at [463, 219] on div "Estado" at bounding box center [428, 221] width 80 height 12
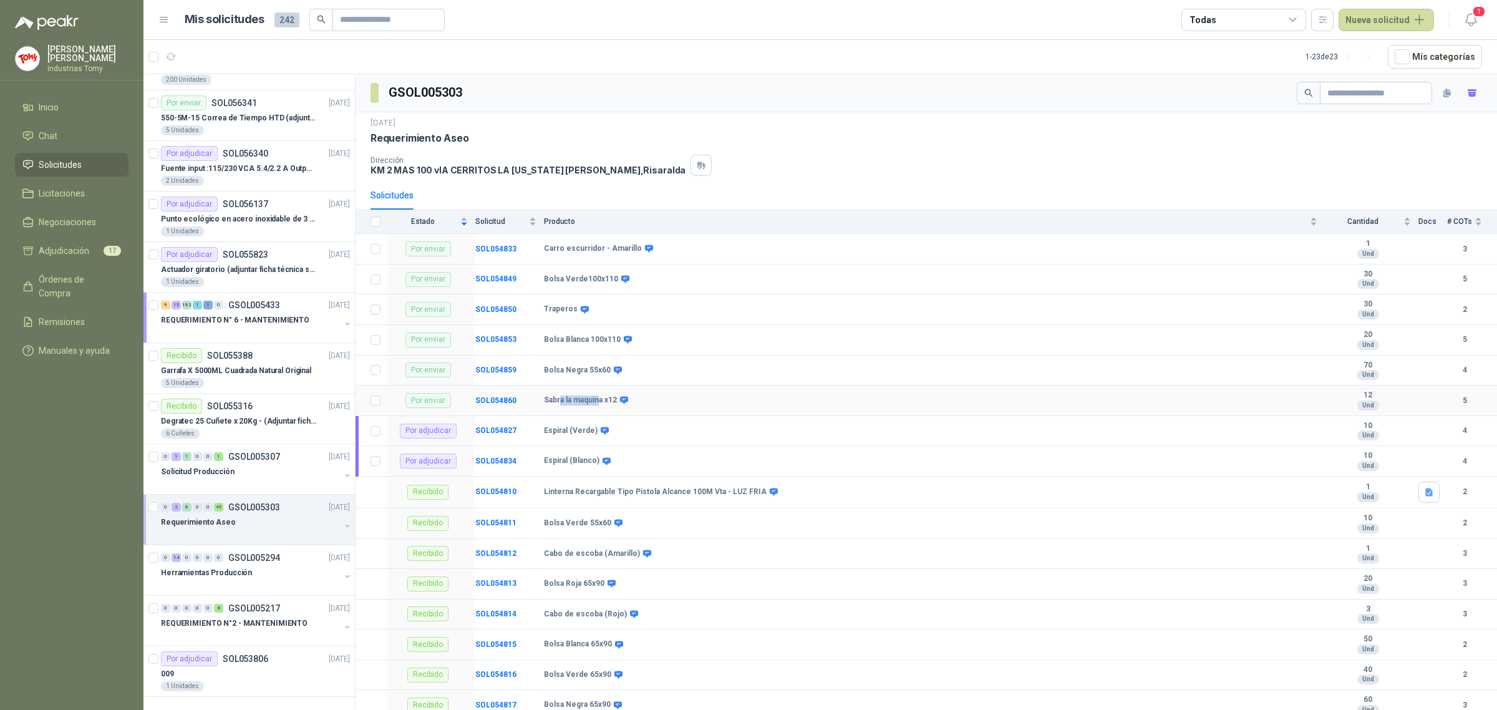
drag, startPoint x: 559, startPoint y: 399, endPoint x: 599, endPoint y: 404, distance: 40.8
click at [599, 404] on b "Sabra la maquina x12" at bounding box center [580, 400] width 73 height 10
click at [274, 269] on p "Actuador giratorio (adjuntar ficha técnica si es diferente a festo)" at bounding box center [238, 270] width 155 height 12
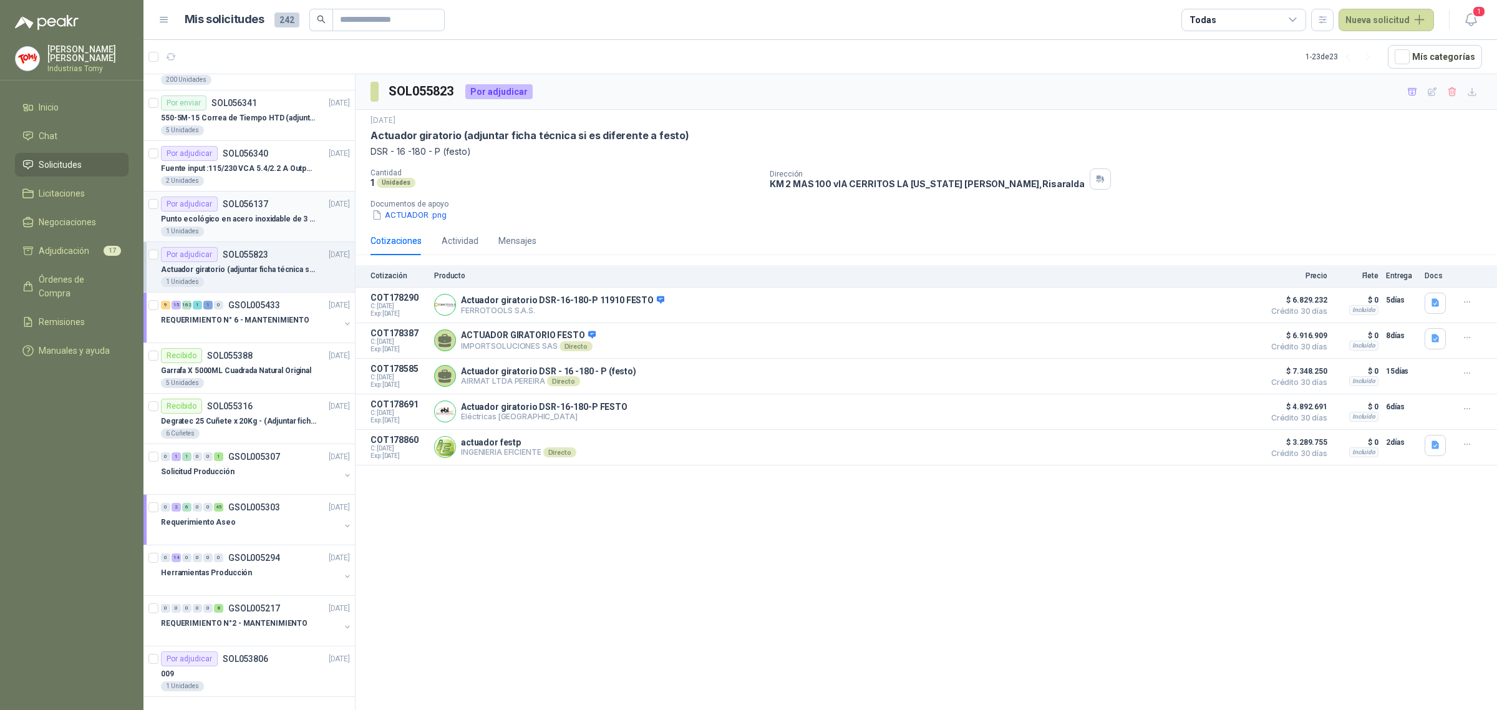
click at [250, 217] on p "Punto ecológico en acero inoxidable de 3 puestos, con capacidad para 121L cada …" at bounding box center [238, 219] width 155 height 12
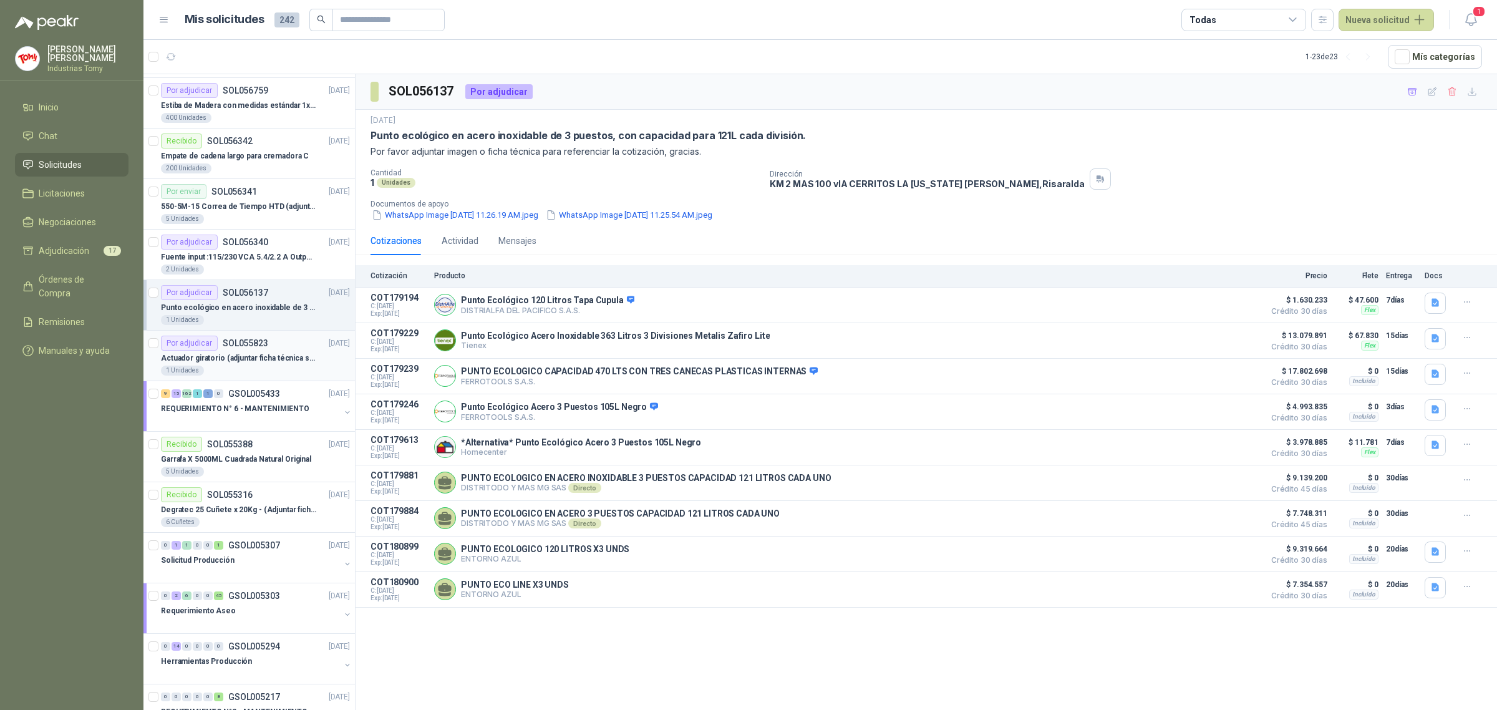
scroll to position [385, 0]
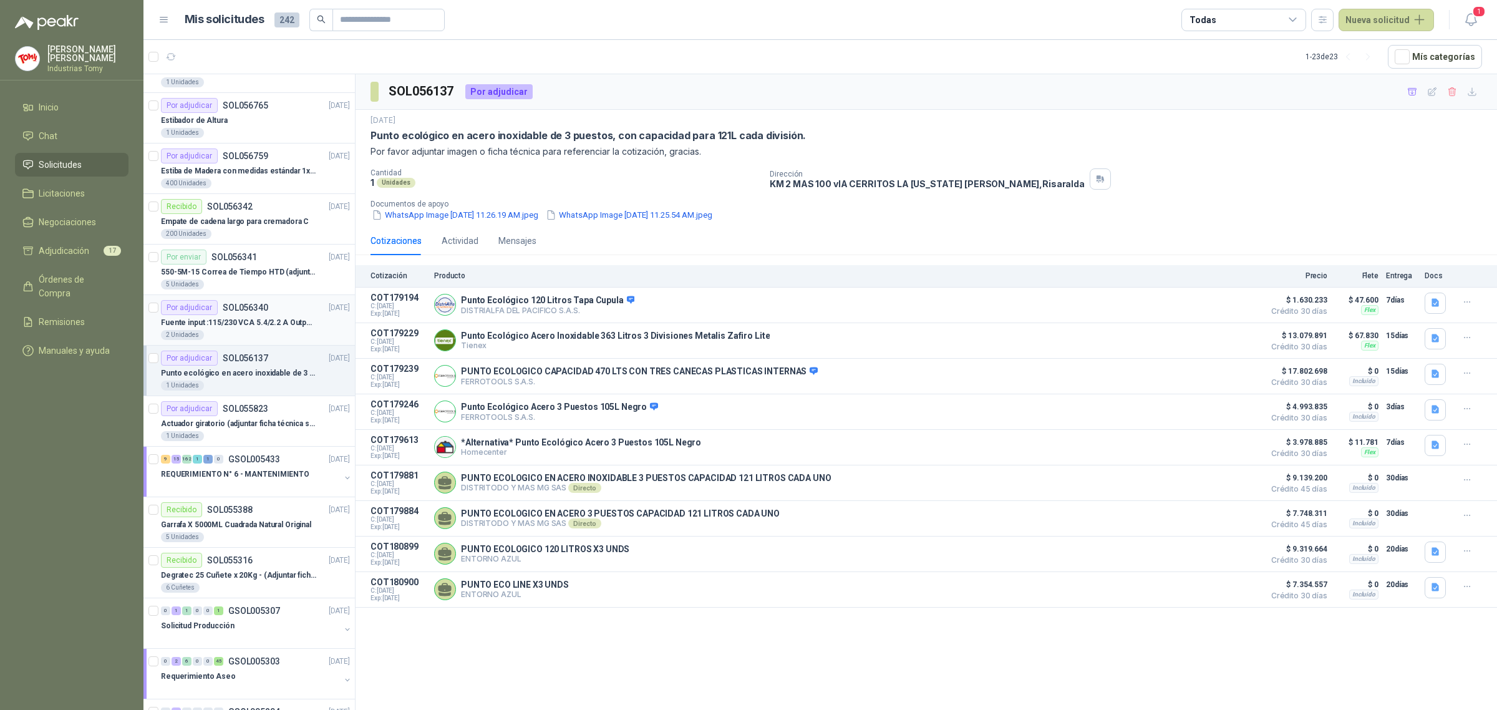
click at [279, 324] on p "Fuente input :115/230 VCA 5.4/2.2 A Output: 24 VDC 10 A 47-63 Hz" at bounding box center [238, 323] width 155 height 12
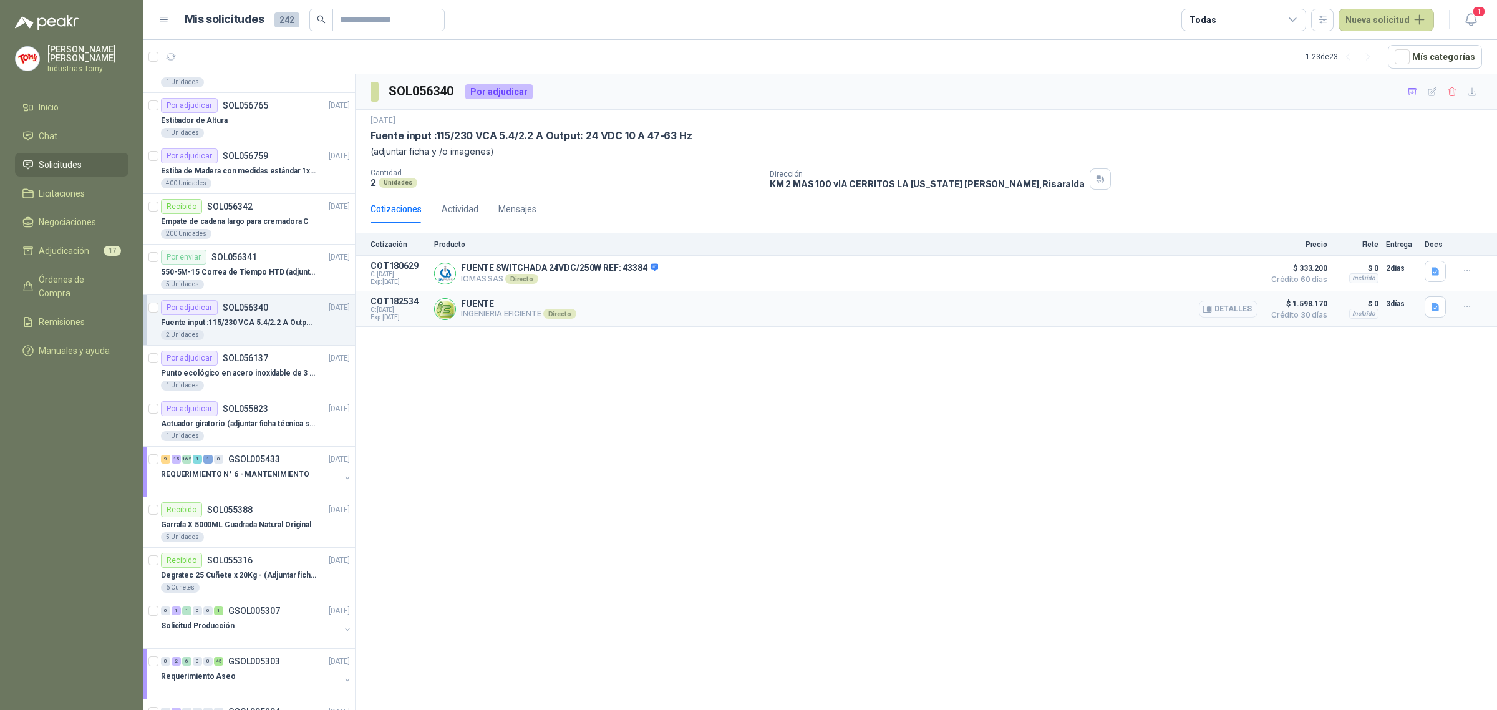
click at [1237, 306] on button "Detalles" at bounding box center [1228, 309] width 59 height 17
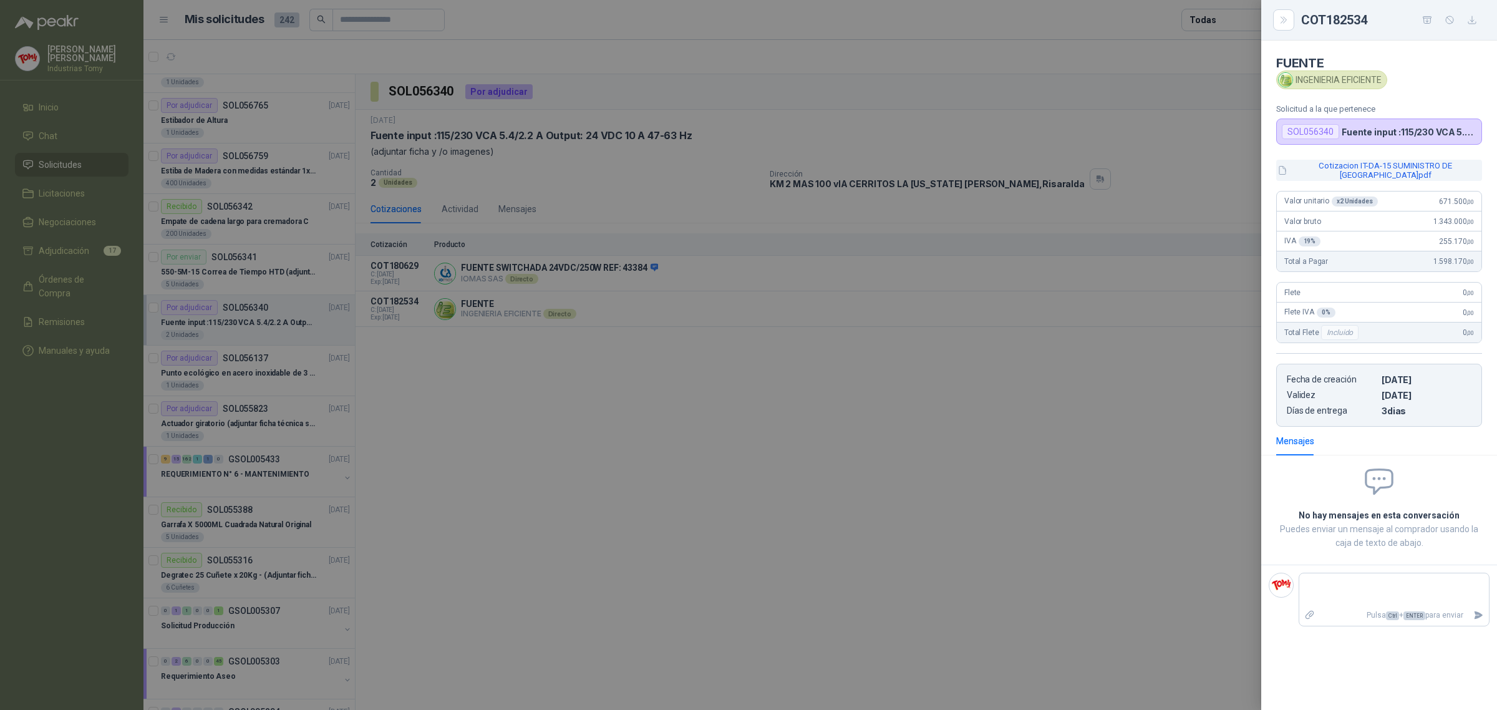
click at [1405, 173] on button "Cotizacion IT-DA-15 SUMINISTRO DE [GEOGRAPHIC_DATA]pdf" at bounding box center [1379, 170] width 206 height 21
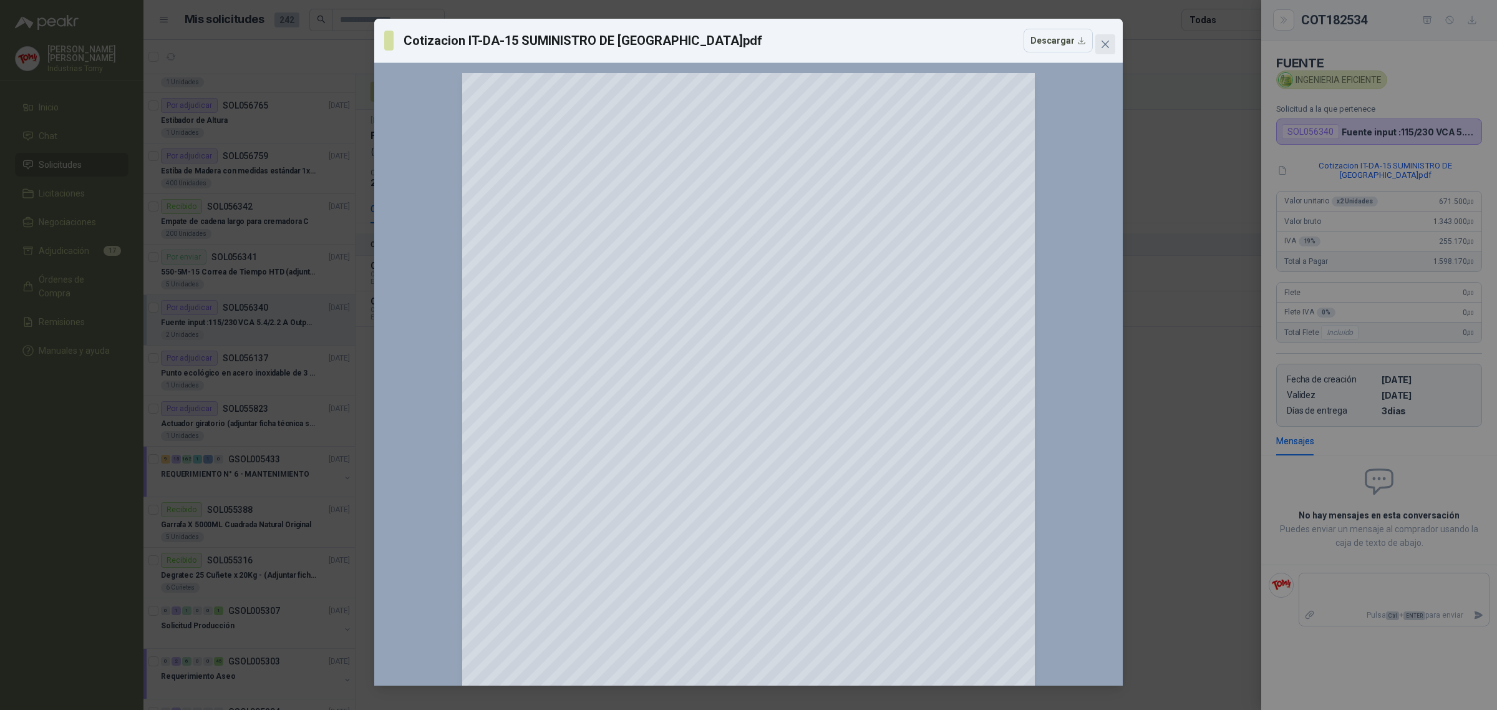
click at [1107, 45] on icon "close" at bounding box center [1105, 44] width 10 height 10
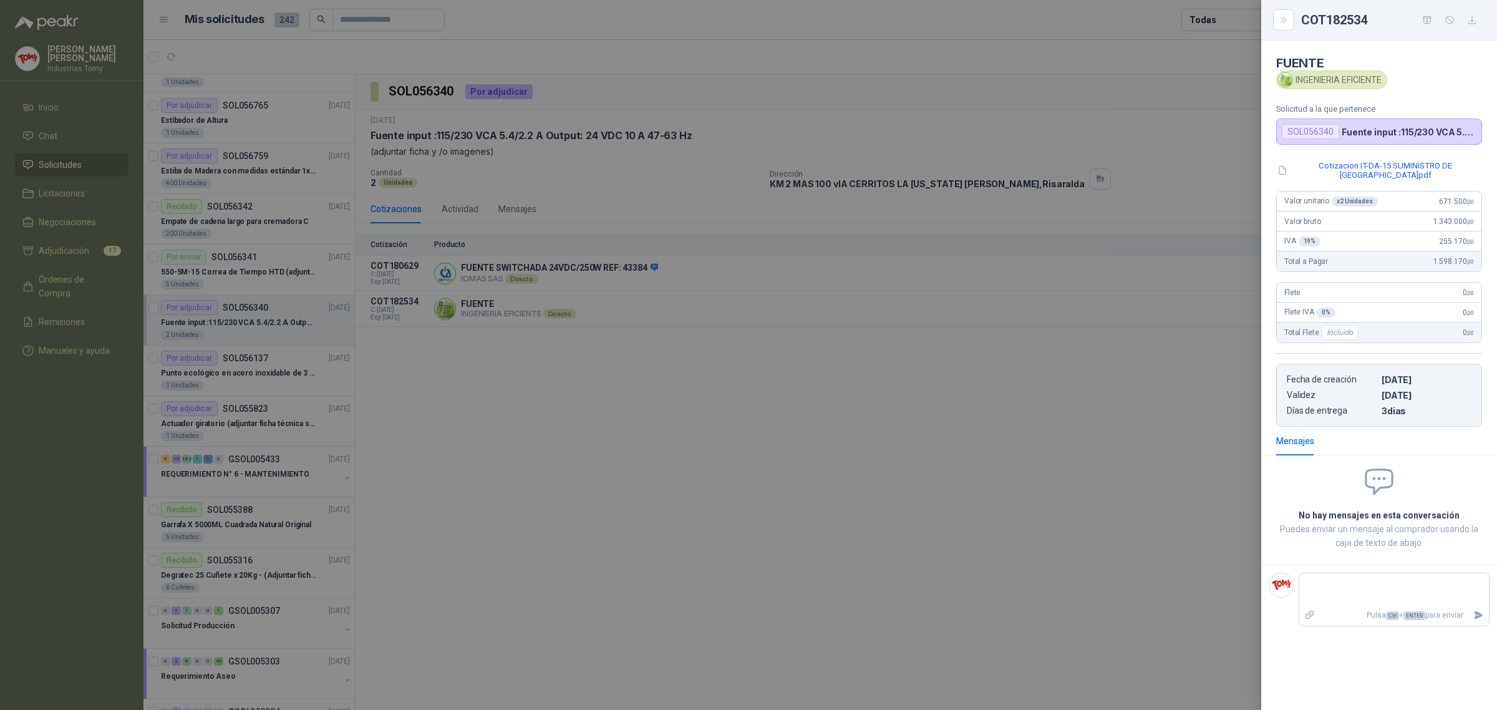
click at [459, 433] on div at bounding box center [748, 355] width 1497 height 710
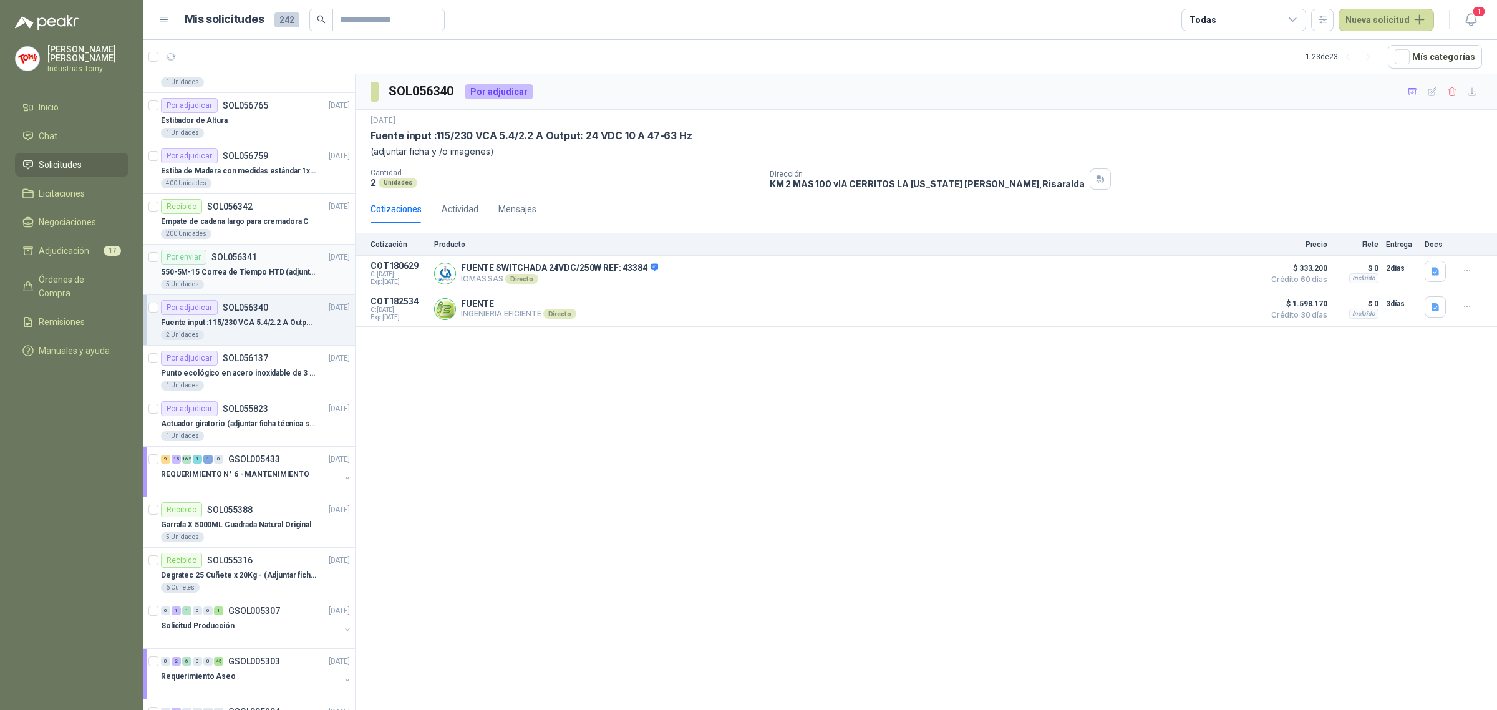
click at [268, 278] on p "550-5M-15 Correa de Tiempo HTD (adjuntar ficha y /o imagenes)" at bounding box center [238, 272] width 155 height 12
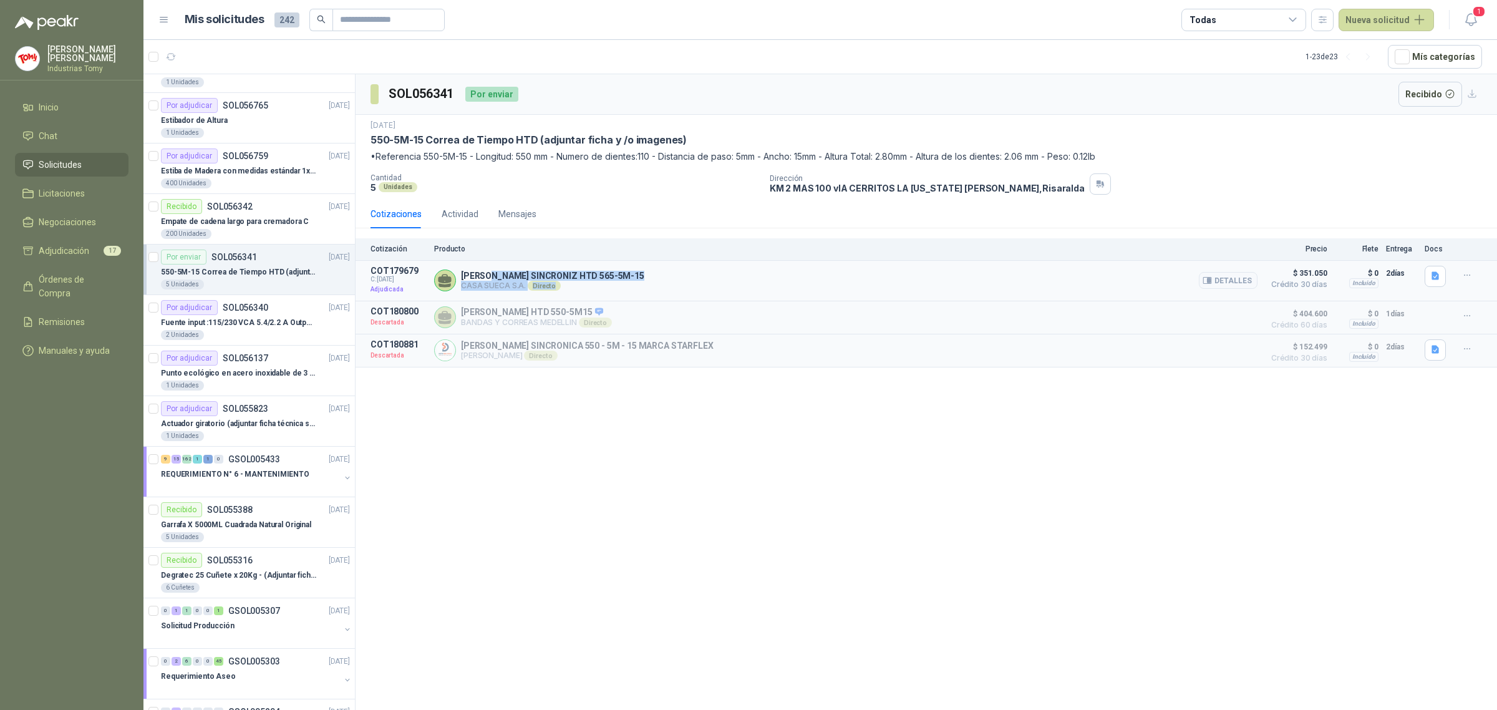
drag, startPoint x: 491, startPoint y: 273, endPoint x: 619, endPoint y: 289, distance: 128.3
click at [591, 291] on div "[PERSON_NAME] HTD 565-5M-15 CASA SUECA S.A. Directo Detalles" at bounding box center [552, 281] width 183 height 20
drag, startPoint x: 745, startPoint y: 513, endPoint x: 741, endPoint y: 505, distance: 9.2
click at [747, 513] on div "SOL056341 Por enviar Recibido [DATE] 550-5M-15 [PERSON_NAME] de Tiempo HTD (adj…" at bounding box center [926, 394] width 1141 height 640
drag, startPoint x: 463, startPoint y: 279, endPoint x: 568, endPoint y: 278, distance: 104.8
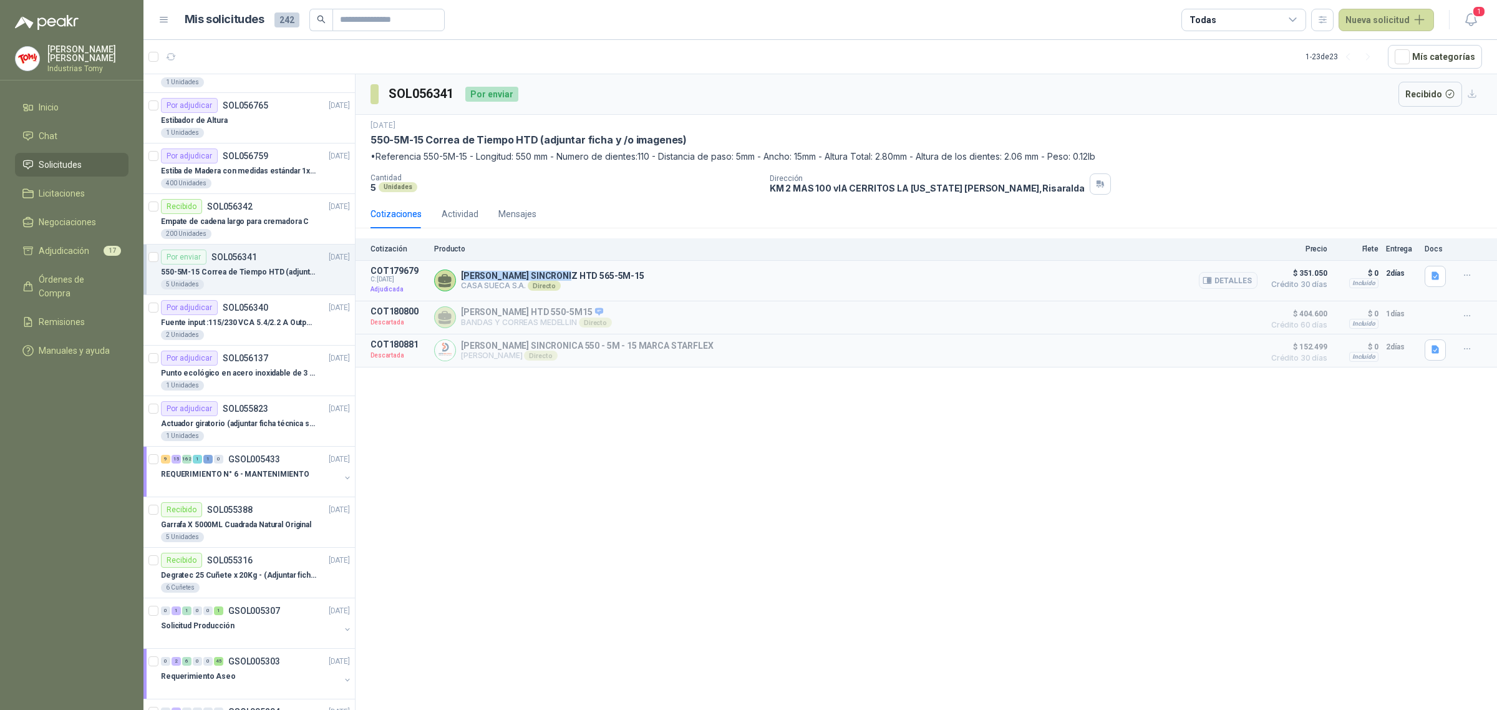
click at [568, 278] on p "[PERSON_NAME] SINCRONIZ HTD 565-5M-15" at bounding box center [552, 276] width 183 height 10
click at [571, 278] on p "[PERSON_NAME] SINCRONIZ HTD 565-5M-15" at bounding box center [552, 276] width 183 height 10
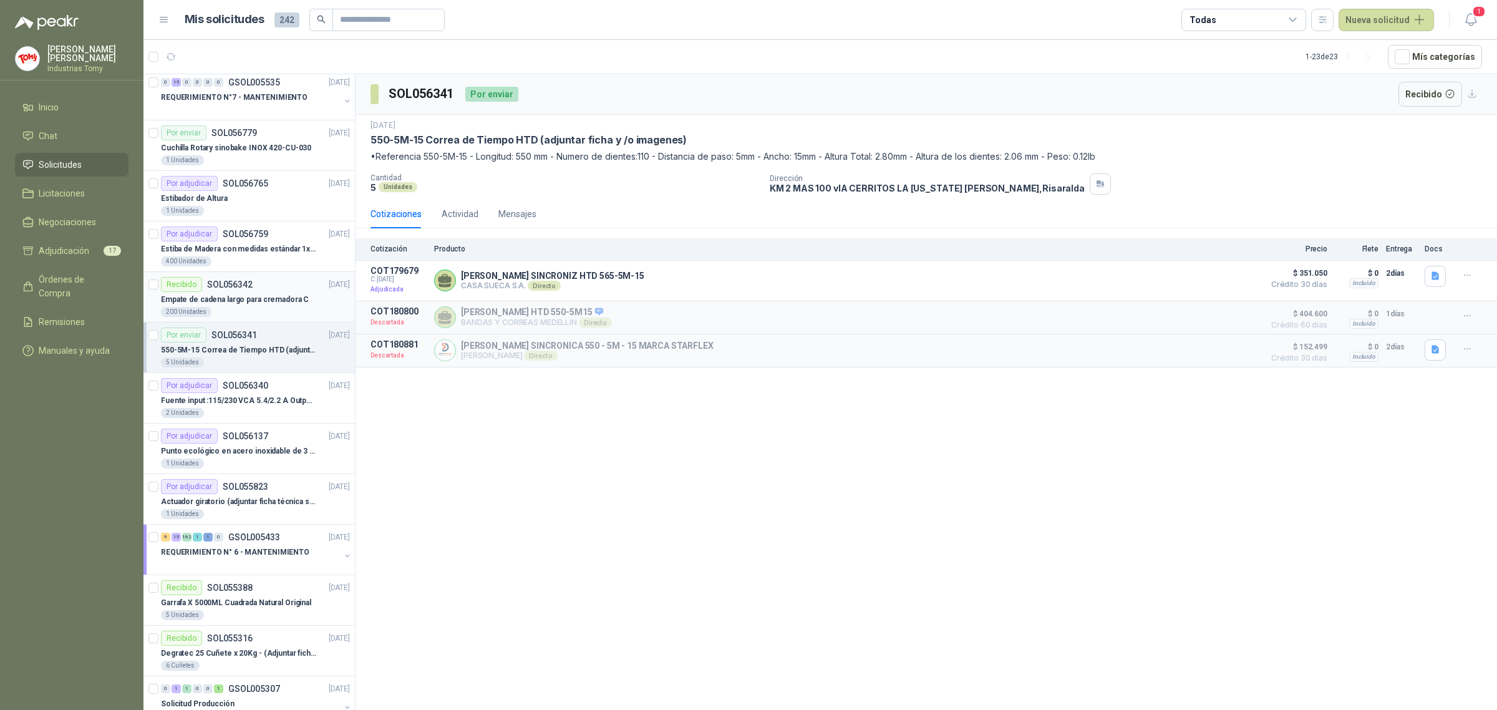
click at [254, 294] on p "Empate de cadena largo para cremadora C" at bounding box center [235, 300] width 148 height 12
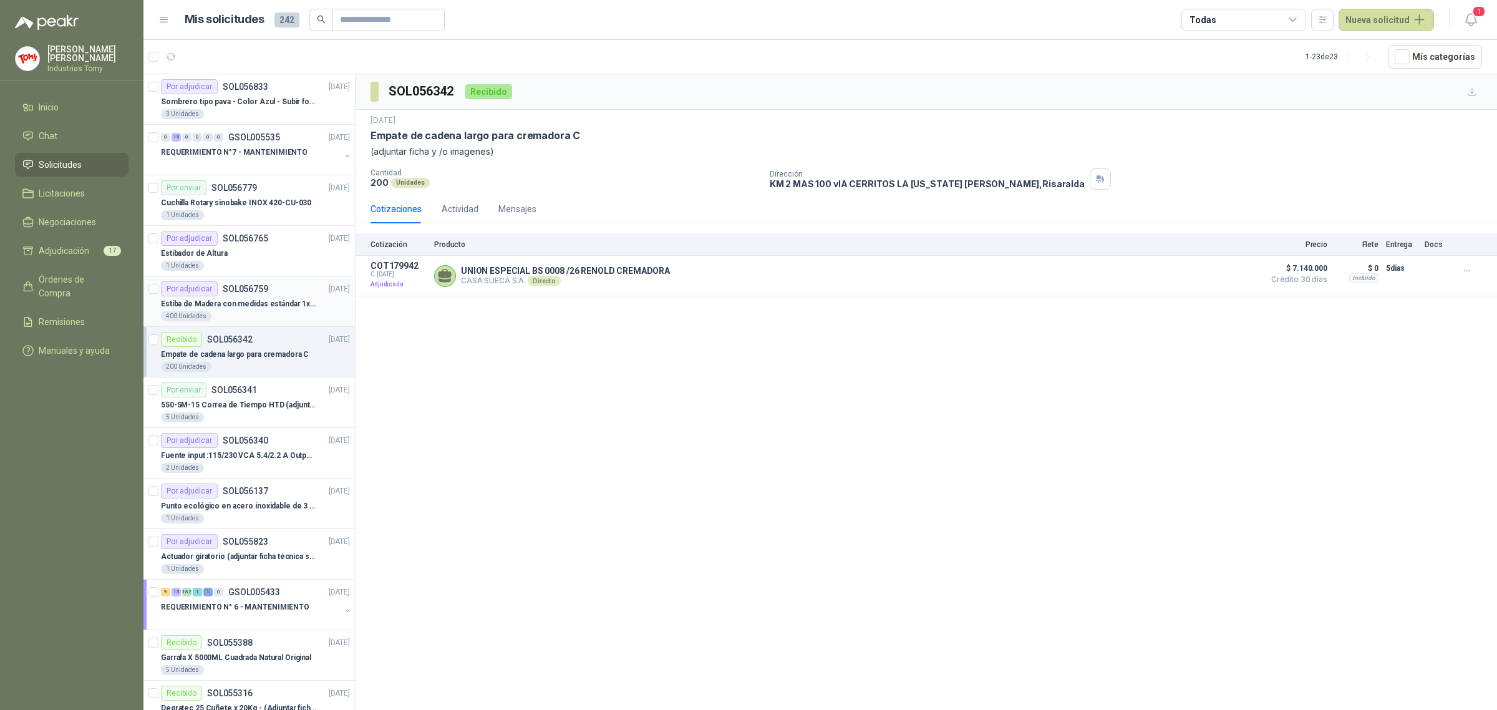
scroll to position [230, 0]
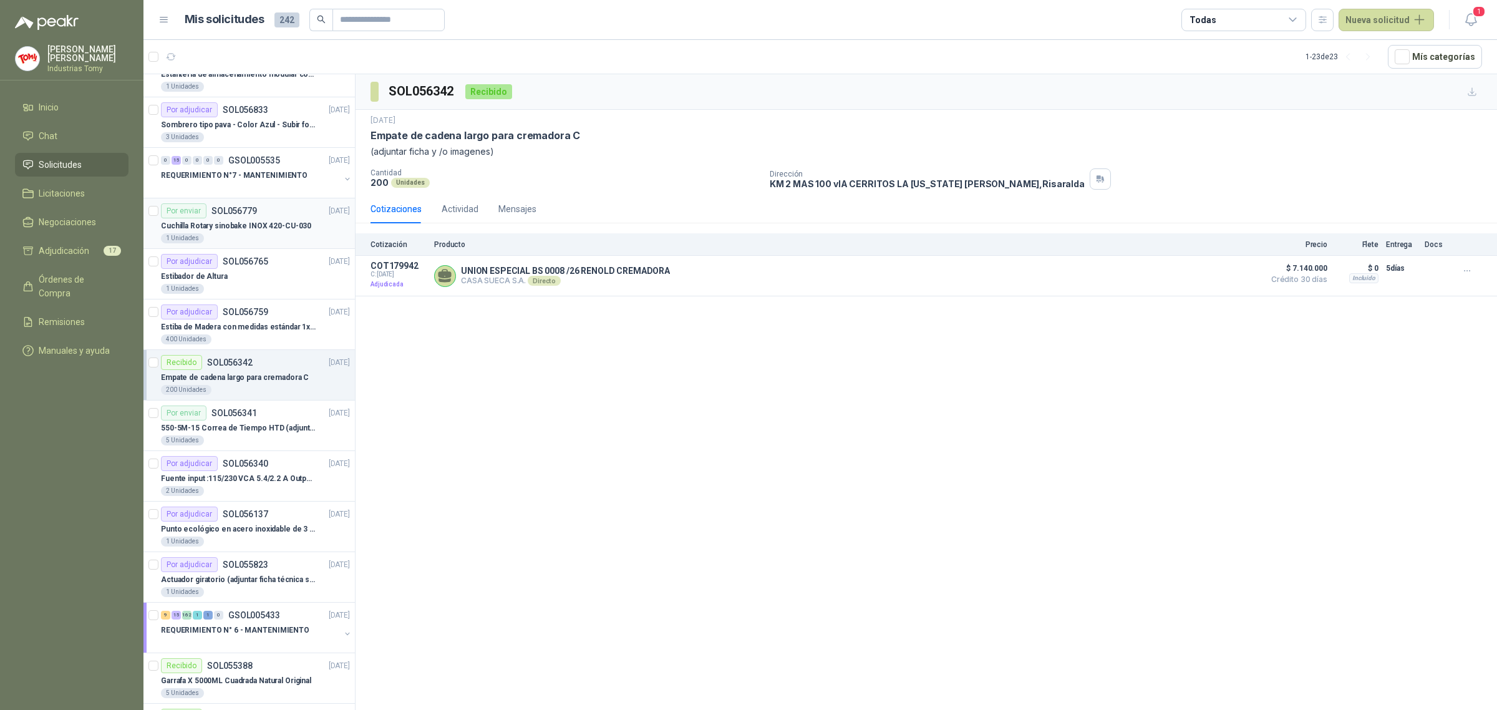
click at [276, 230] on p "Cuchilla Rotary sinobake INOX 420-CU-030" at bounding box center [236, 226] width 150 height 12
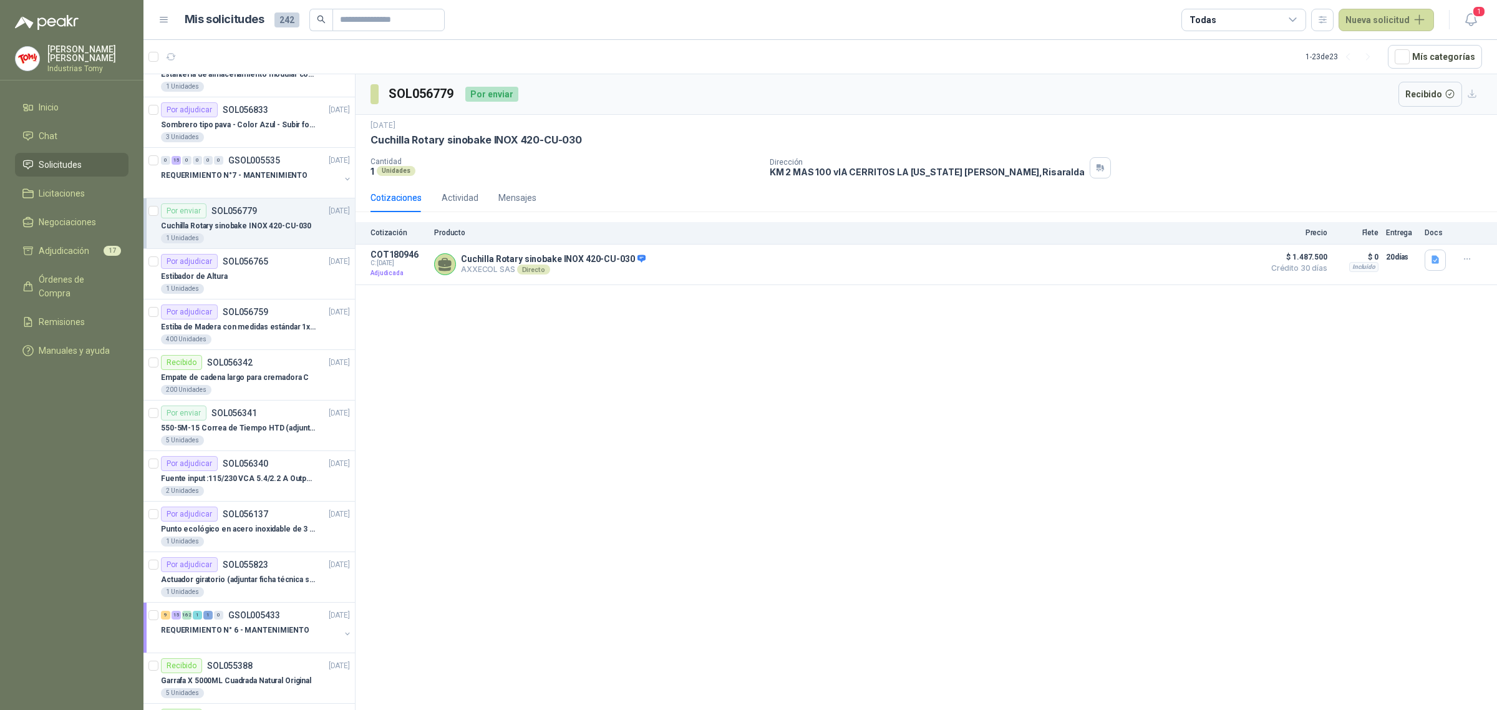
click at [528, 385] on div "SOL056779 Por enviar Recibido [DATE] Cuchilla Rotary sinobake INOX 420-CU-030 C…" at bounding box center [926, 394] width 1141 height 640
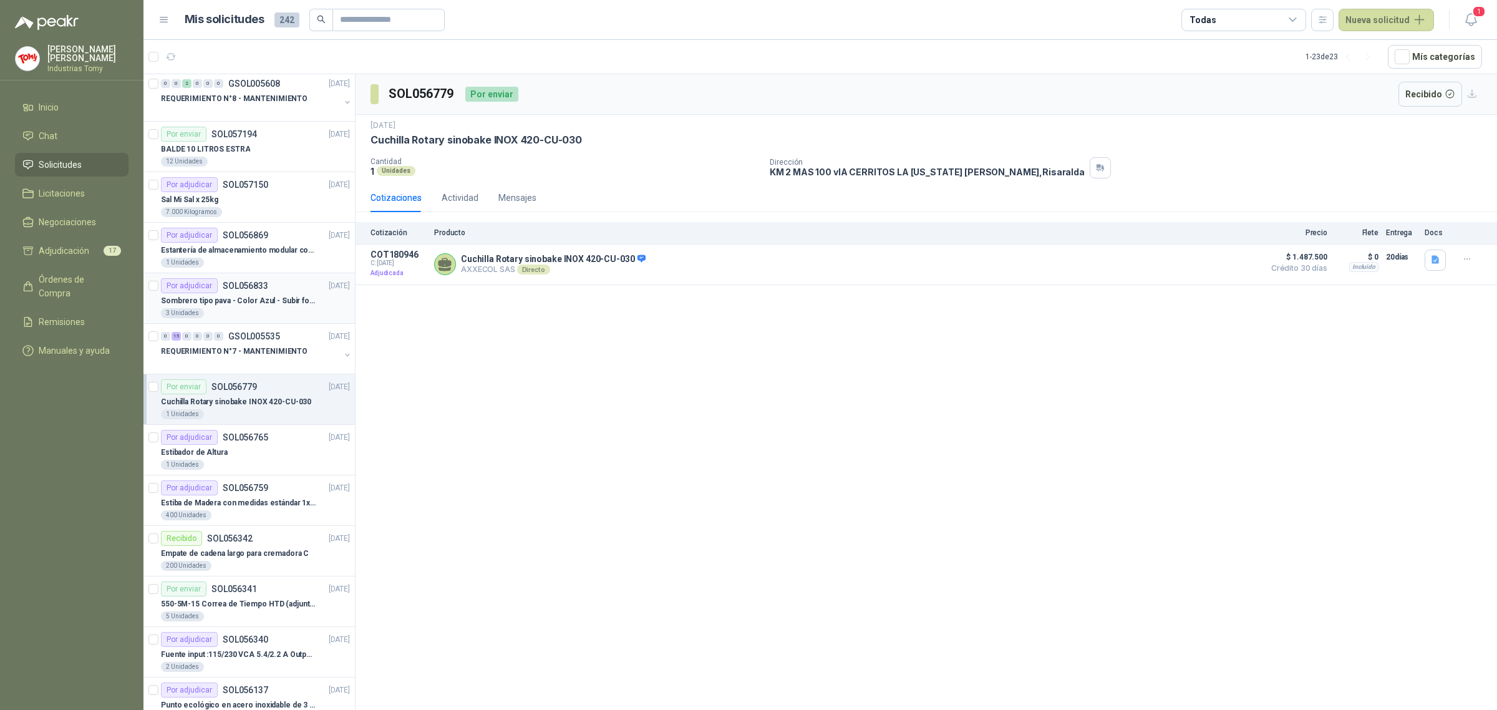
scroll to position [78, 0]
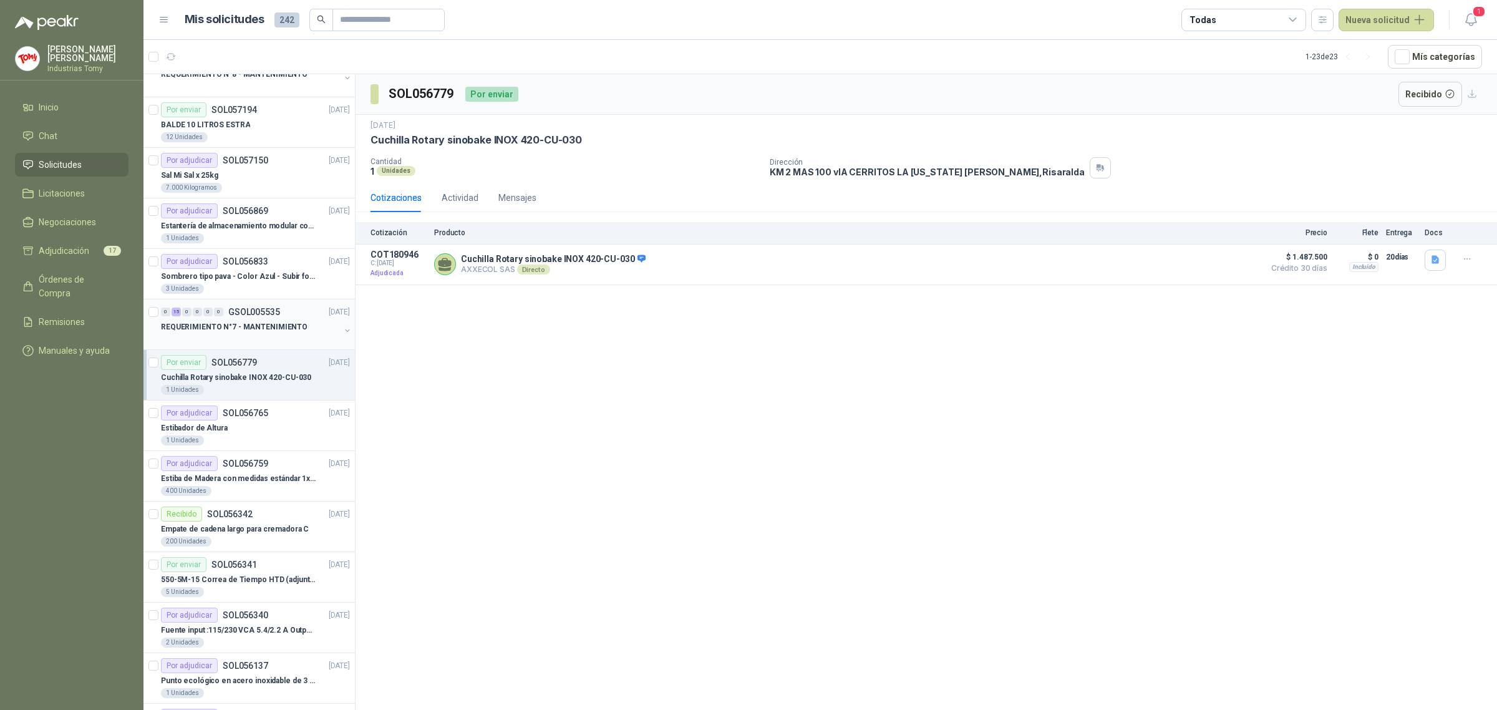
click at [313, 328] on div "REQUERIMIENTO N°7 - MANTENIMIENTO" at bounding box center [250, 326] width 179 height 15
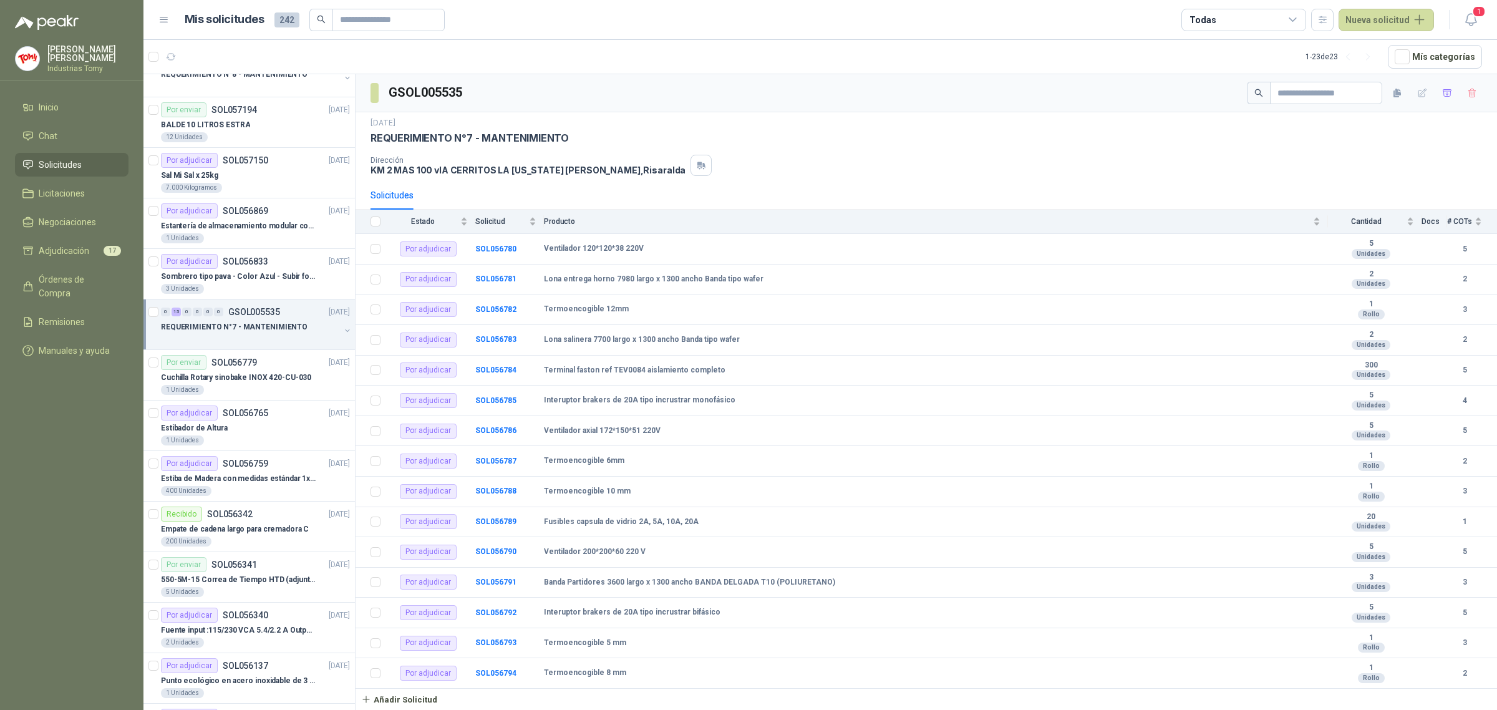
click at [282, 315] on div "0 15 0 0 0 0 GSOL005535 [DATE]" at bounding box center [256, 311] width 191 height 15
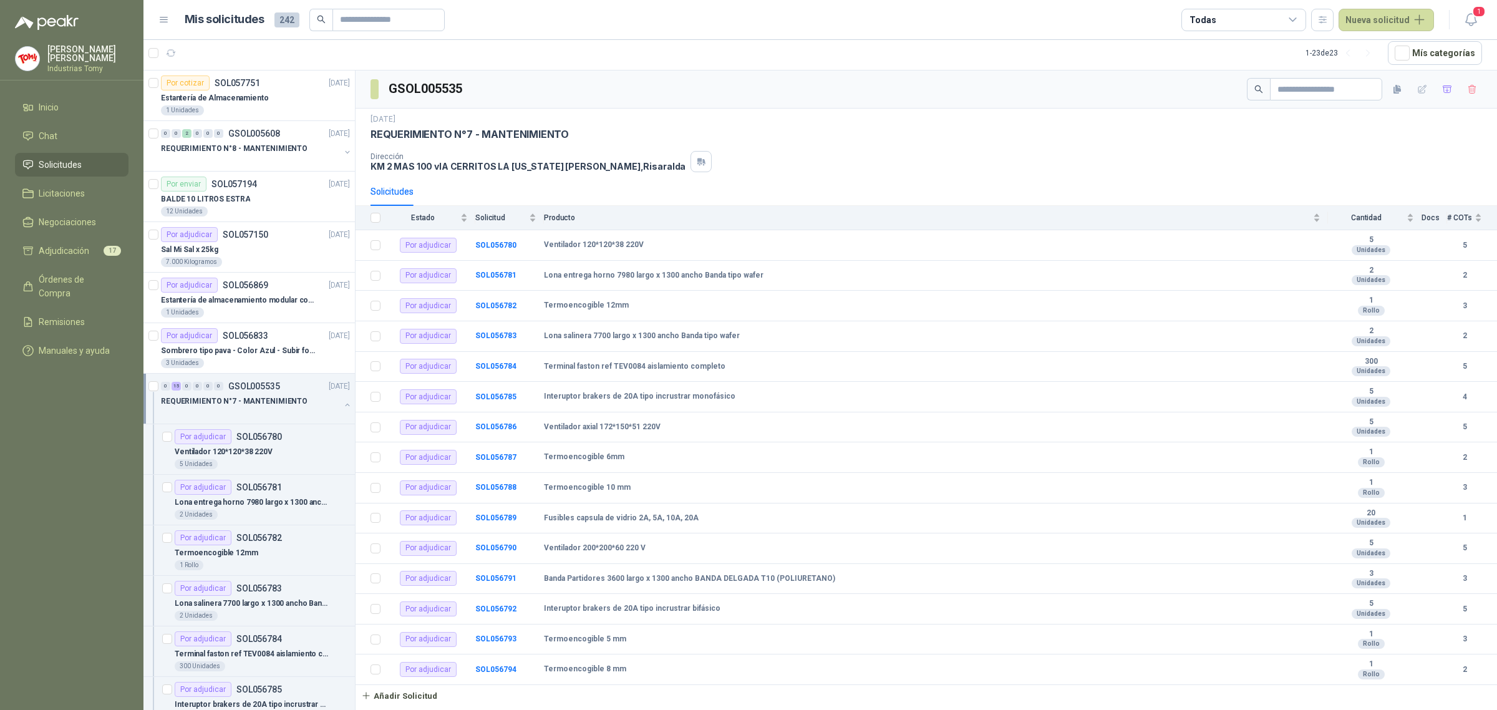
click at [342, 407] on button "button" at bounding box center [347, 405] width 10 height 10
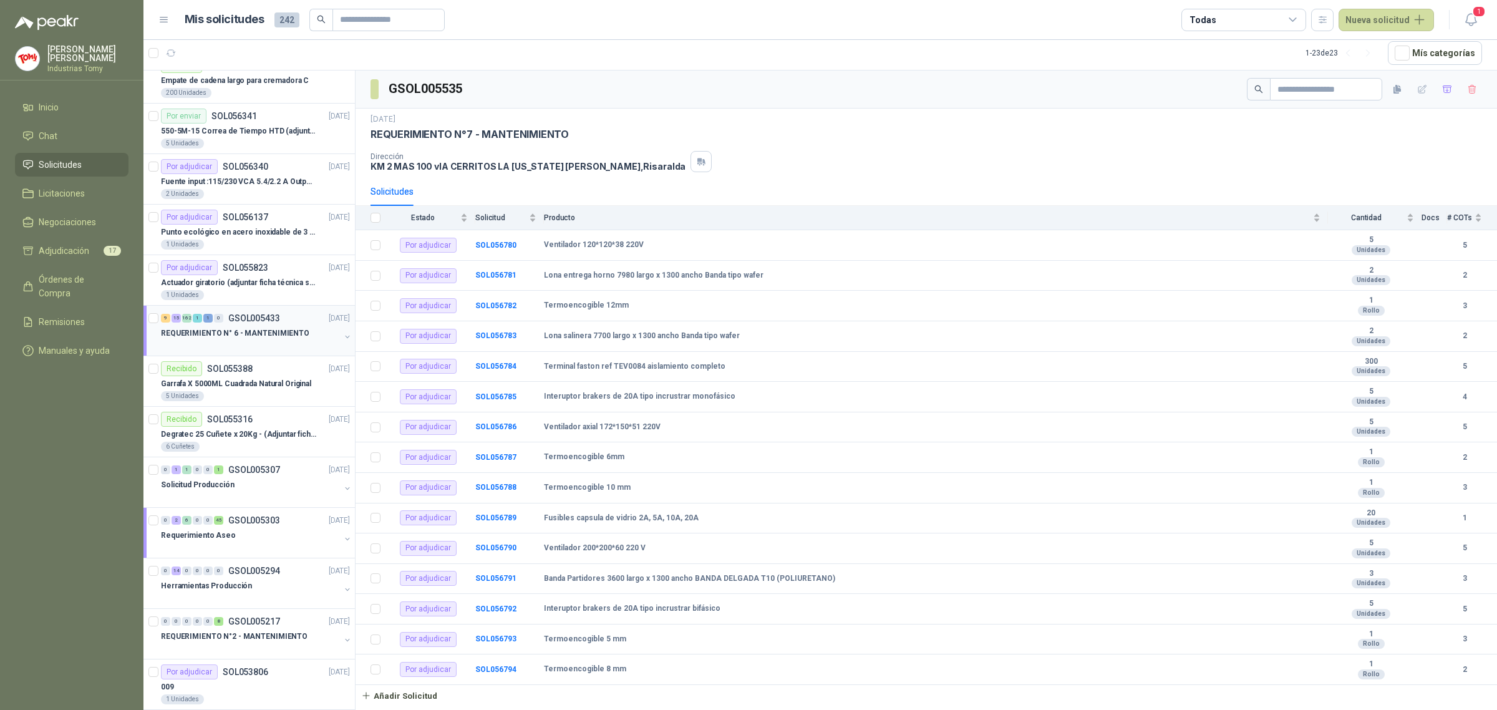
scroll to position [541, 0]
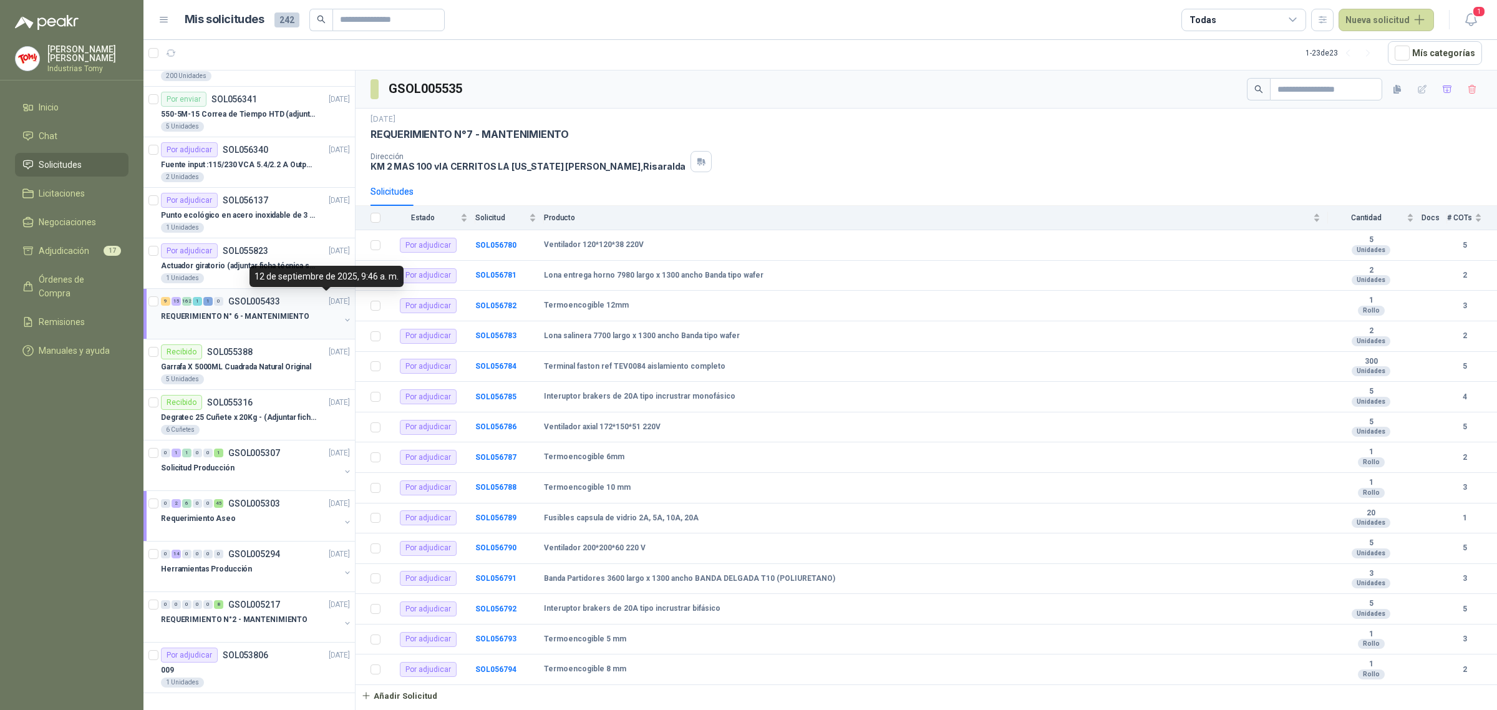
click at [342, 316] on button "button" at bounding box center [347, 320] width 10 height 10
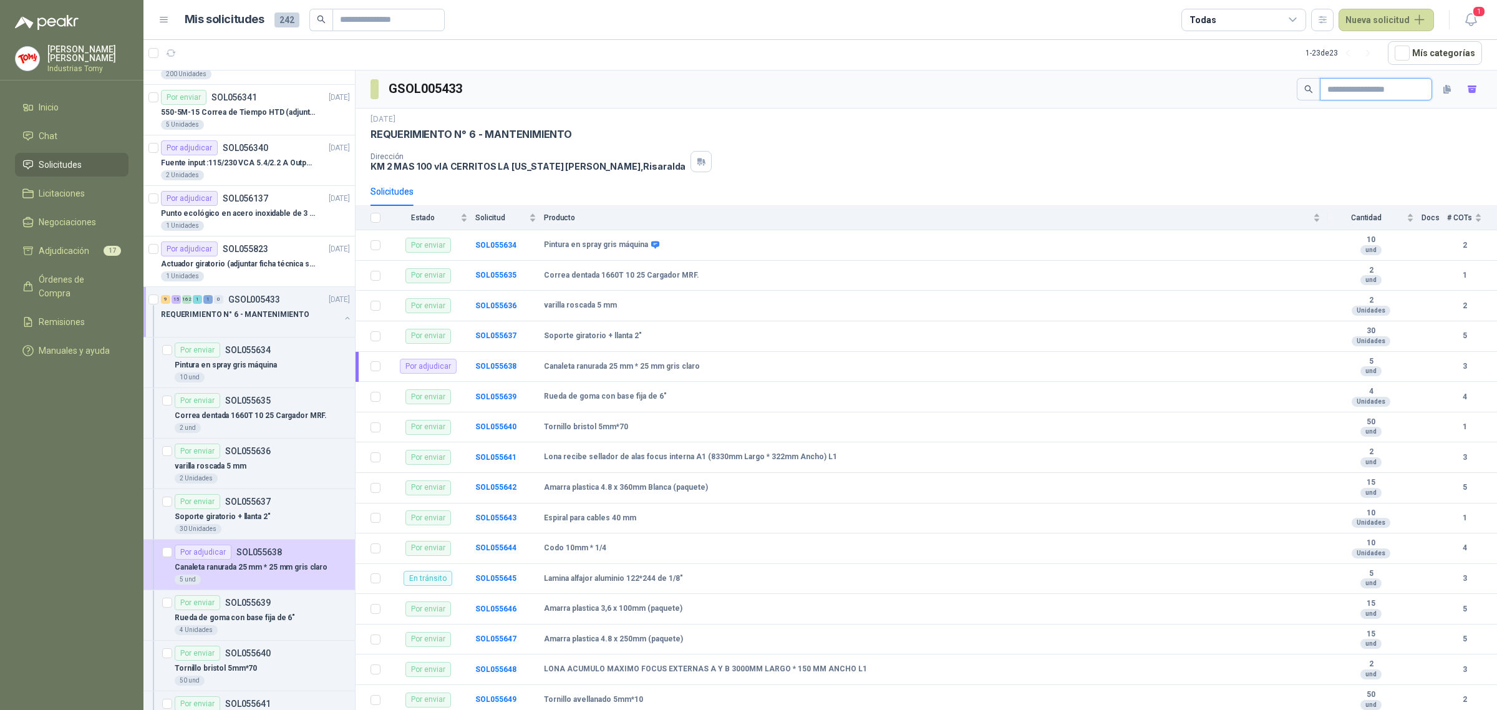
click at [1362, 84] on input "text" at bounding box center [1370, 89] width 87 height 21
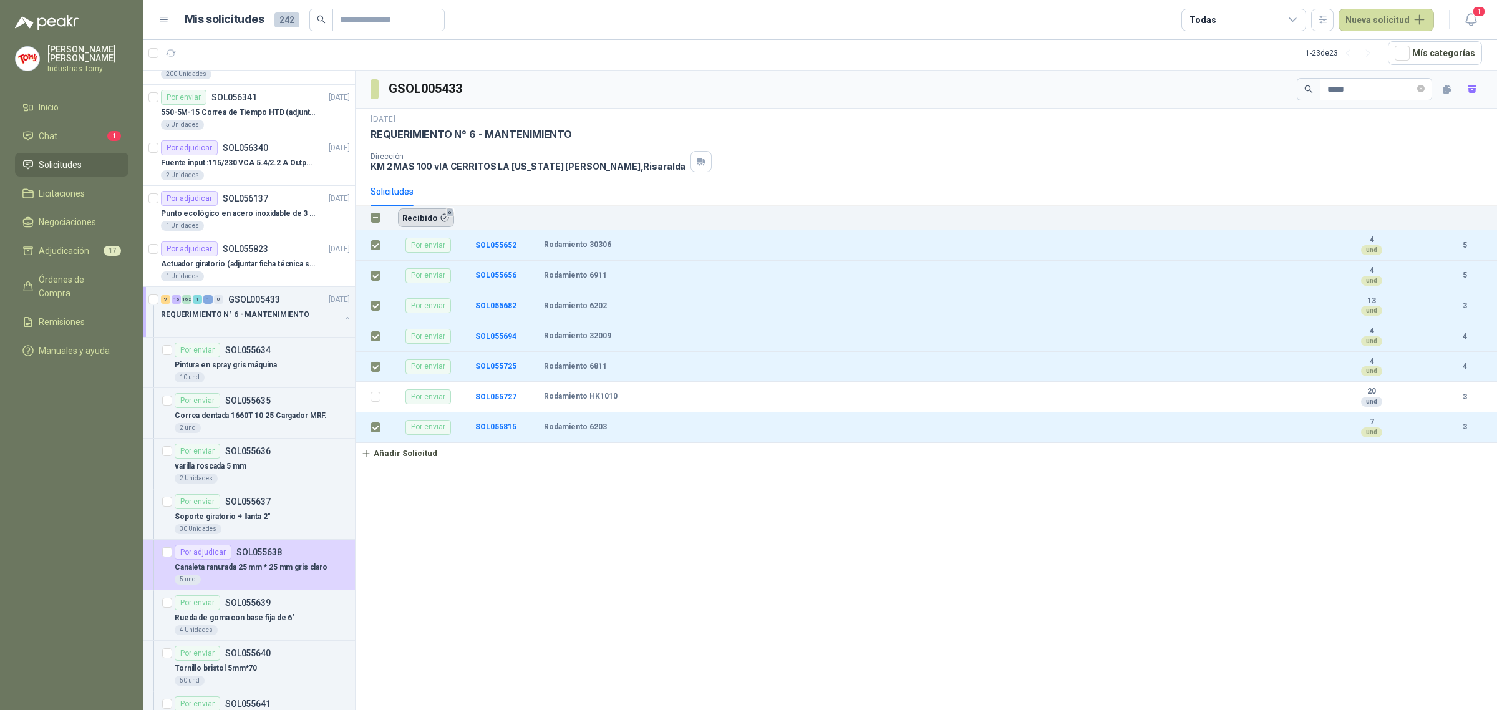
click at [426, 218] on button "Recibido 6" at bounding box center [426, 217] width 56 height 19
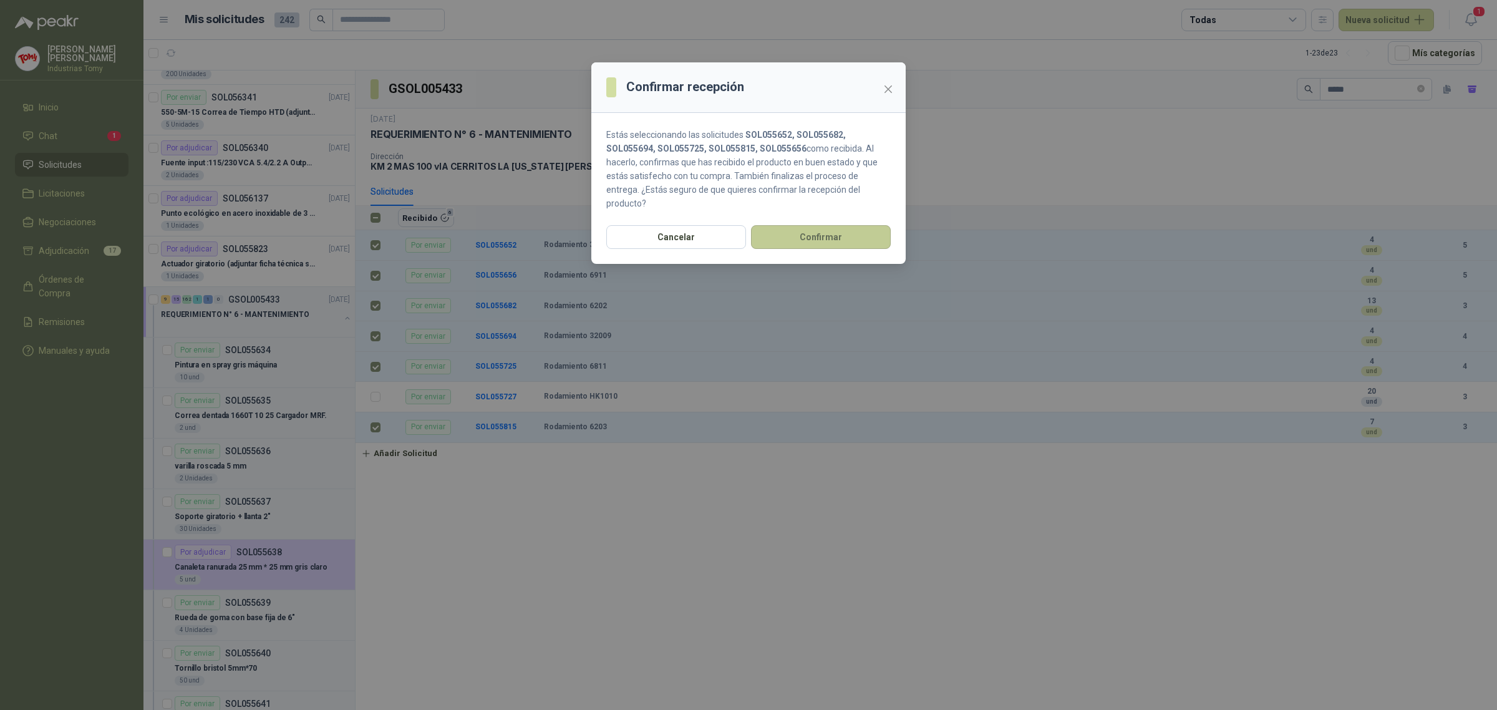
click at [787, 225] on button "Confirmar" at bounding box center [821, 237] width 140 height 24
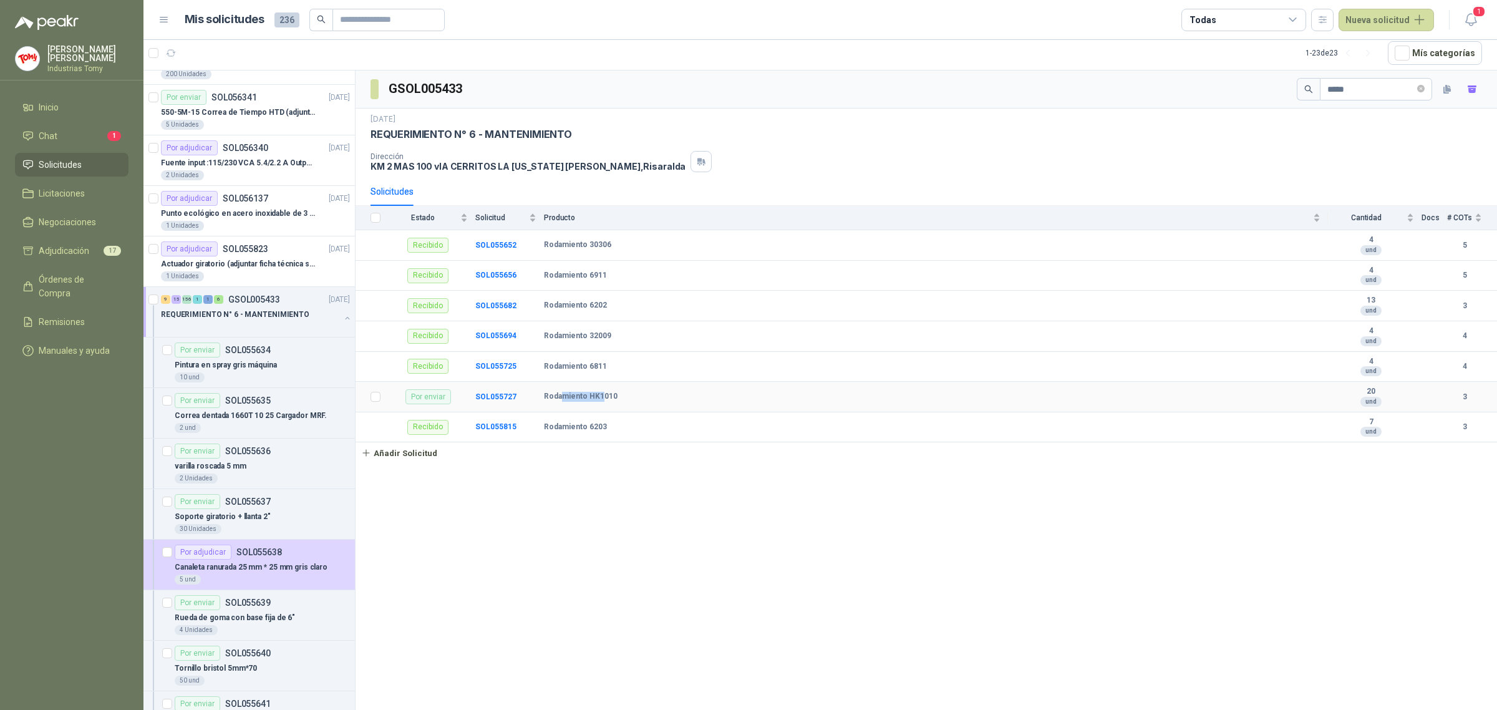
drag, startPoint x: 561, startPoint y: 393, endPoint x: 605, endPoint y: 398, distance: 43.9
click at [603, 398] on td "Rodamiento HK1010" at bounding box center [936, 397] width 784 height 31
drag, startPoint x: 1329, startPoint y: 88, endPoint x: 1226, endPoint y: 101, distance: 103.7
click at [1226, 101] on div "GSOL005433 *****" at bounding box center [926, 89] width 1141 height 38
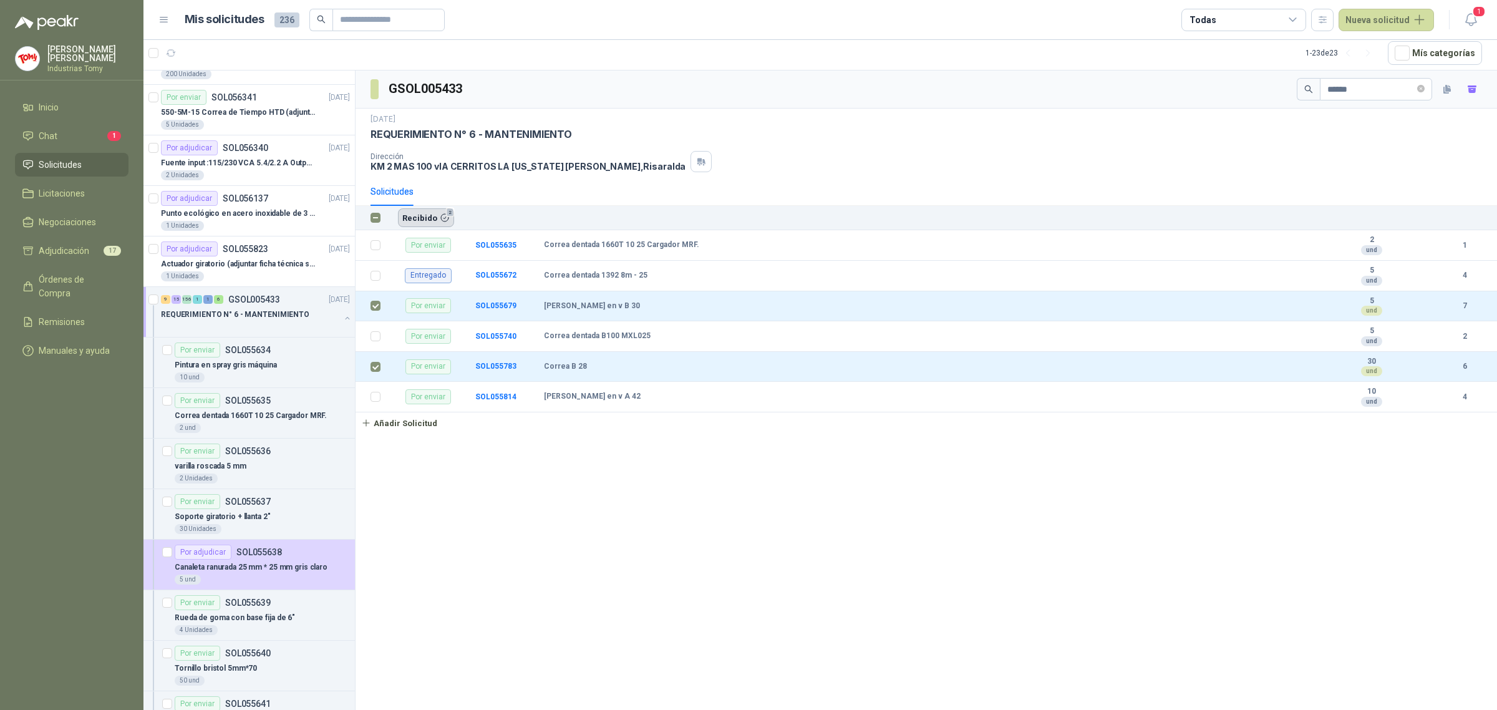
click at [422, 220] on button "Recibido 2" at bounding box center [426, 217] width 56 height 19
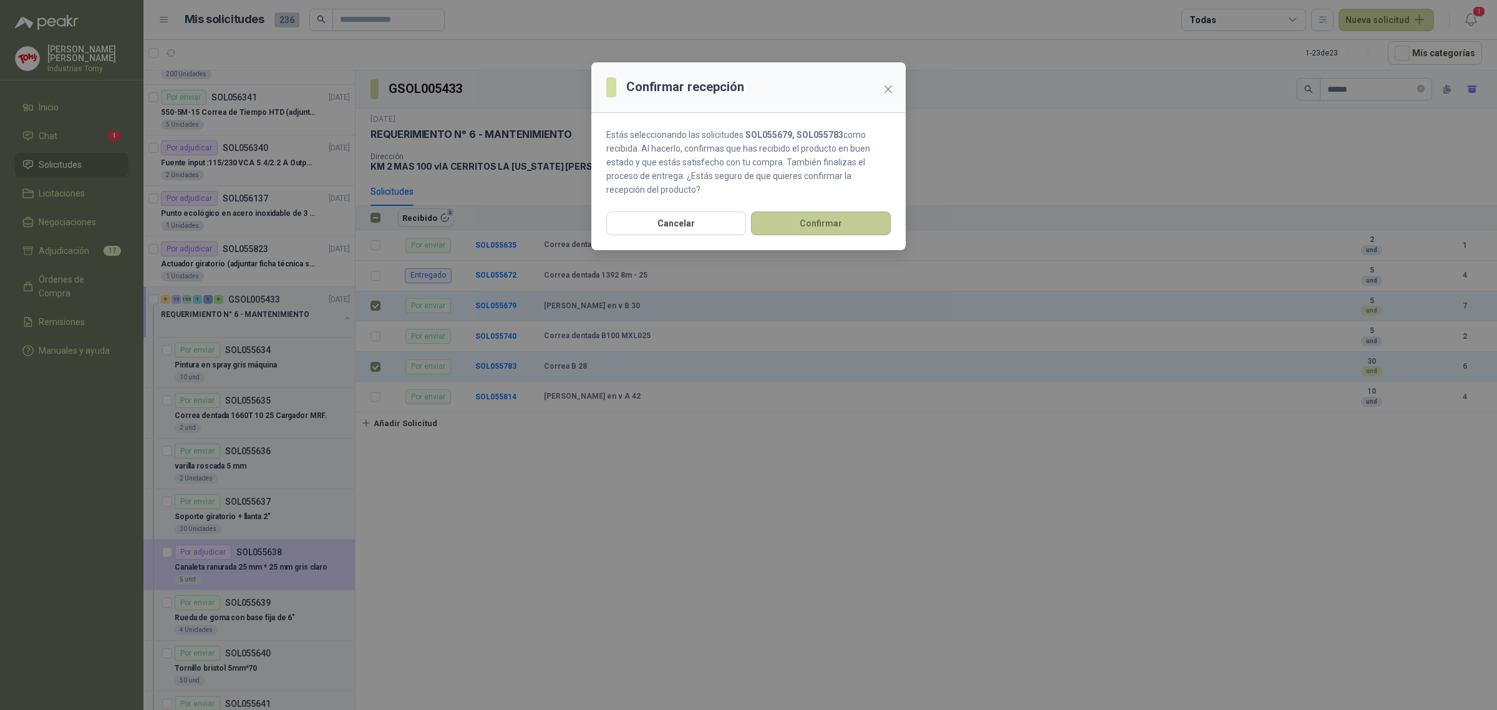
click at [859, 225] on button "Confirmar" at bounding box center [821, 223] width 140 height 24
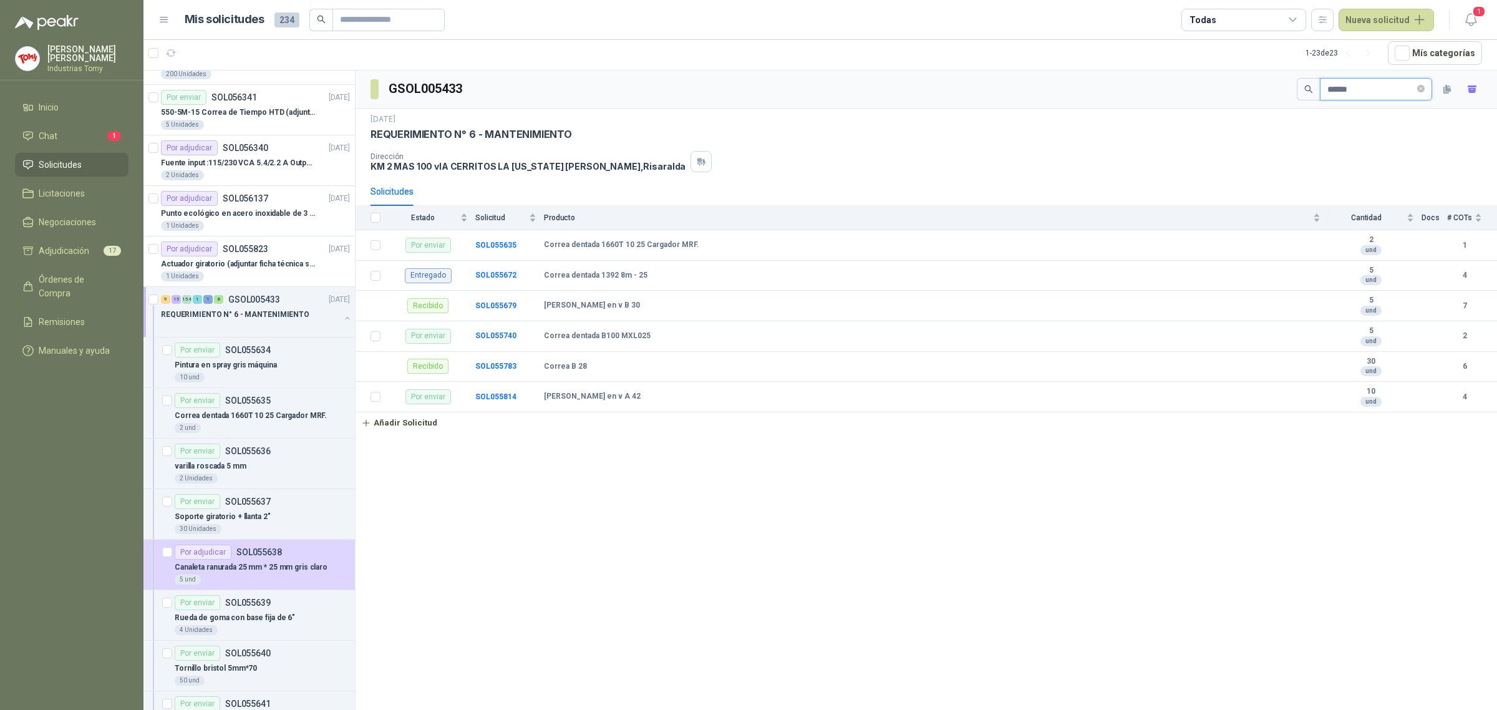
drag, startPoint x: 1346, startPoint y: 91, endPoint x: 1143, endPoint y: 99, distance: 202.8
click at [1143, 99] on div "GSOL005433 ******" at bounding box center [926, 89] width 1141 height 38
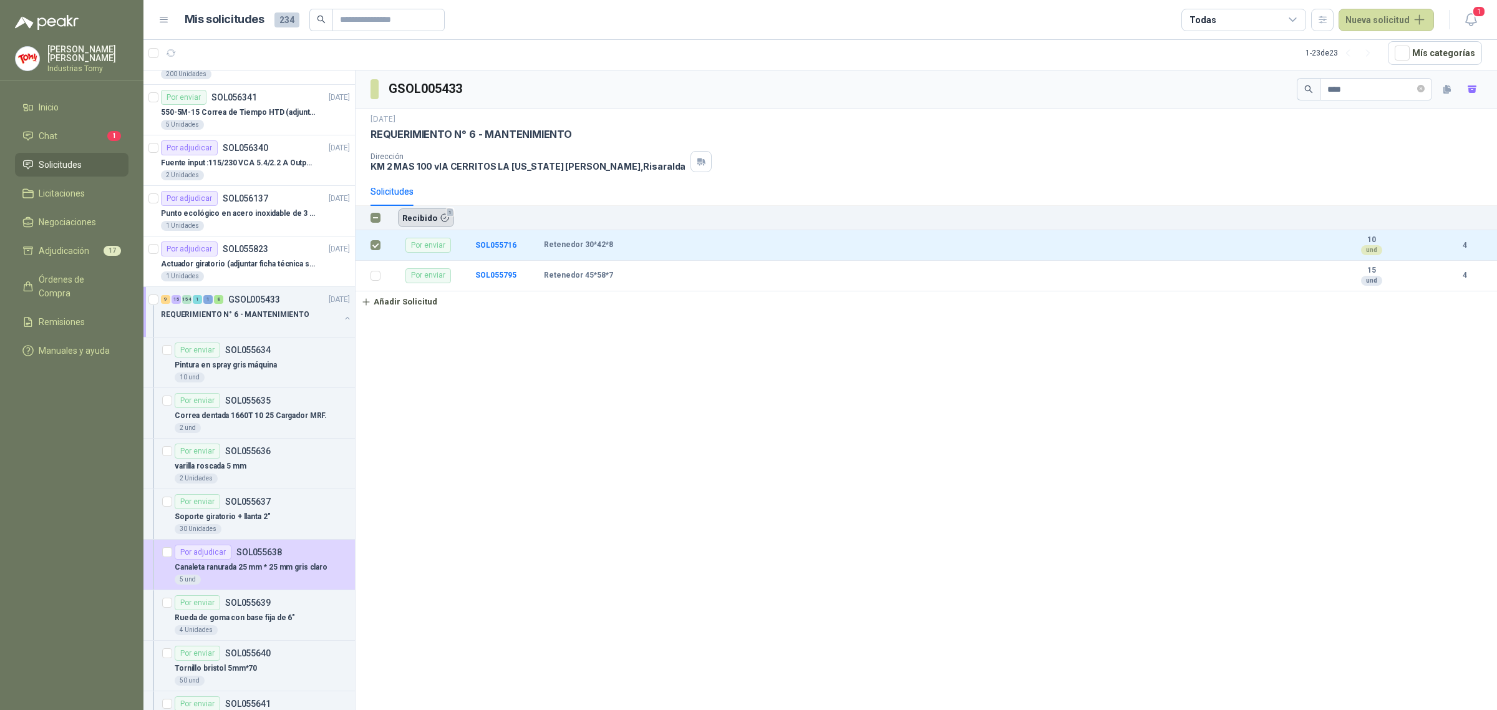
click at [424, 216] on button "Recibido 1" at bounding box center [426, 217] width 56 height 19
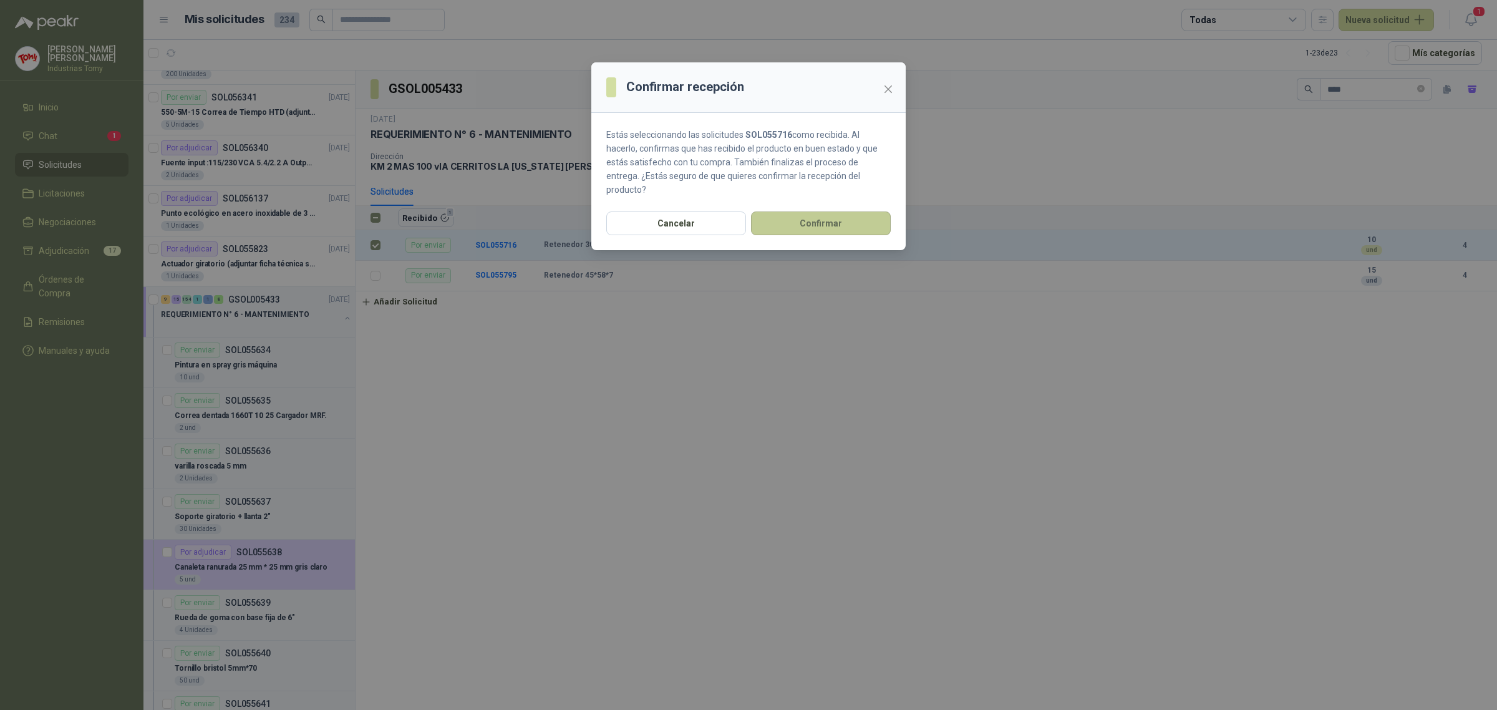
click at [834, 211] on button "Confirmar" at bounding box center [821, 223] width 140 height 24
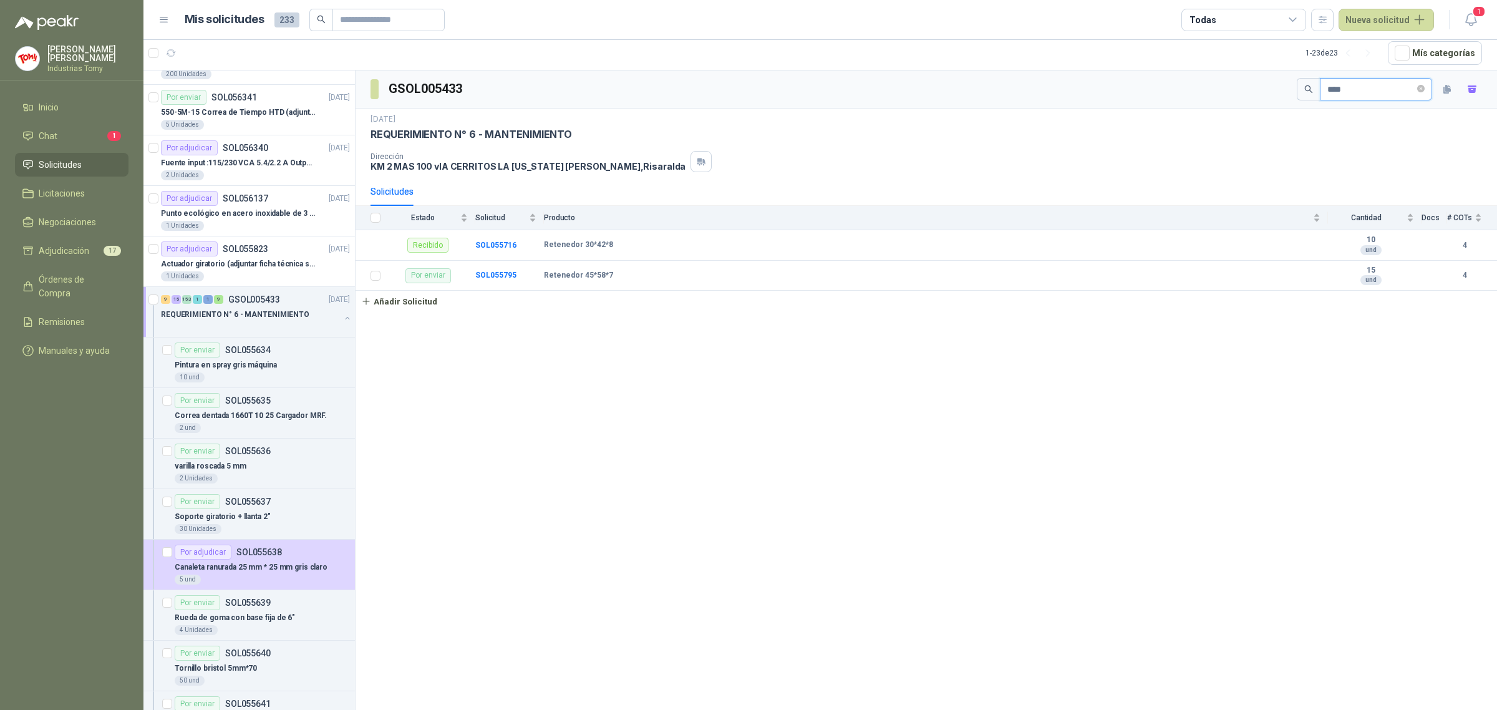
drag, startPoint x: 1338, startPoint y: 87, endPoint x: 1233, endPoint y: 89, distance: 105.4
click at [1233, 89] on div "GSOL005433 ****" at bounding box center [926, 89] width 1141 height 38
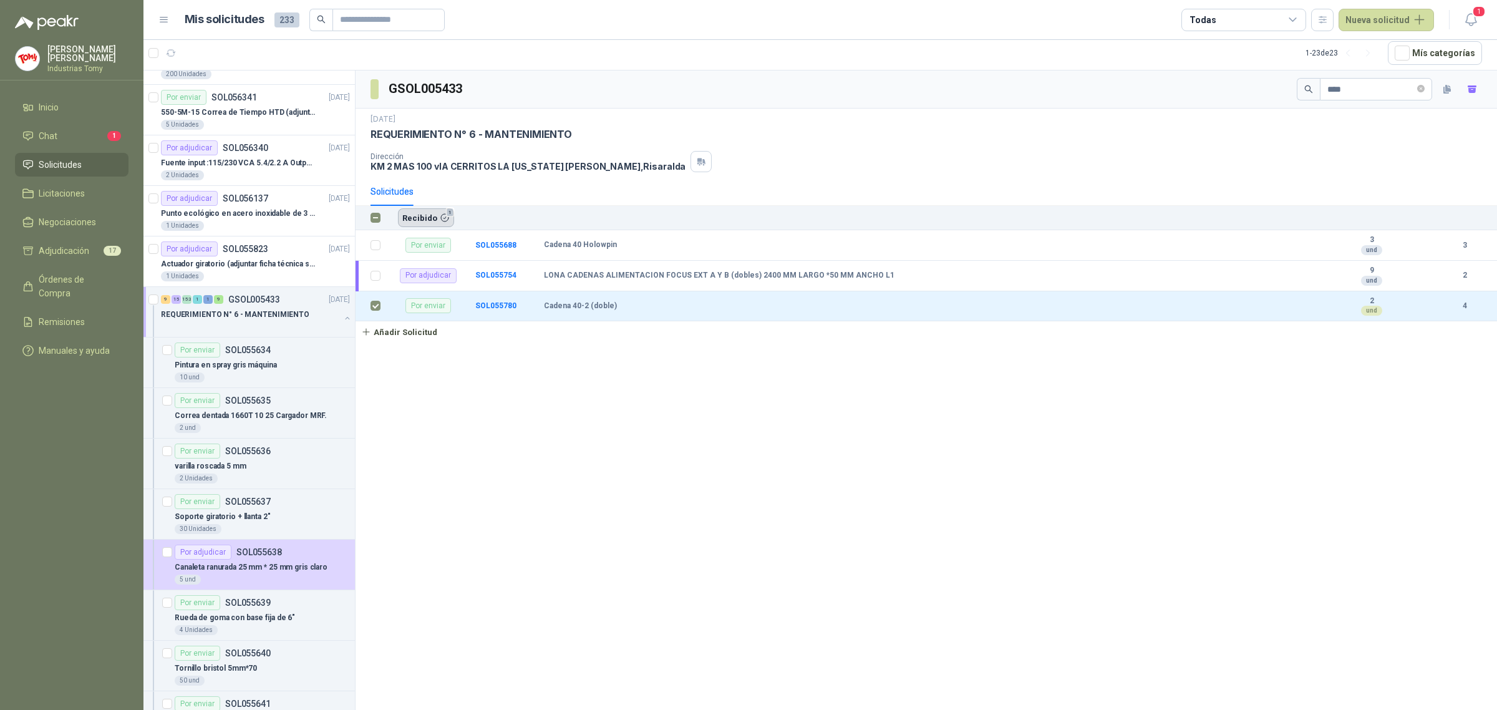
click at [428, 214] on button "Recibido 1" at bounding box center [426, 217] width 56 height 19
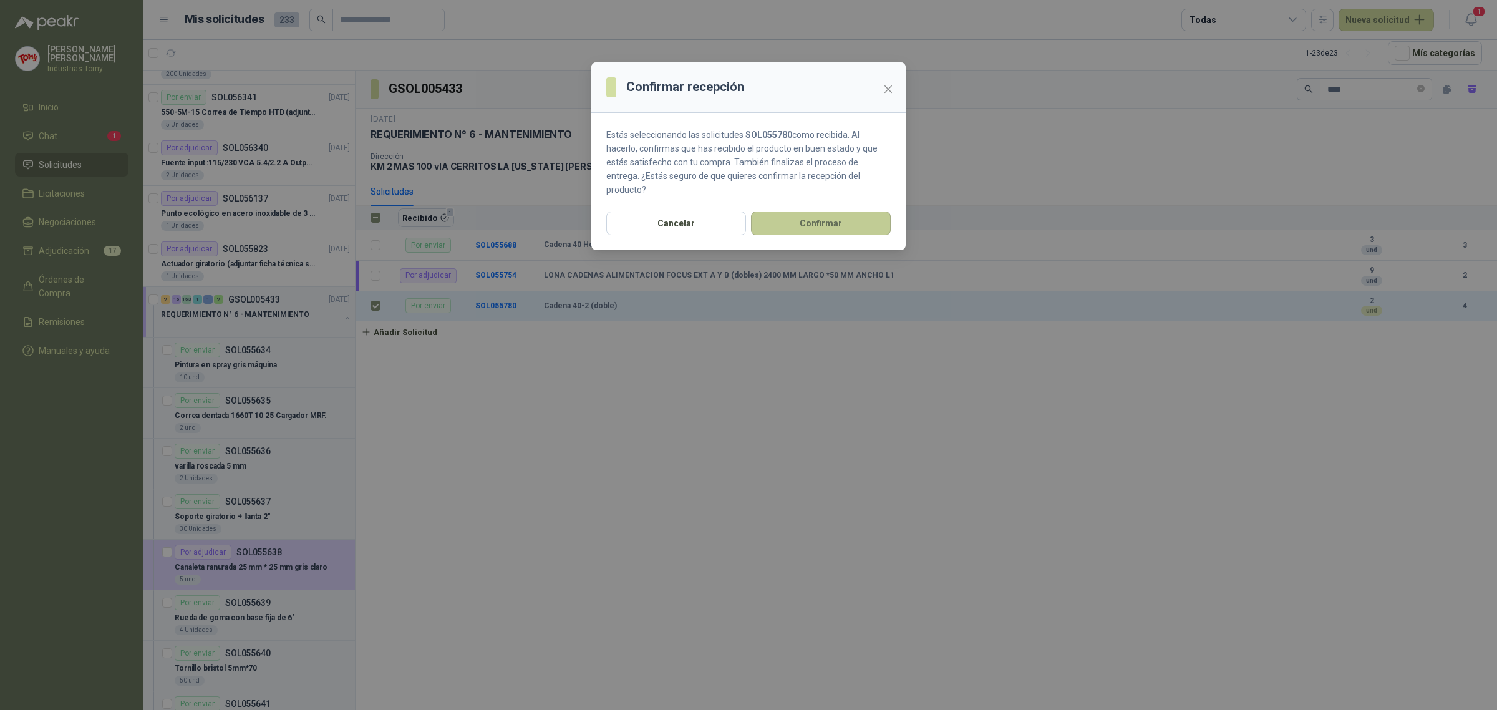
click at [818, 211] on button "Confirmar" at bounding box center [821, 223] width 140 height 24
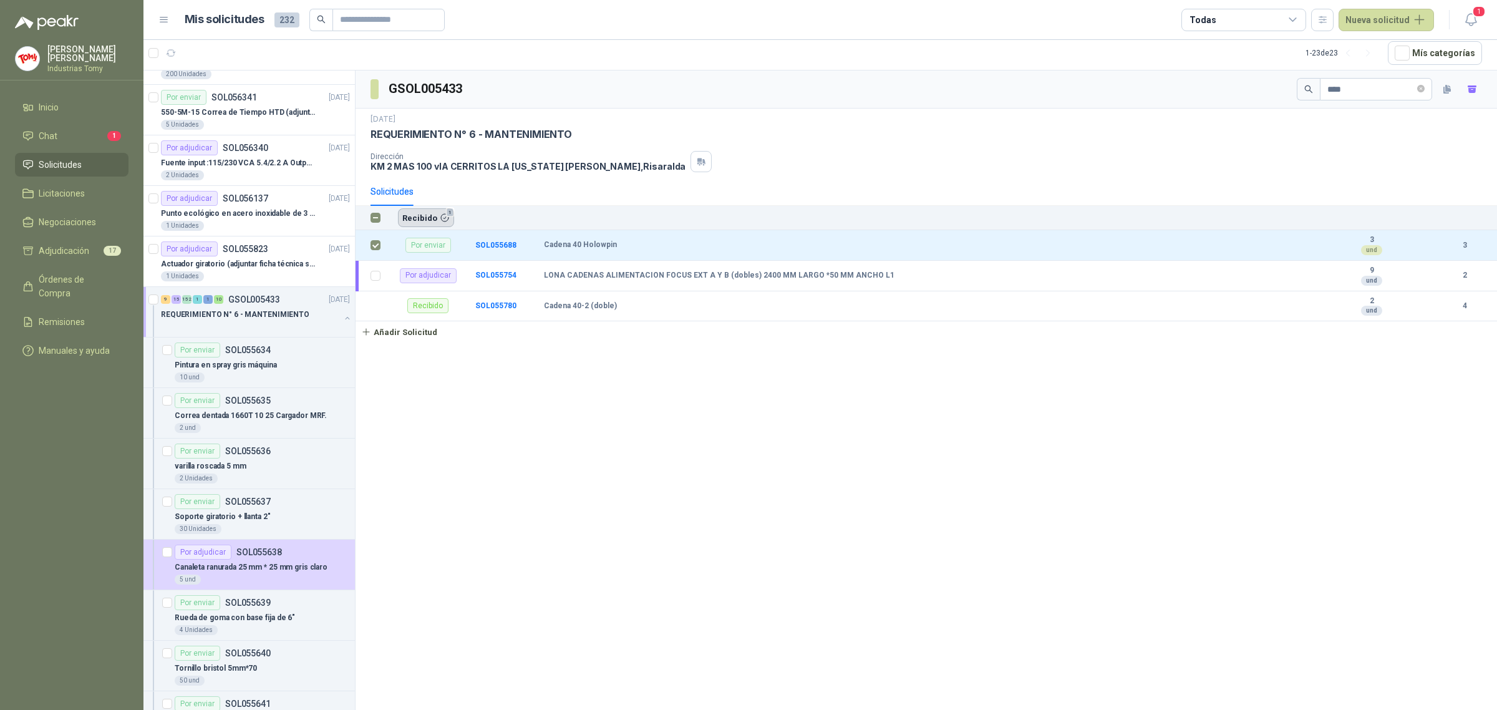
click at [424, 221] on button "Recibido 1" at bounding box center [426, 217] width 56 height 19
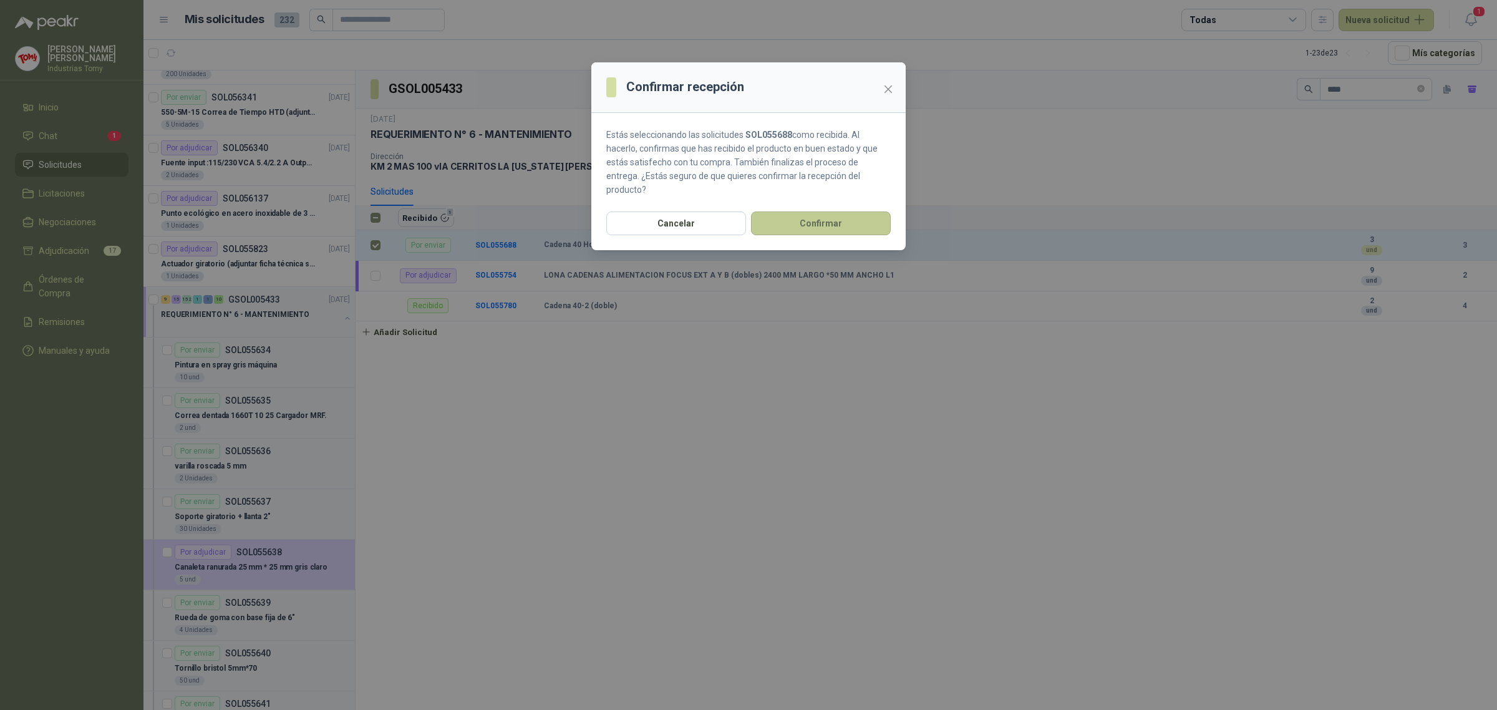
click at [811, 211] on button "Confirmar" at bounding box center [821, 223] width 140 height 24
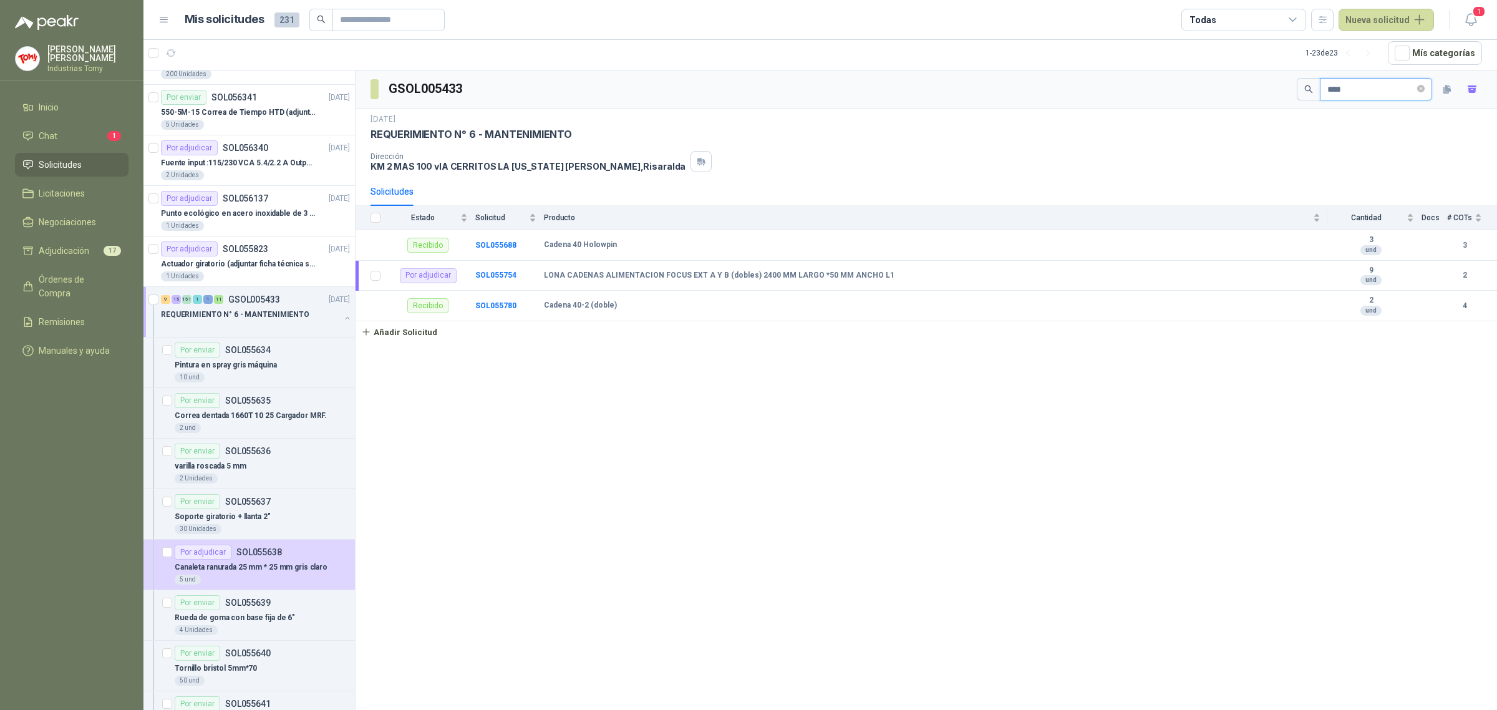
drag, startPoint x: 1317, startPoint y: 83, endPoint x: 1265, endPoint y: 84, distance: 51.8
click at [1265, 84] on div "GSOL005433 ****" at bounding box center [926, 89] width 1141 height 38
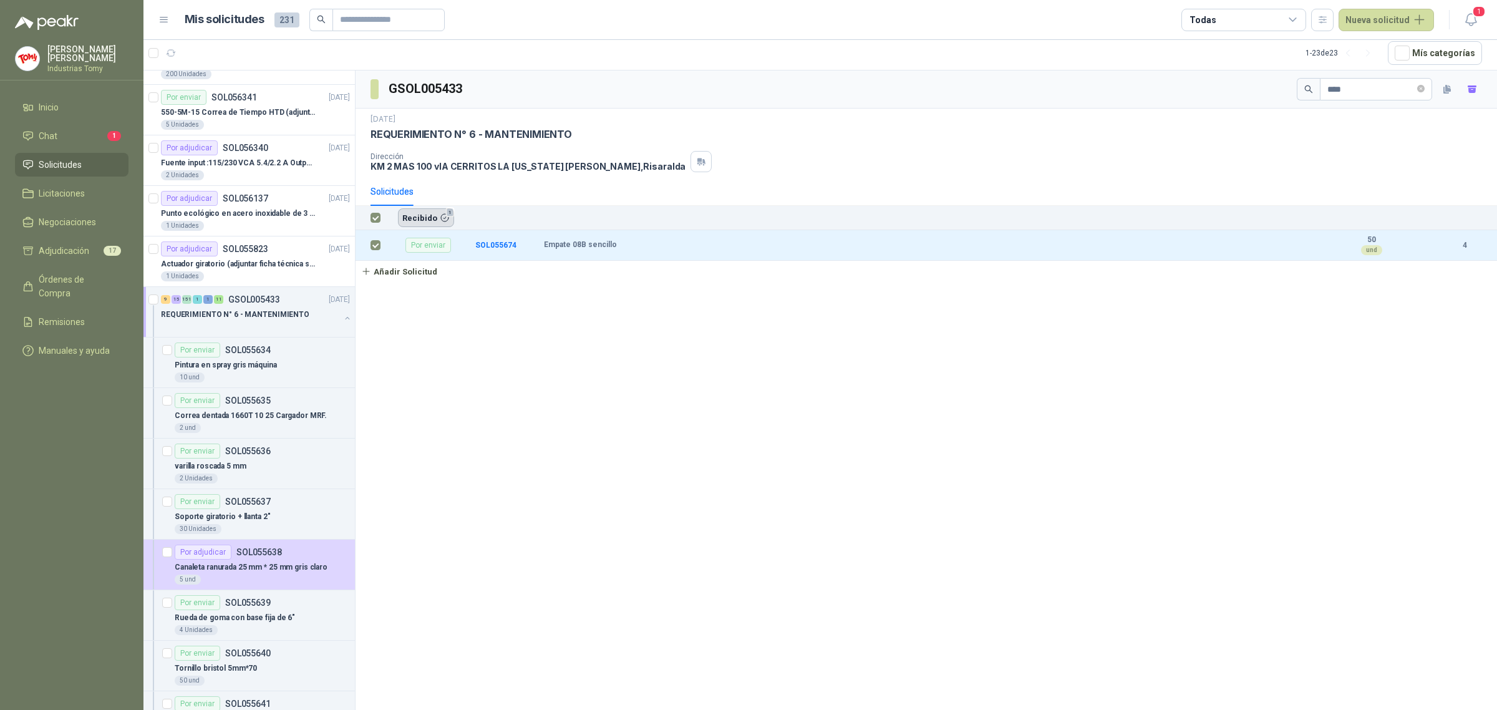
click at [437, 213] on button "Recibido 1" at bounding box center [426, 217] width 56 height 19
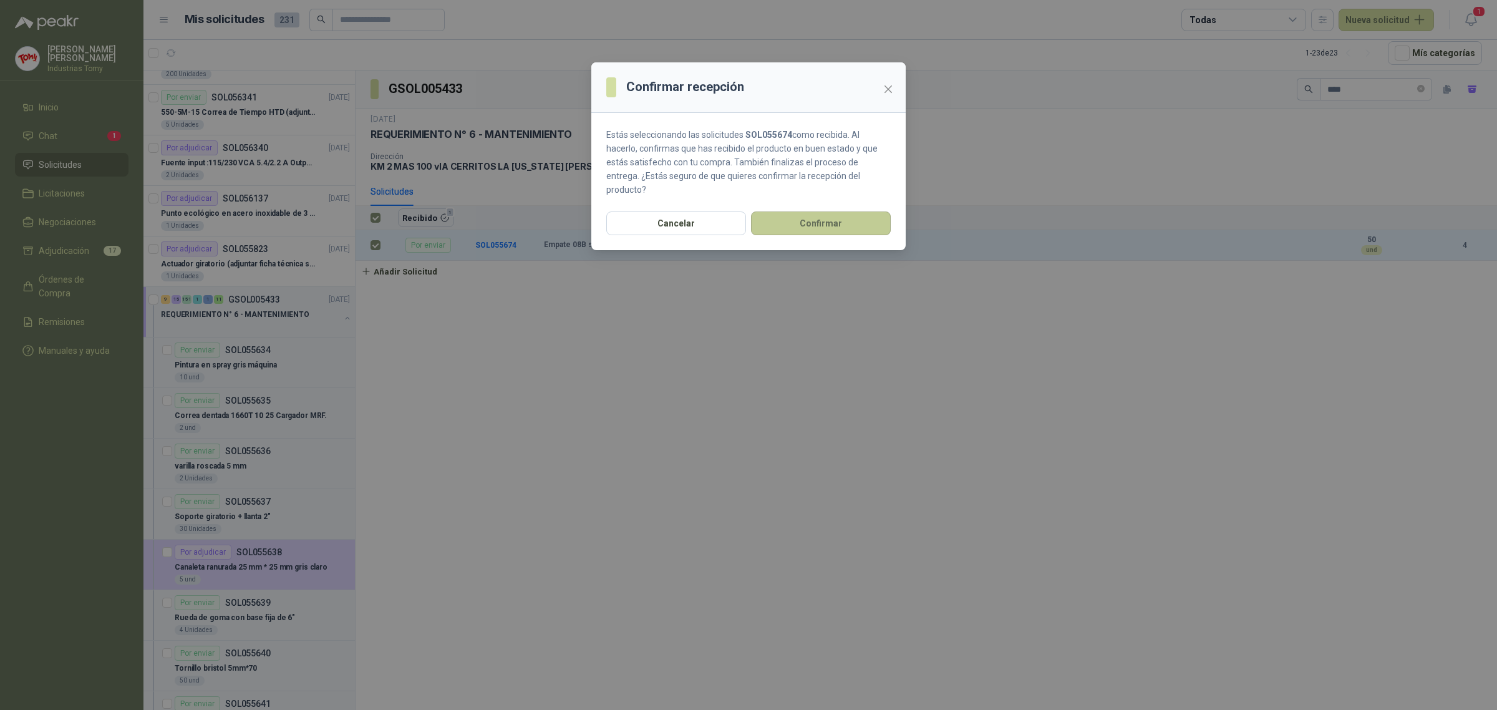
click at [805, 211] on button "Confirmar" at bounding box center [821, 223] width 140 height 24
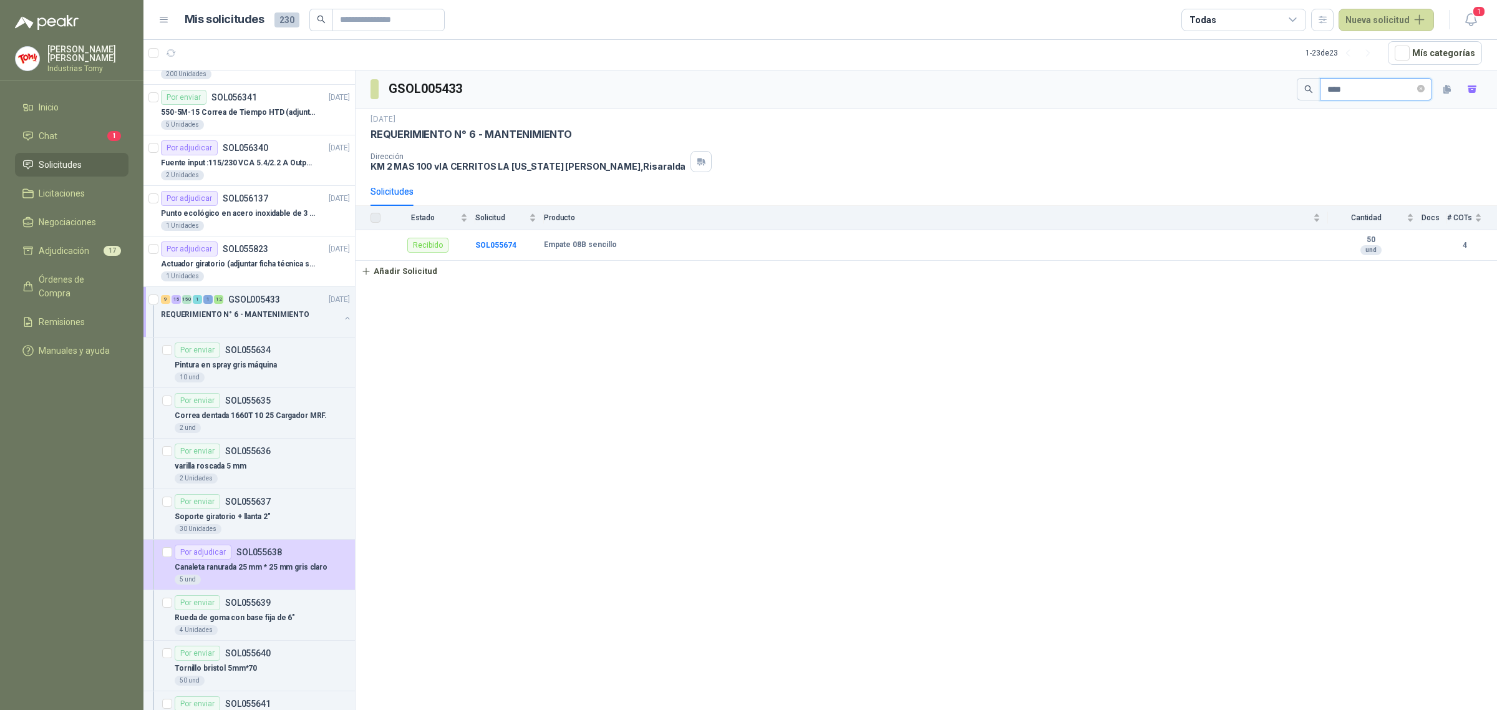
drag, startPoint x: 1297, startPoint y: 97, endPoint x: 1181, endPoint y: 101, distance: 116.7
click at [1181, 101] on div "GSOL005433 ****" at bounding box center [926, 89] width 1141 height 38
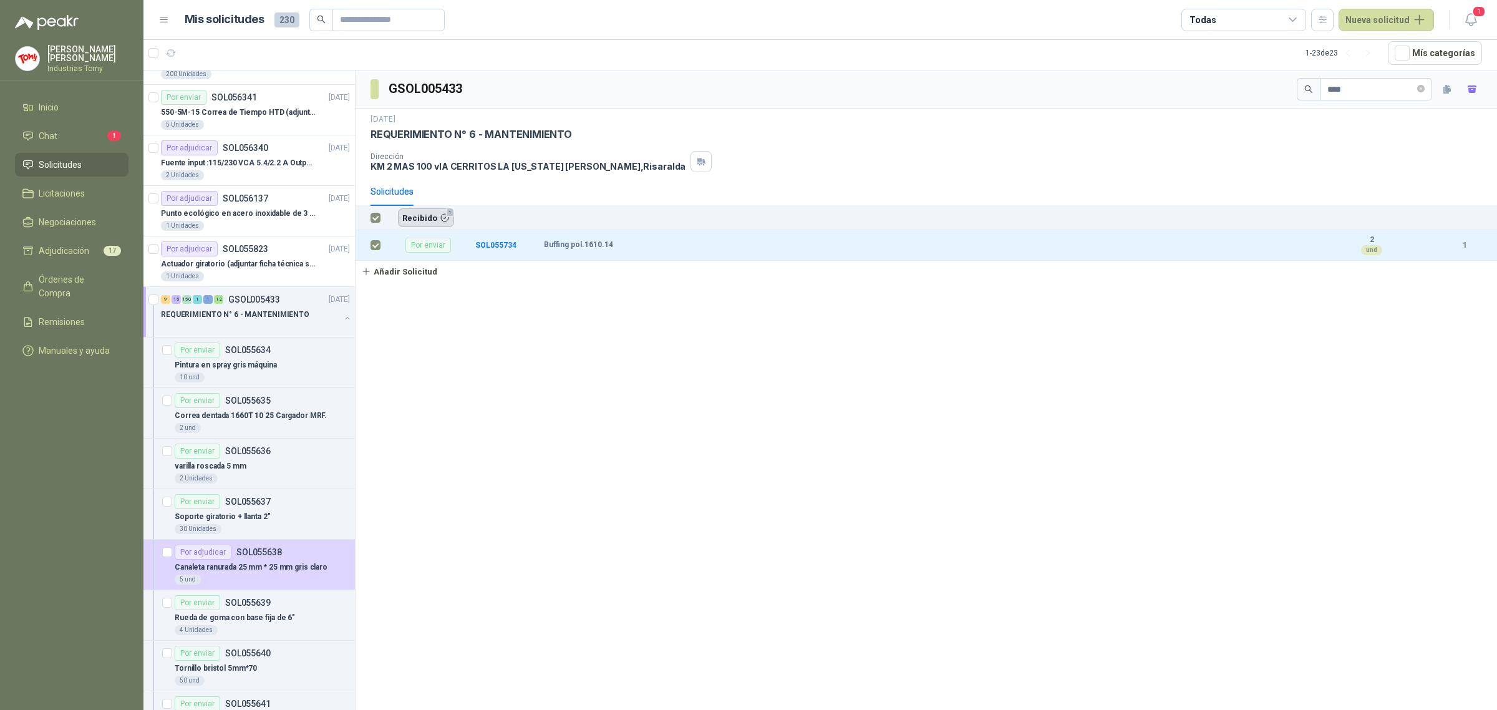
click at [435, 221] on button "Recibido 1" at bounding box center [426, 217] width 56 height 19
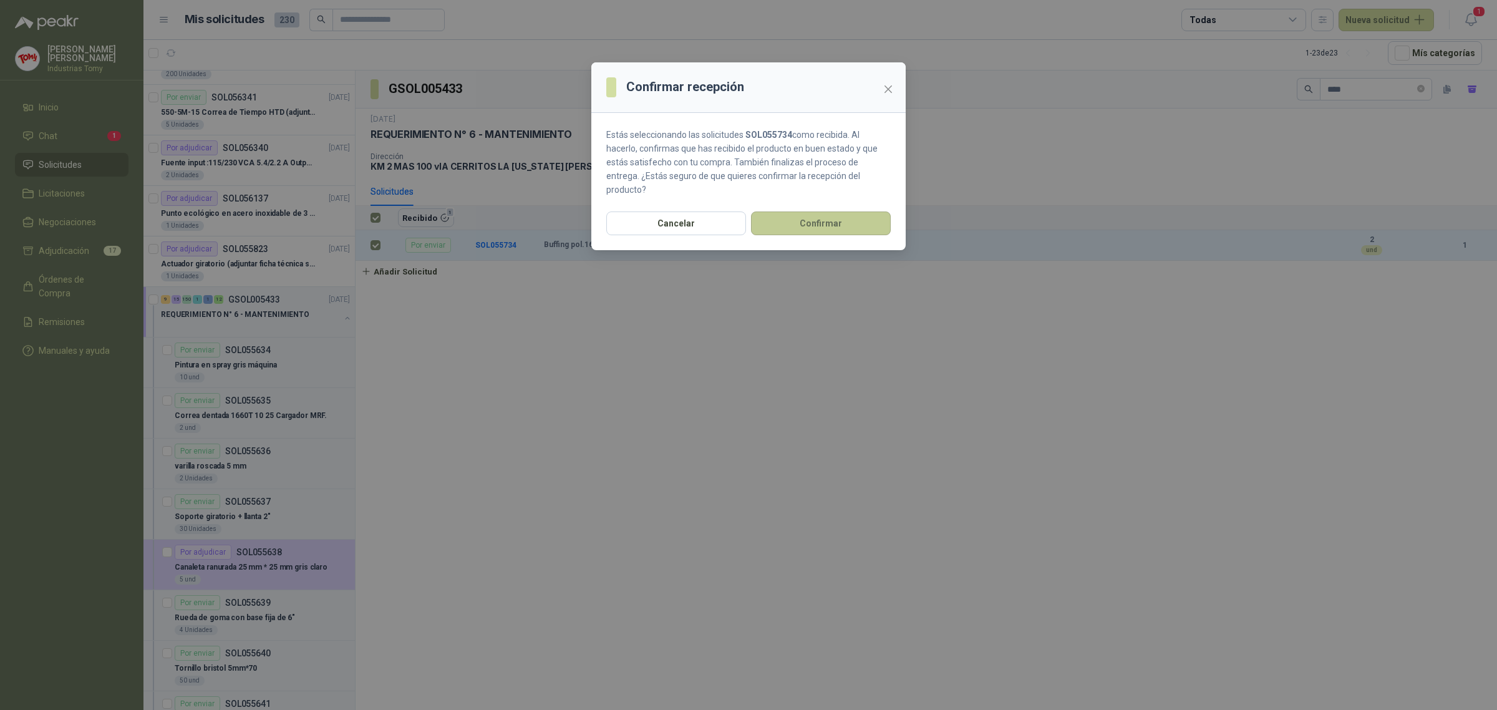
click at [823, 216] on button "Confirmar" at bounding box center [821, 223] width 140 height 24
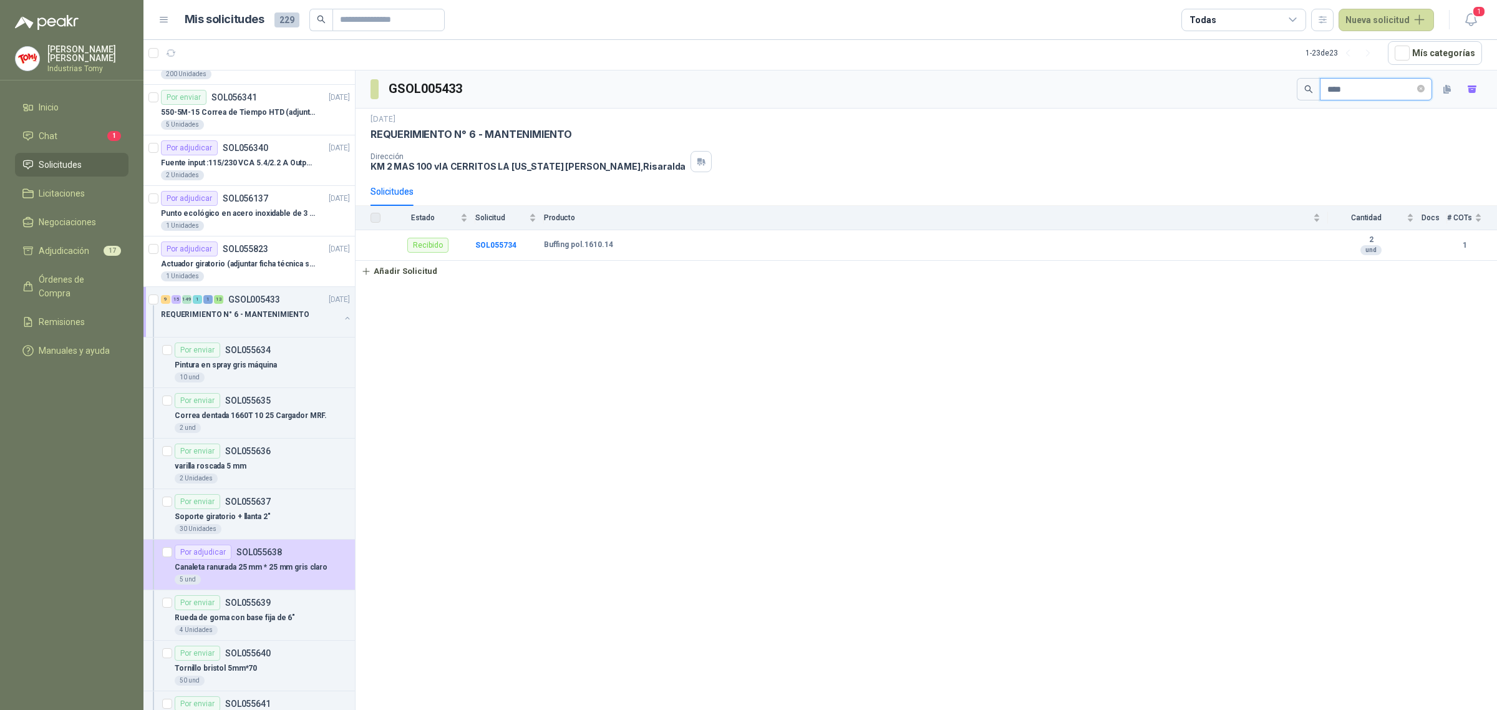
drag, startPoint x: 1352, startPoint y: 86, endPoint x: 1210, endPoint y: 99, distance: 142.1
click at [1210, 99] on div "GSOL005433 ****" at bounding box center [926, 89] width 1141 height 38
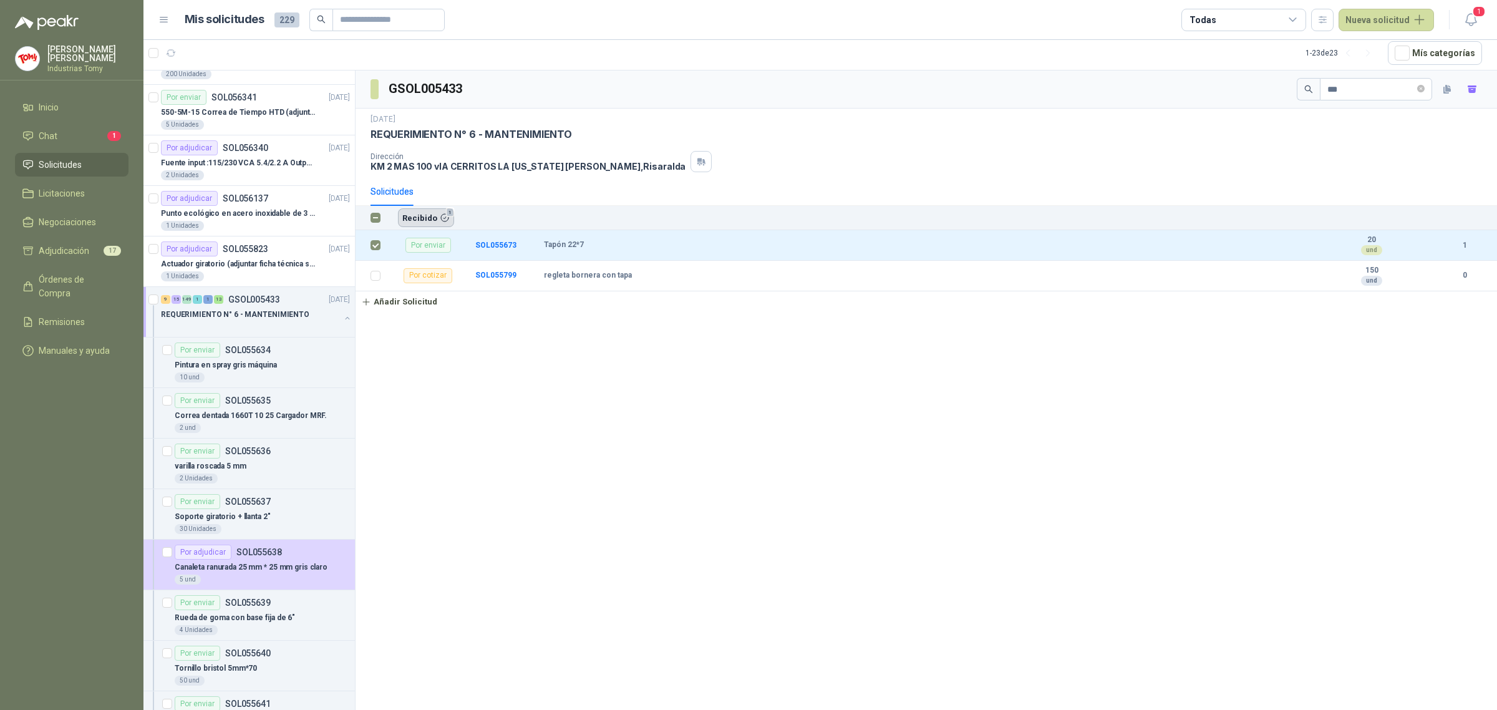
click at [431, 220] on button "Recibido 1" at bounding box center [426, 217] width 56 height 19
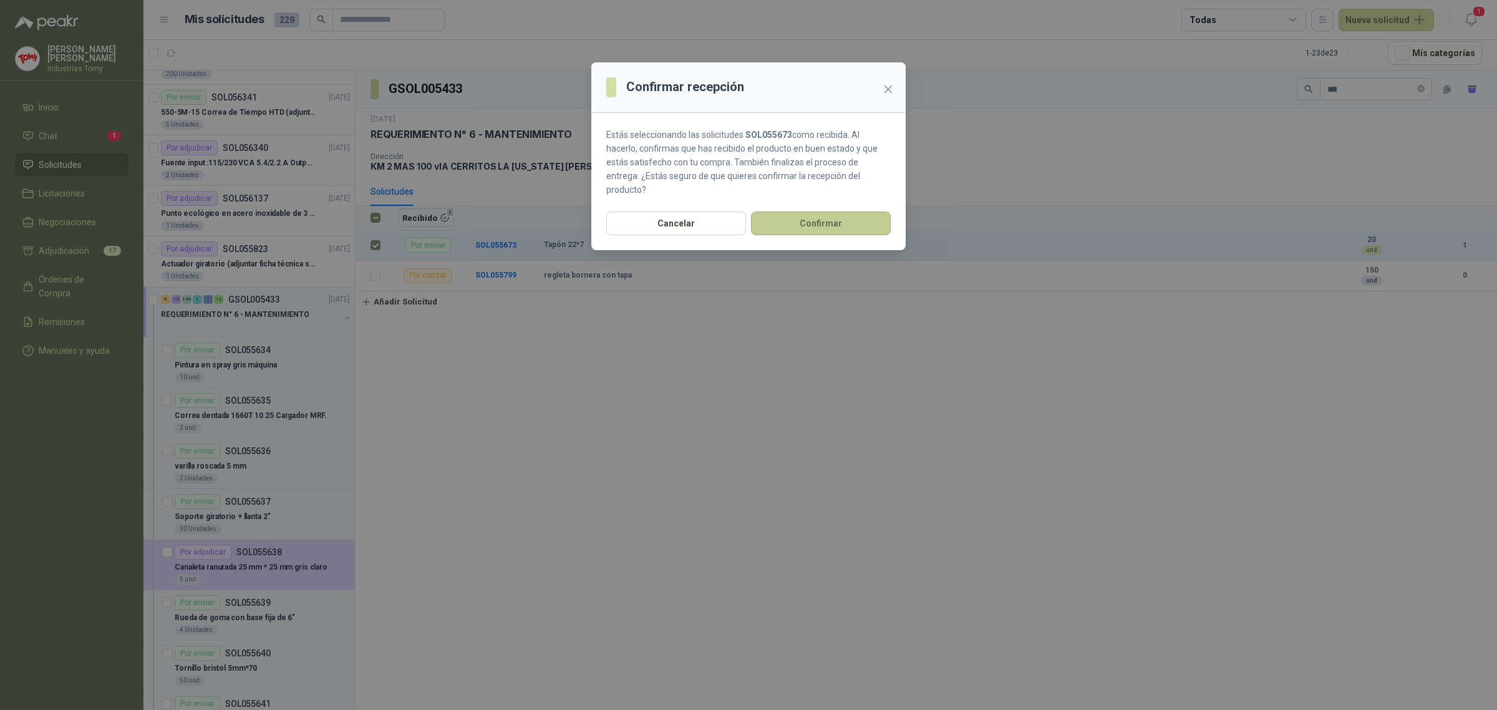
click at [846, 211] on button "Confirmar" at bounding box center [821, 223] width 140 height 24
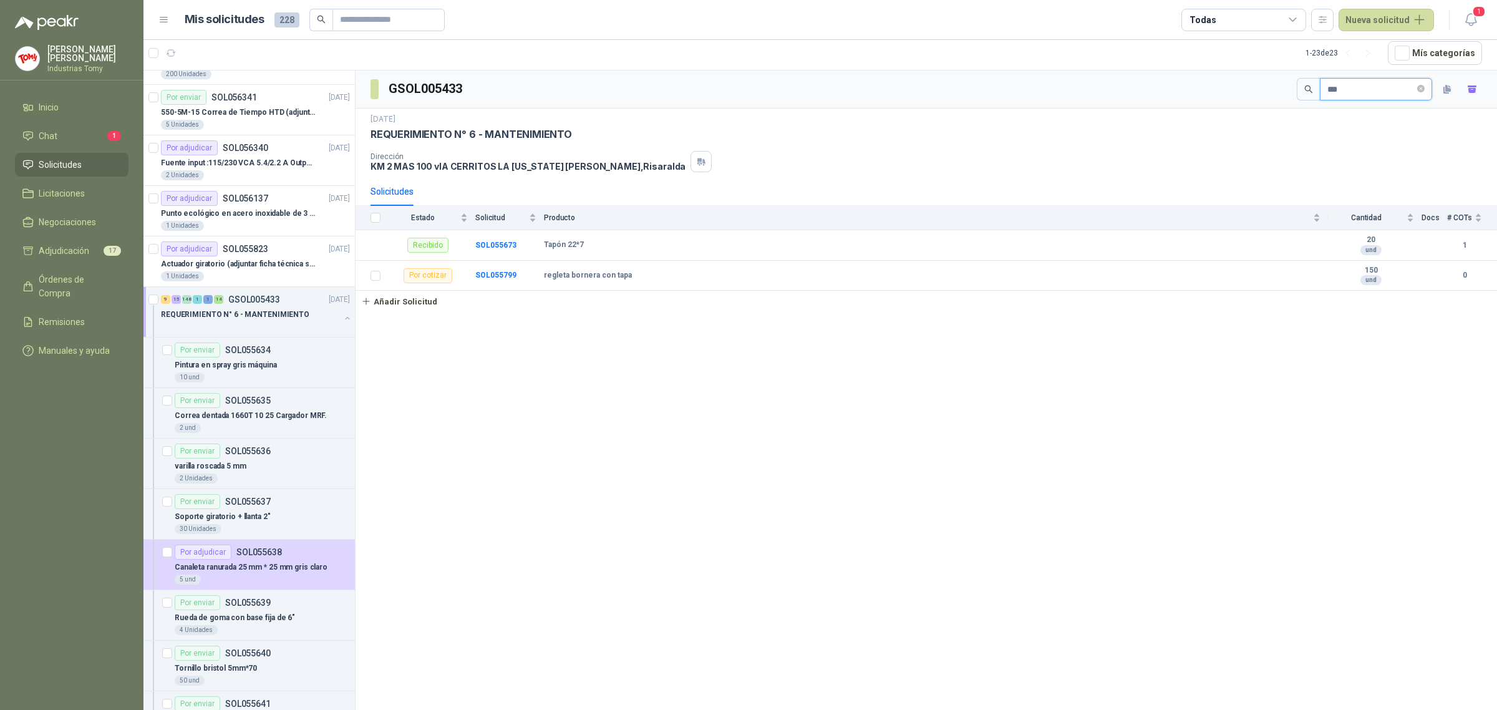
drag, startPoint x: 1346, startPoint y: 90, endPoint x: 1218, endPoint y: 80, distance: 128.3
click at [1218, 80] on div "GSOL005433 ***" at bounding box center [926, 89] width 1141 height 38
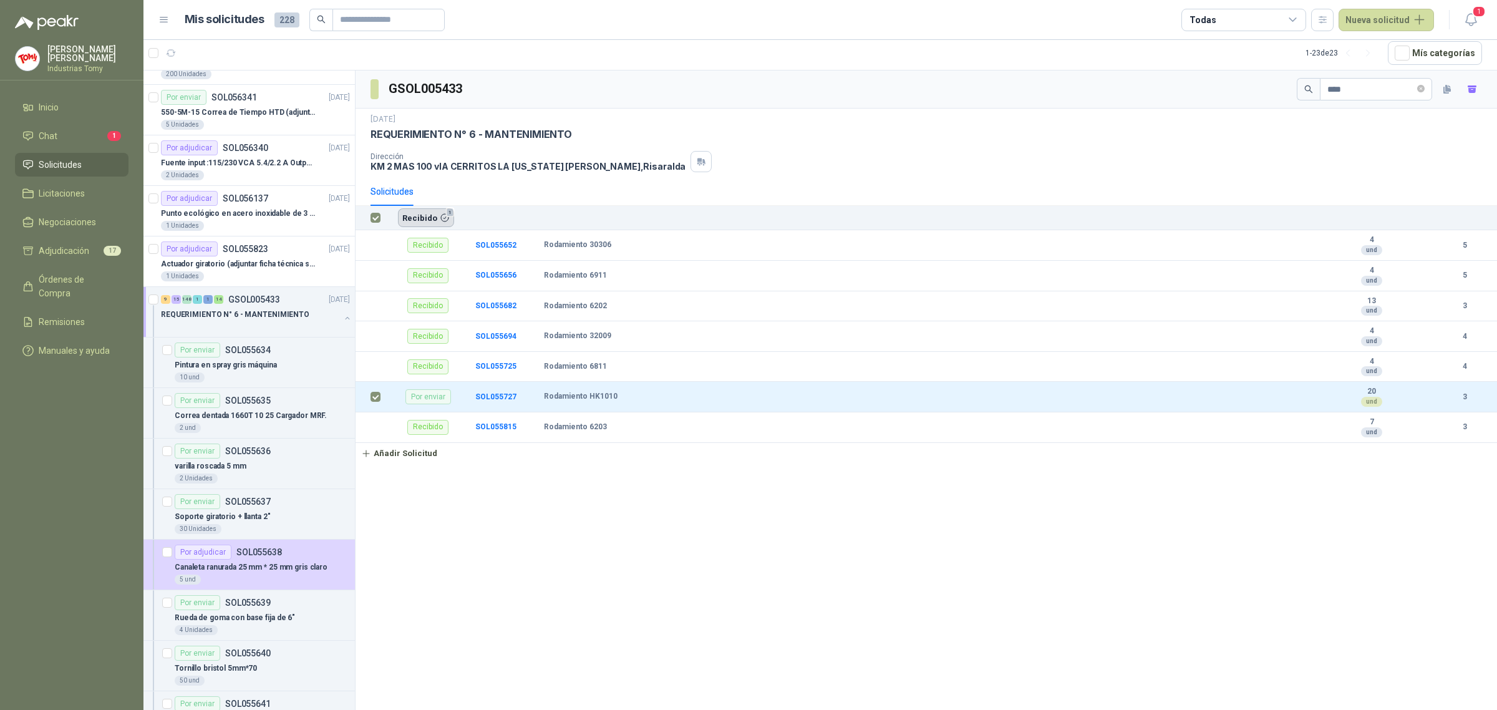
click at [422, 220] on button "Recibido 1" at bounding box center [426, 217] width 56 height 19
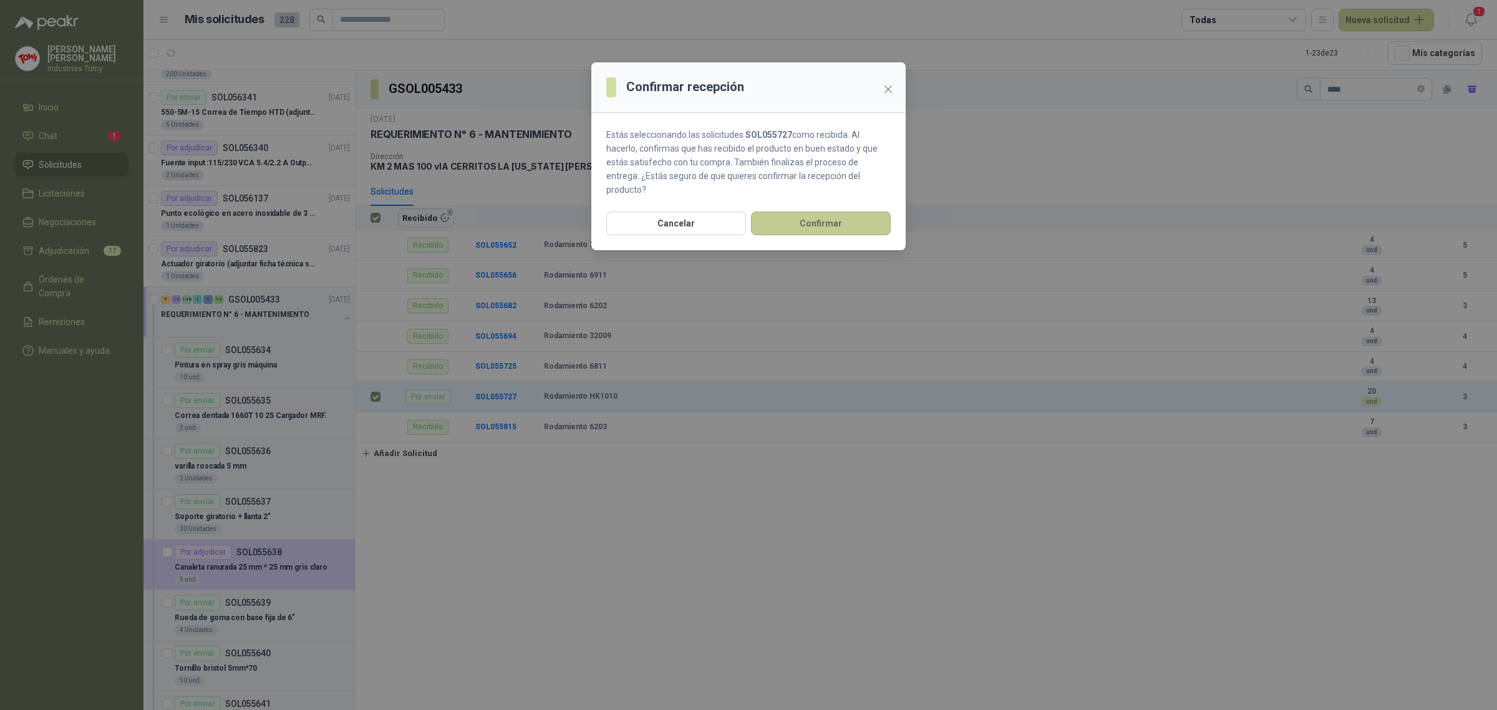
click at [811, 211] on button "Confirmar" at bounding box center [821, 223] width 140 height 24
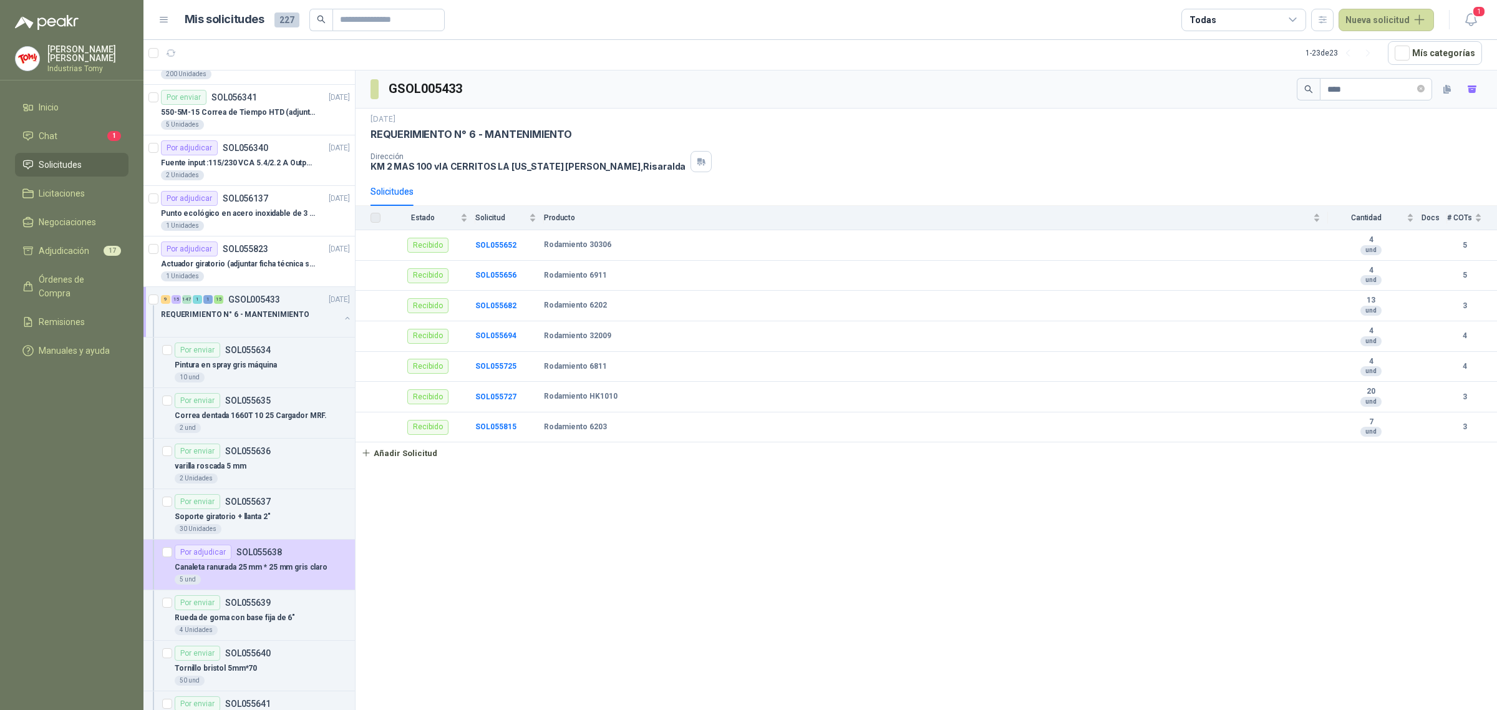
drag, startPoint x: 1350, startPoint y: 87, endPoint x: 1287, endPoint y: 92, distance: 63.8
drag, startPoint x: 1345, startPoint y: 89, endPoint x: 1279, endPoint y: 84, distance: 65.6
click at [1279, 84] on div "GSOL005433 ****" at bounding box center [926, 89] width 1141 height 38
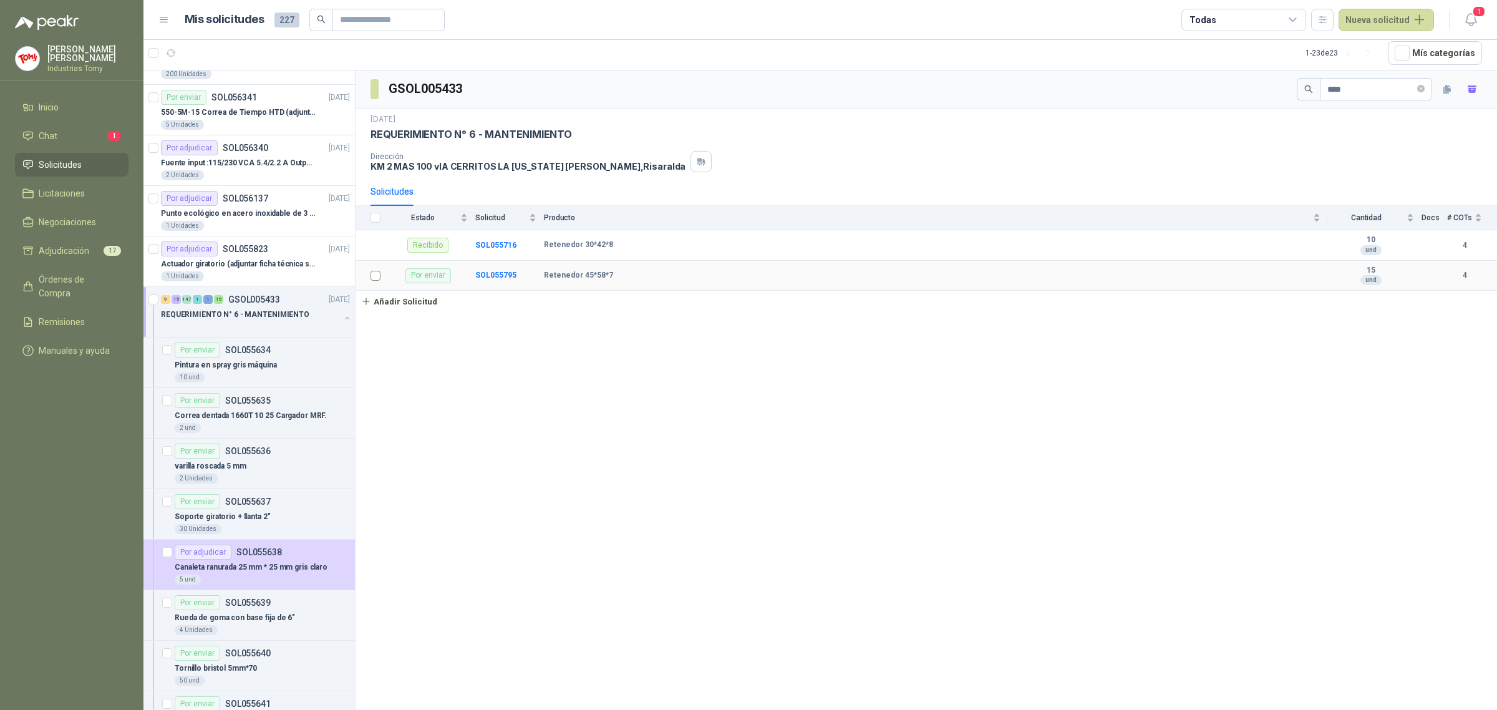
click at [369, 278] on td at bounding box center [372, 276] width 32 height 31
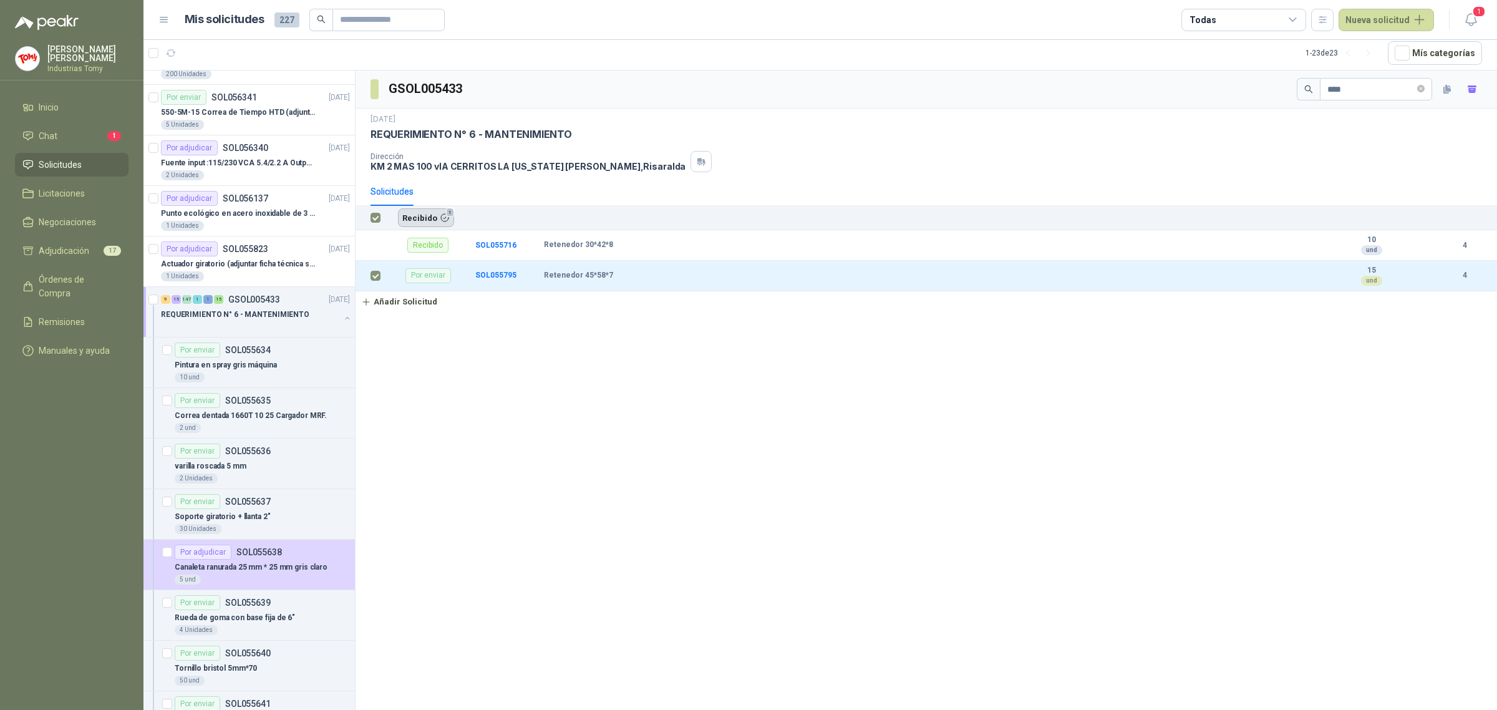
click at [410, 217] on button "Recibido 1" at bounding box center [426, 217] width 56 height 19
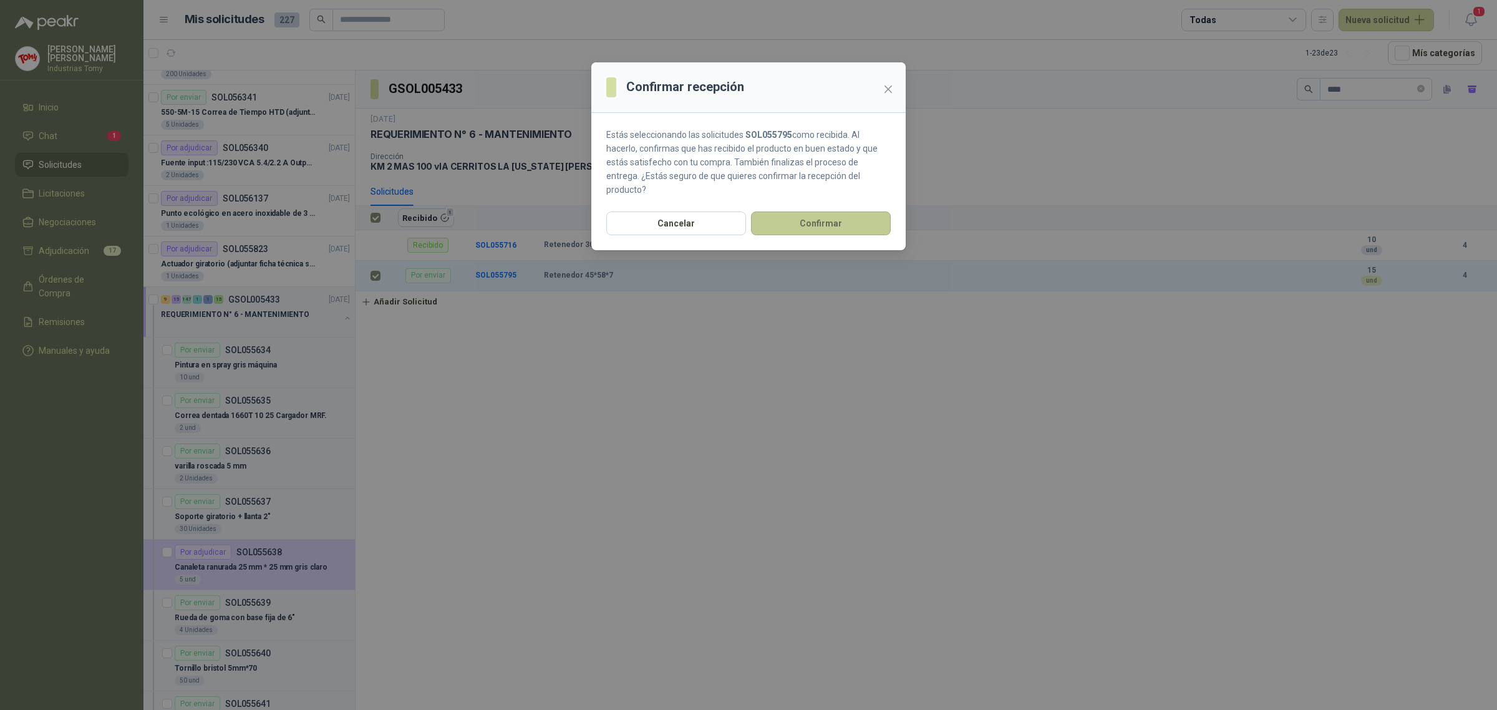
click at [840, 214] on button "Confirmar" at bounding box center [821, 223] width 140 height 24
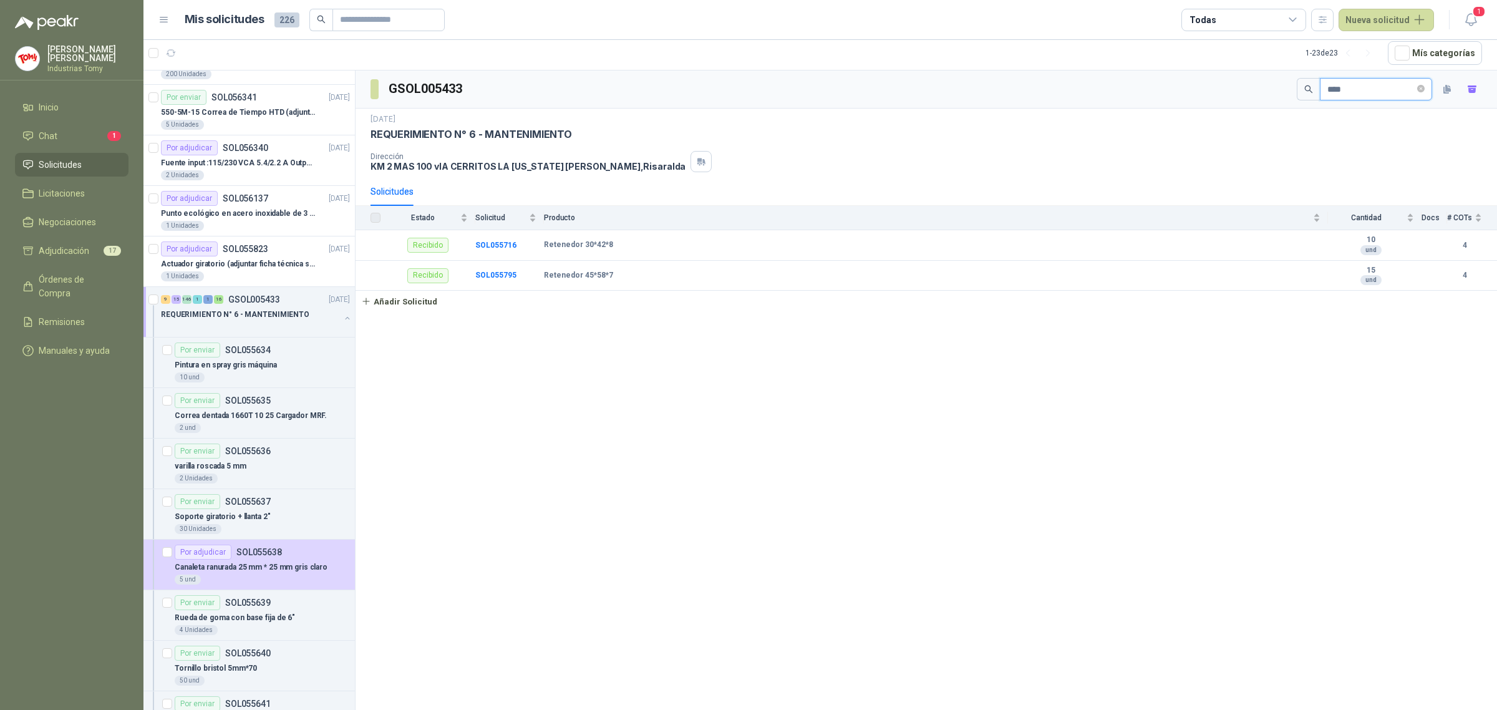
drag, startPoint x: 1342, startPoint y: 88, endPoint x: 1275, endPoint y: 81, distance: 66.5
click at [1275, 81] on div "GSOL005433 ****" at bounding box center [926, 89] width 1141 height 38
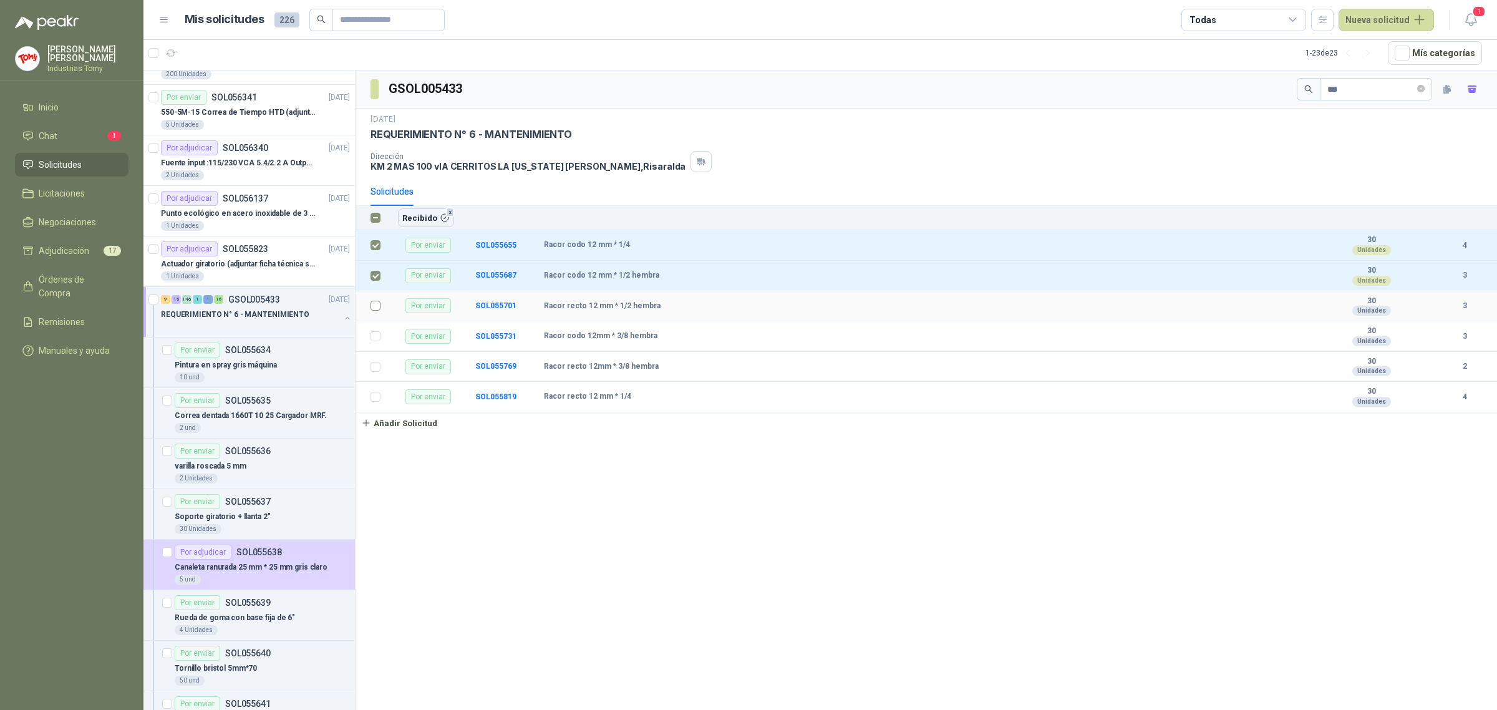
click at [381, 306] on td at bounding box center [372, 306] width 32 height 31
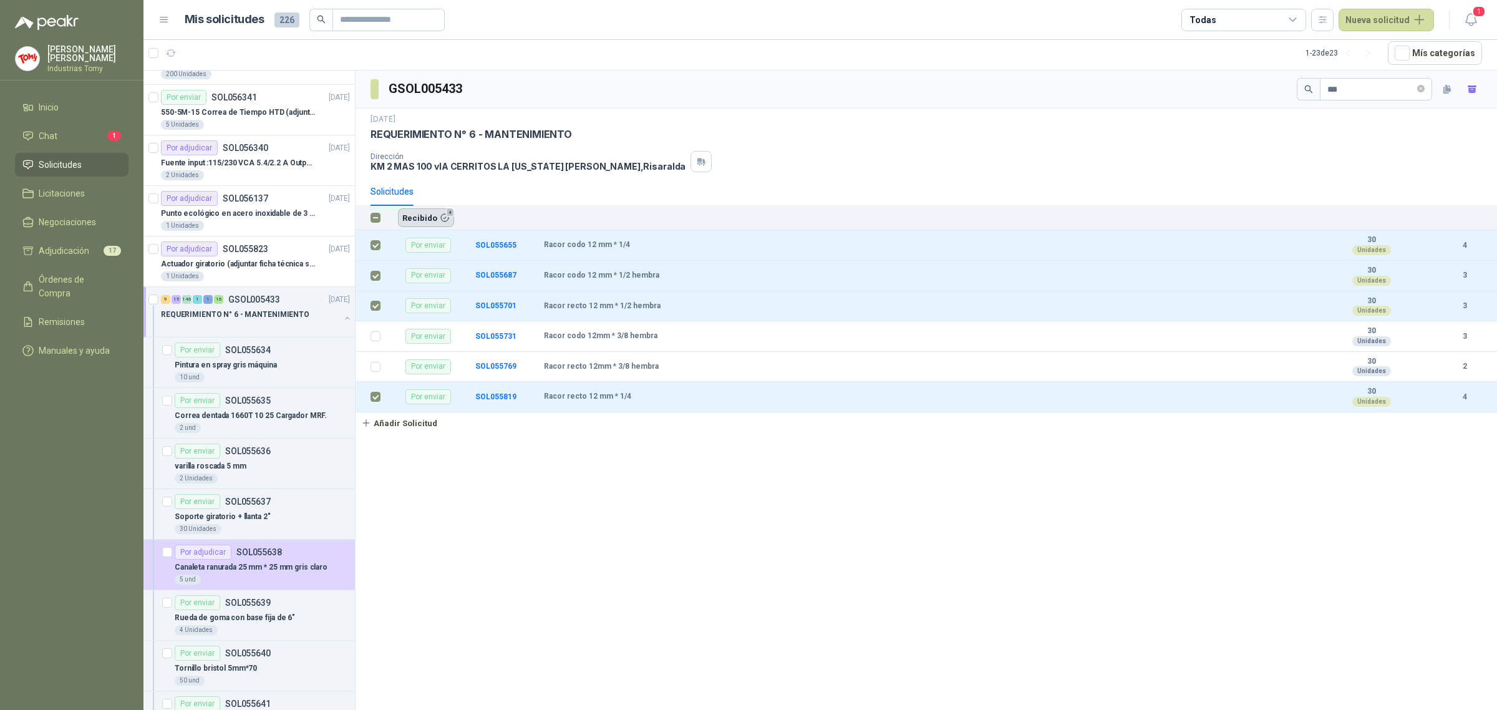
click at [429, 212] on button "Recibido 4" at bounding box center [426, 217] width 56 height 19
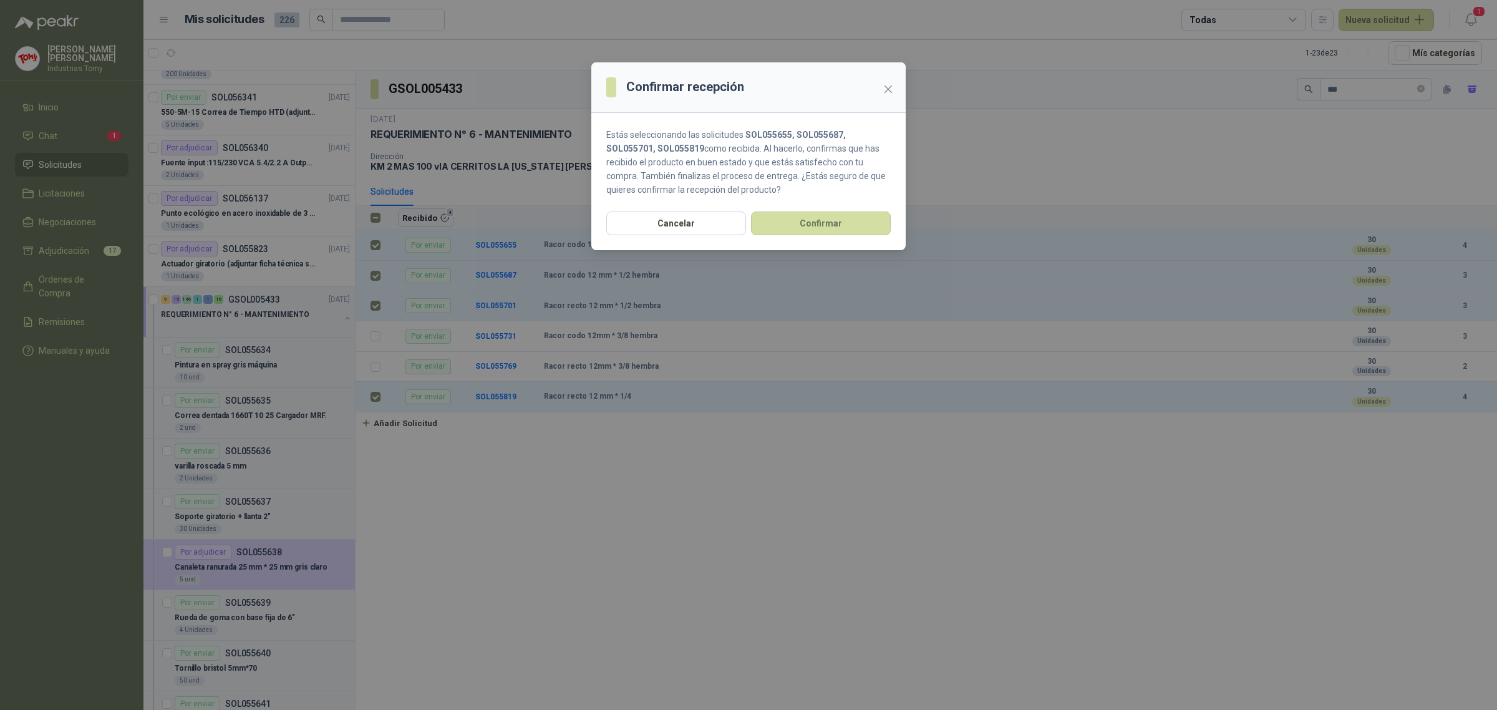
click at [836, 210] on section "Estás seleccionando las solicitudes SOL055655, SOL055687, SOL055701, SOL055819 …" at bounding box center [748, 162] width 314 height 99
click at [830, 222] on button "Confirmar" at bounding box center [821, 223] width 140 height 24
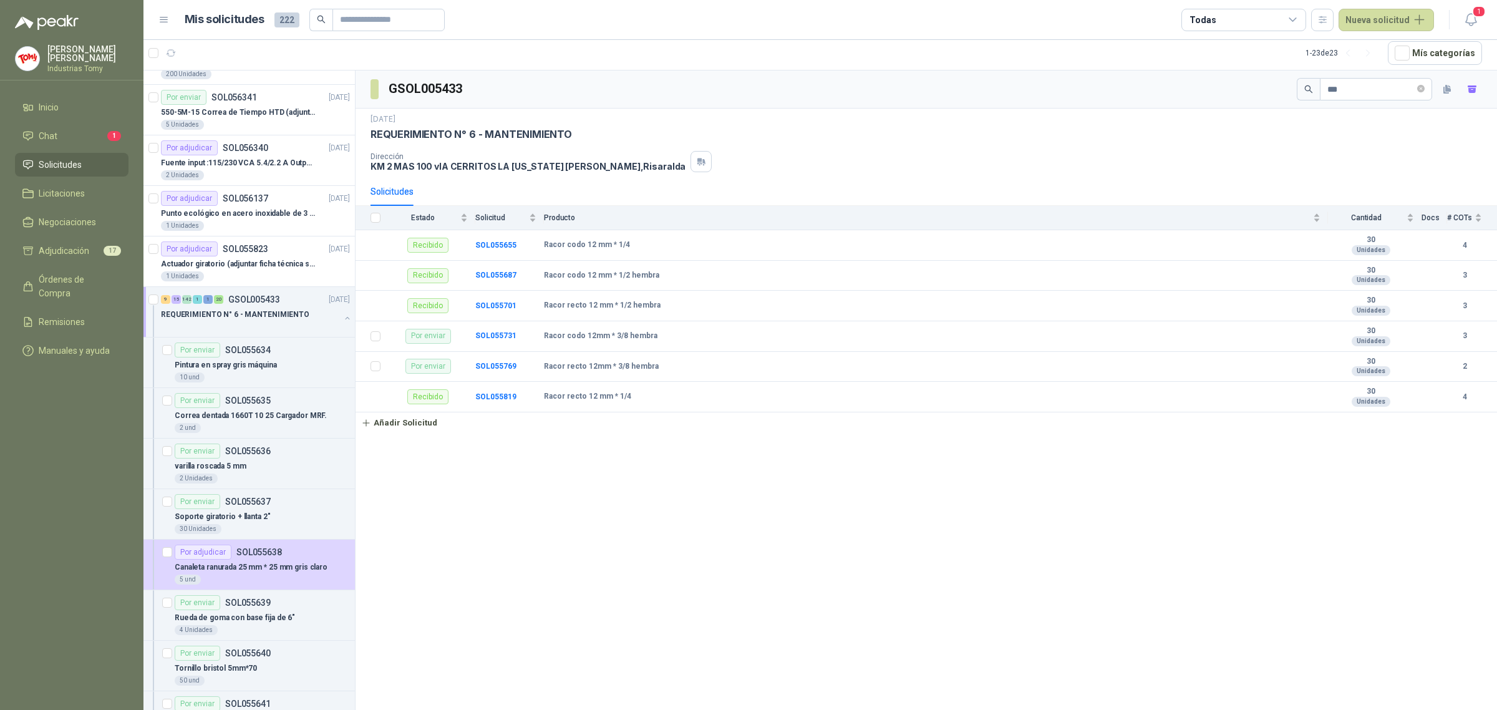
drag, startPoint x: 1336, startPoint y: 86, endPoint x: 1295, endPoint y: 92, distance: 41.6
drag, startPoint x: 1320, startPoint y: 89, endPoint x: 1249, endPoint y: 95, distance: 72.1
click at [1249, 95] on div "GSOL005433 ***" at bounding box center [926, 89] width 1141 height 38
drag, startPoint x: 561, startPoint y: 309, endPoint x: 531, endPoint y: 309, distance: 29.9
click at [543, 306] on tr "Por enviar SOL055675 Codo 8mm * 1/2 5 Unidades 3" at bounding box center [926, 306] width 1141 height 31
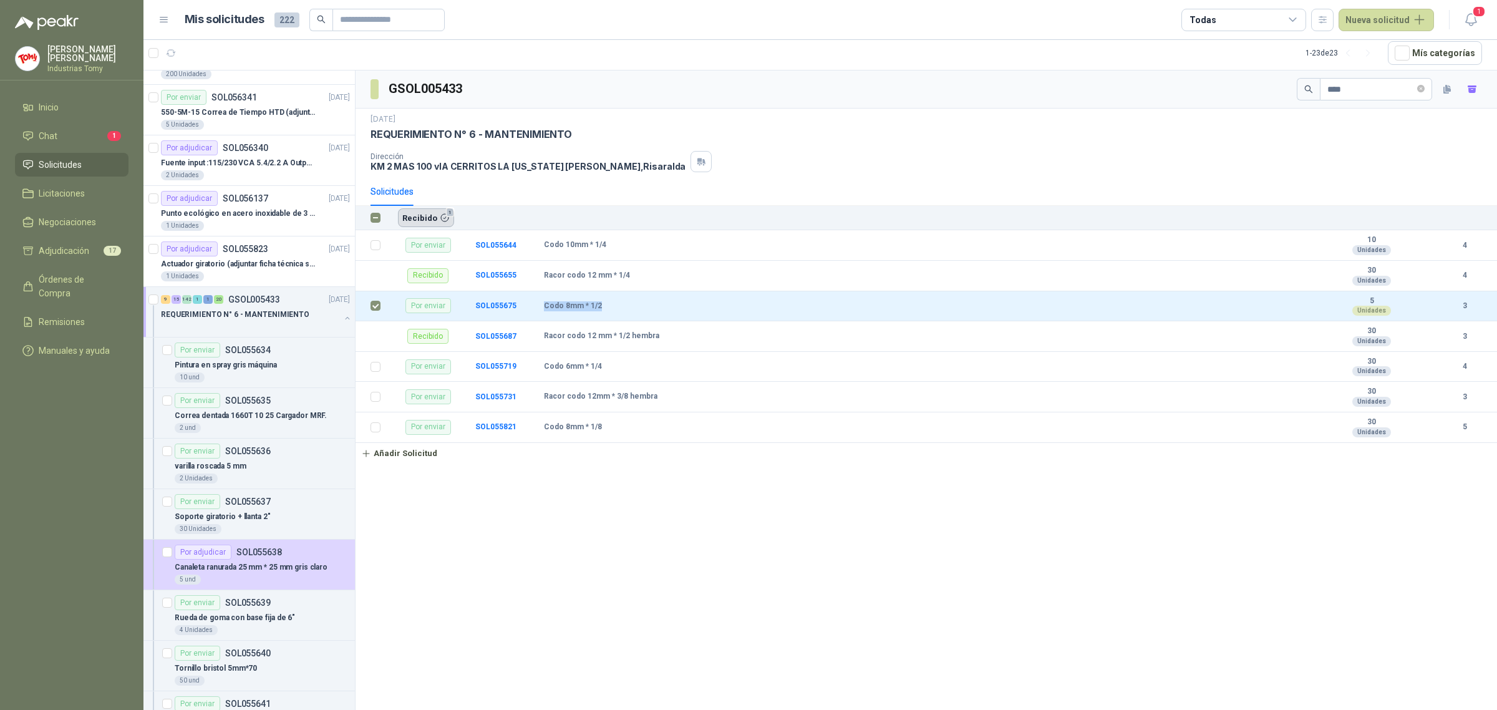
click at [424, 220] on button "Recibido 1" at bounding box center [426, 217] width 56 height 19
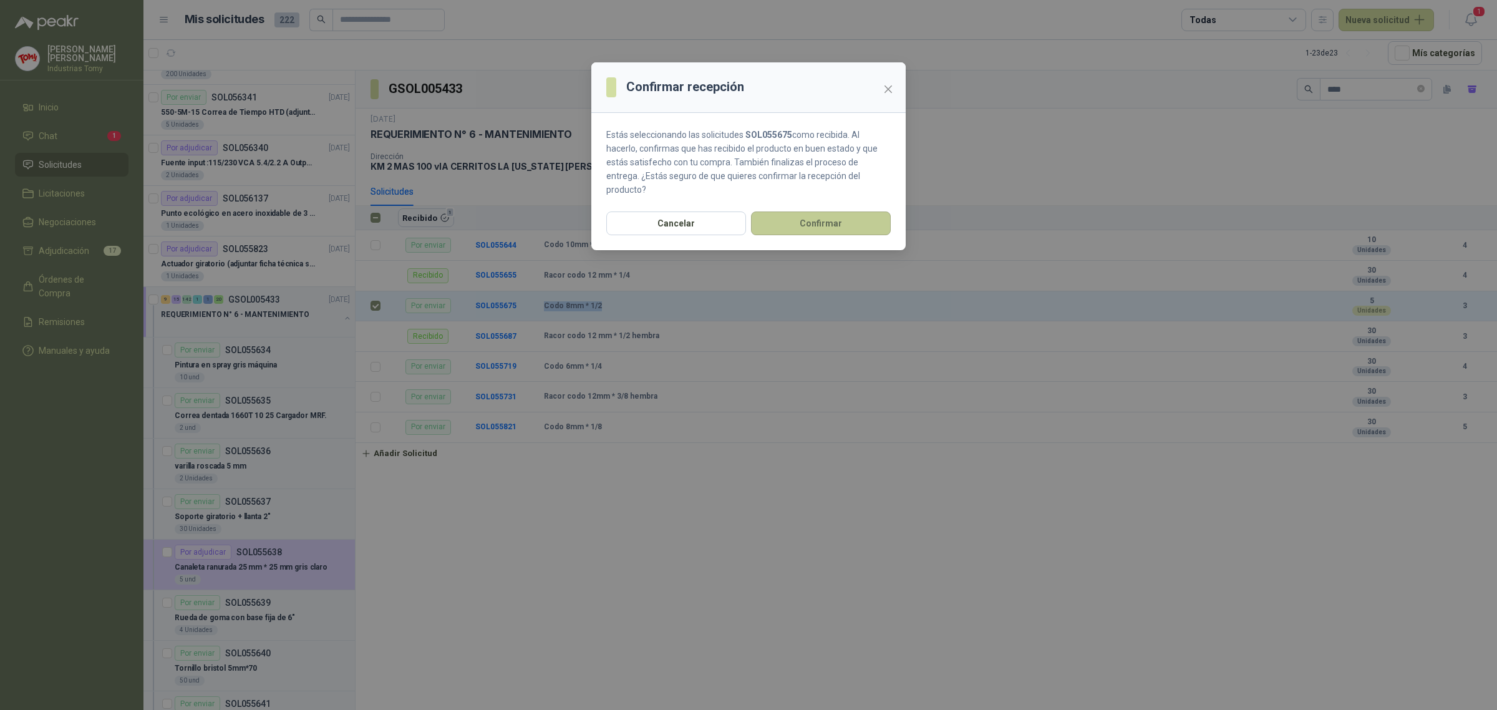
click at [813, 211] on button "Confirmar" at bounding box center [821, 223] width 140 height 24
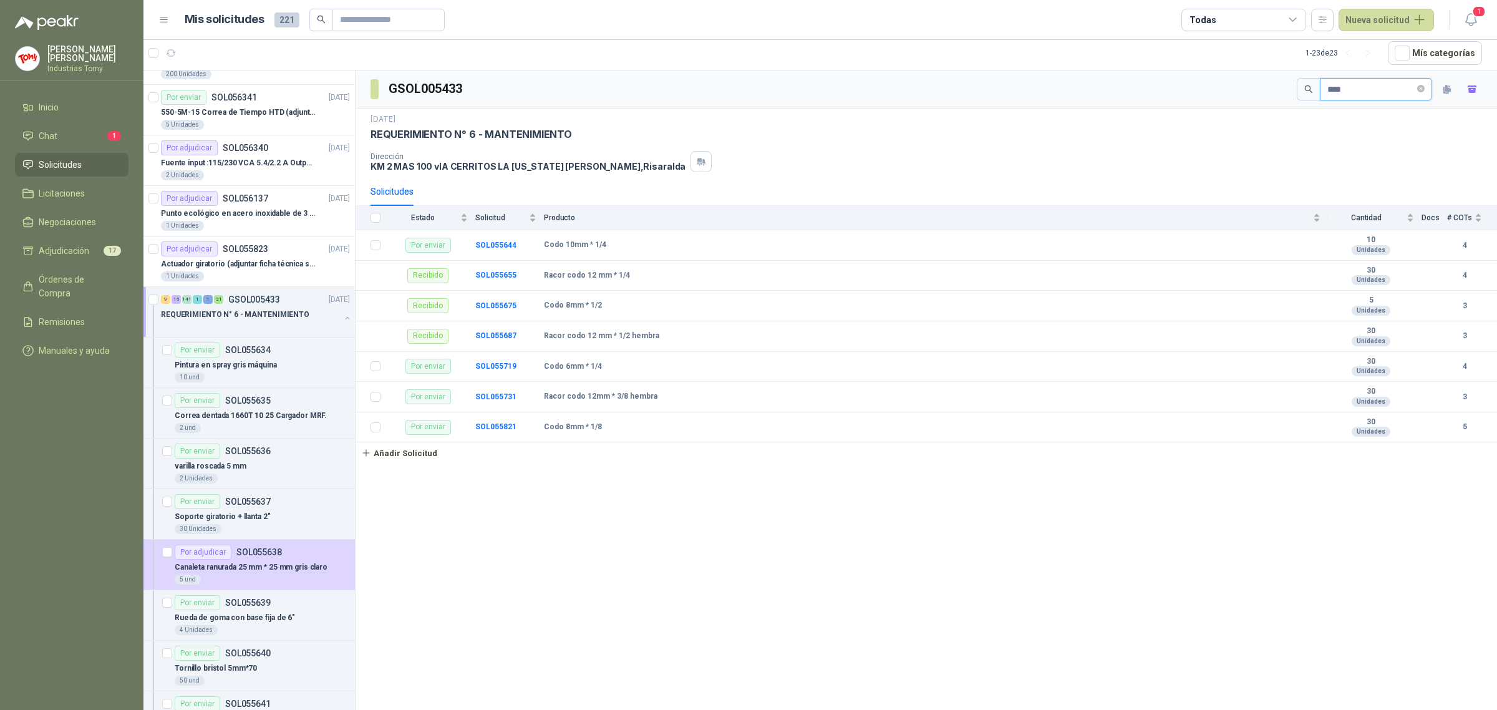
drag, startPoint x: 1345, startPoint y: 89, endPoint x: 1246, endPoint y: 79, distance: 99.7
click at [1246, 79] on div "GSOL005433 ****" at bounding box center [926, 89] width 1141 height 38
type input "****"
drag, startPoint x: 606, startPoint y: 272, endPoint x: 463, endPoint y: 286, distance: 142.9
click at [541, 268] on tr "Por enviar SOL055713 Recto 8mm * 1/2 5 Unidades 4" at bounding box center [926, 276] width 1141 height 31
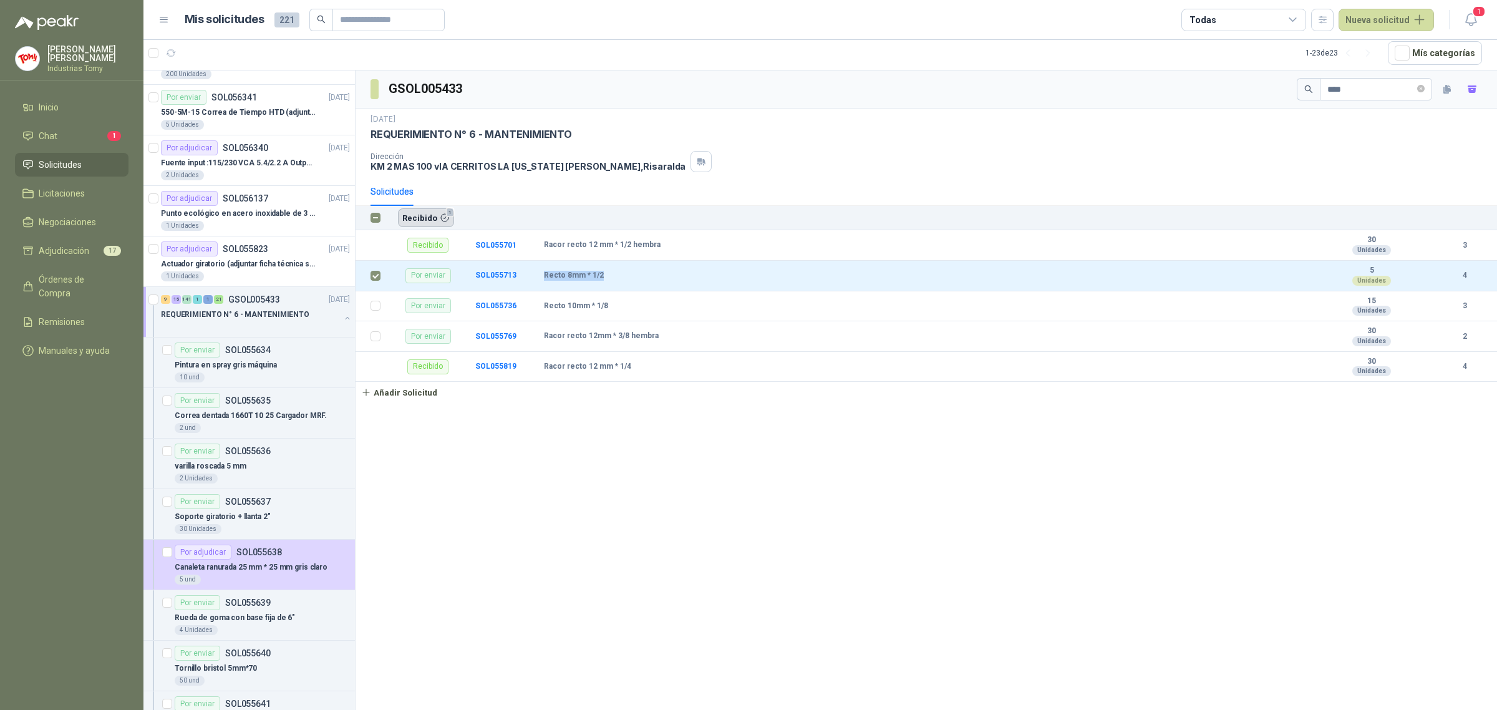
click at [427, 219] on button "Recibido 1" at bounding box center [426, 217] width 56 height 19
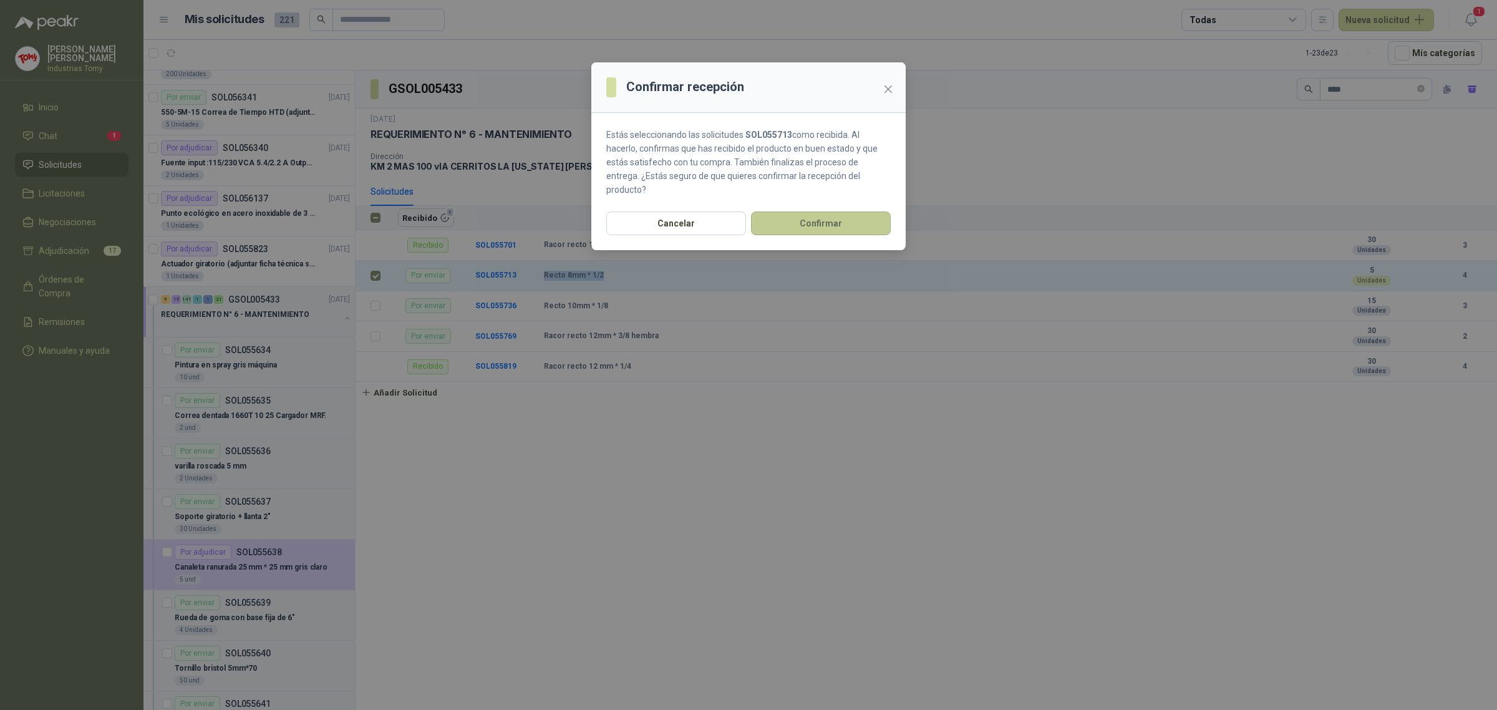
click at [817, 211] on button "Confirmar" at bounding box center [821, 223] width 140 height 24
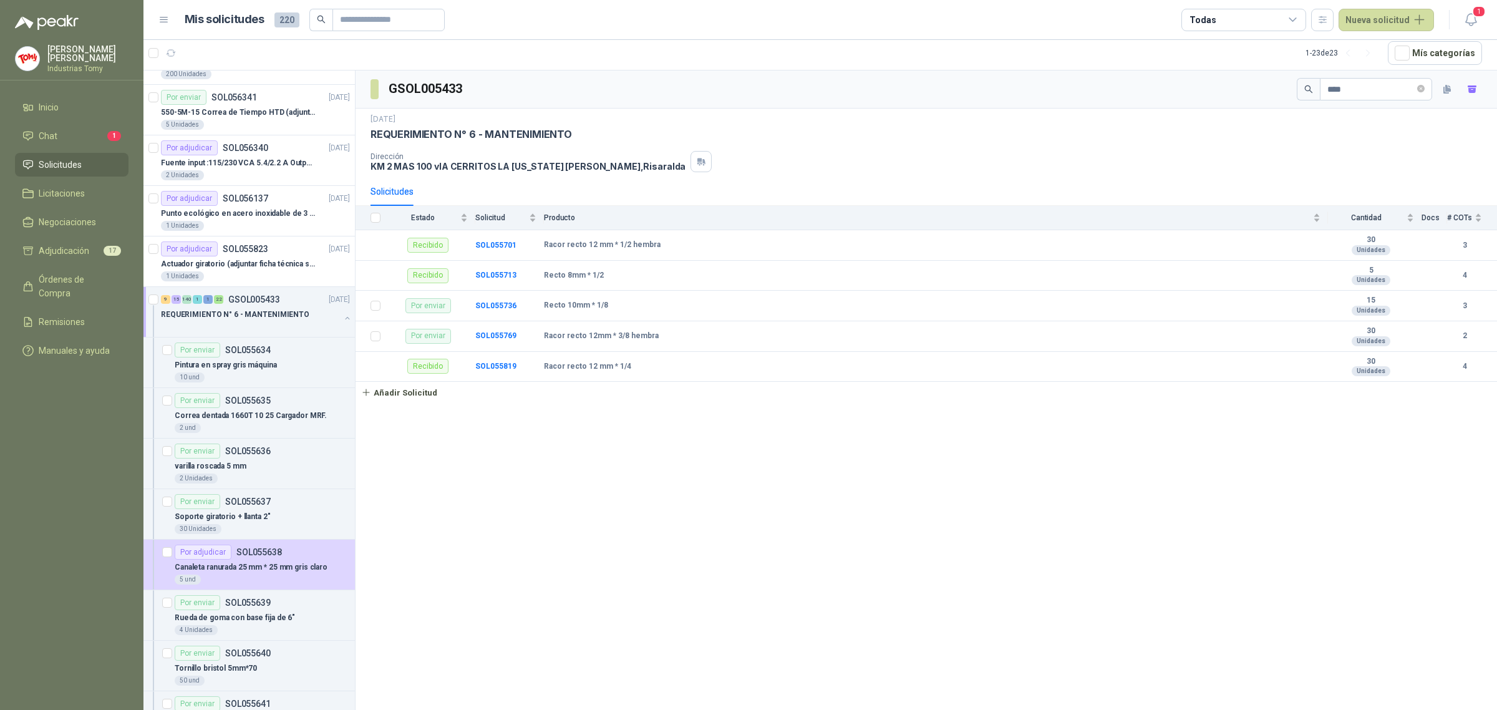
click at [728, 506] on div "GSOL005433 **** [DATE] REQUERIMIENTO N° 6 - MANTENIMIENTO Dirección KM 2 MAS 10…" at bounding box center [926, 390] width 1141 height 640
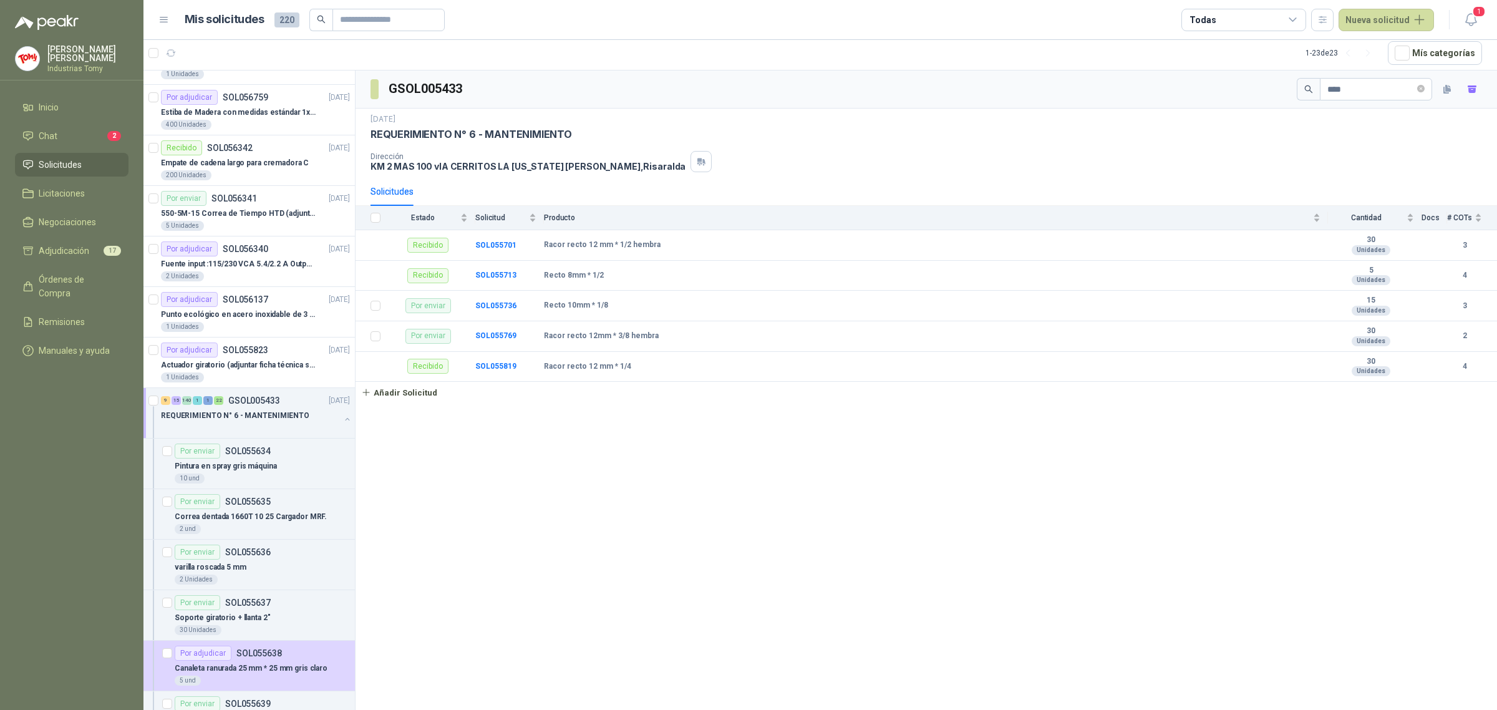
scroll to position [468, 0]
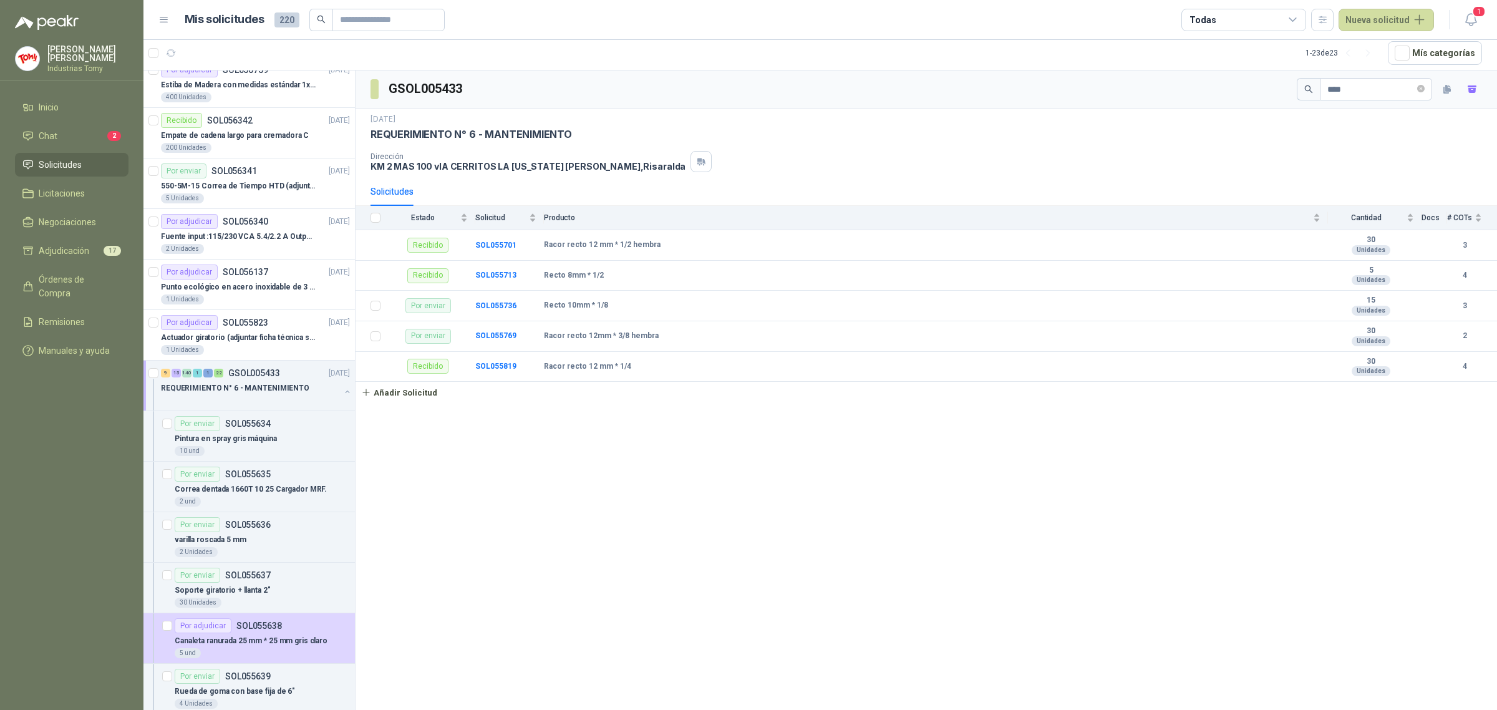
click at [338, 387] on div "REQUERIMIENTO N° 6 - MANTENIMIENTO" at bounding box center [256, 392] width 191 height 25
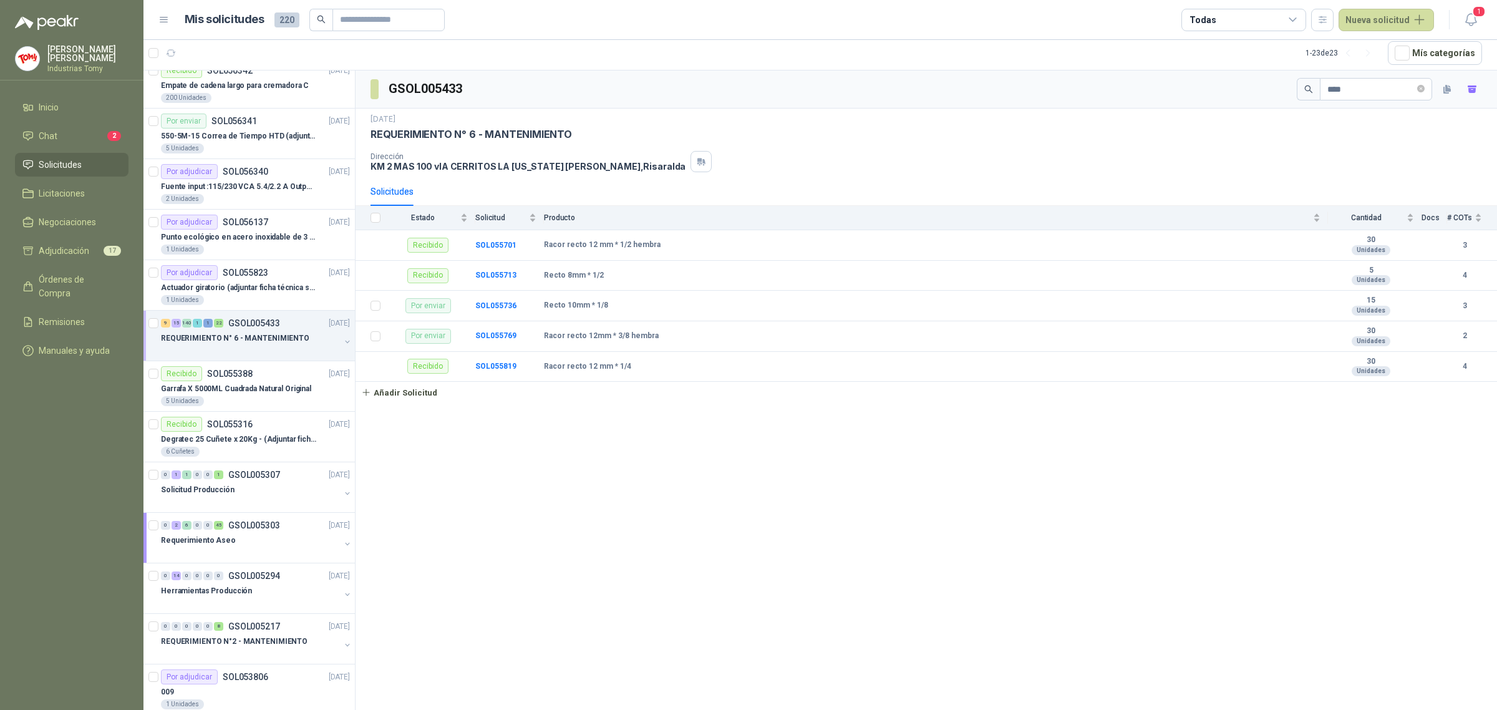
scroll to position [541, 0]
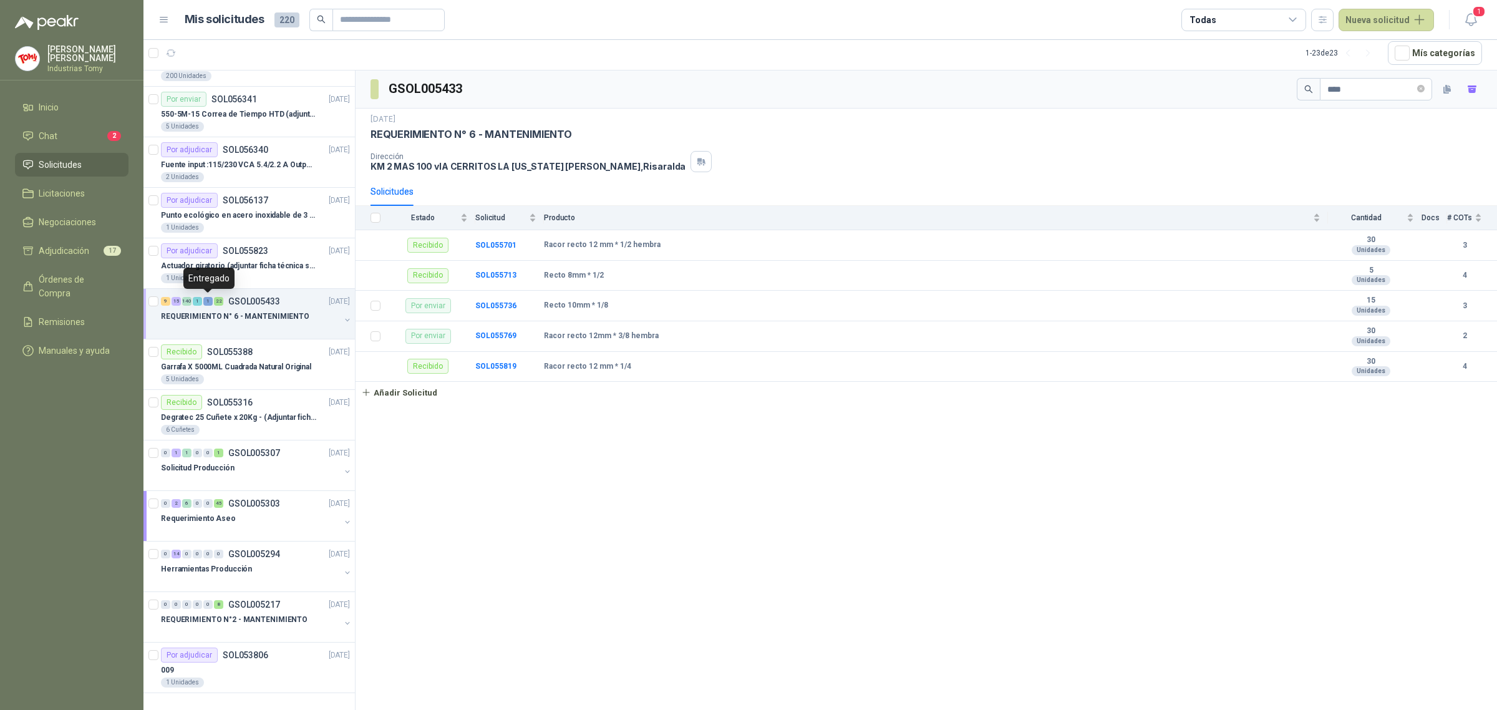
click at [210, 298] on div "1" at bounding box center [207, 301] width 9 height 9
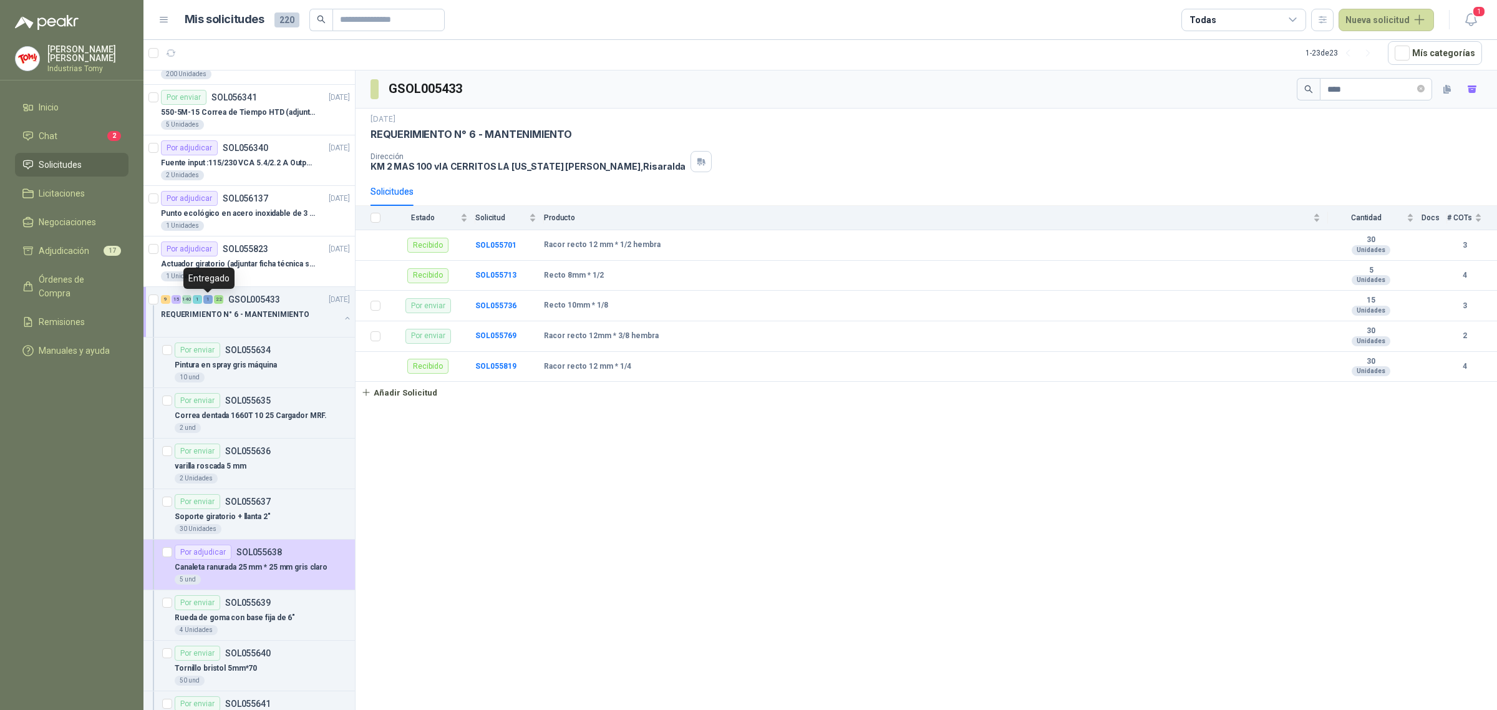
click at [210, 298] on div "1" at bounding box center [207, 299] width 9 height 9
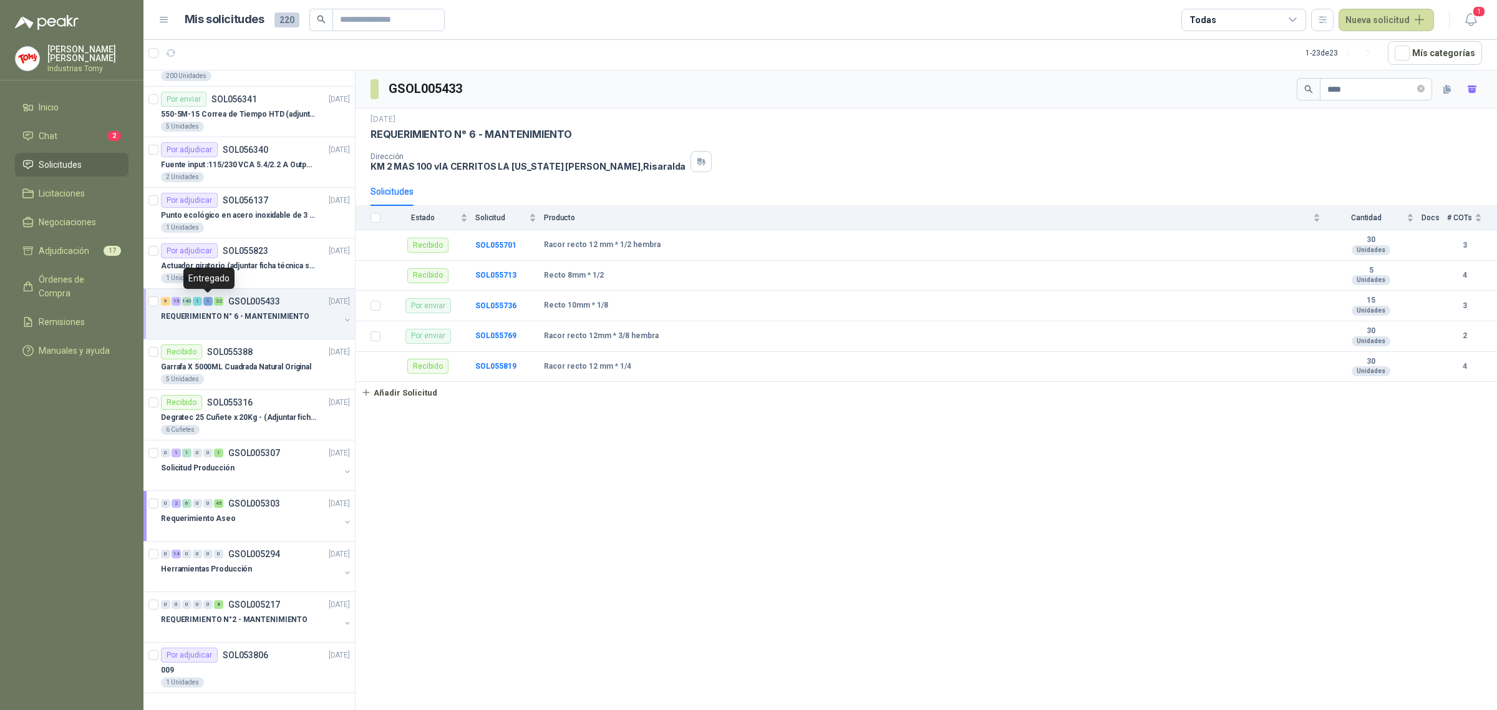
click at [210, 298] on div "1" at bounding box center [207, 301] width 9 height 9
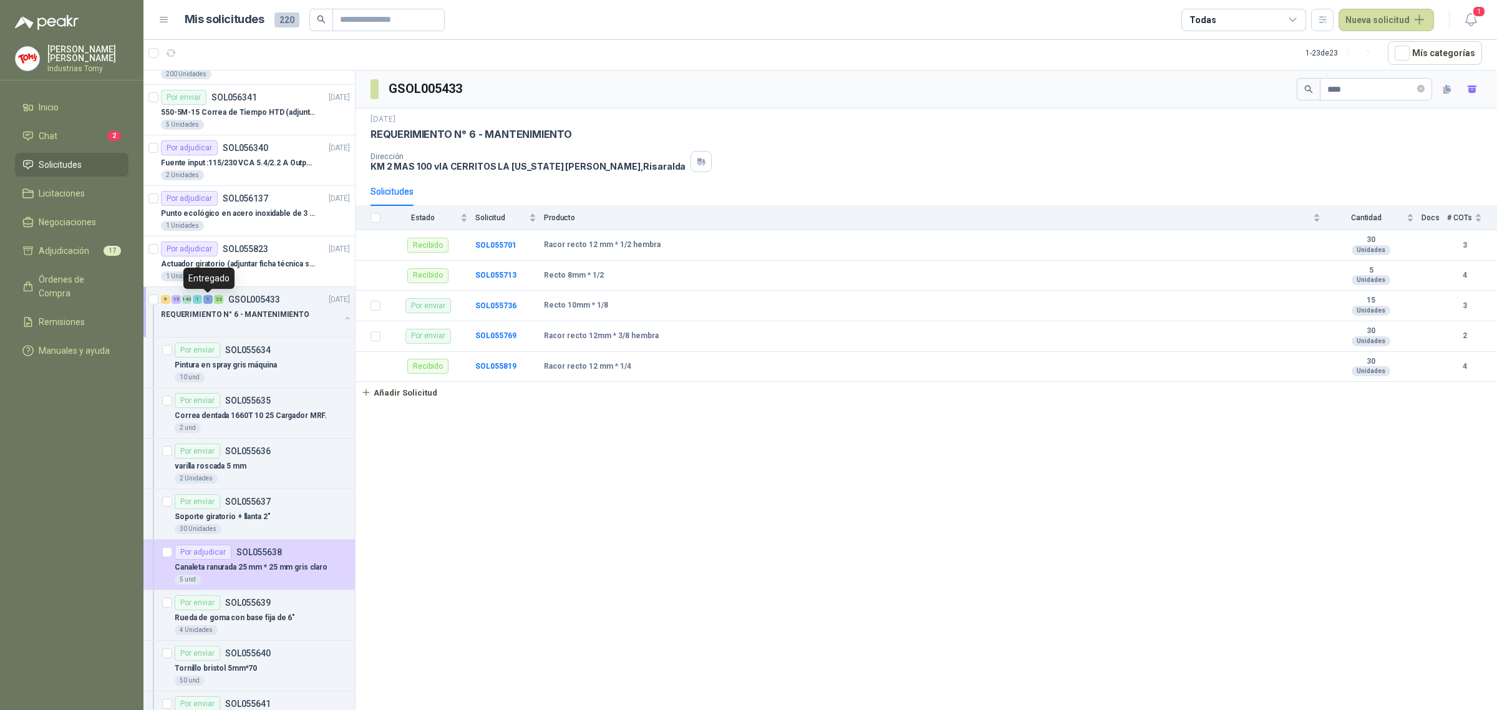
click at [206, 301] on div "1" at bounding box center [207, 299] width 9 height 9
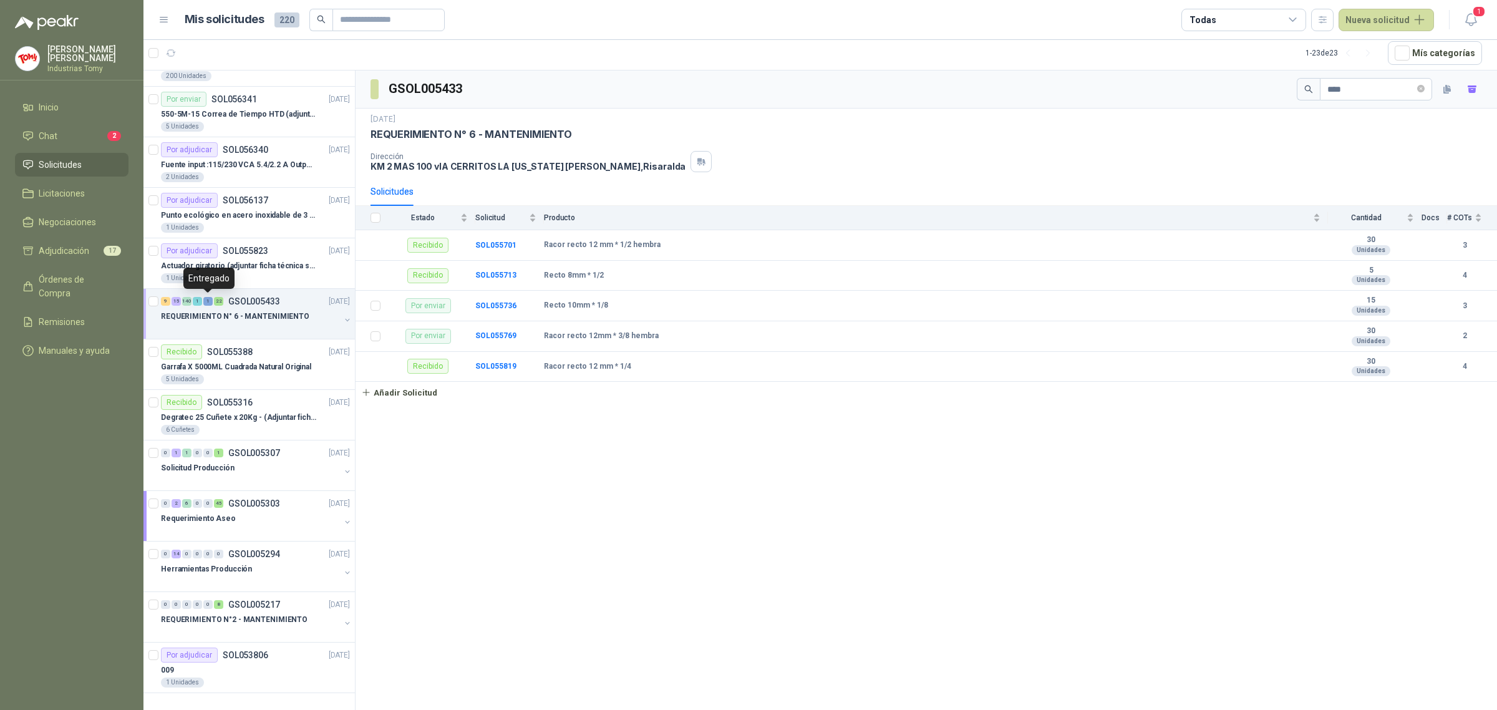
click at [206, 301] on div "1" at bounding box center [207, 301] width 9 height 9
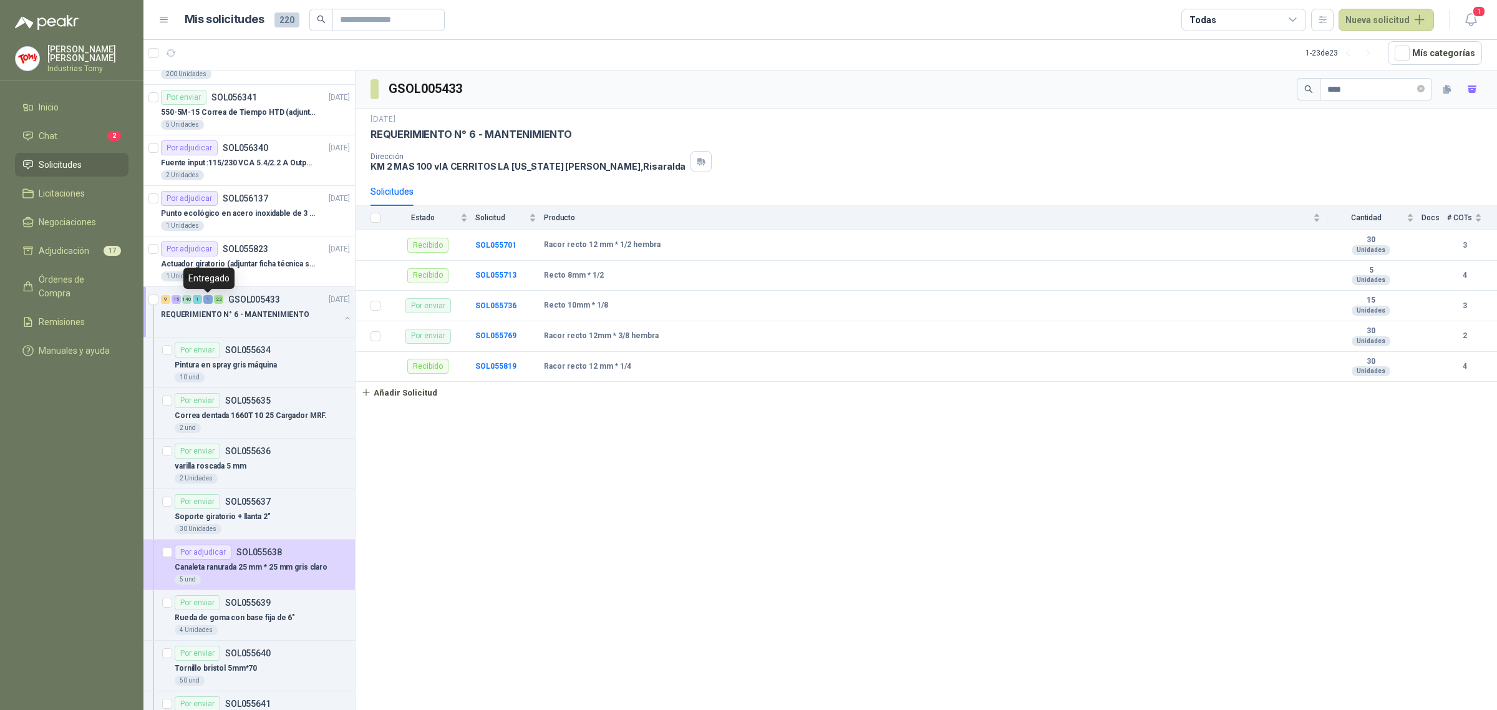
click at [206, 300] on div "1" at bounding box center [207, 299] width 9 height 9
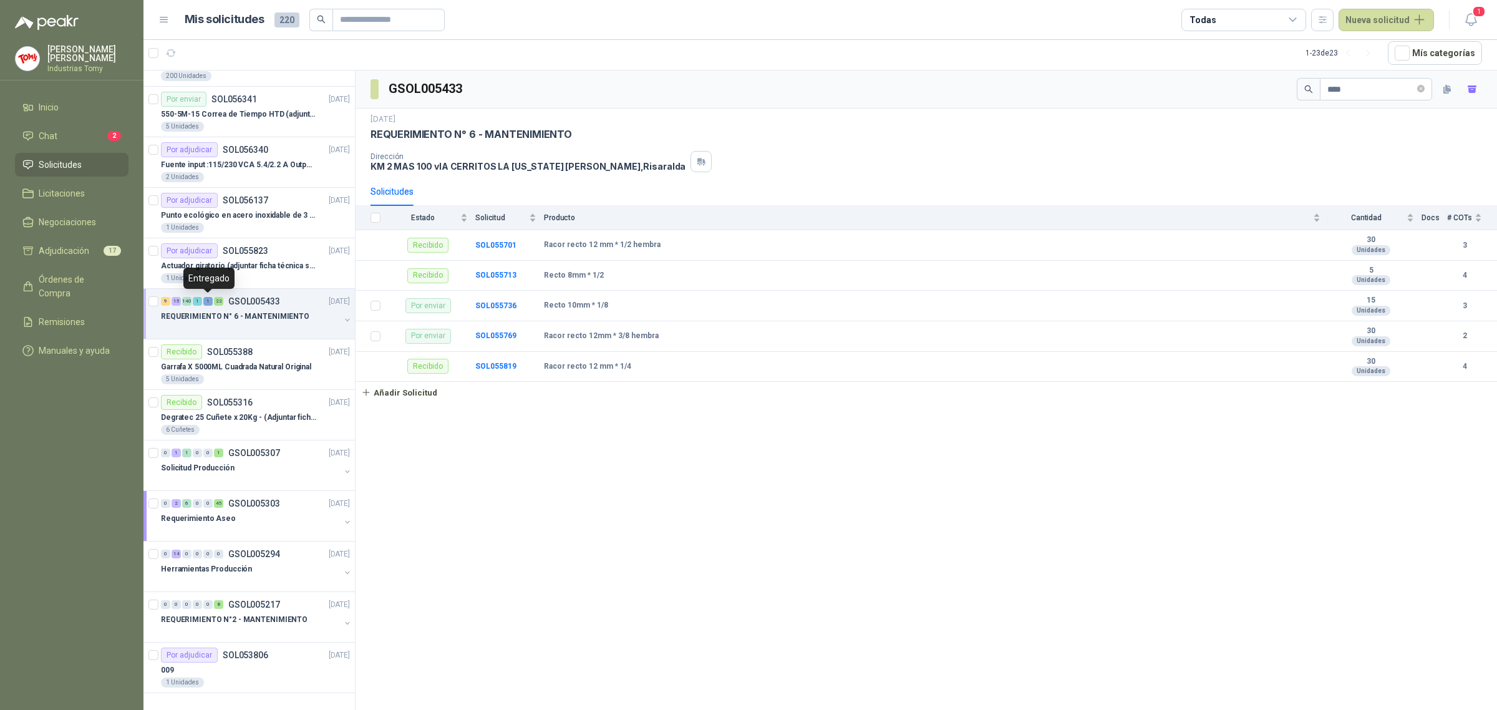
click at [206, 300] on div "1" at bounding box center [207, 301] width 9 height 9
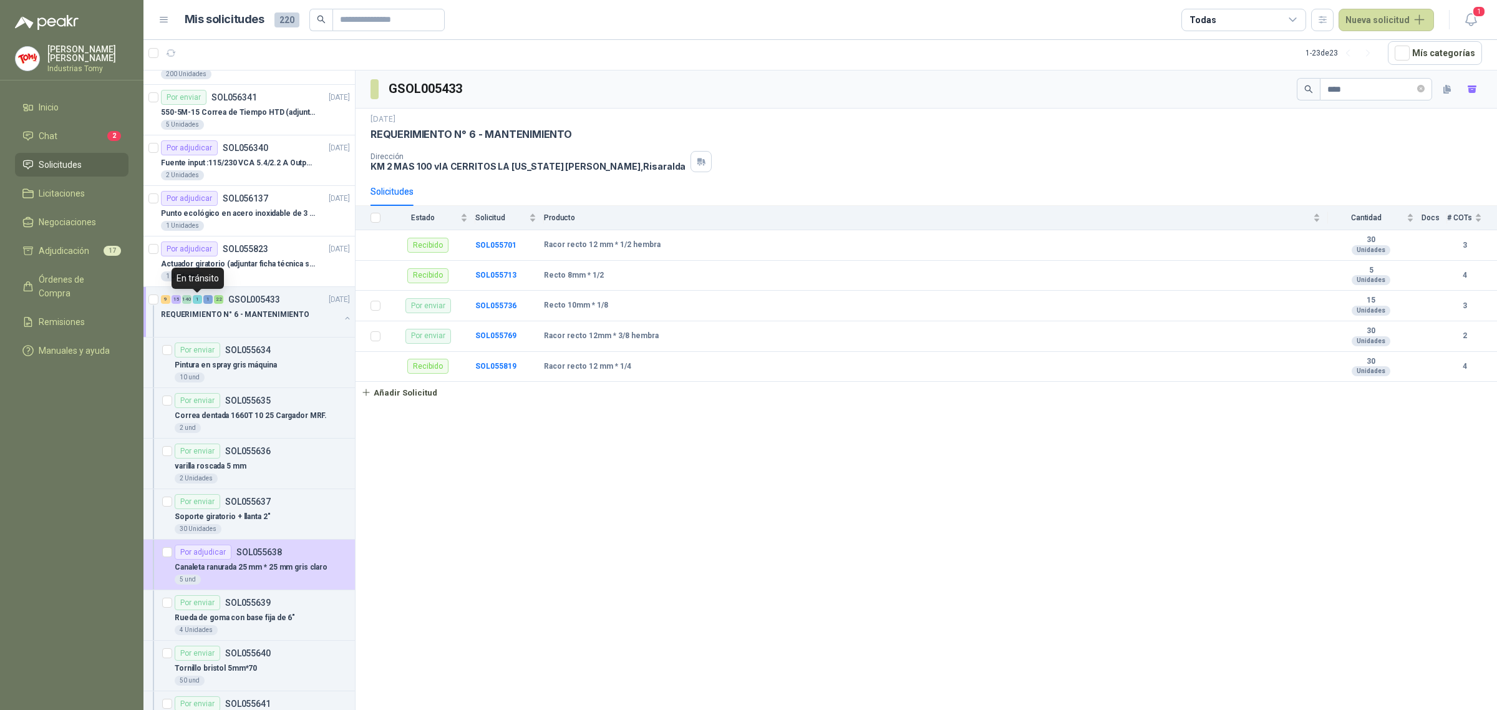
click at [196, 299] on div "1" at bounding box center [197, 299] width 9 height 9
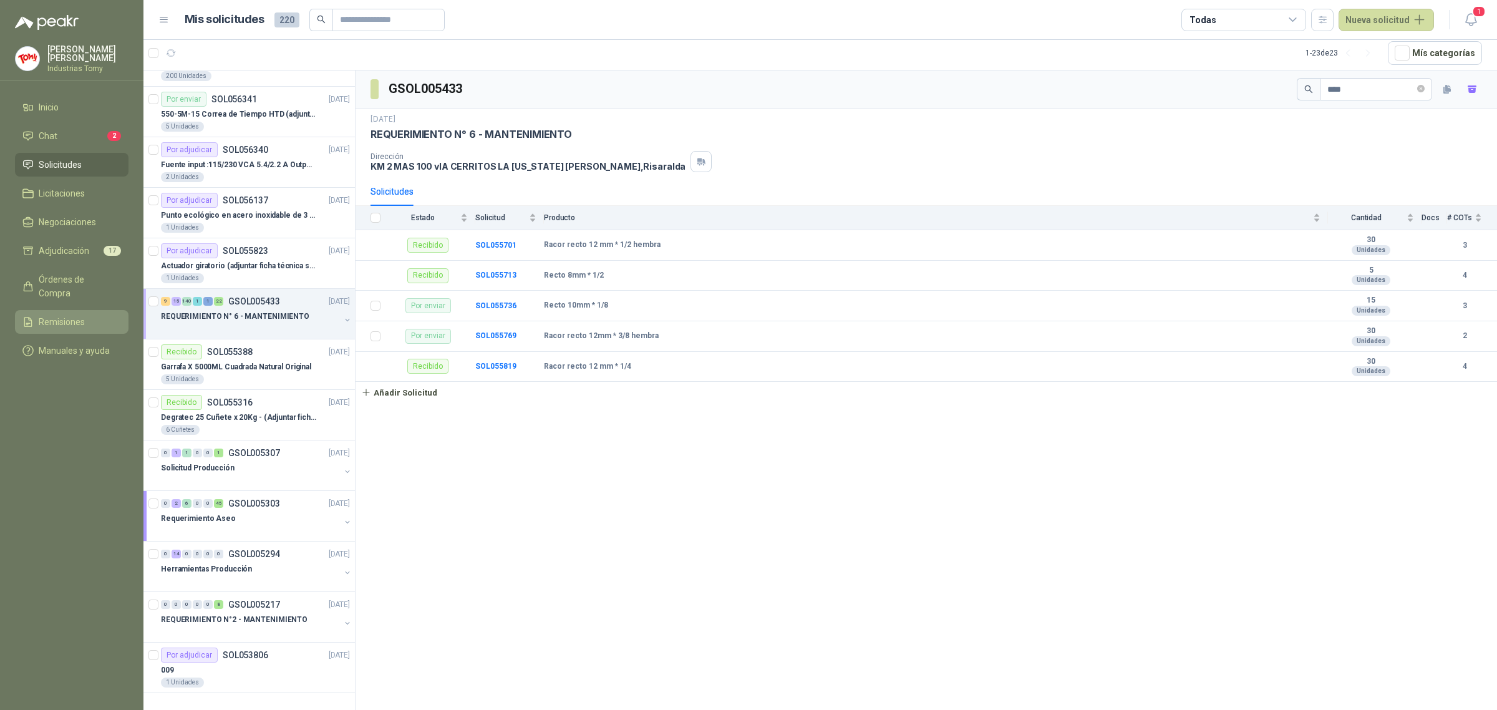
click at [69, 315] on span "Remisiones" at bounding box center [62, 322] width 46 height 14
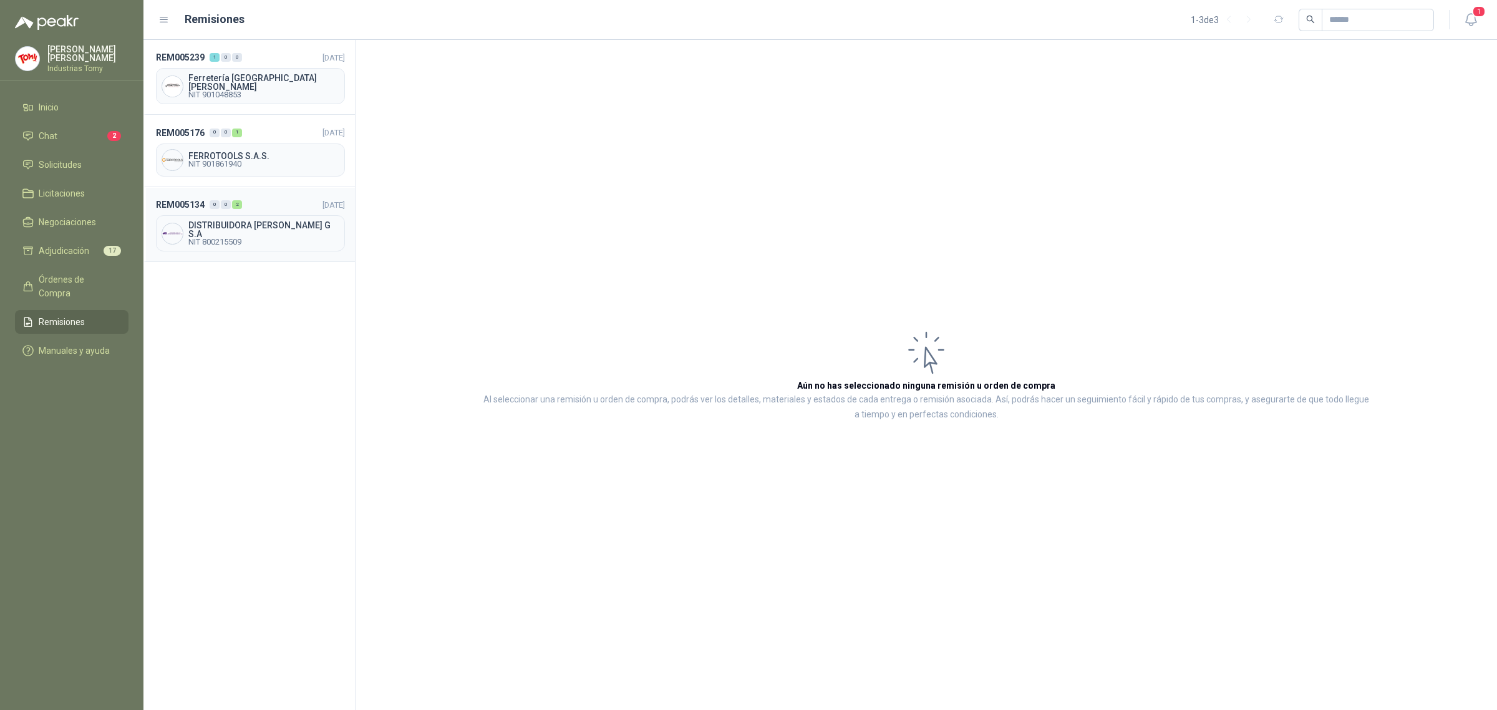
click at [262, 222] on span "DISTRIBUIDORA [PERSON_NAME] G S.A" at bounding box center [263, 229] width 151 height 17
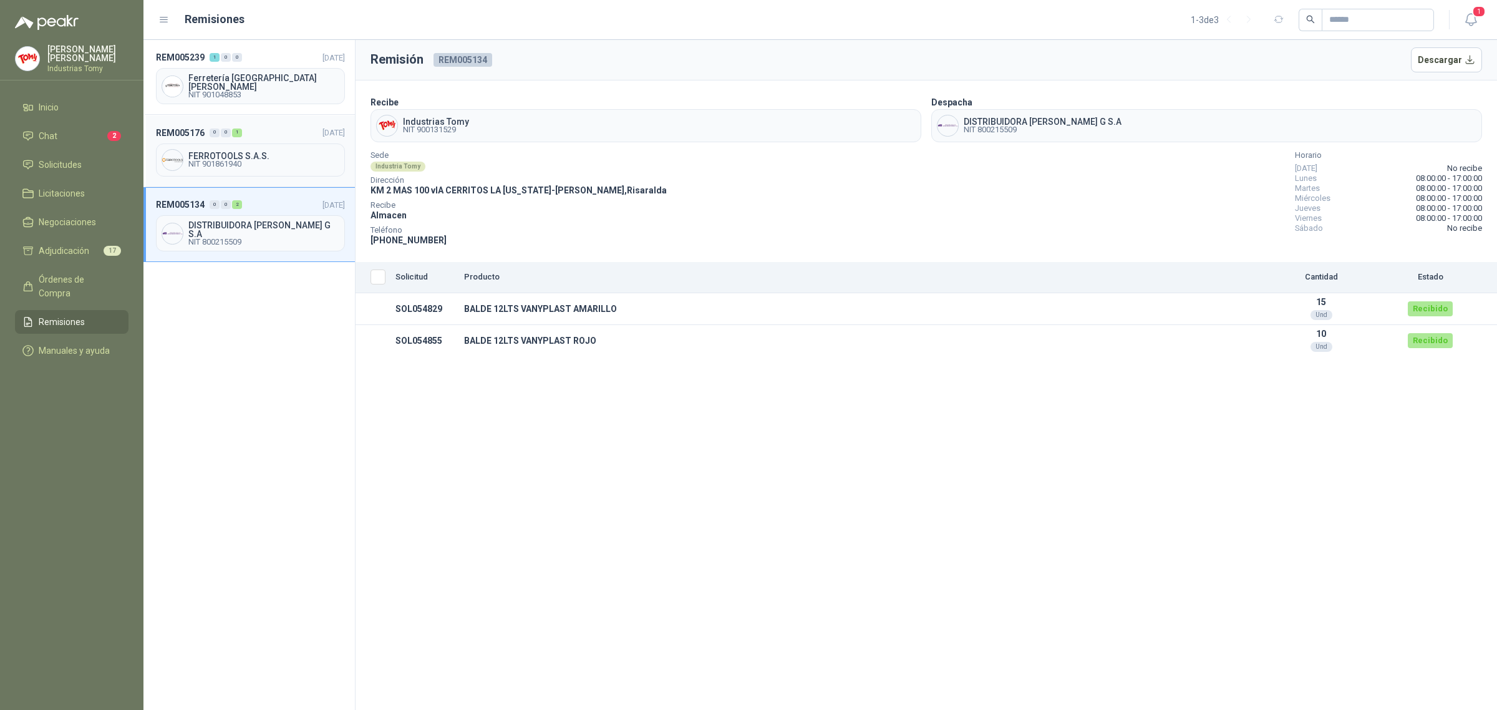
click at [286, 152] on span "FERROTOOLS S.A.S." at bounding box center [263, 156] width 151 height 9
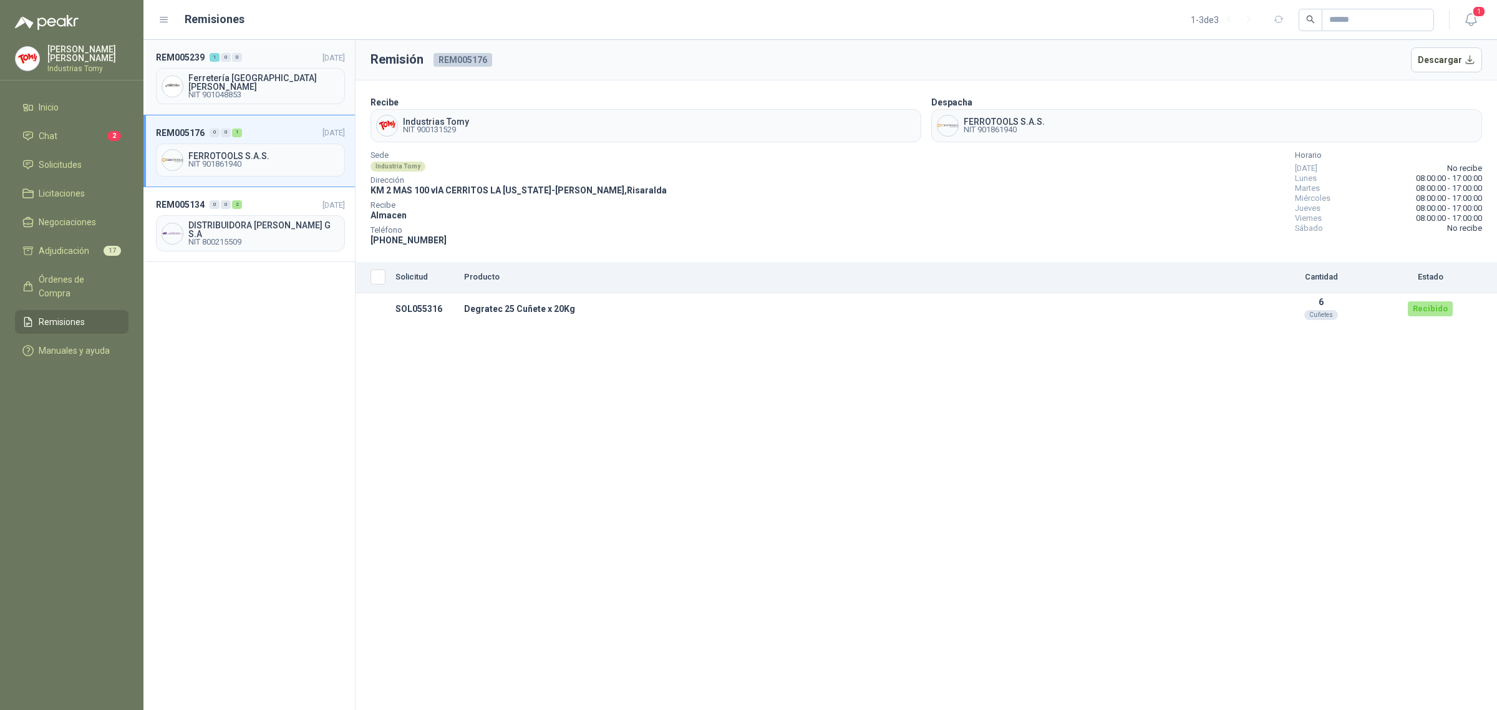
click at [304, 79] on span "Ferretería [GEOGRAPHIC_DATA][PERSON_NAME]" at bounding box center [263, 82] width 151 height 17
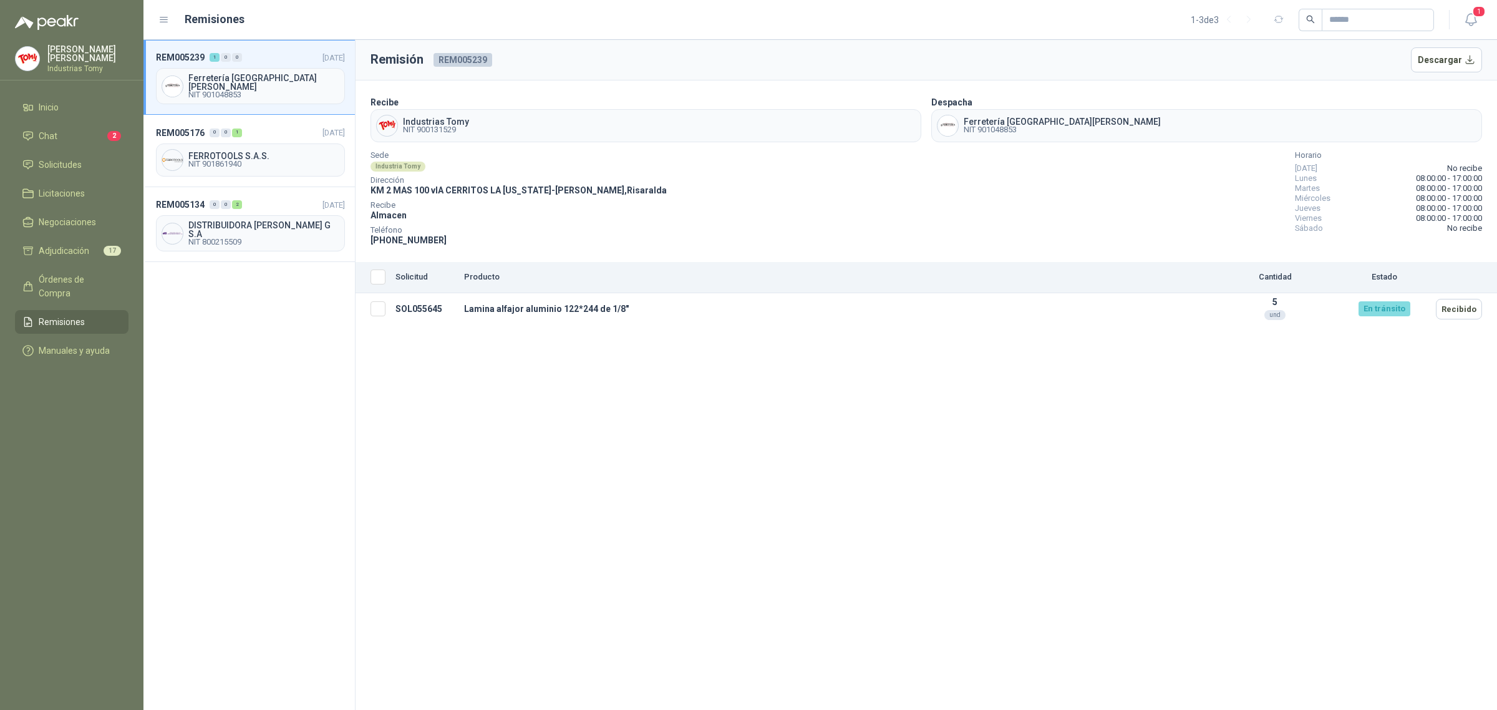
click at [275, 362] on div "REM005239 1 0 0 [DATE] Ferretería [GEOGRAPHIC_DATA][PERSON_NAME] 901048853 REM0…" at bounding box center [249, 375] width 212 height 670
click at [247, 152] on span "FERROTOOLS S.A.S." at bounding box center [263, 156] width 151 height 9
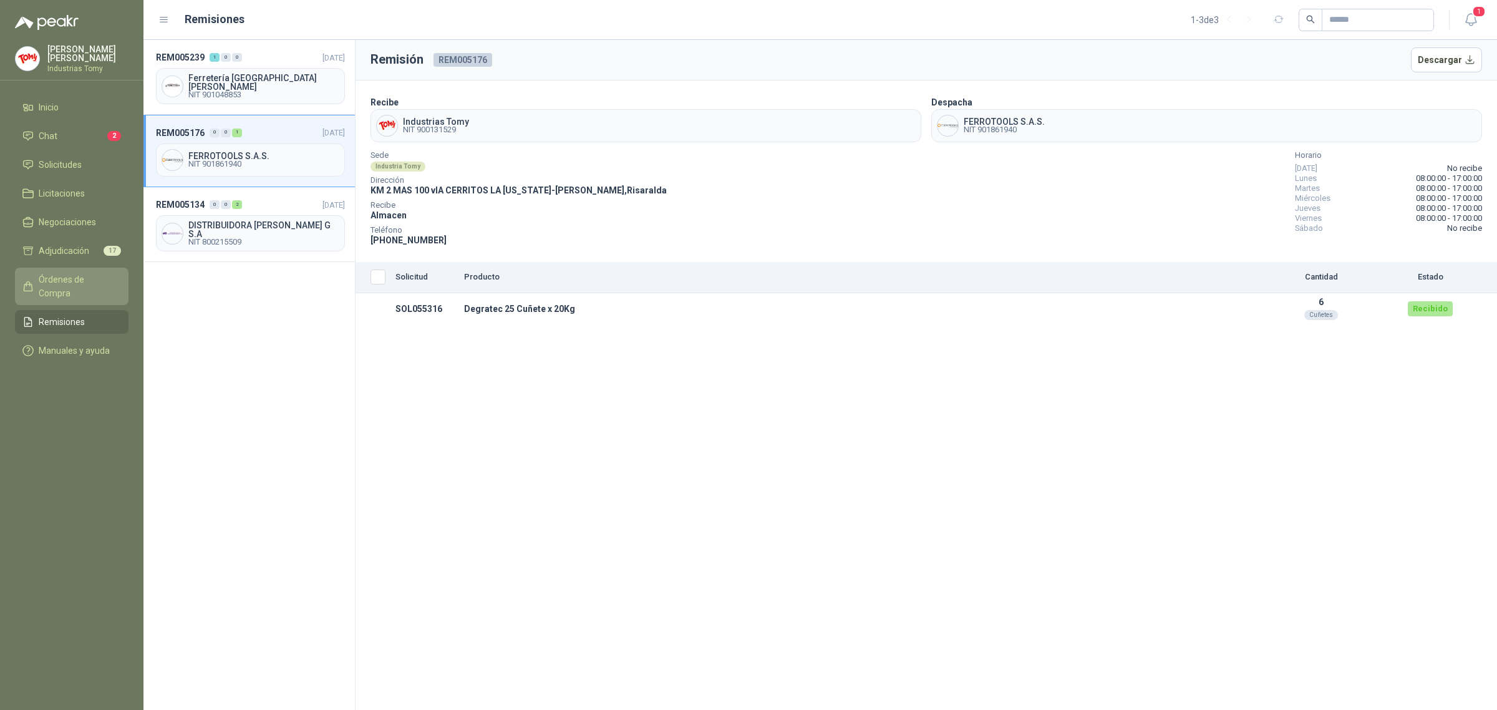
click at [102, 269] on link "Órdenes de Compra" at bounding box center [72, 286] width 114 height 37
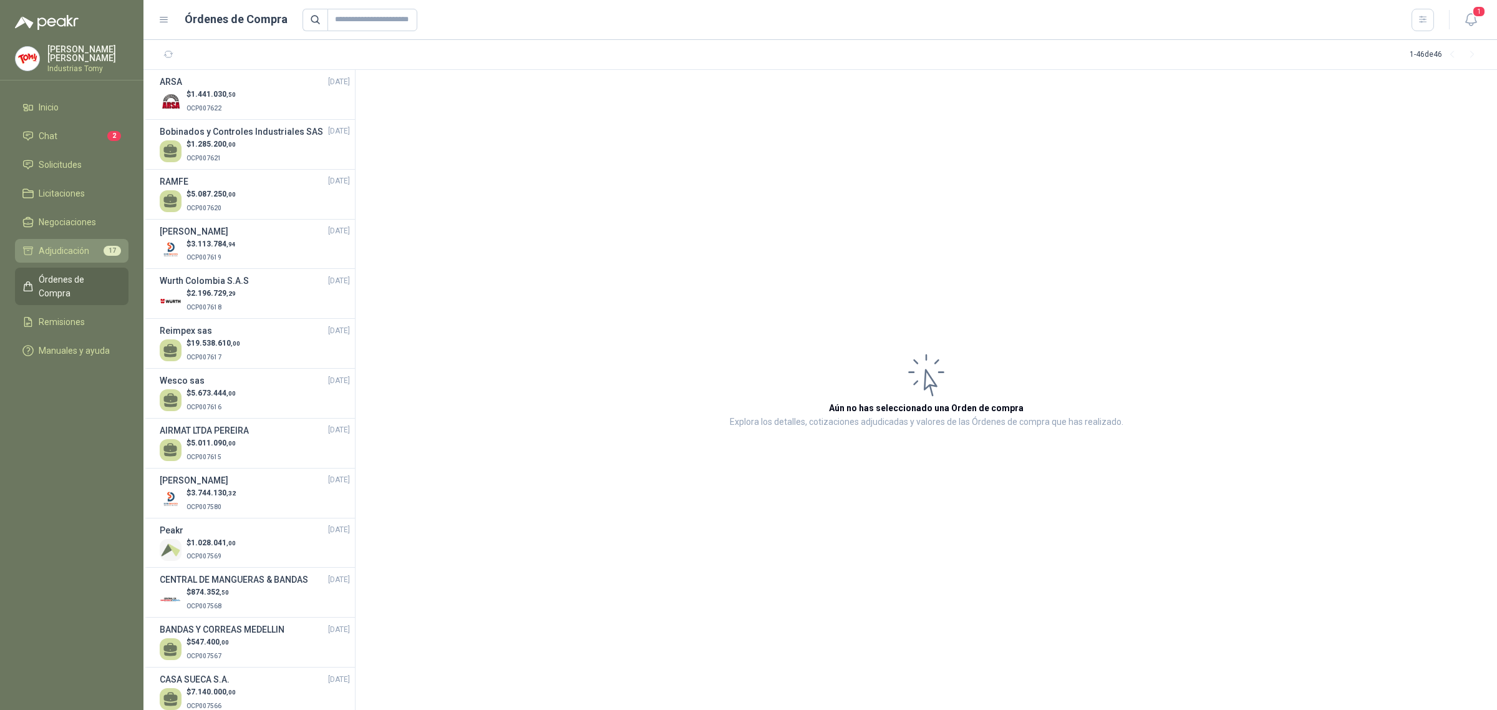
click at [113, 251] on span "17" at bounding box center [112, 251] width 17 height 10
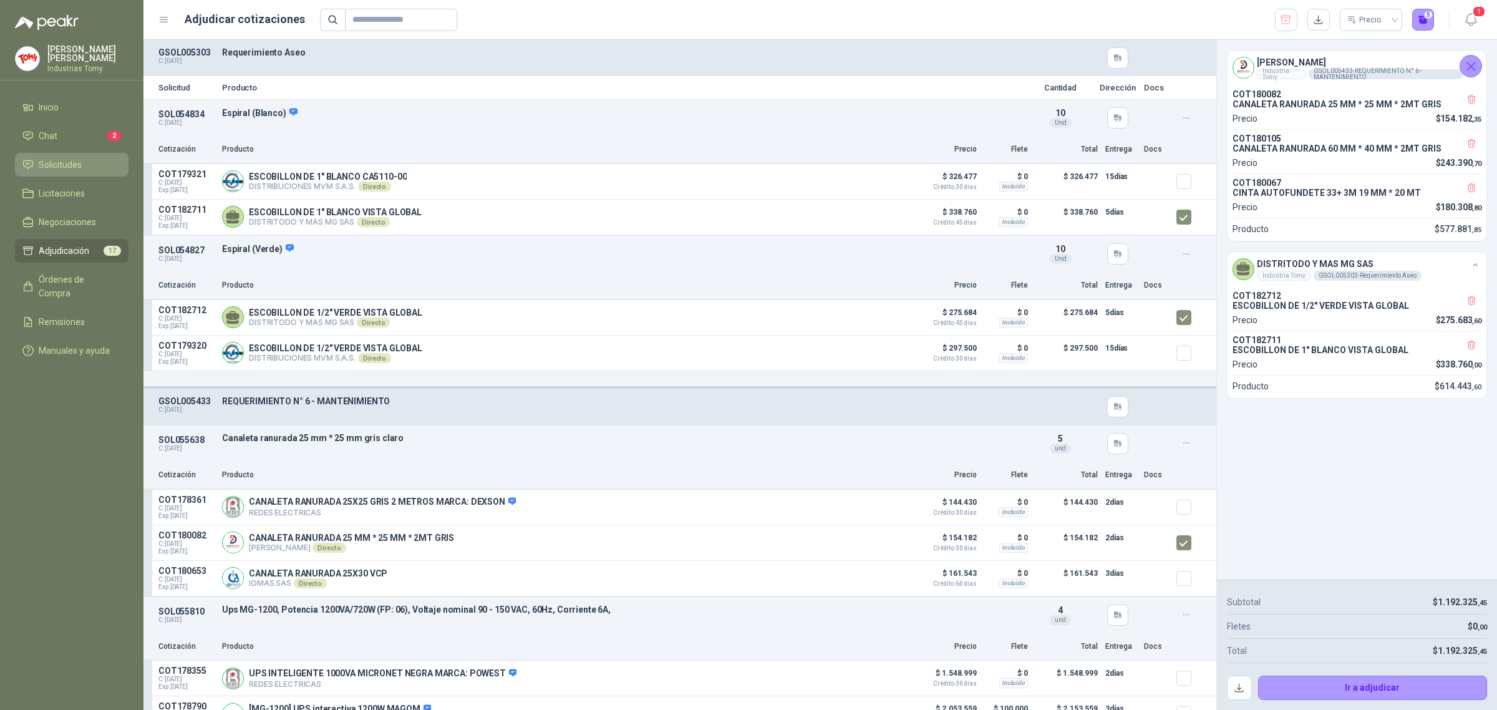
click at [99, 169] on link "Solicitudes" at bounding box center [72, 165] width 114 height 24
